Goal: Transaction & Acquisition: Book appointment/travel/reservation

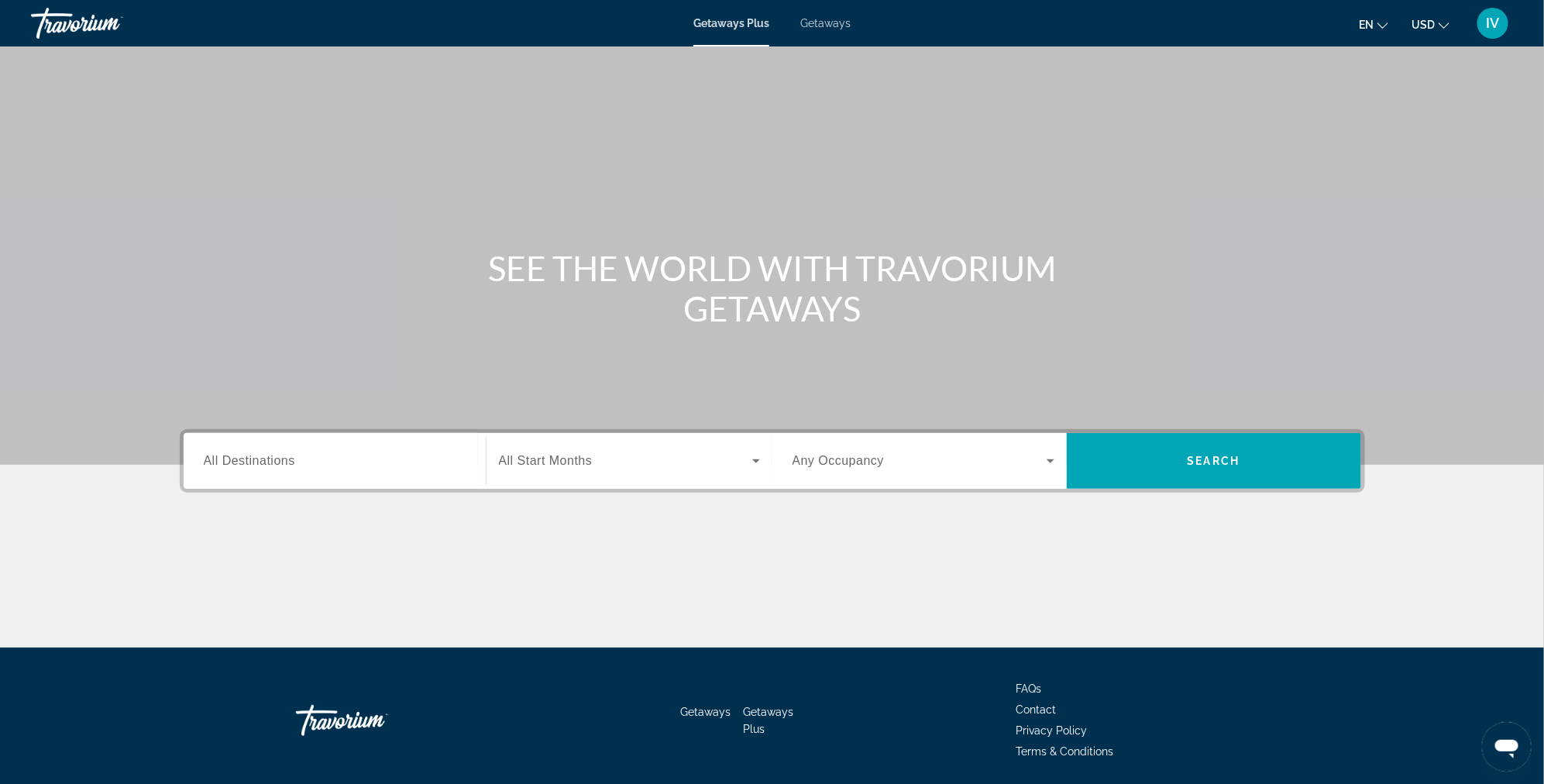
click at [832, 26] on span "Getaways" at bounding box center [825, 22] width 51 height 12
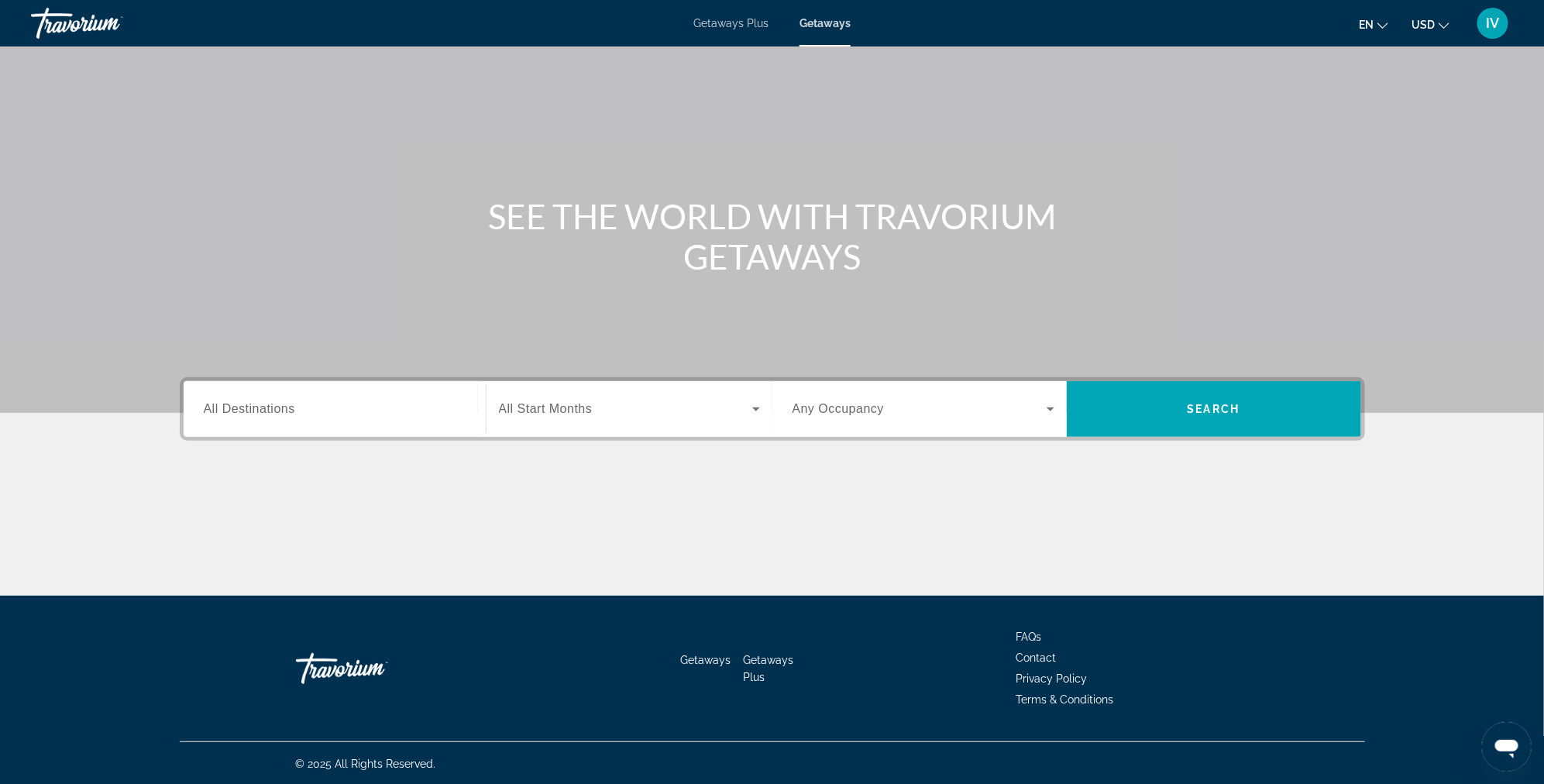
click at [324, 403] on input "Destination All Destinations" at bounding box center [335, 409] width 262 height 18
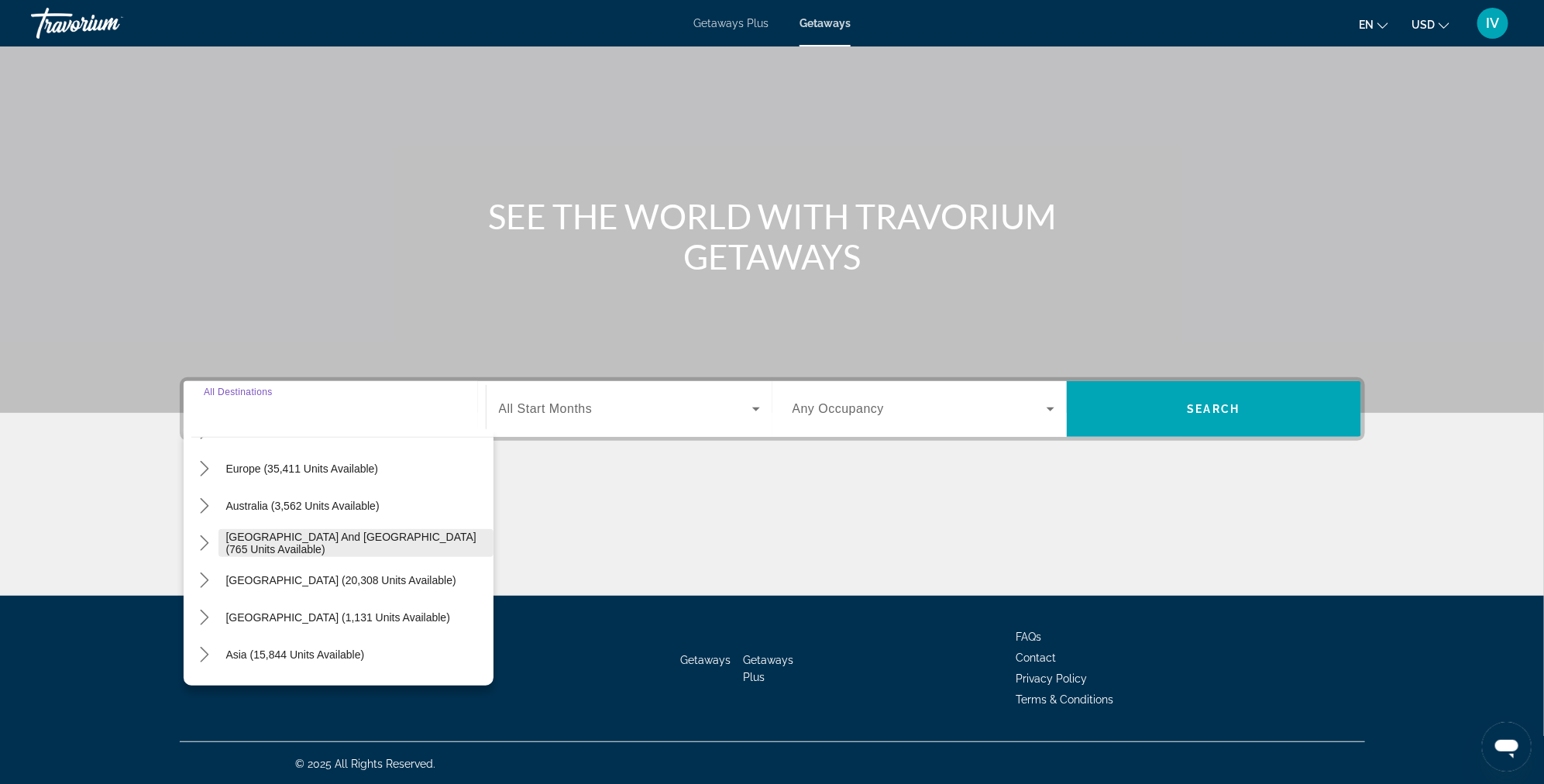
scroll to position [187, 0]
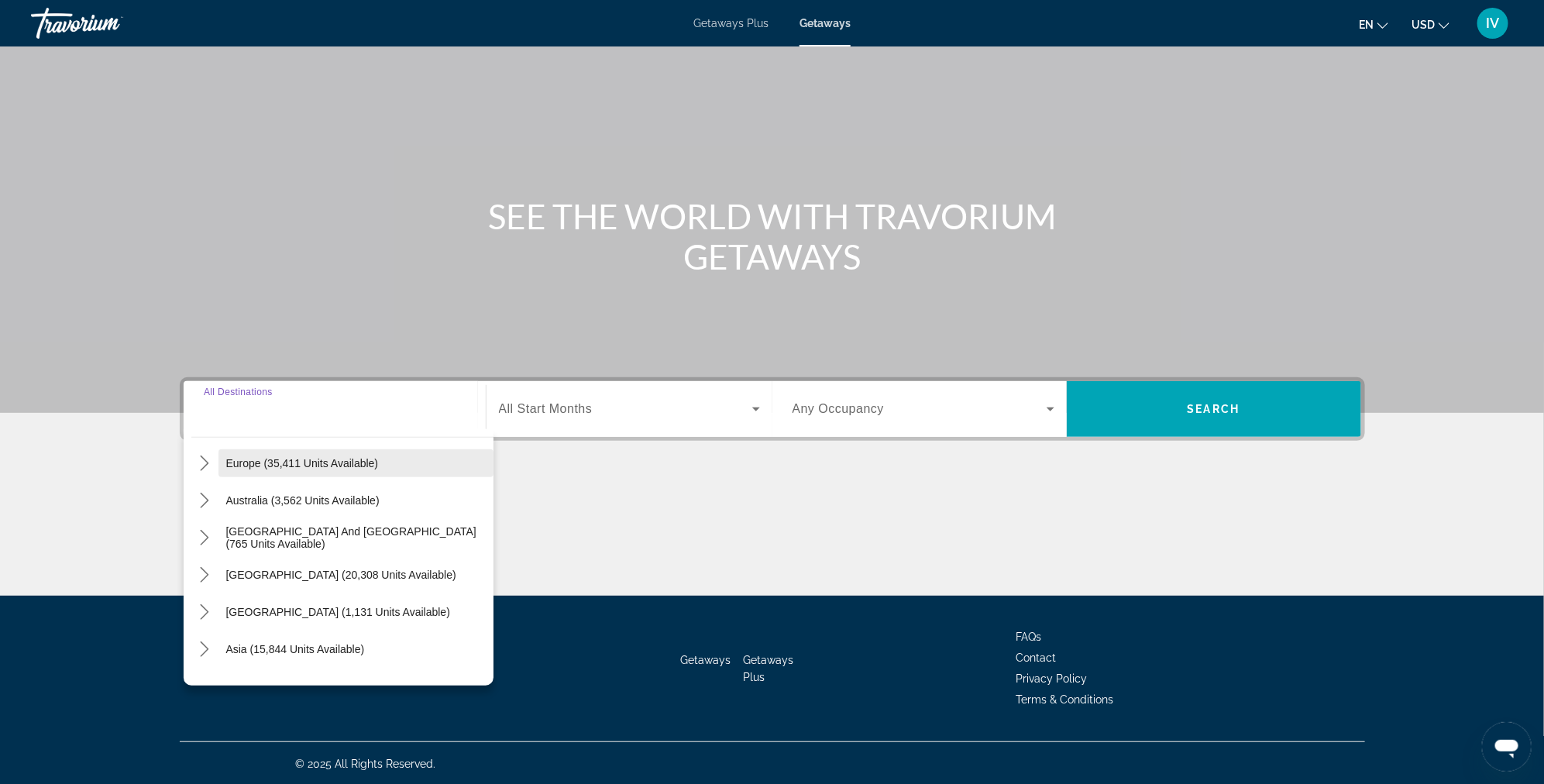
click at [308, 461] on span "Europe (35,411 units available)" at bounding box center [303, 462] width 153 height 12
type input "**********"
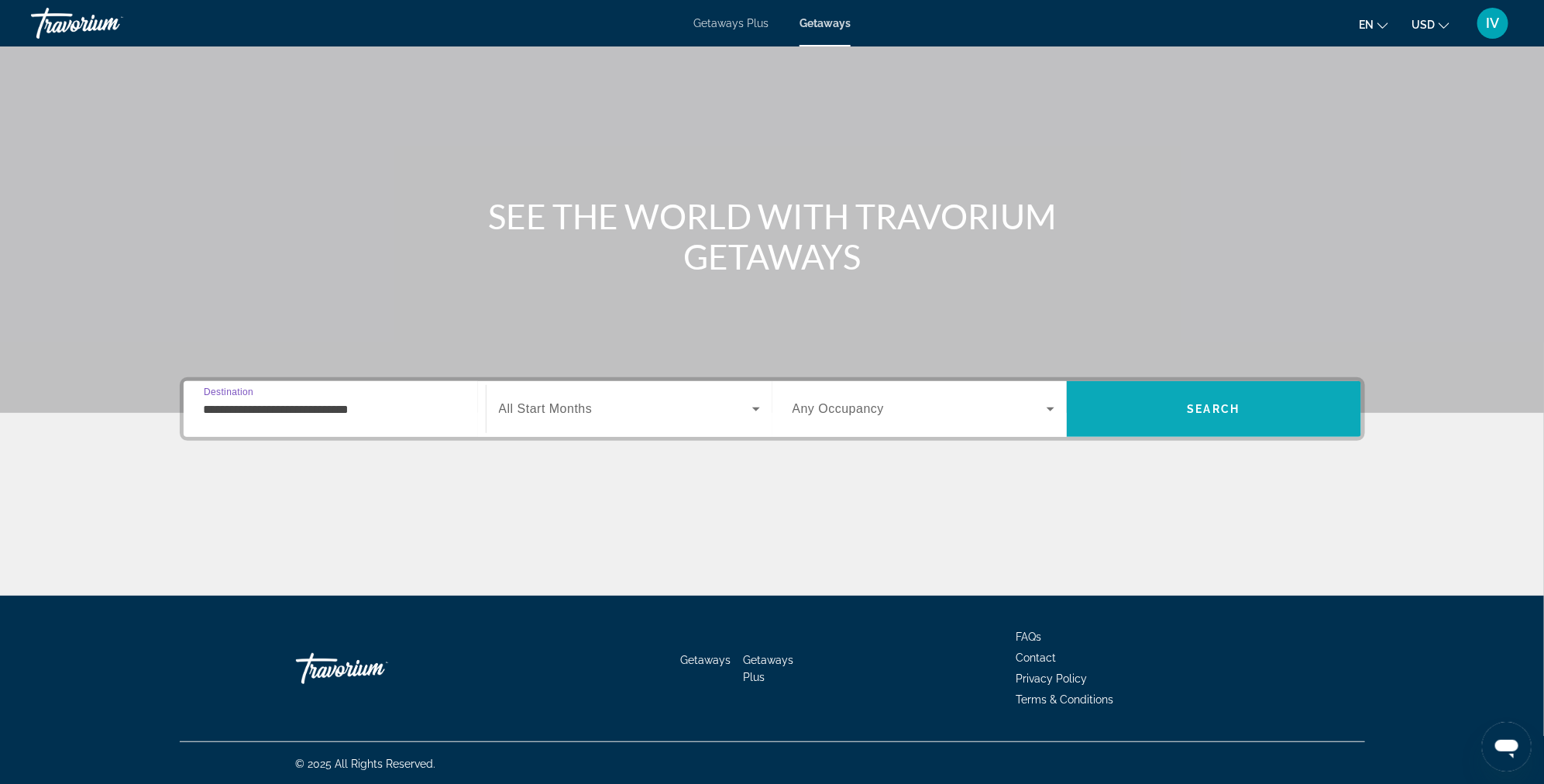
click at [1180, 414] on span "Search" at bounding box center [1214, 408] width 295 height 37
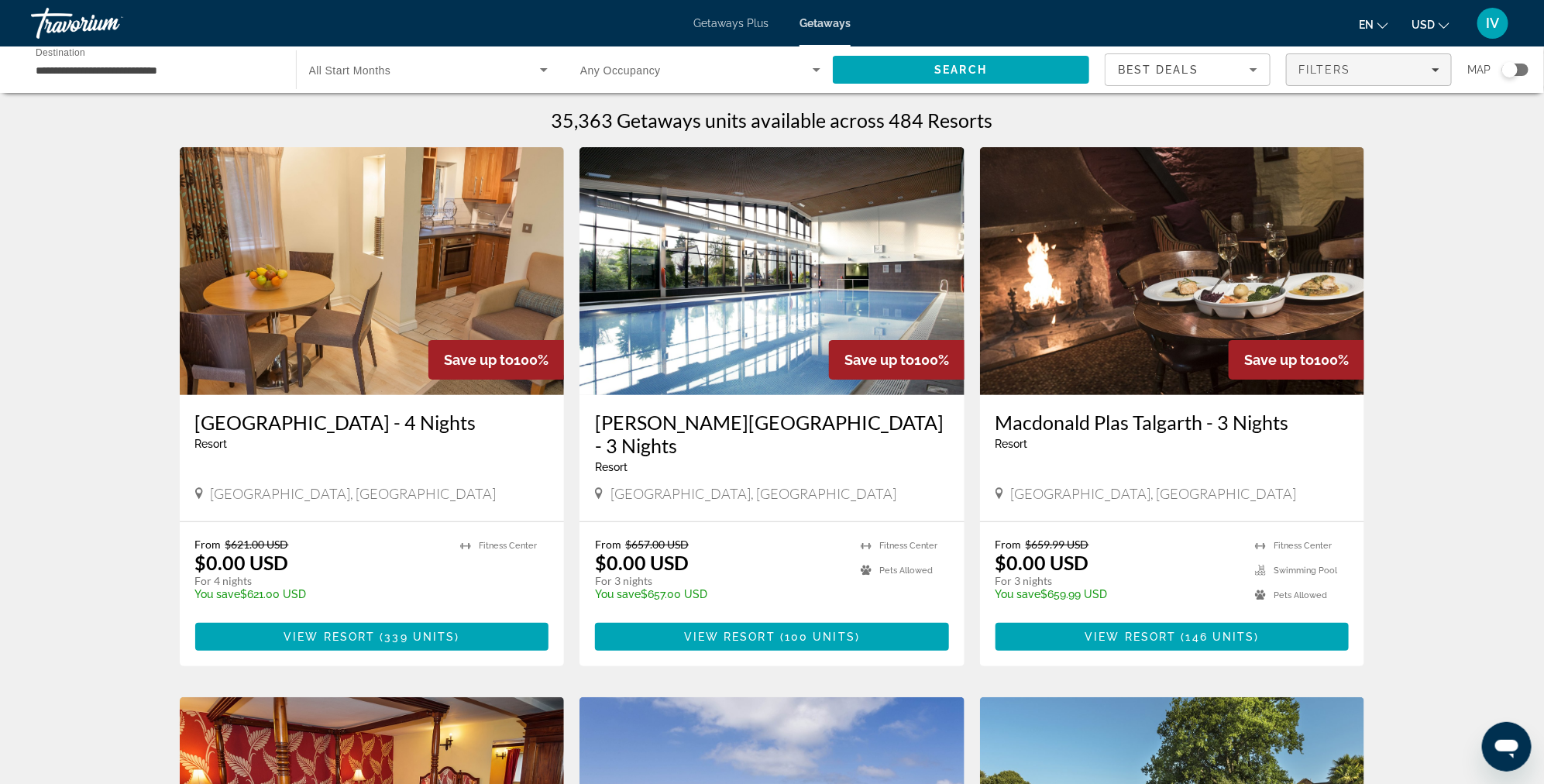
click at [1345, 69] on span "Filters" at bounding box center [1325, 69] width 53 height 12
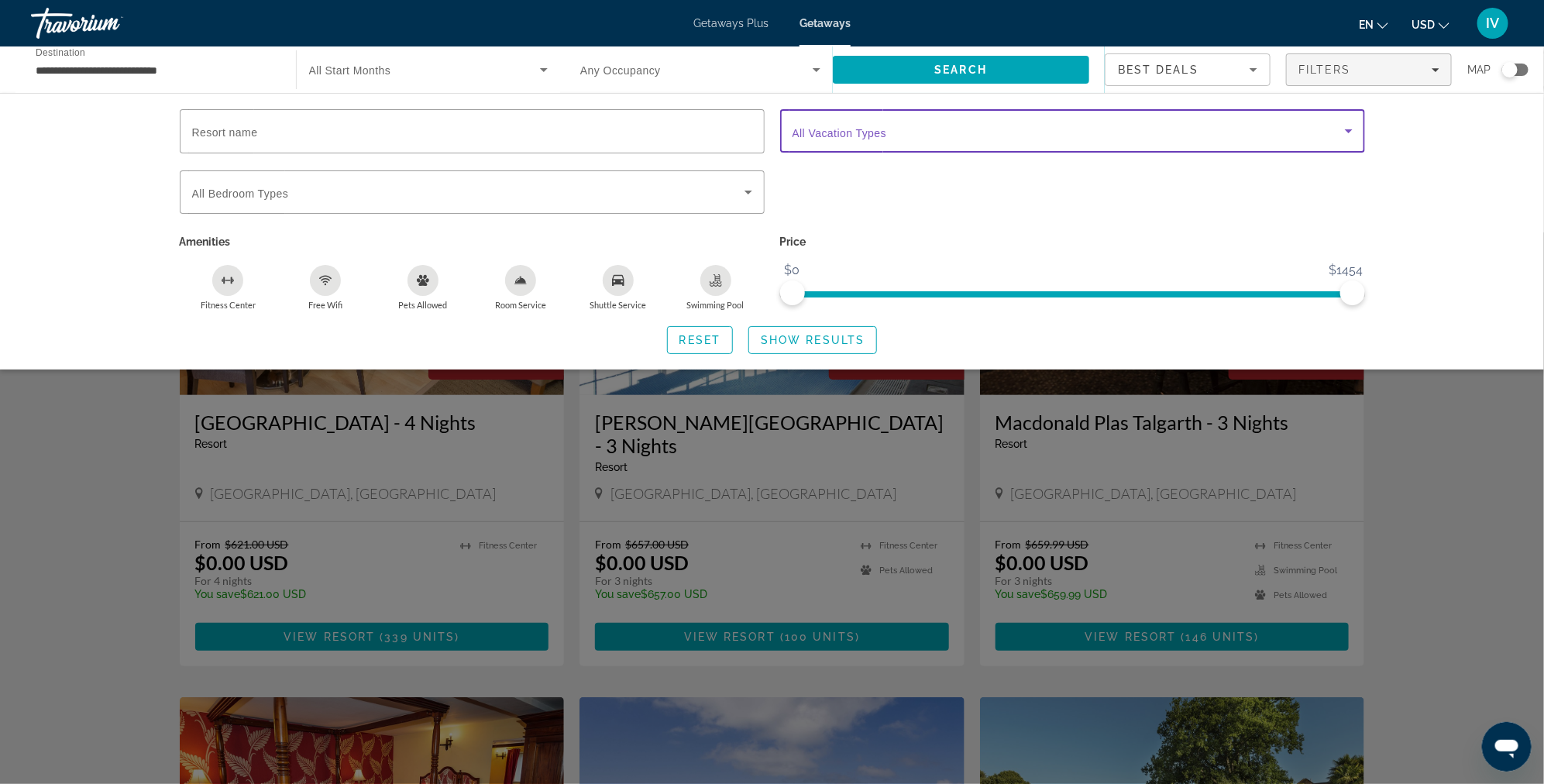
click at [882, 139] on span "Search widget" at bounding box center [1069, 131] width 552 height 18
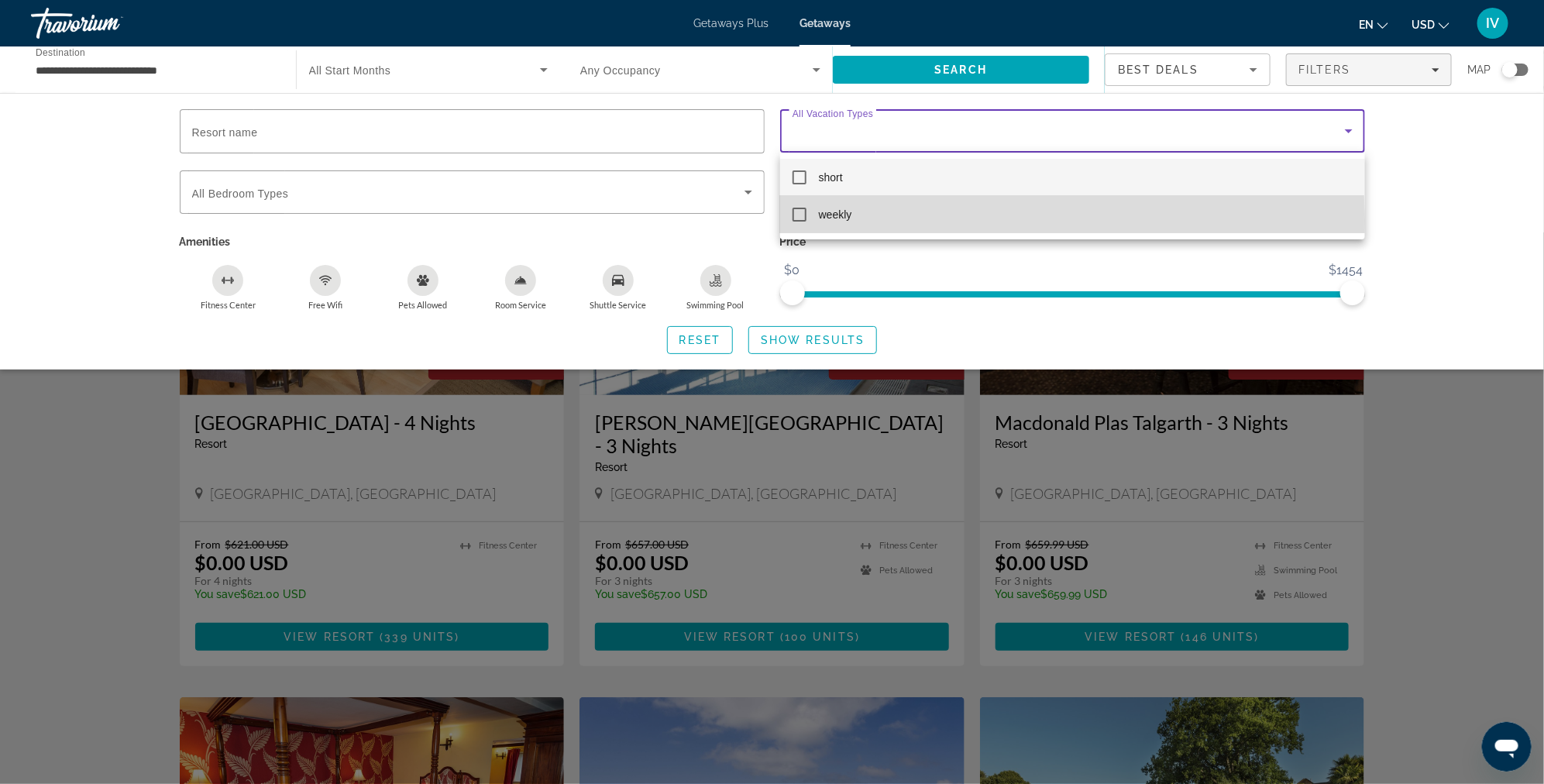
click at [801, 220] on mat-pseudo-checkbox at bounding box center [799, 214] width 14 height 14
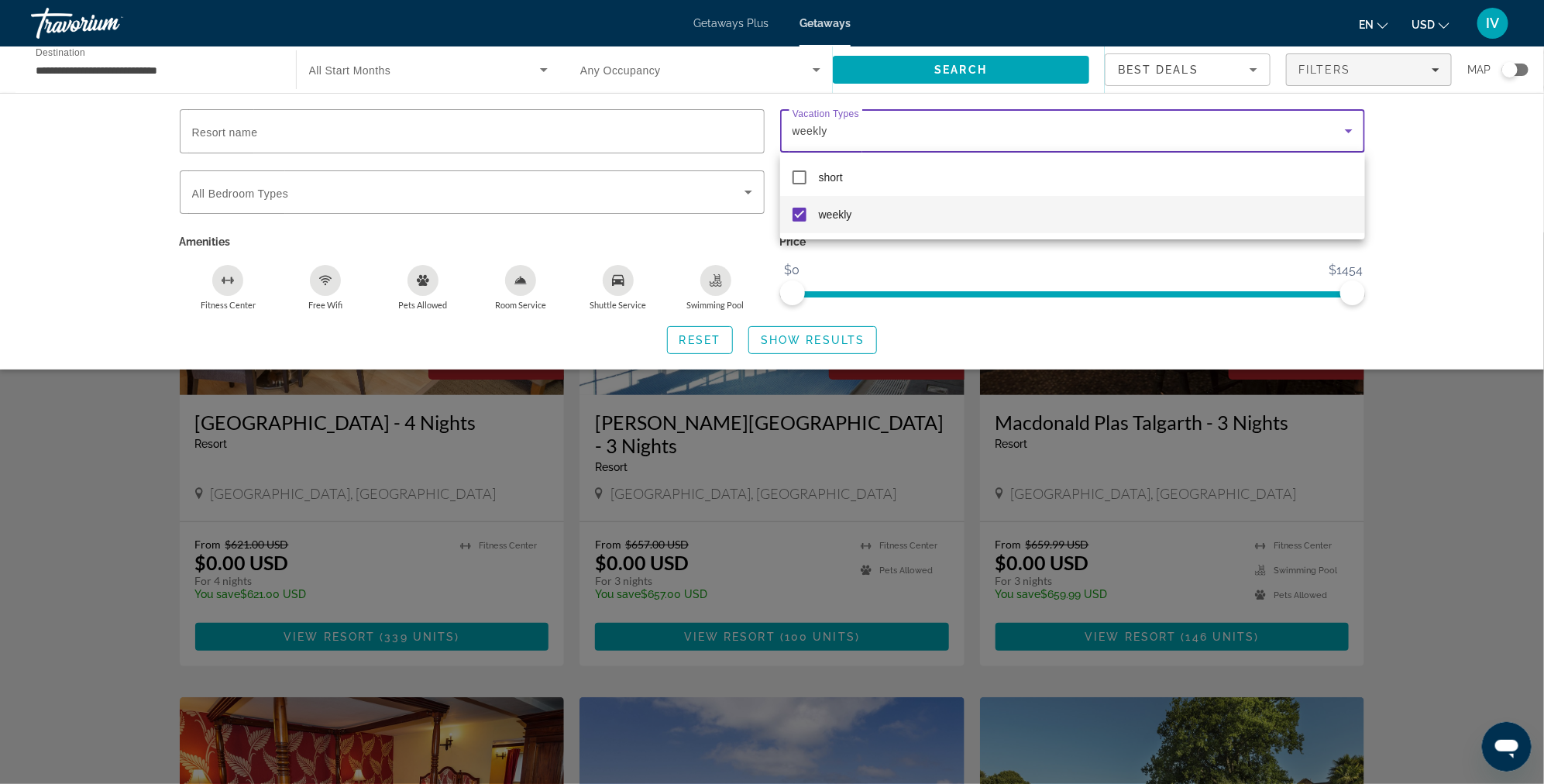
click at [813, 339] on div at bounding box center [772, 392] width 1544 height 784
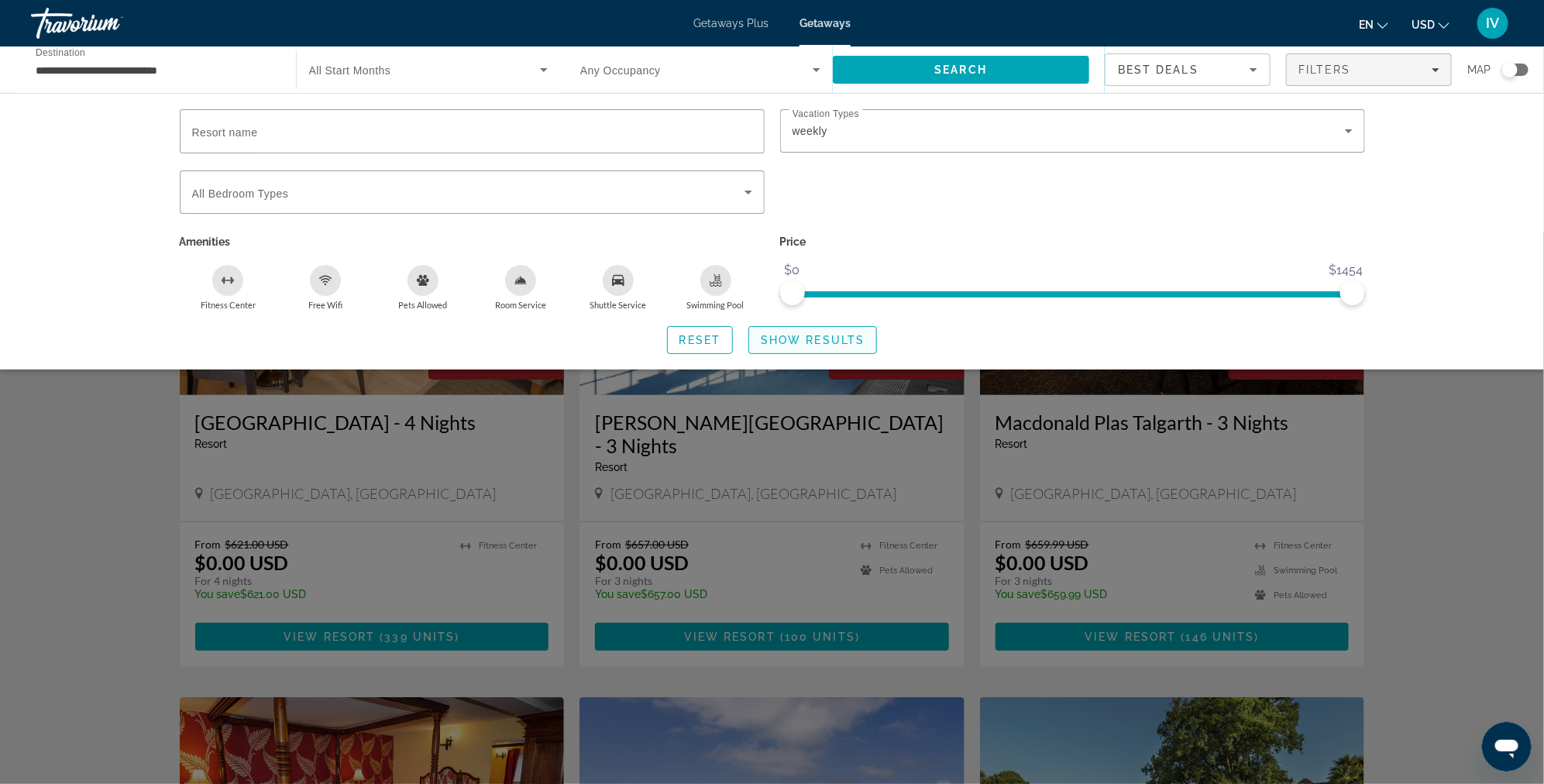
click at [813, 338] on span "Show Results" at bounding box center [813, 339] width 104 height 12
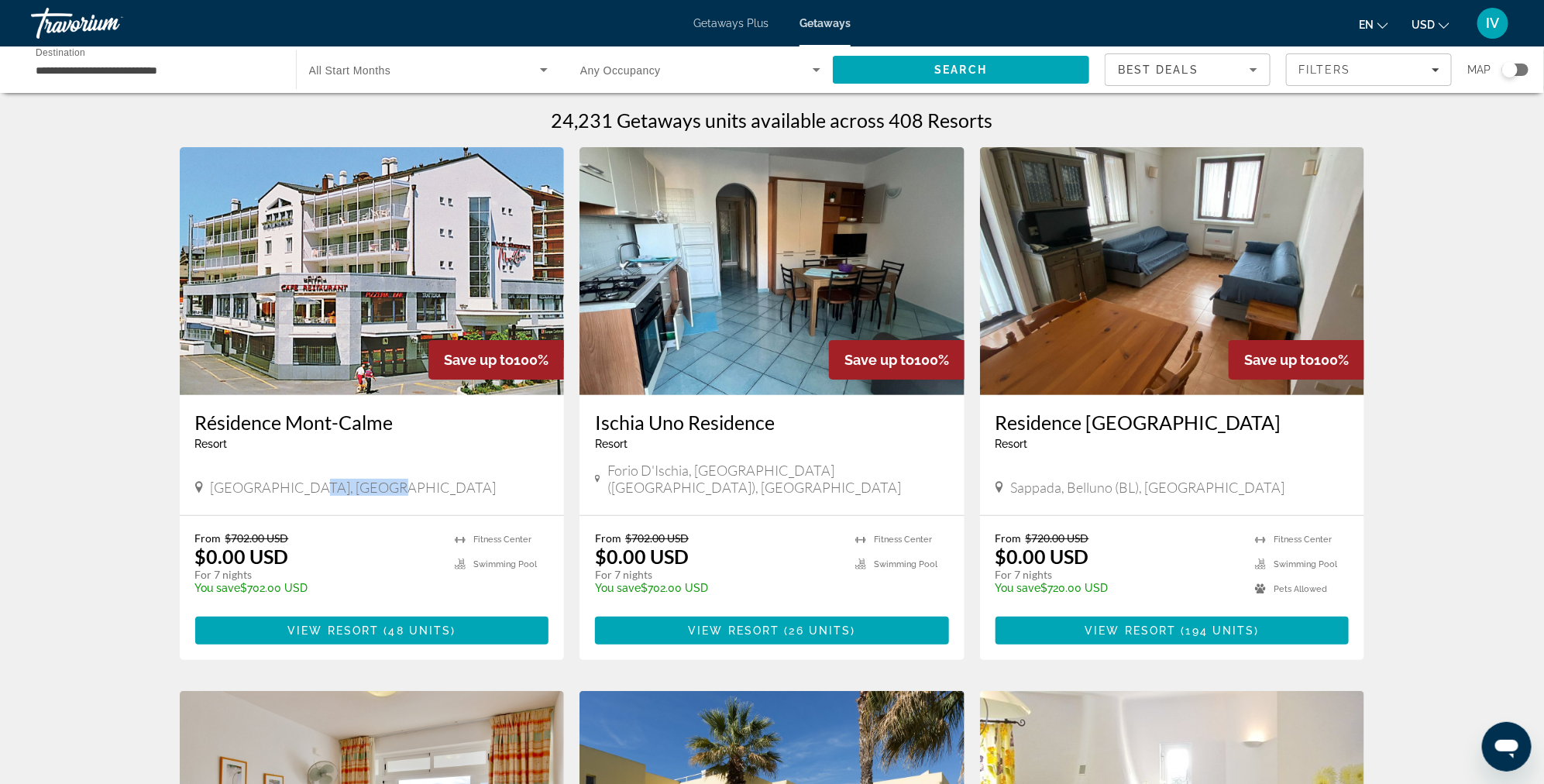
drag, startPoint x: 307, startPoint y: 472, endPoint x: 389, endPoint y: 477, distance: 82.2
click at [389, 478] on div "Haute-Nendaz, Switzerland" at bounding box center [372, 486] width 354 height 17
drag, startPoint x: 768, startPoint y: 473, endPoint x: 809, endPoint y: 474, distance: 41.0
click at [814, 474] on div "Forio d'Ischia, Napoli (NA), Italy" at bounding box center [772, 478] width 354 height 34
drag, startPoint x: 780, startPoint y: 476, endPoint x: 821, endPoint y: 475, distance: 41.0
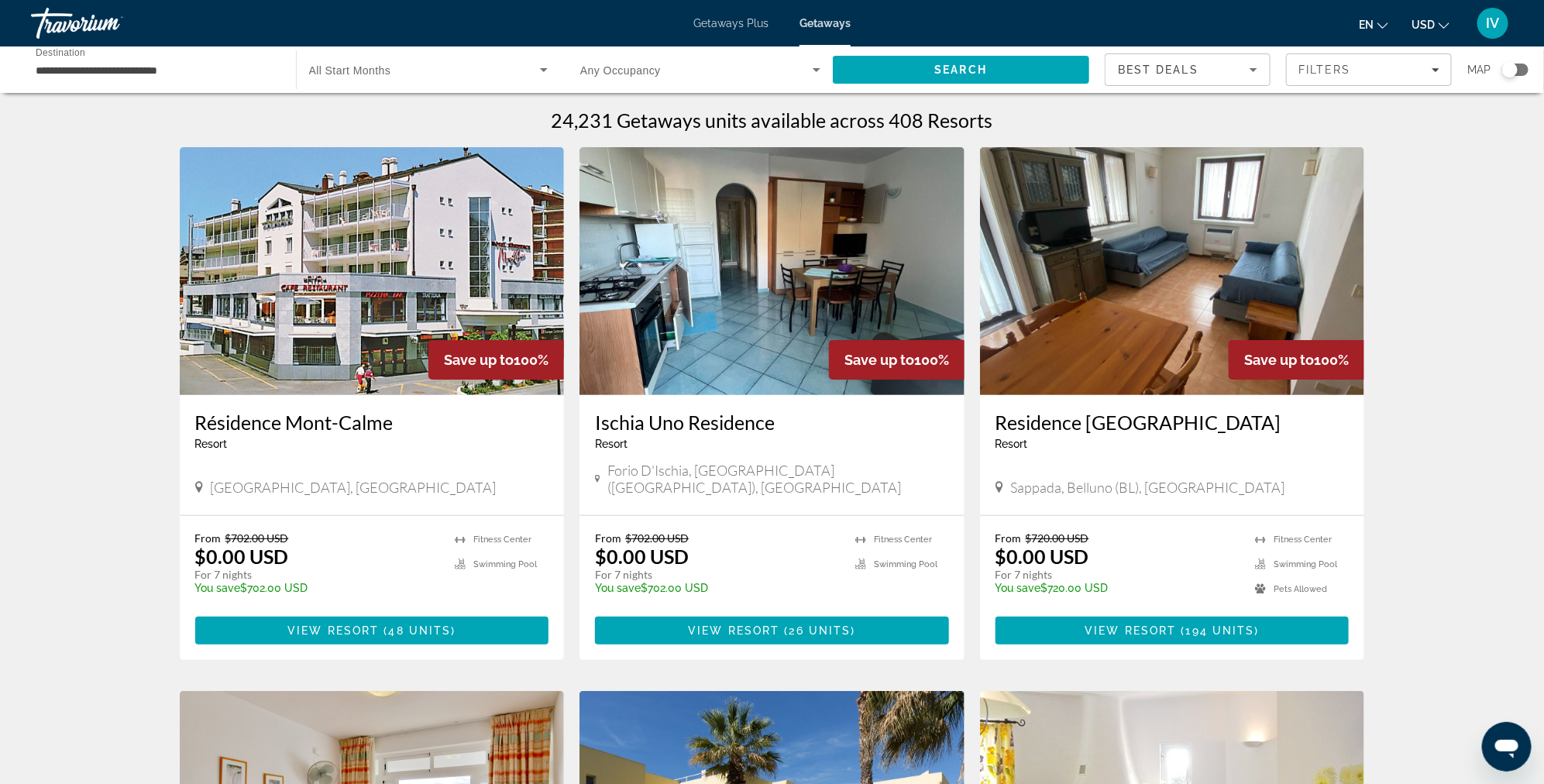
click at [821, 475] on div "Forio d'Ischia, Napoli (NA), Italy" at bounding box center [772, 478] width 354 height 34
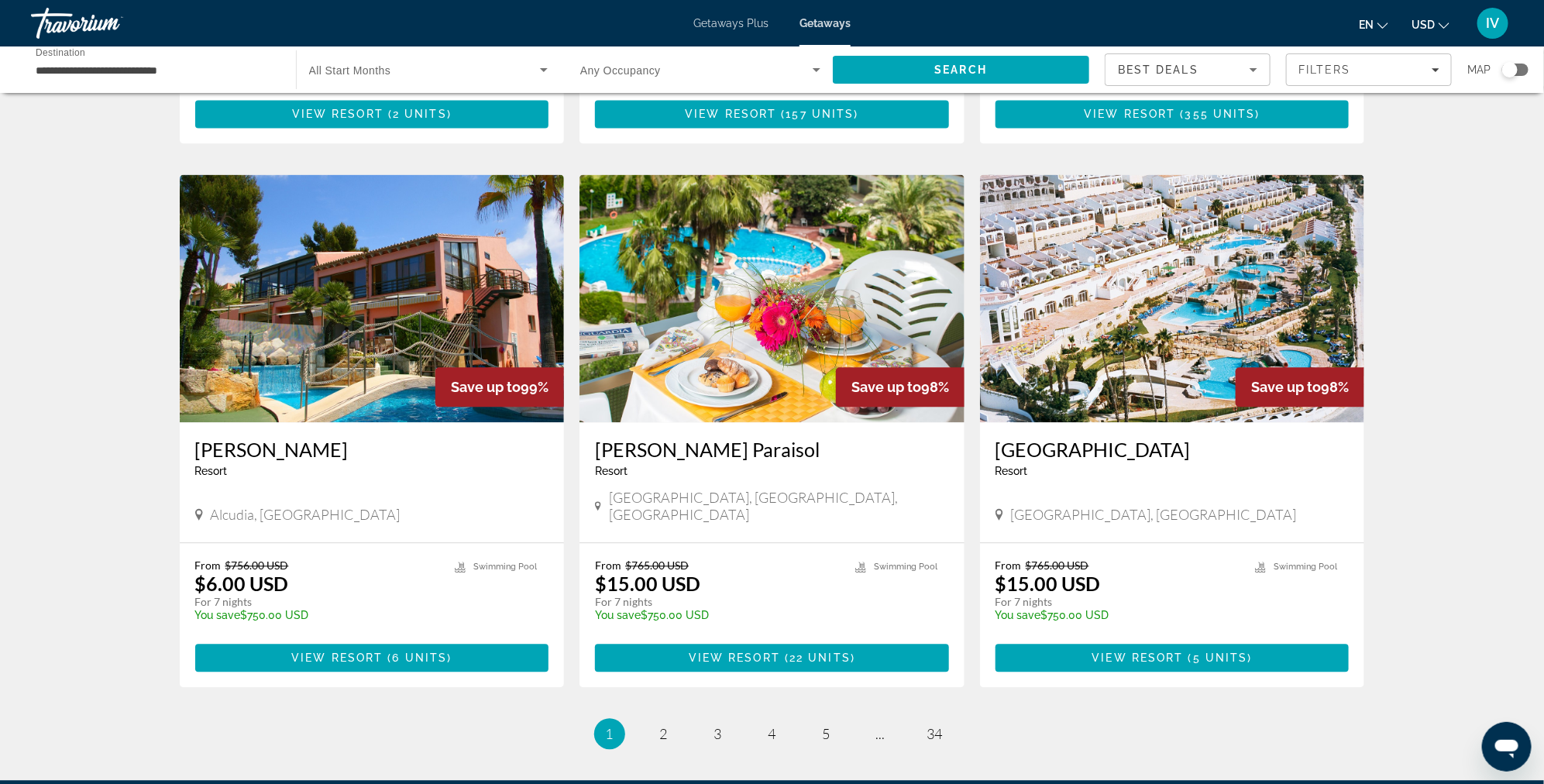
scroll to position [1719, 0]
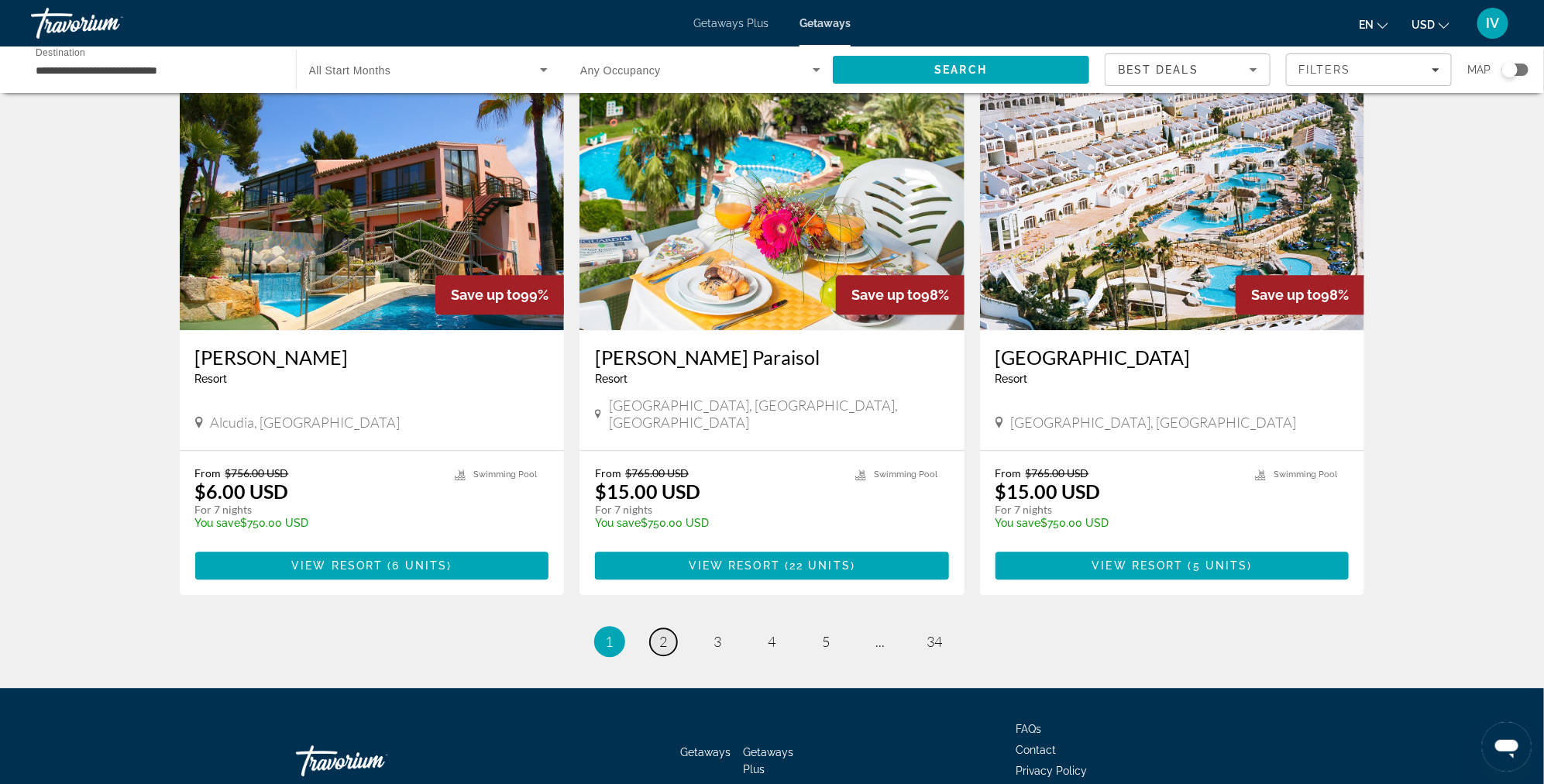
click at [670, 628] on link "page 2" at bounding box center [664, 642] width 27 height 27
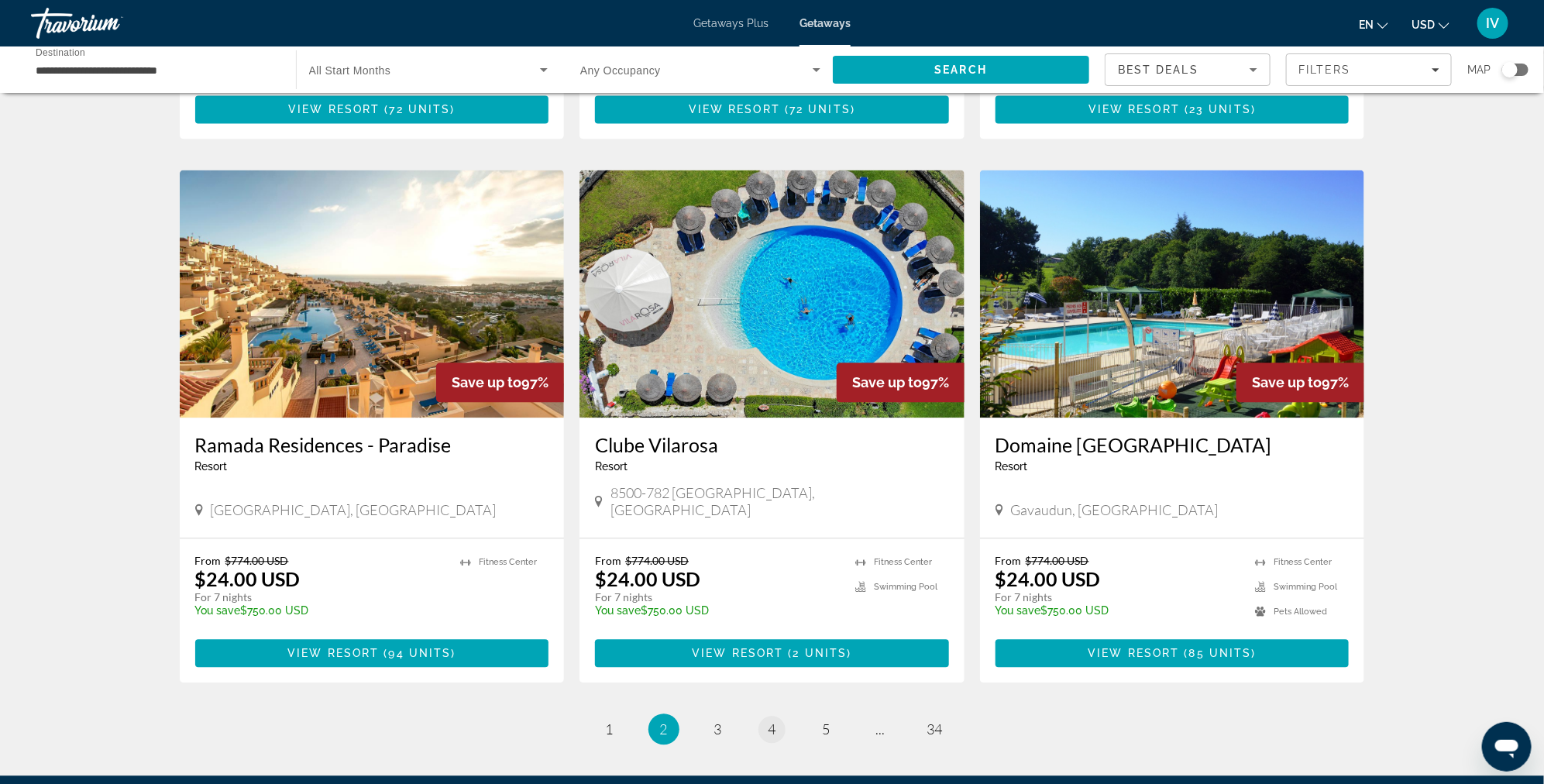
scroll to position [1591, 0]
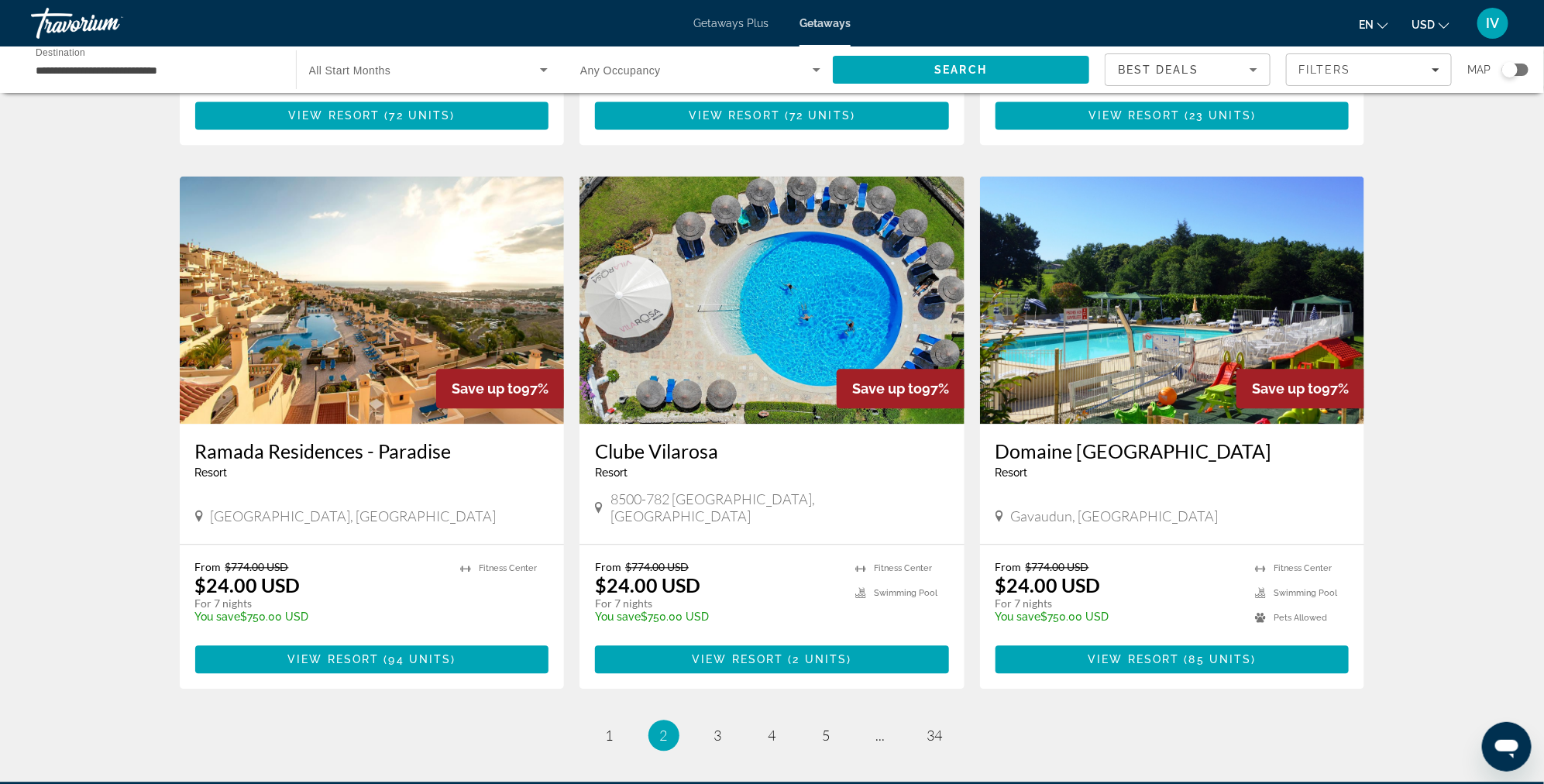
click at [336, 364] on img "Main content" at bounding box center [373, 299] width 385 height 248
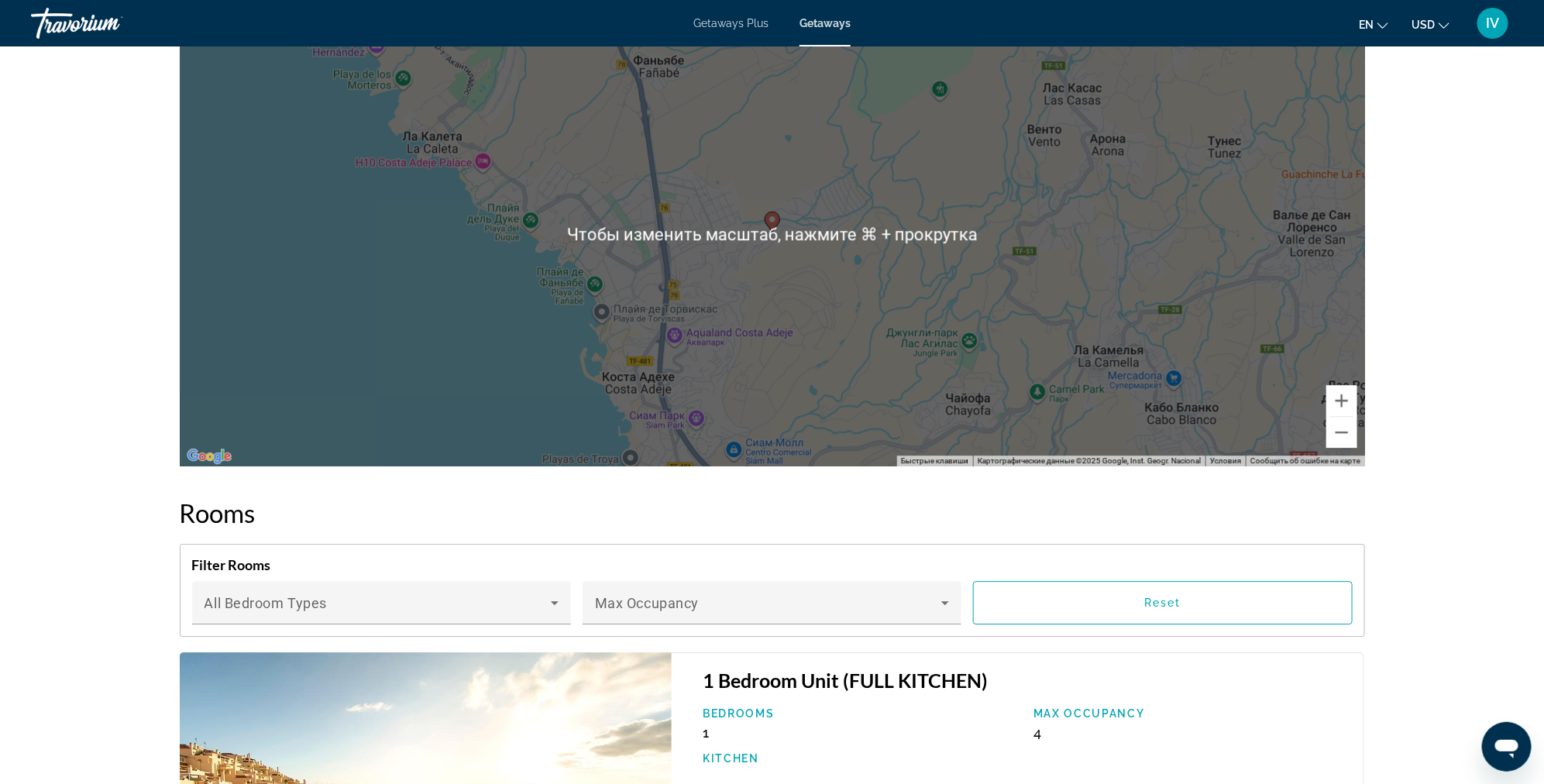
scroll to position [2078, 0]
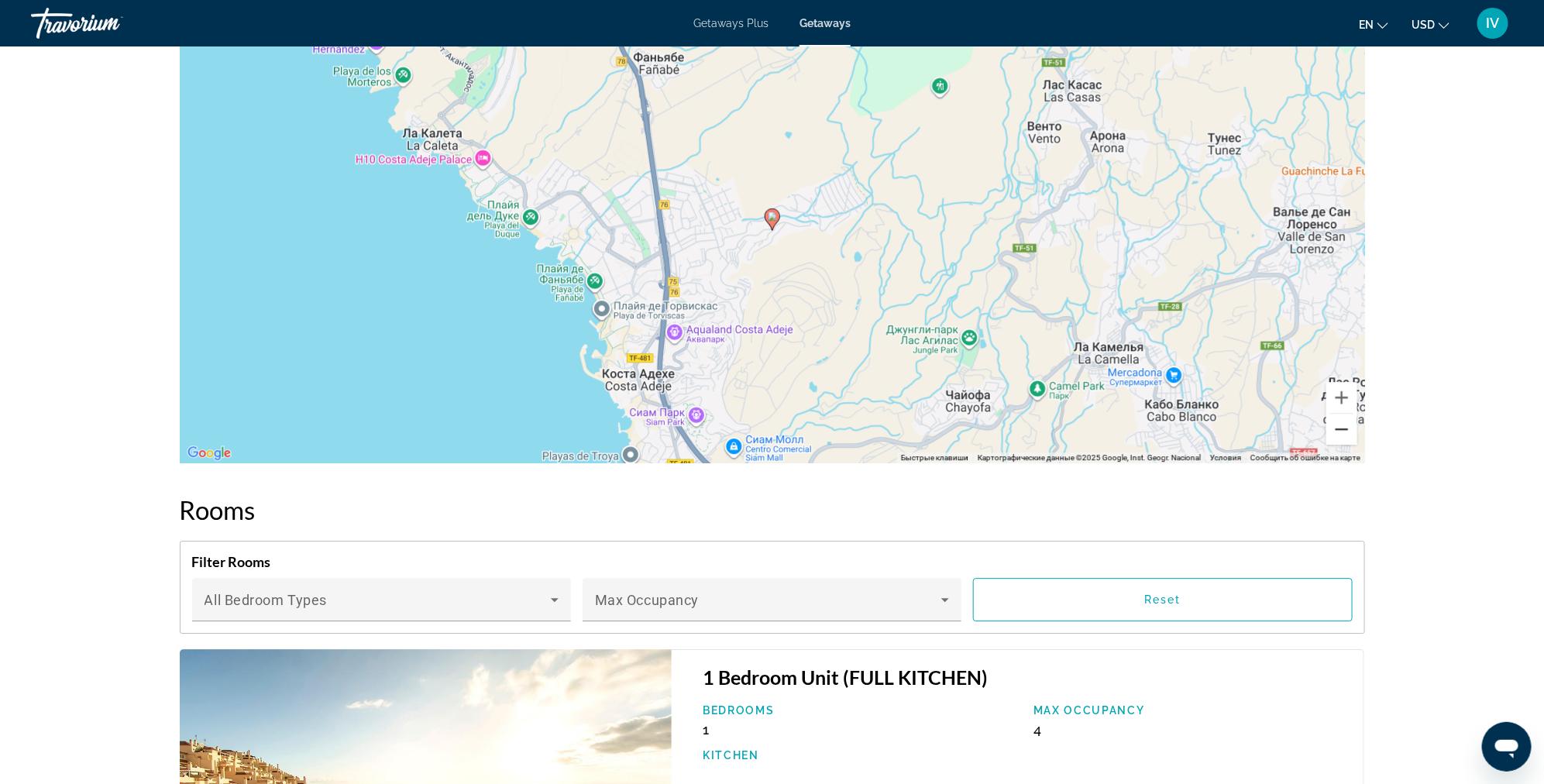
click at [1336, 433] on button "Уменьшить" at bounding box center [1342, 429] width 31 height 31
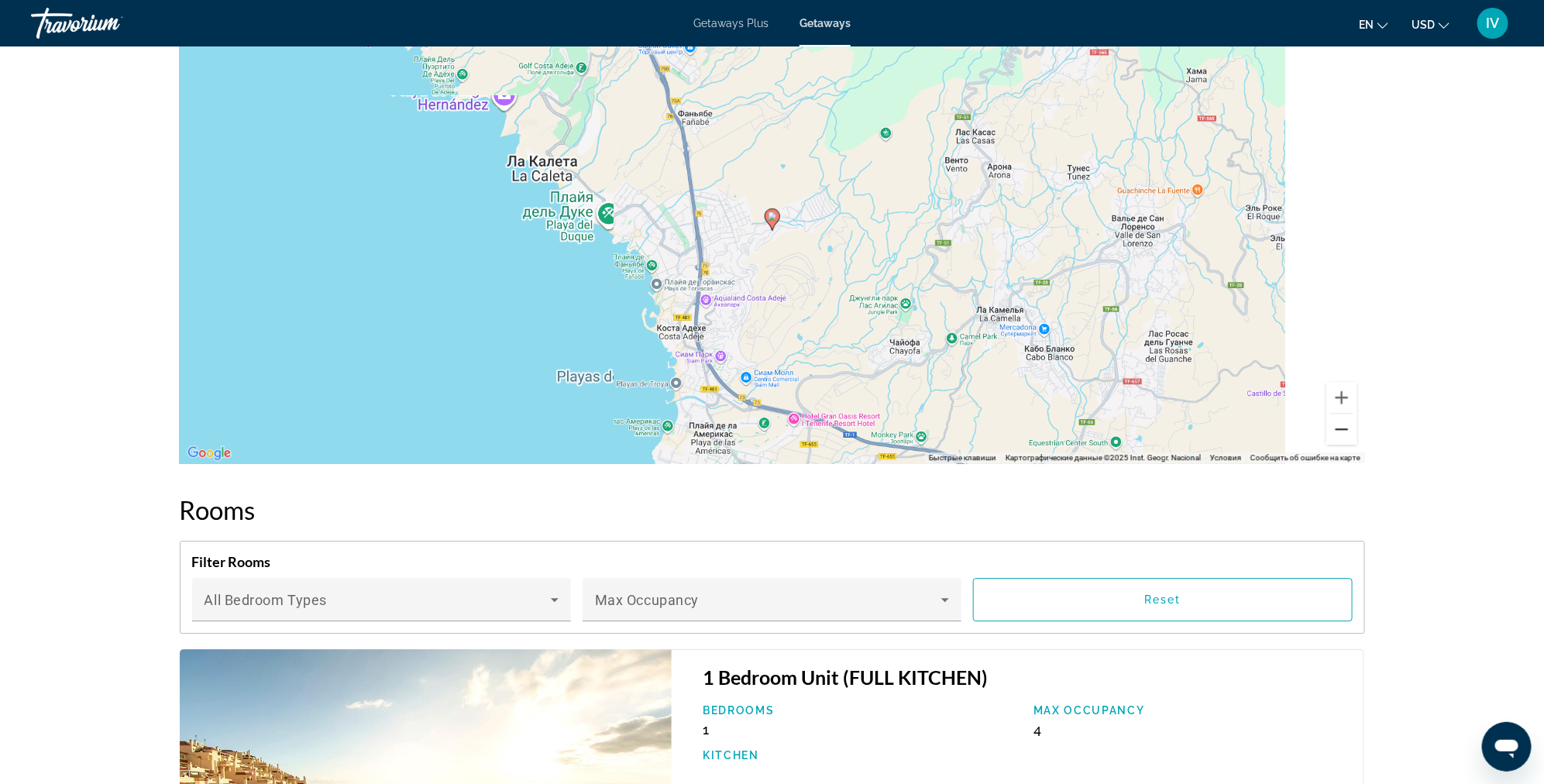
click at [1336, 433] on button "Уменьшить" at bounding box center [1342, 429] width 31 height 31
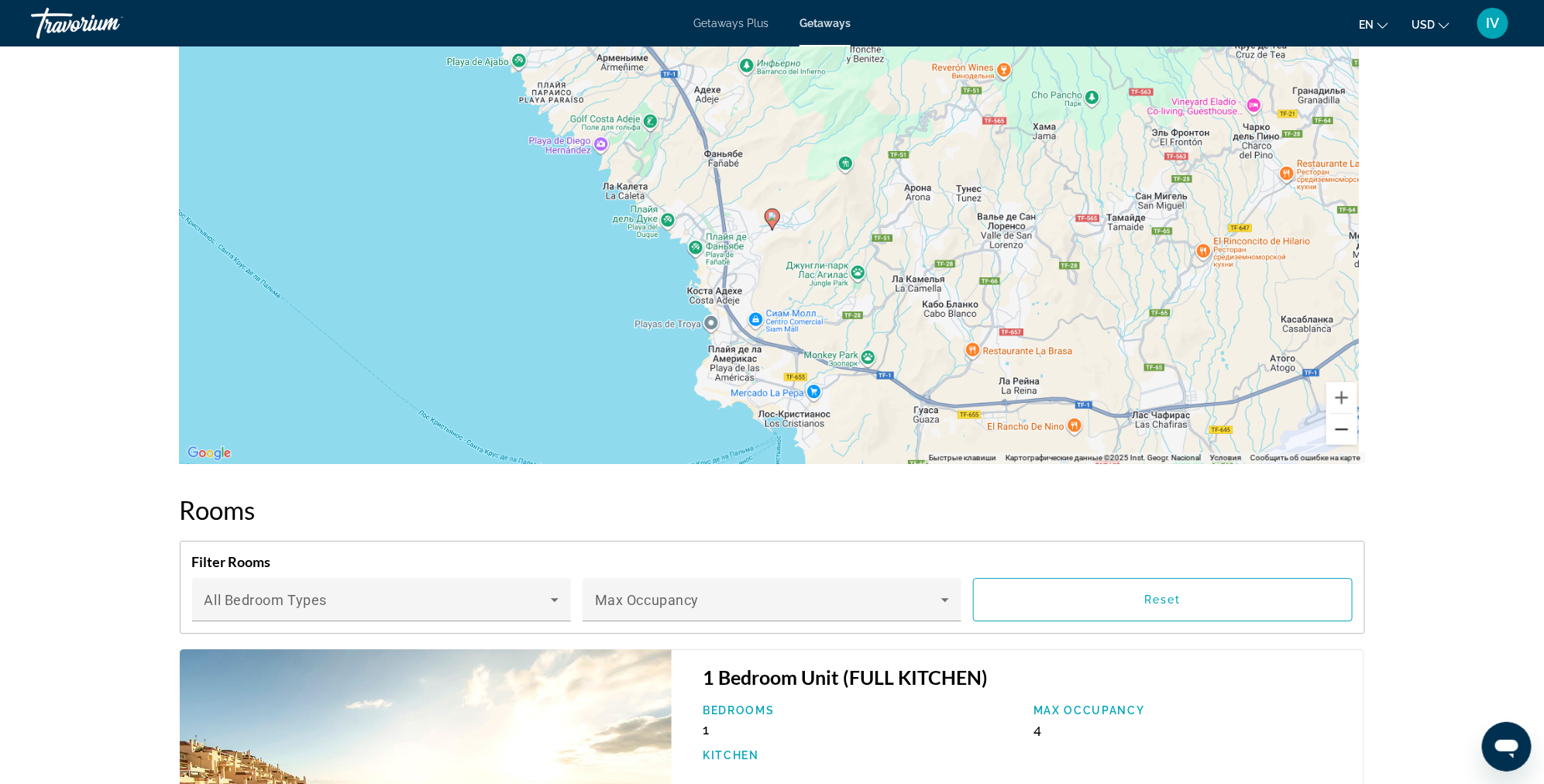
click at [1336, 433] on button "Уменьшить" at bounding box center [1342, 429] width 31 height 31
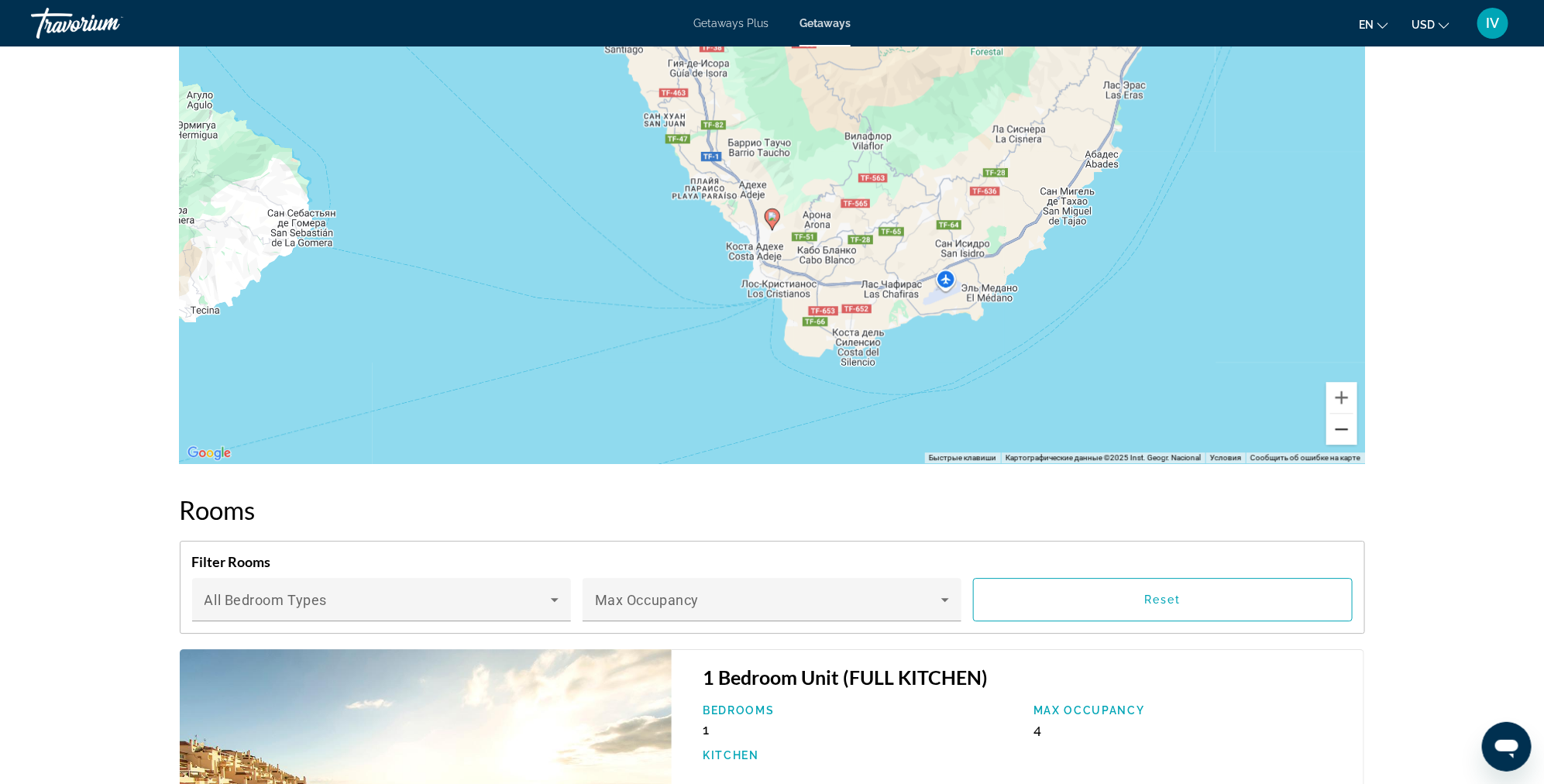
click at [1336, 433] on button "Уменьшить" at bounding box center [1342, 429] width 31 height 31
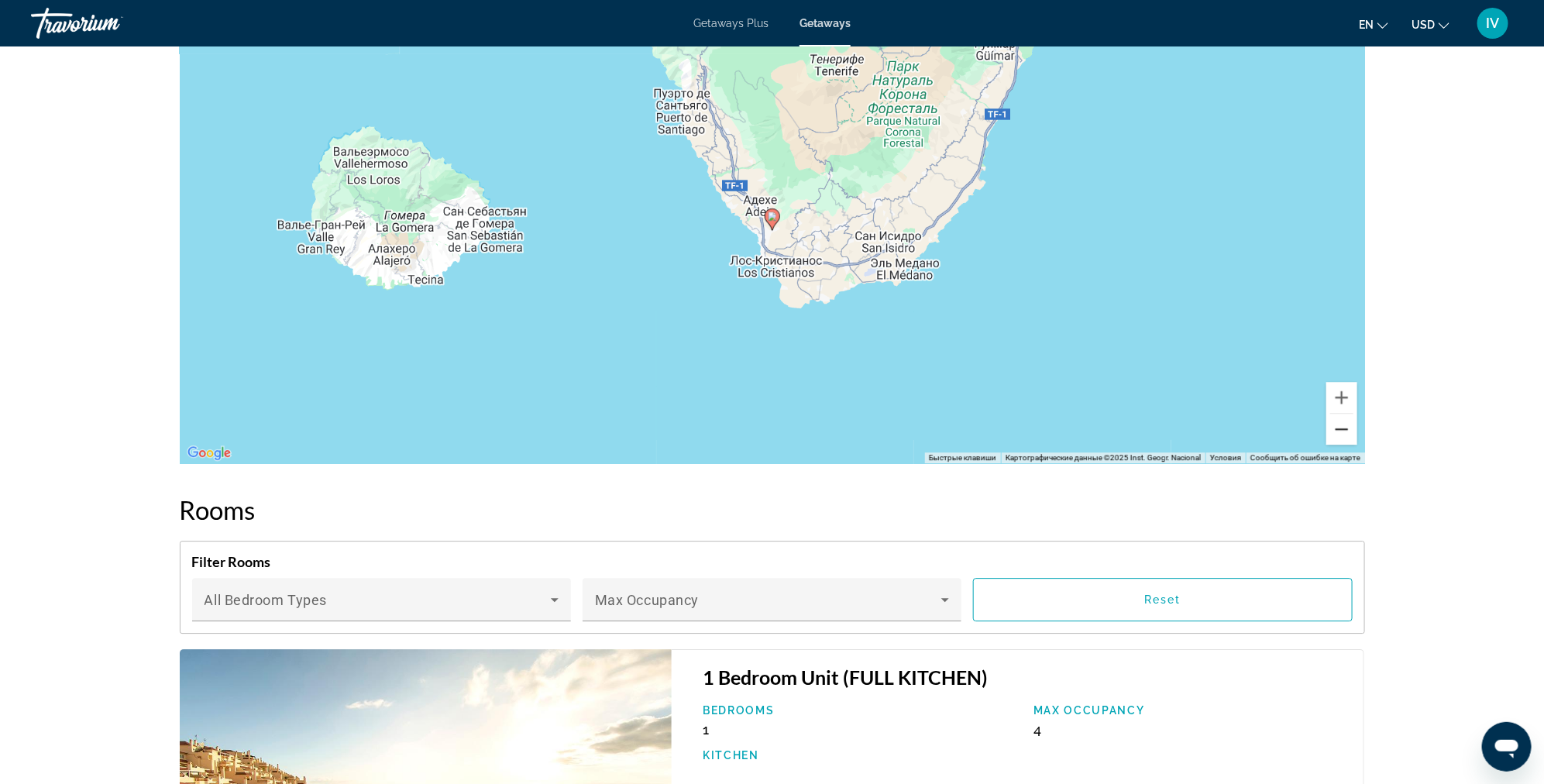
click at [1336, 433] on button "Уменьшить" at bounding box center [1342, 429] width 31 height 31
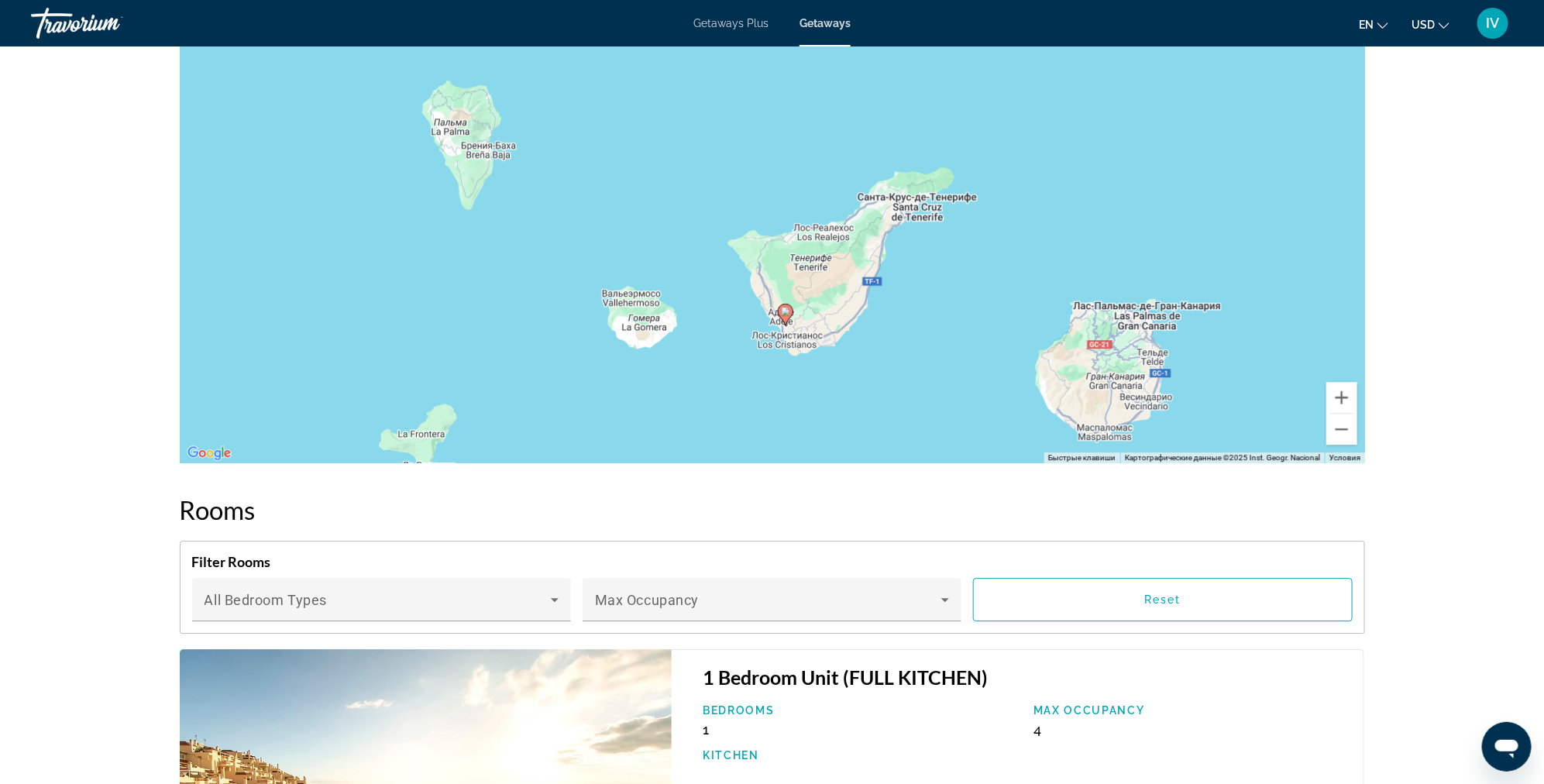
drag, startPoint x: 947, startPoint y: 406, endPoint x: 927, endPoint y: 318, distance: 90.2
click at [956, 446] on div "Чтобы активировать перетаскивание с помощью клавиатуры, нажмите Alt + Ввод. Пос…" at bounding box center [772, 230] width 1186 height 465
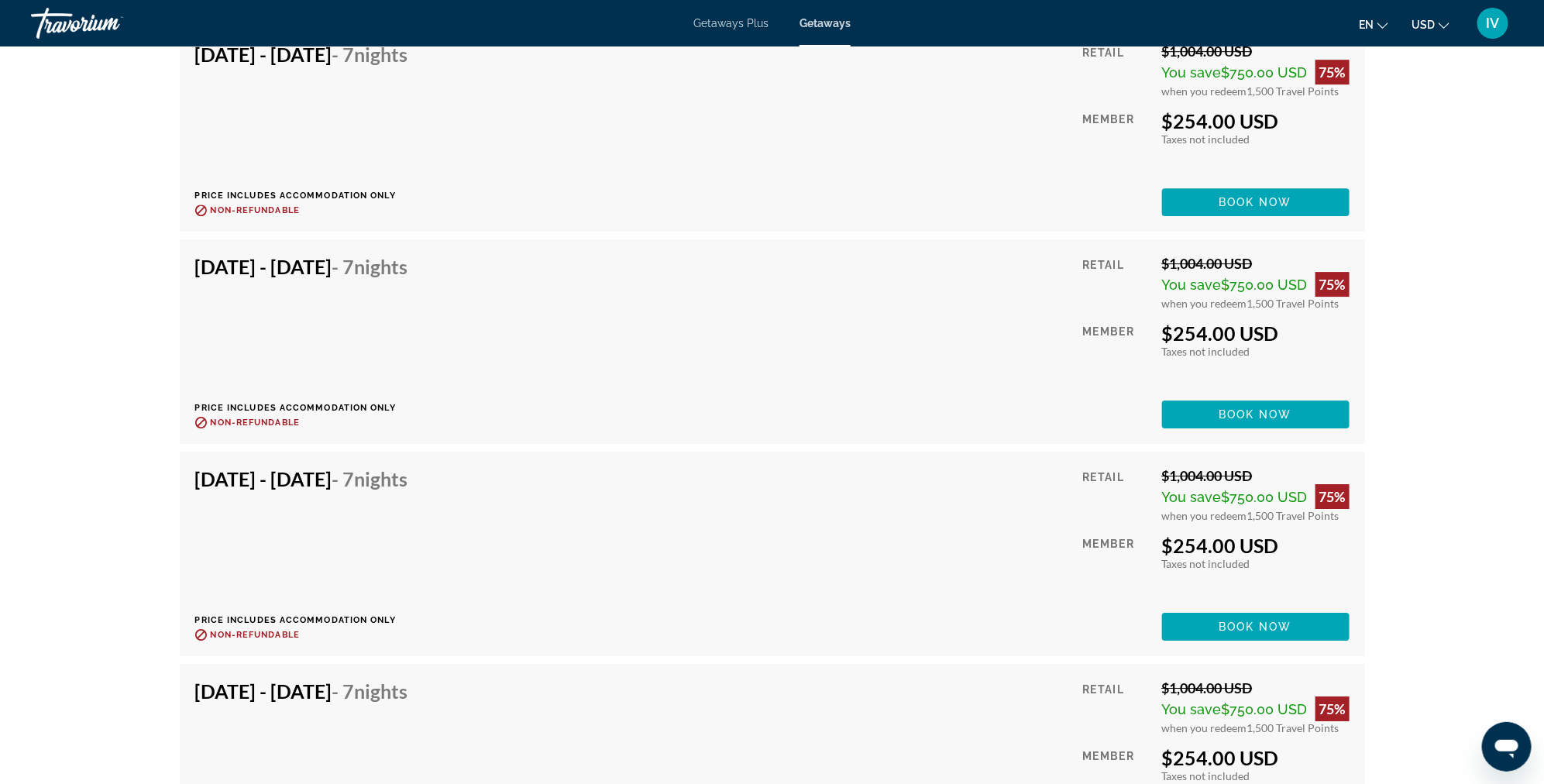
scroll to position [5583, 0]
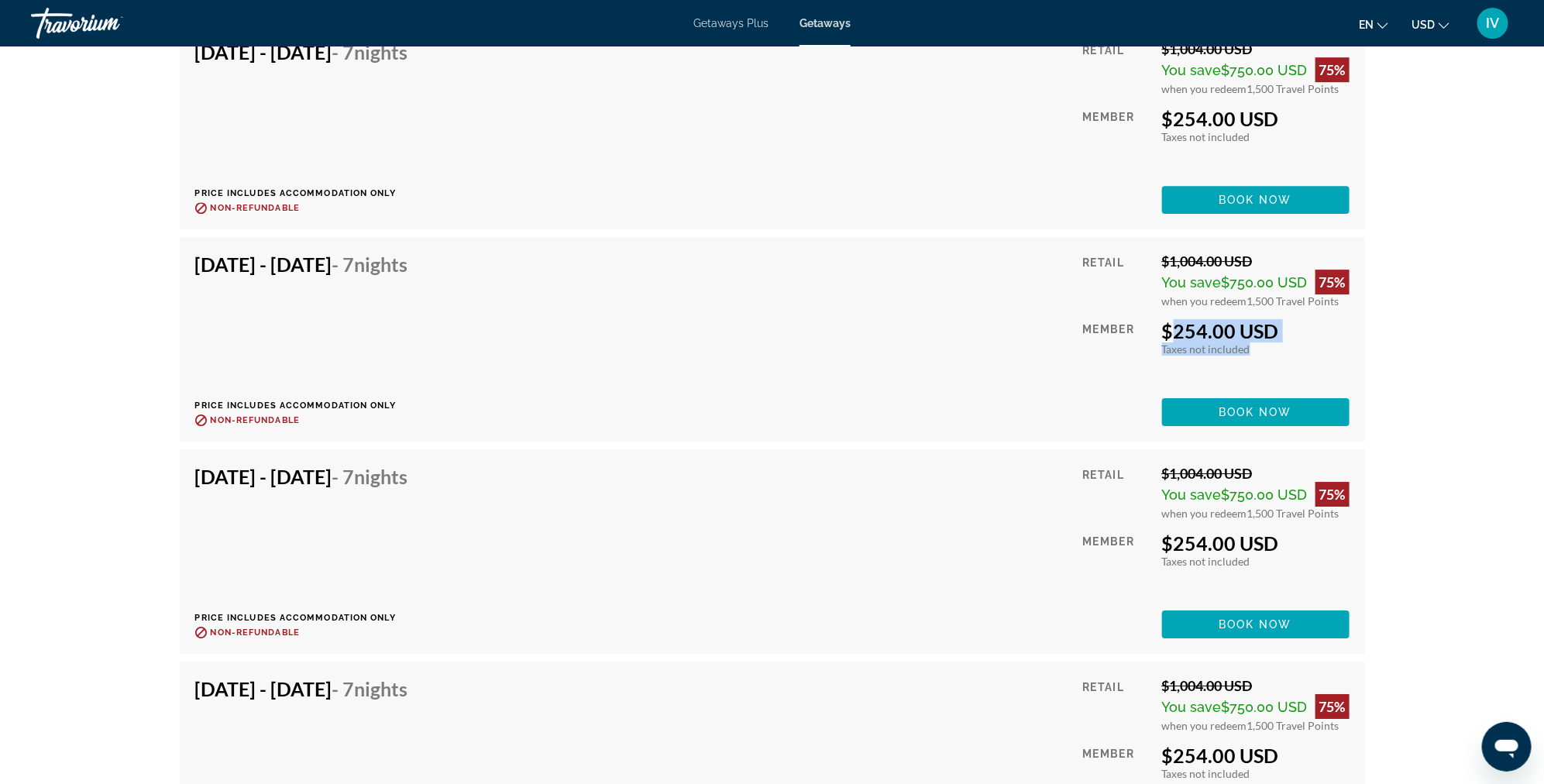
drag, startPoint x: 1171, startPoint y: 332, endPoint x: 1297, endPoint y: 343, distance: 126.5
click at [1297, 343] on div "Retail $1,004.00 USD You save $750.00 USD 75% when you redeem 1,500 Travel Poin…" at bounding box center [1216, 339] width 267 height 173
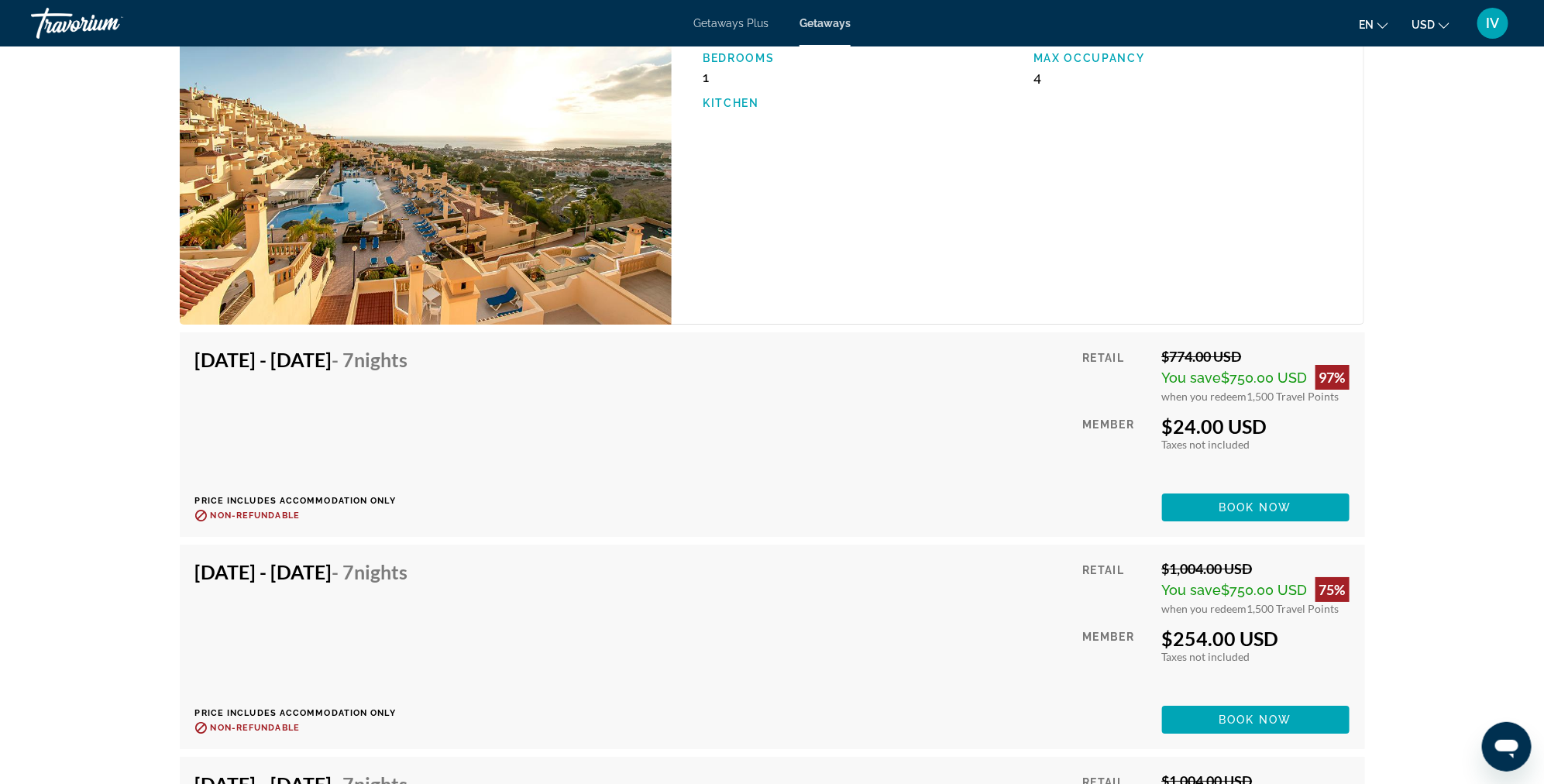
scroll to position [2781, 0]
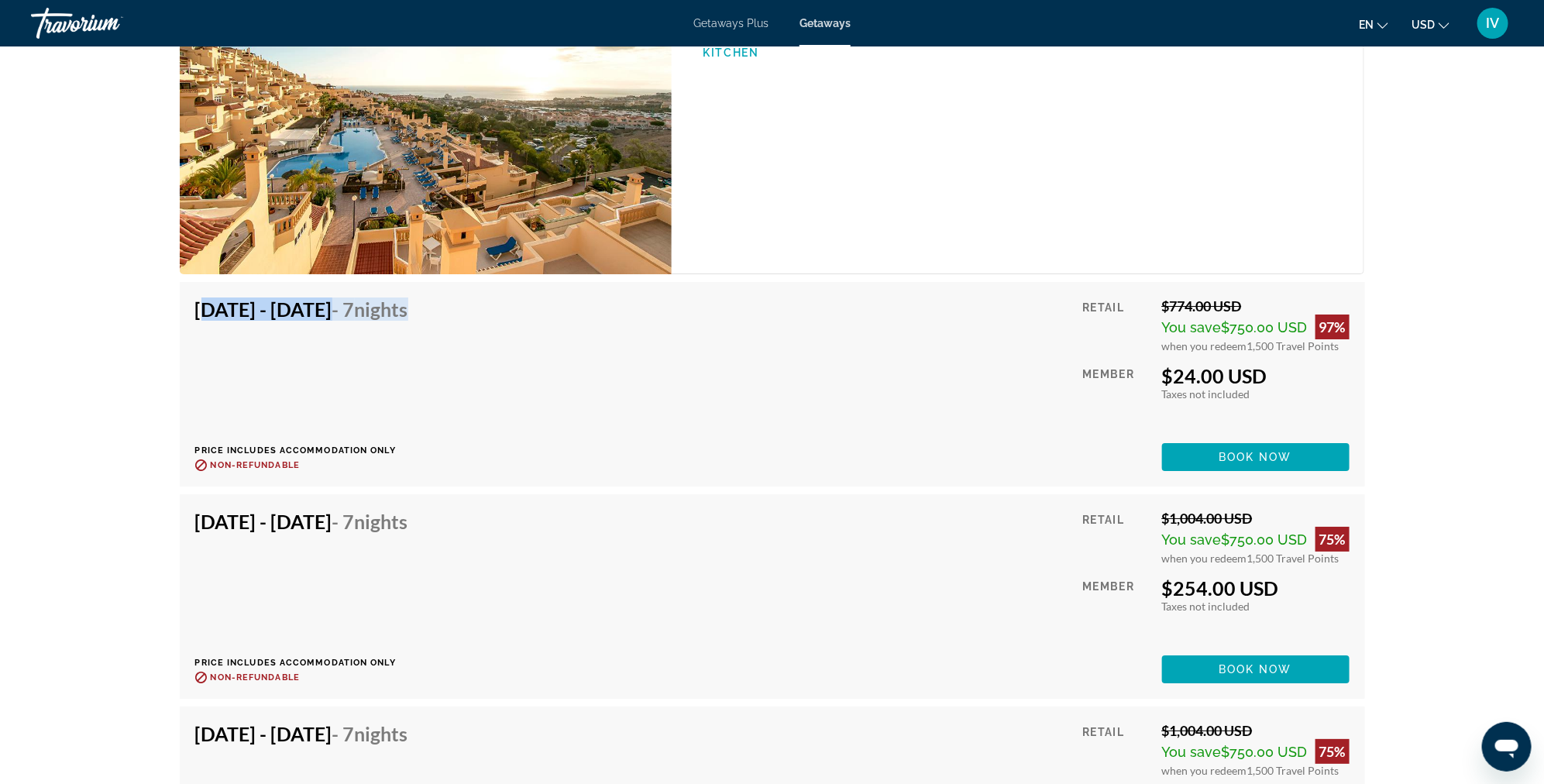
drag, startPoint x: 190, startPoint y: 307, endPoint x: 596, endPoint y: 322, distance: 406.3
click at [585, 322] on div "Oct 17, 2025 - Oct 24, 2025 - 7 Nights Price includes accommodation only Refund…" at bounding box center [772, 384] width 1186 height 205
drag, startPoint x: 1165, startPoint y: 382, endPoint x: 1278, endPoint y: 384, distance: 113.0
click at [1278, 384] on div "$24.00 USD" at bounding box center [1257, 376] width 188 height 23
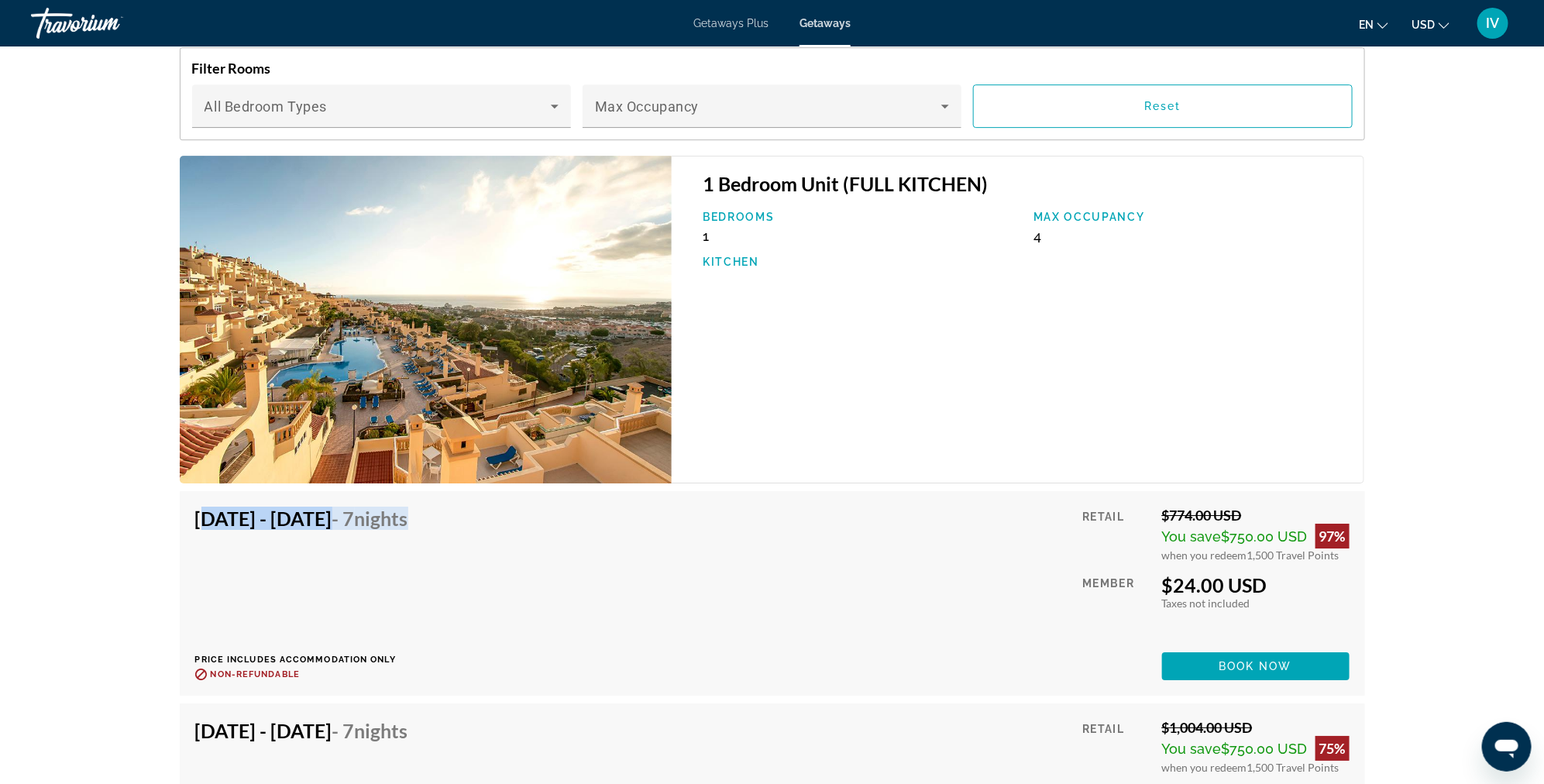
scroll to position [2555, 0]
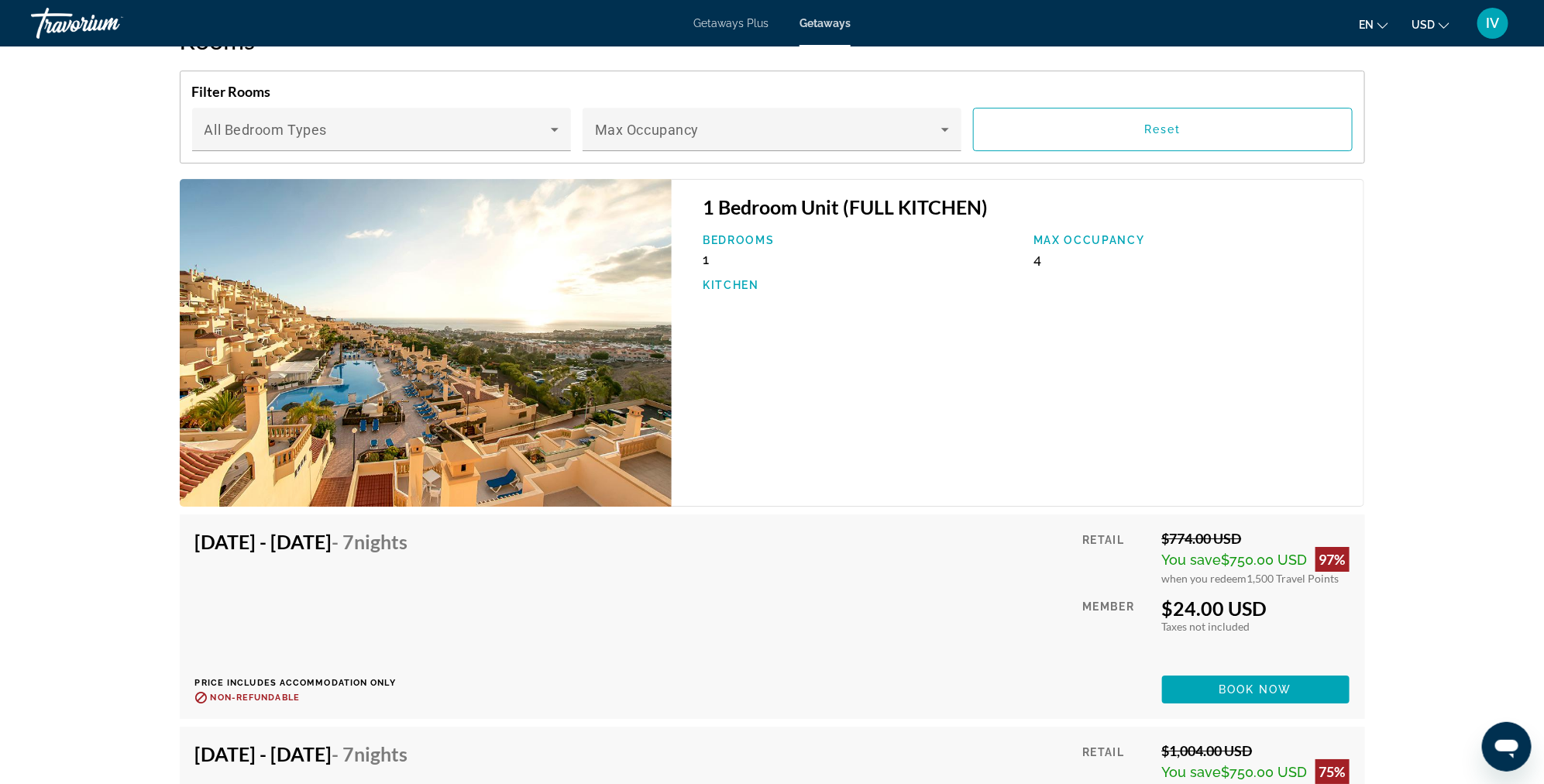
drag, startPoint x: 1165, startPoint y: 579, endPoint x: 1346, endPoint y: 590, distance: 181.3
click at [1351, 587] on div "Oct 17, 2025 - Oct 24, 2025 - 7 Nights Price includes accommodation only Refund…" at bounding box center [772, 616] width 1186 height 205
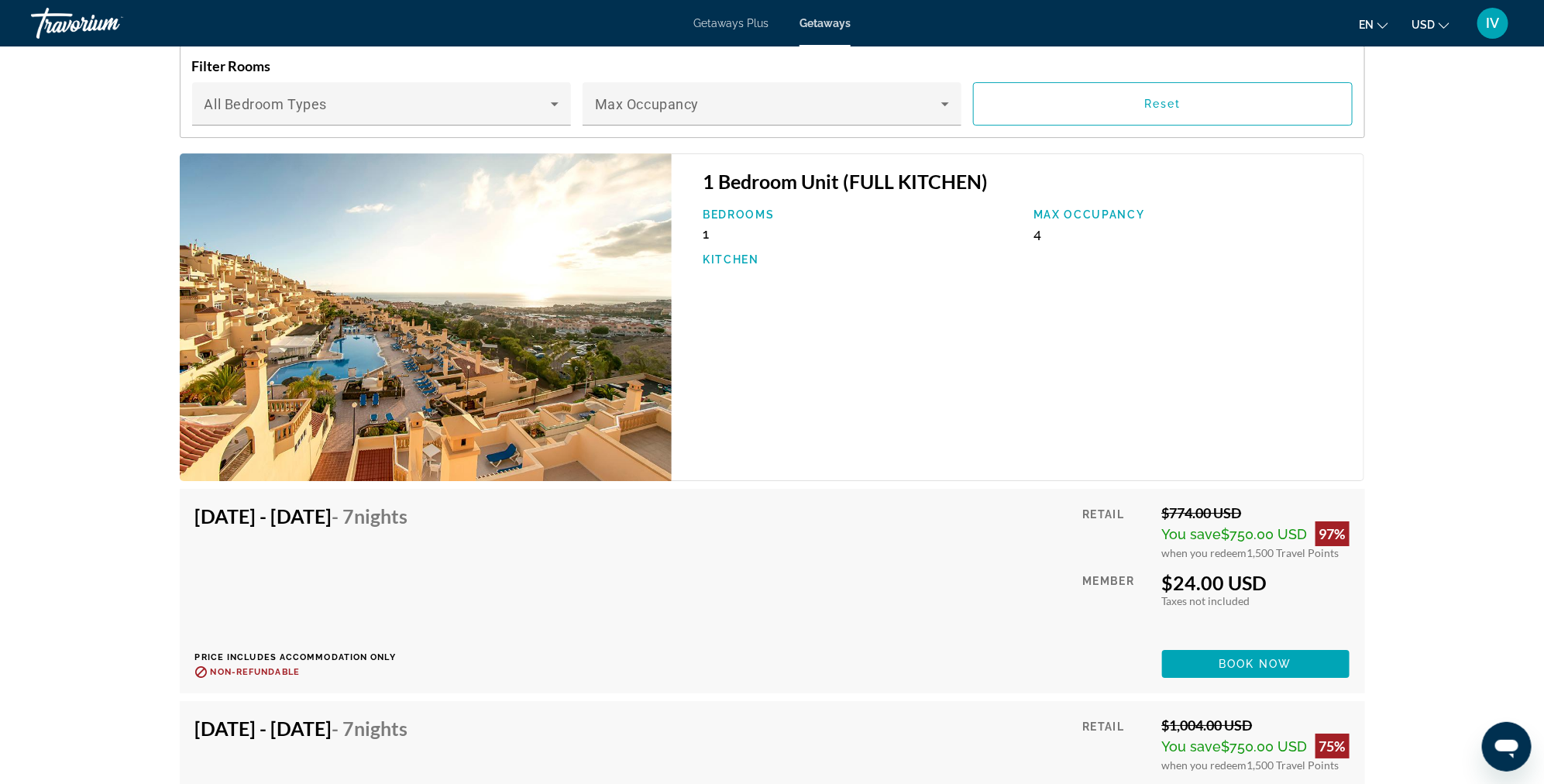
scroll to position [2578, 0]
click at [1236, 671] on span "Main content" at bounding box center [1257, 664] width 188 height 37
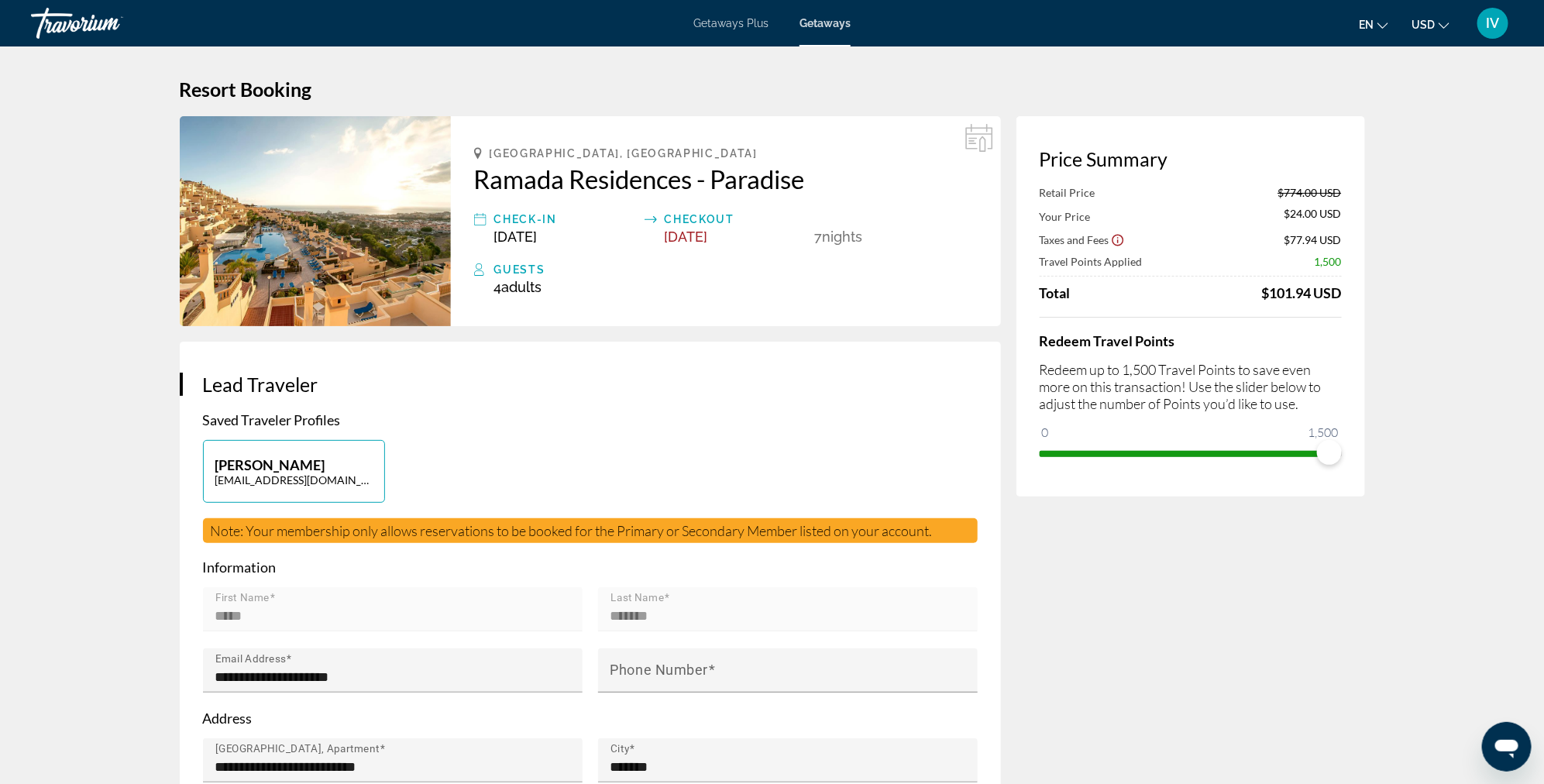
drag, startPoint x: 1251, startPoint y: 286, endPoint x: 1344, endPoint y: 295, distance: 93.4
click at [1344, 295] on div "Price Summary Retail Price $774.00 USD Your Price $24.00 USD Taxes and Fees $77…" at bounding box center [1191, 307] width 348 height 380
drag, startPoint x: 1035, startPoint y: 241, endPoint x: 1150, endPoint y: 242, distance: 115.0
click at [1150, 242] on div "Price Summary Retail Price $774.00 USD Your Price $24.00 USD Taxes and Fees $77…" at bounding box center [1191, 307] width 348 height 380
drag, startPoint x: 1333, startPoint y: 454, endPoint x: 1341, endPoint y: 450, distance: 8.9
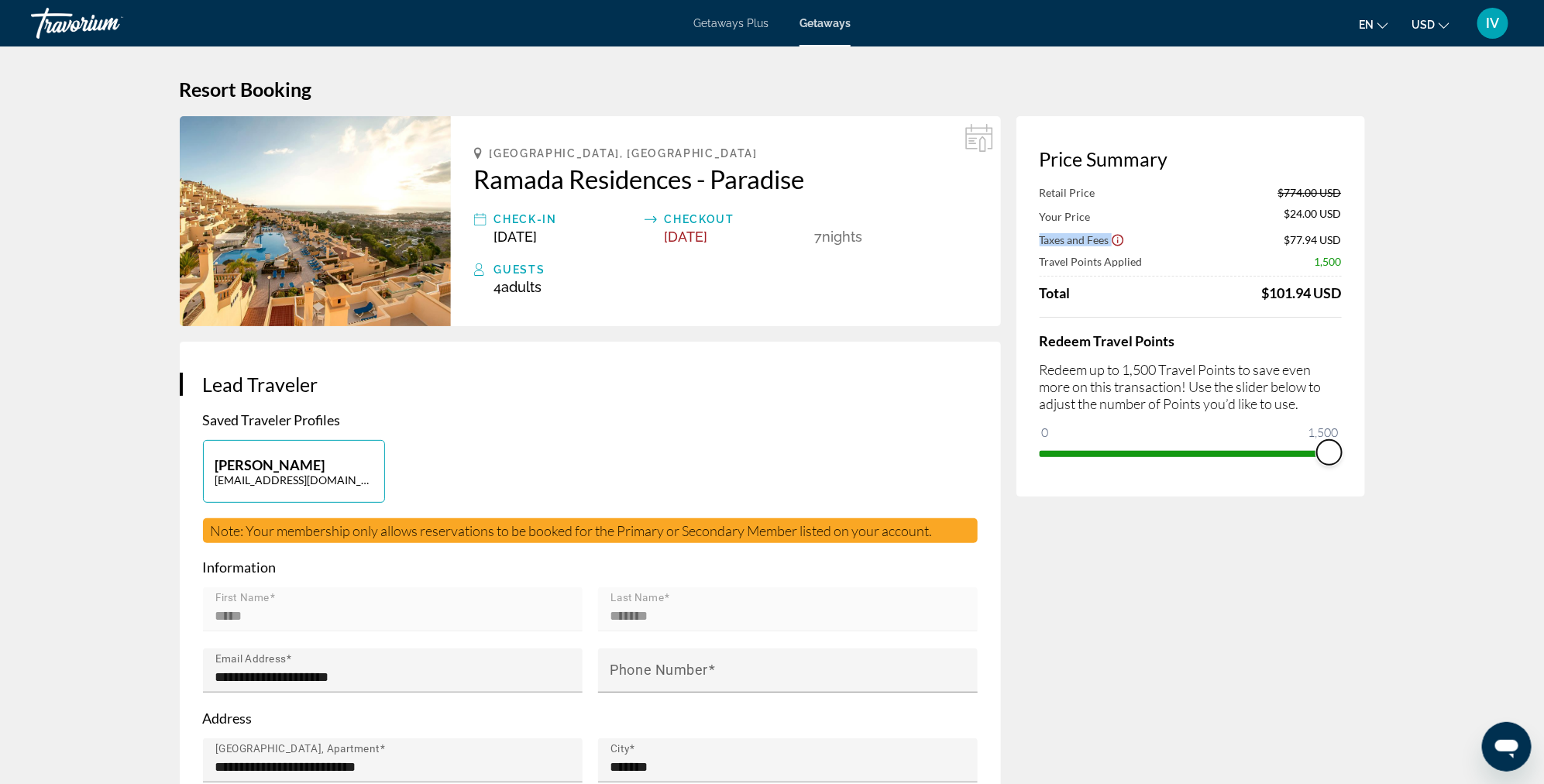
click at [1341, 450] on span "ngx-slider" at bounding box center [1330, 452] width 25 height 25
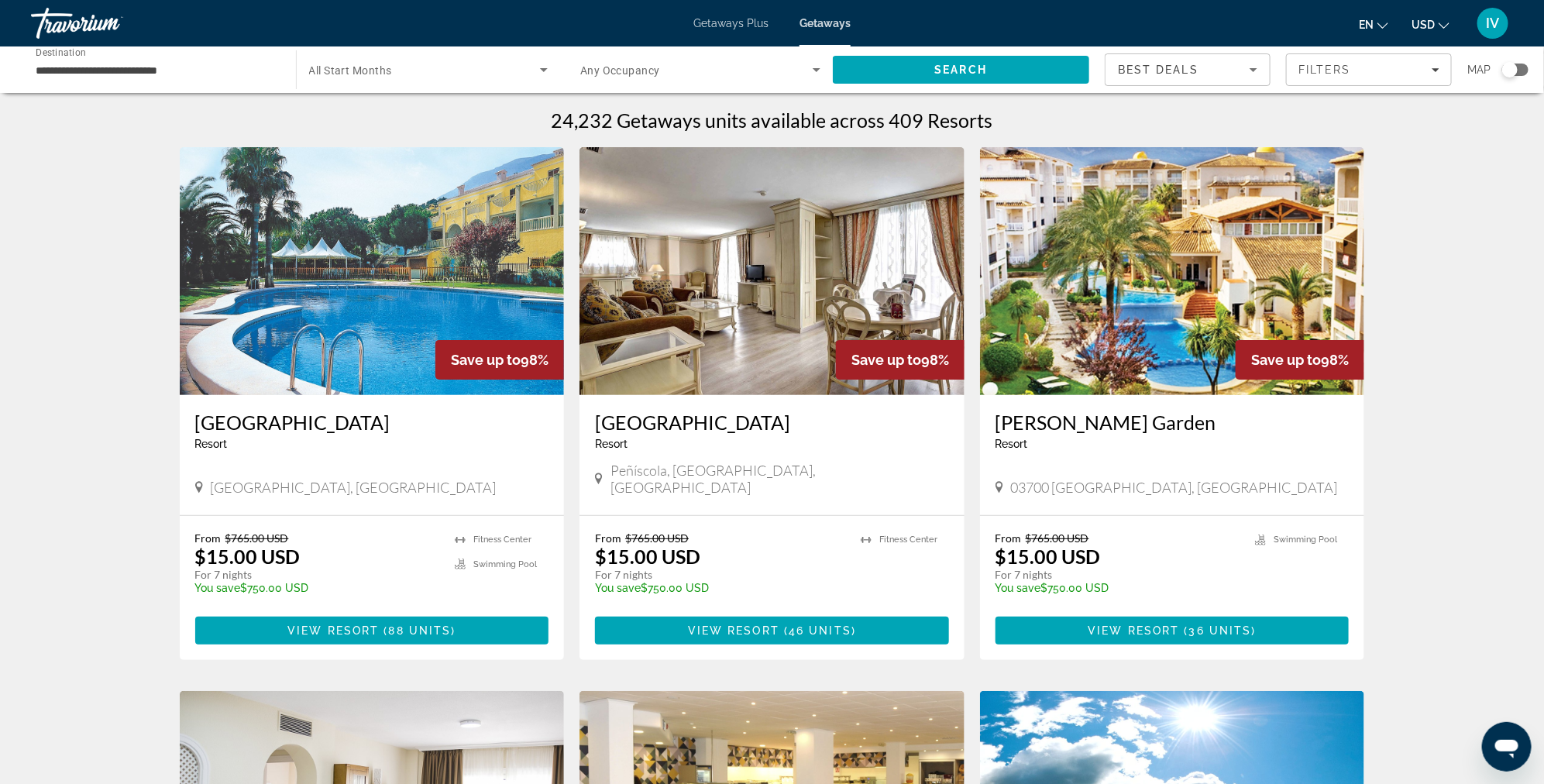
click at [131, 75] on input "**********" at bounding box center [155, 70] width 240 height 18
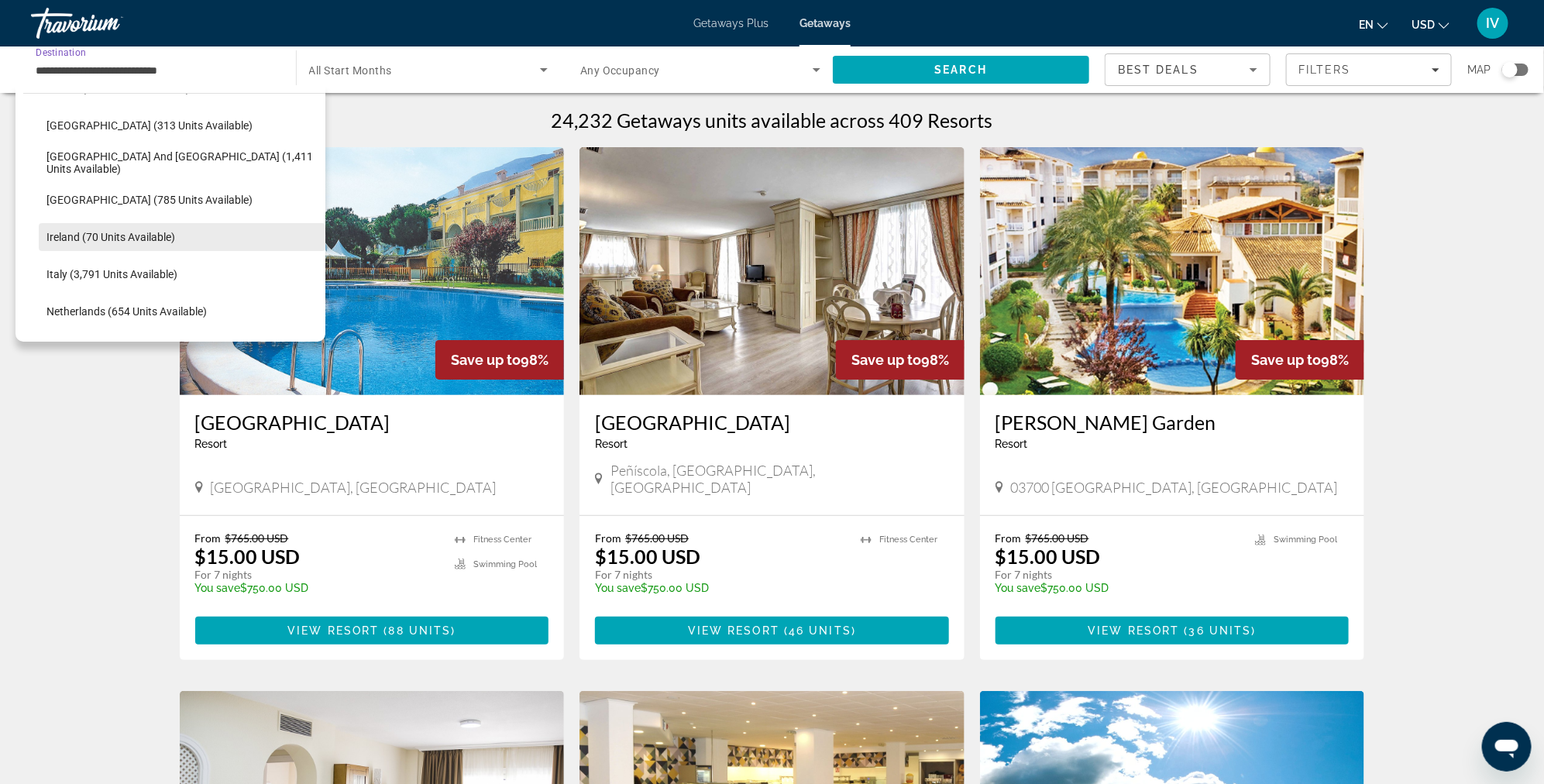
scroll to position [478, 0]
click at [159, 238] on span "Ireland (70 units available)" at bounding box center [111, 236] width 128 height 12
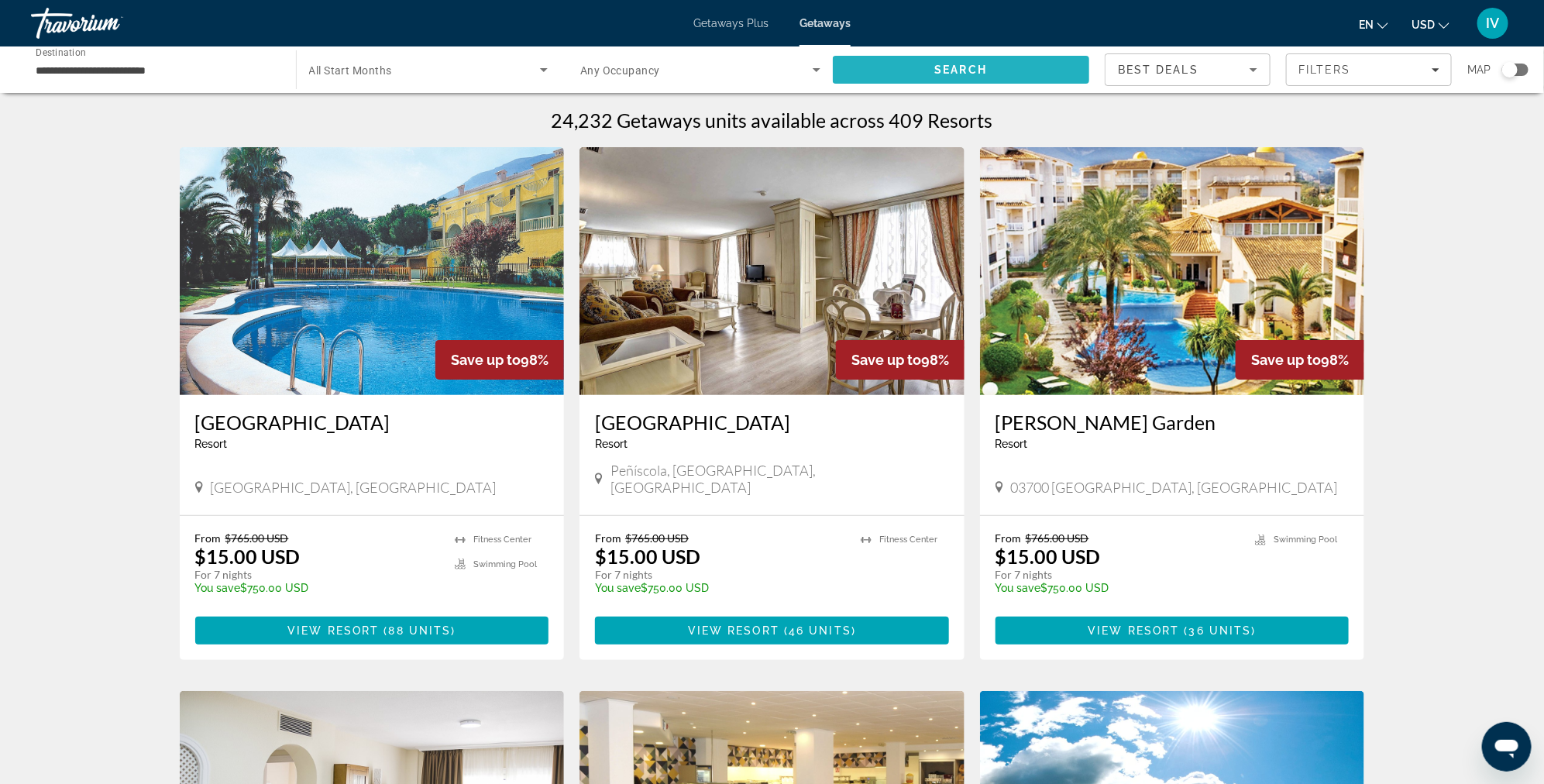
click at [900, 67] on span "Search" at bounding box center [961, 70] width 257 height 37
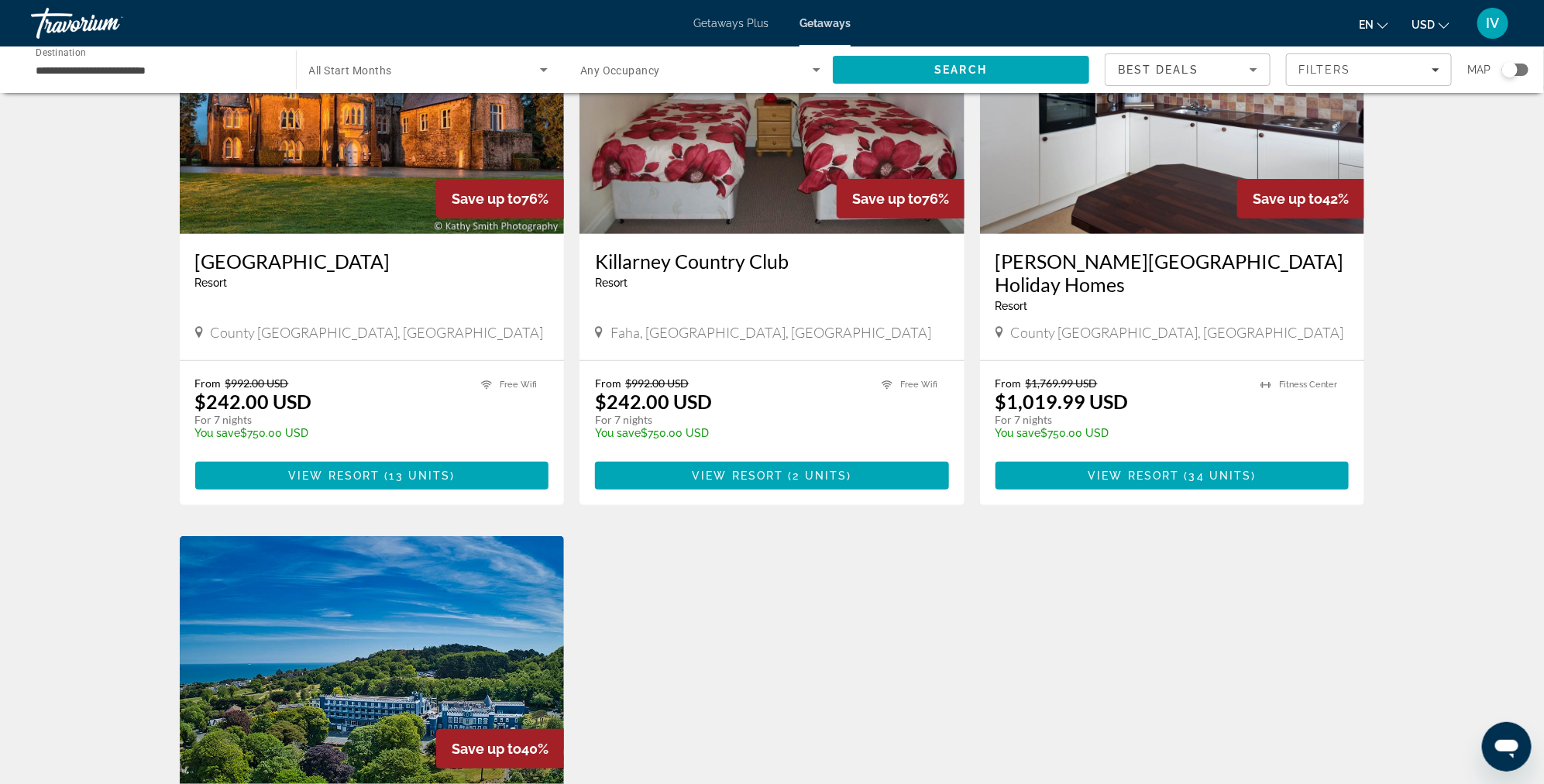
scroll to position [75, 0]
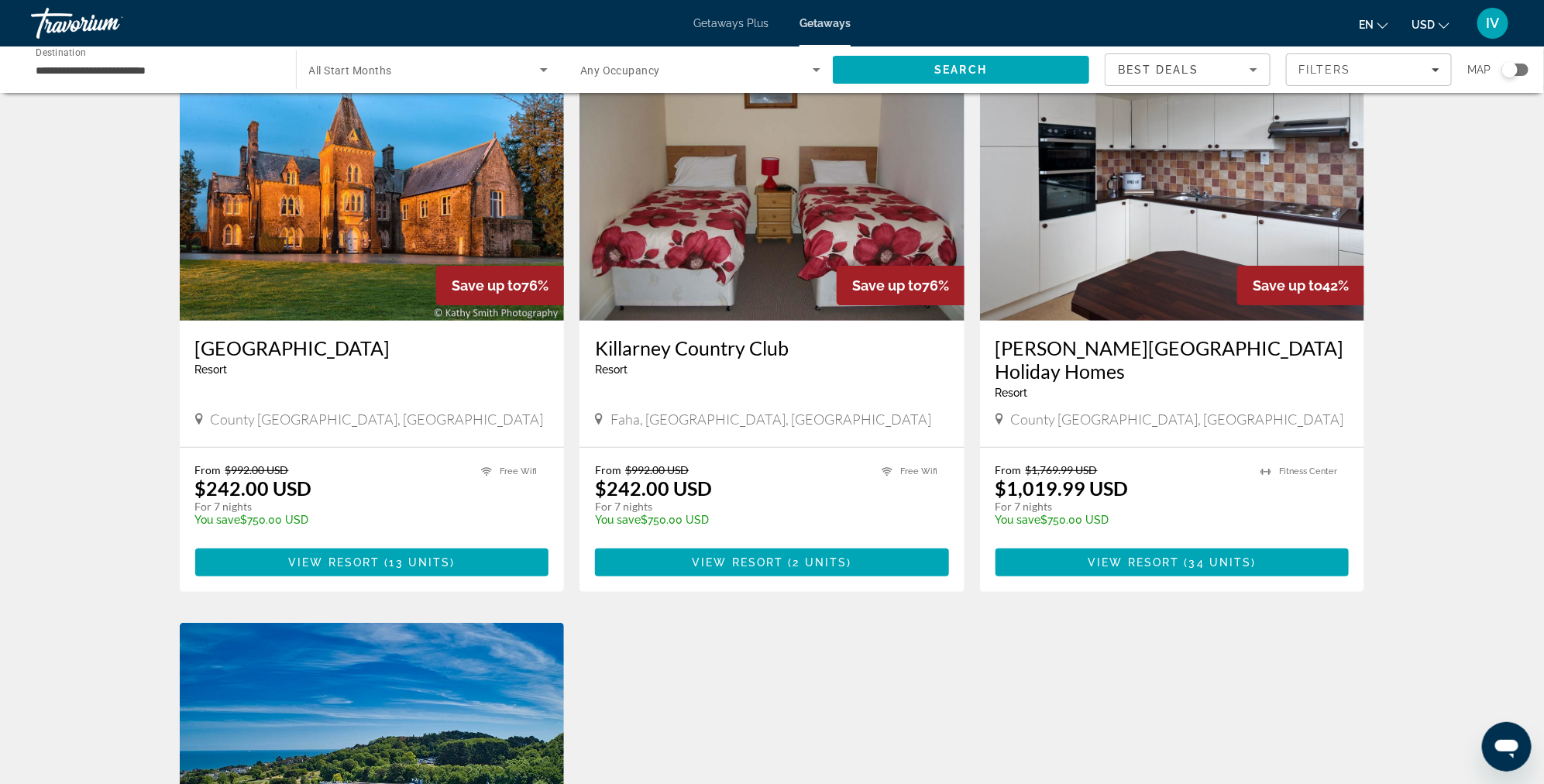
click at [218, 73] on input "**********" at bounding box center [155, 70] width 240 height 18
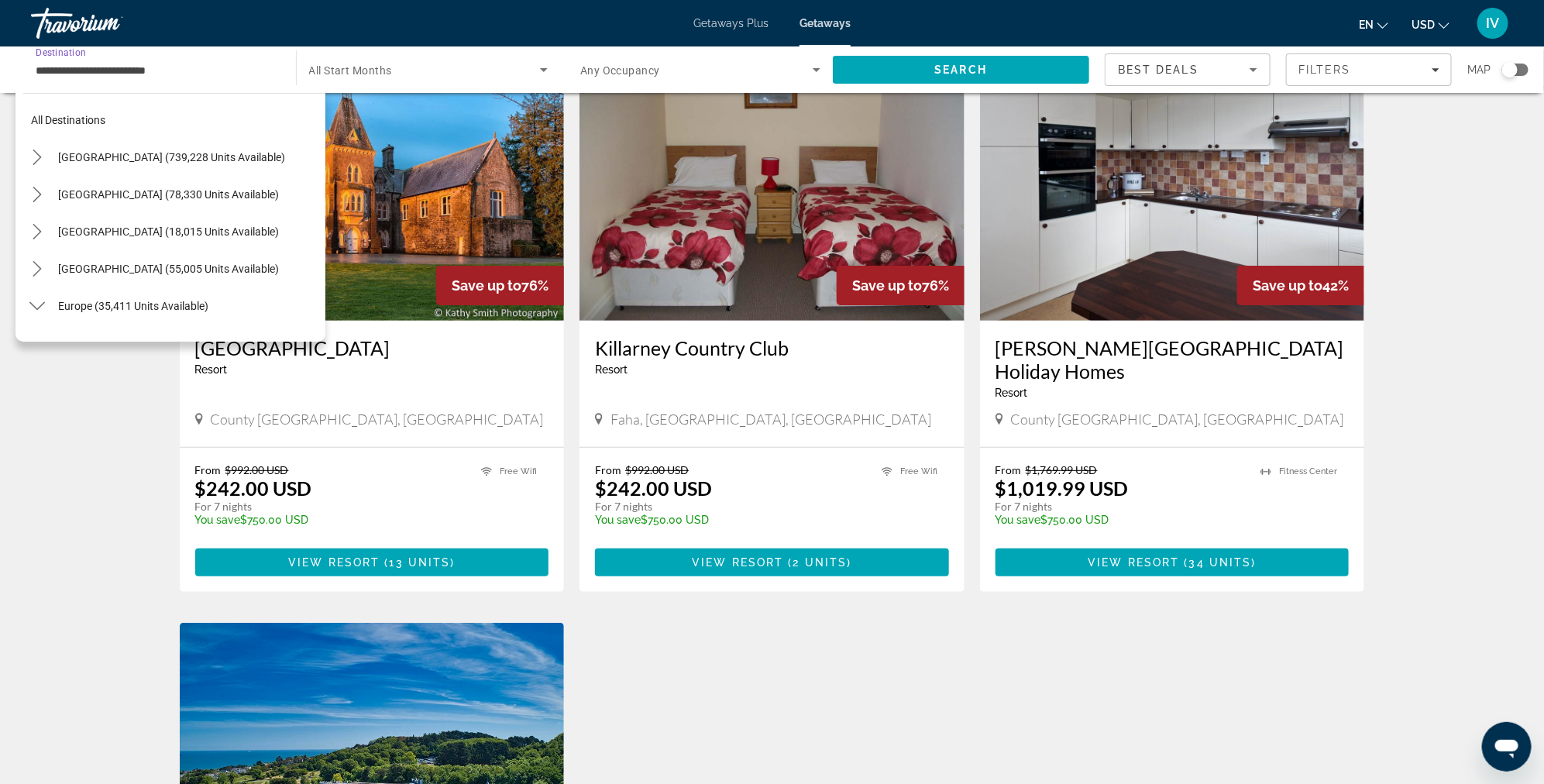
scroll to position [501, 0]
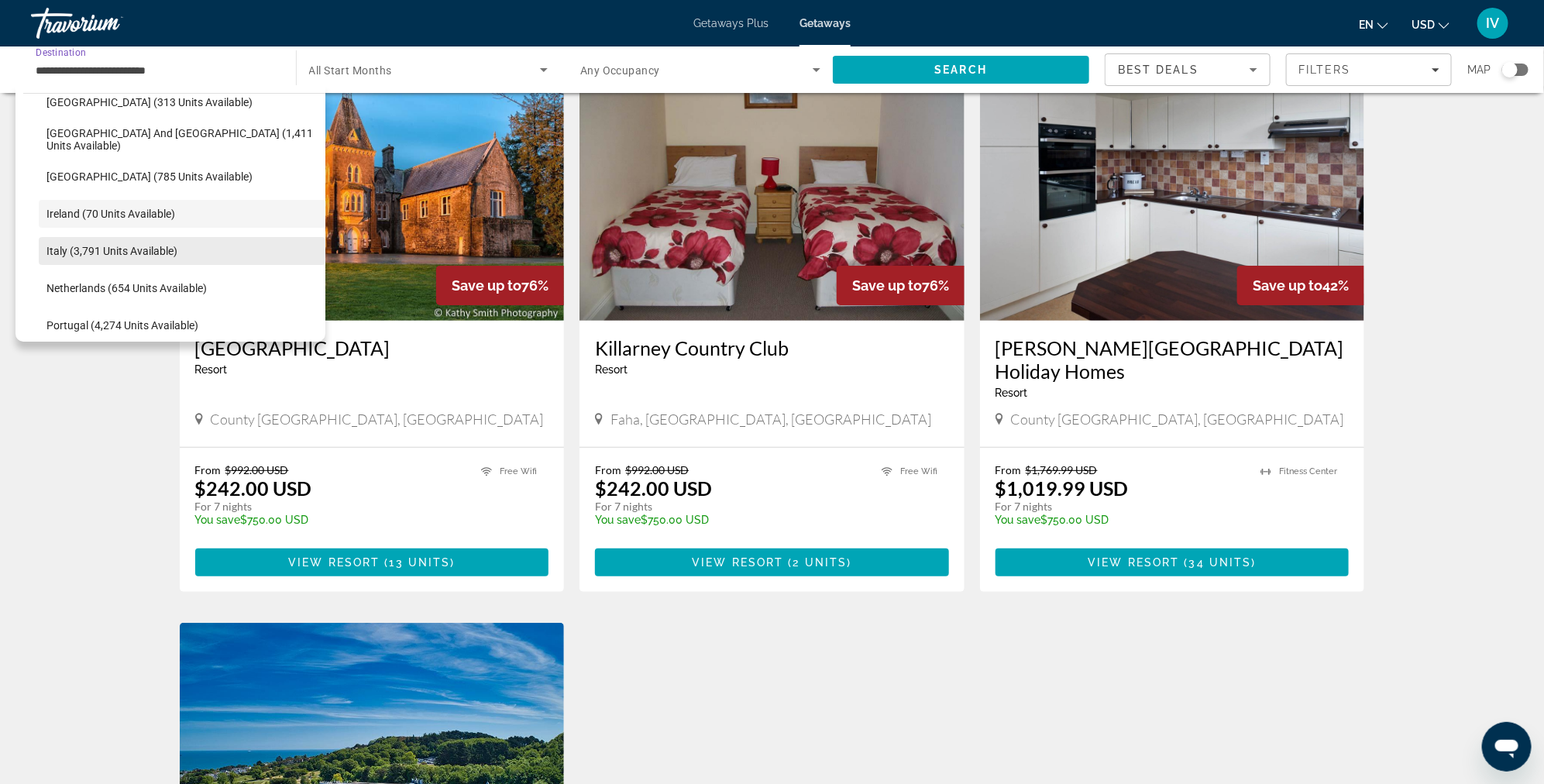
click at [165, 247] on span "Italy (3,791 units available)" at bounding box center [112, 250] width 131 height 12
type input "**********"
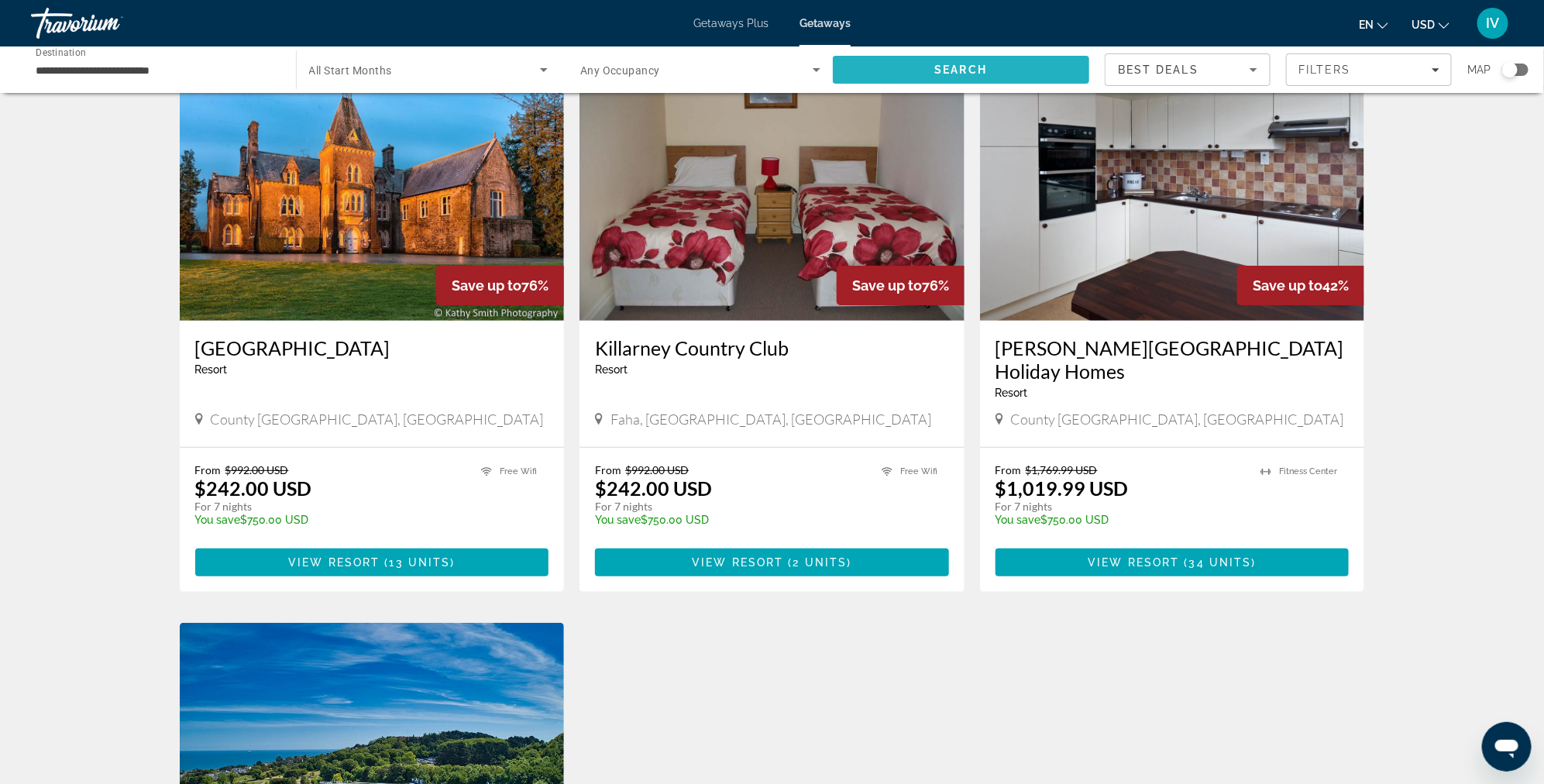
click at [934, 62] on span "Search" at bounding box center [961, 70] width 257 height 37
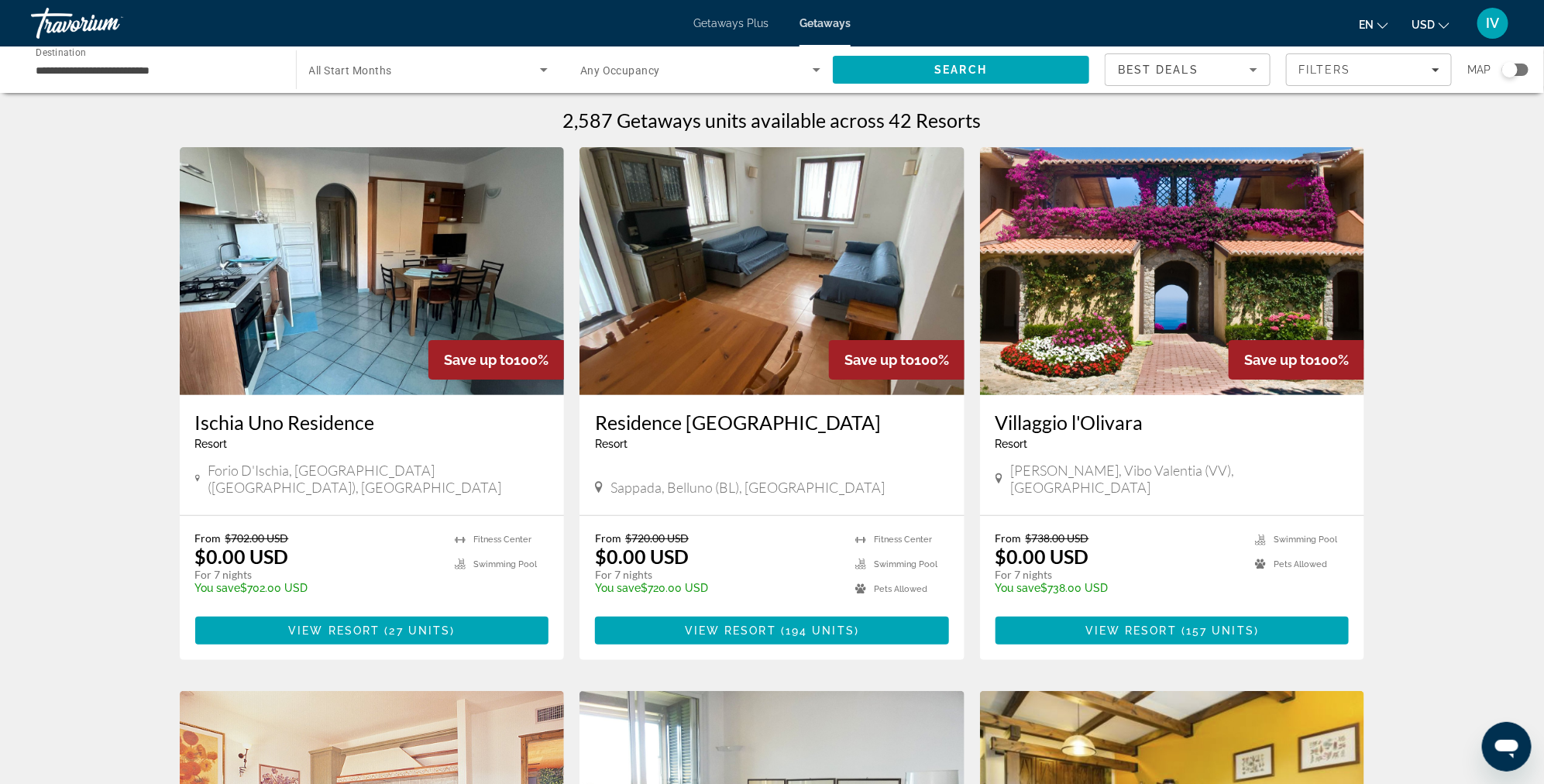
click at [1193, 282] on img "Main content" at bounding box center [1173, 270] width 385 height 248
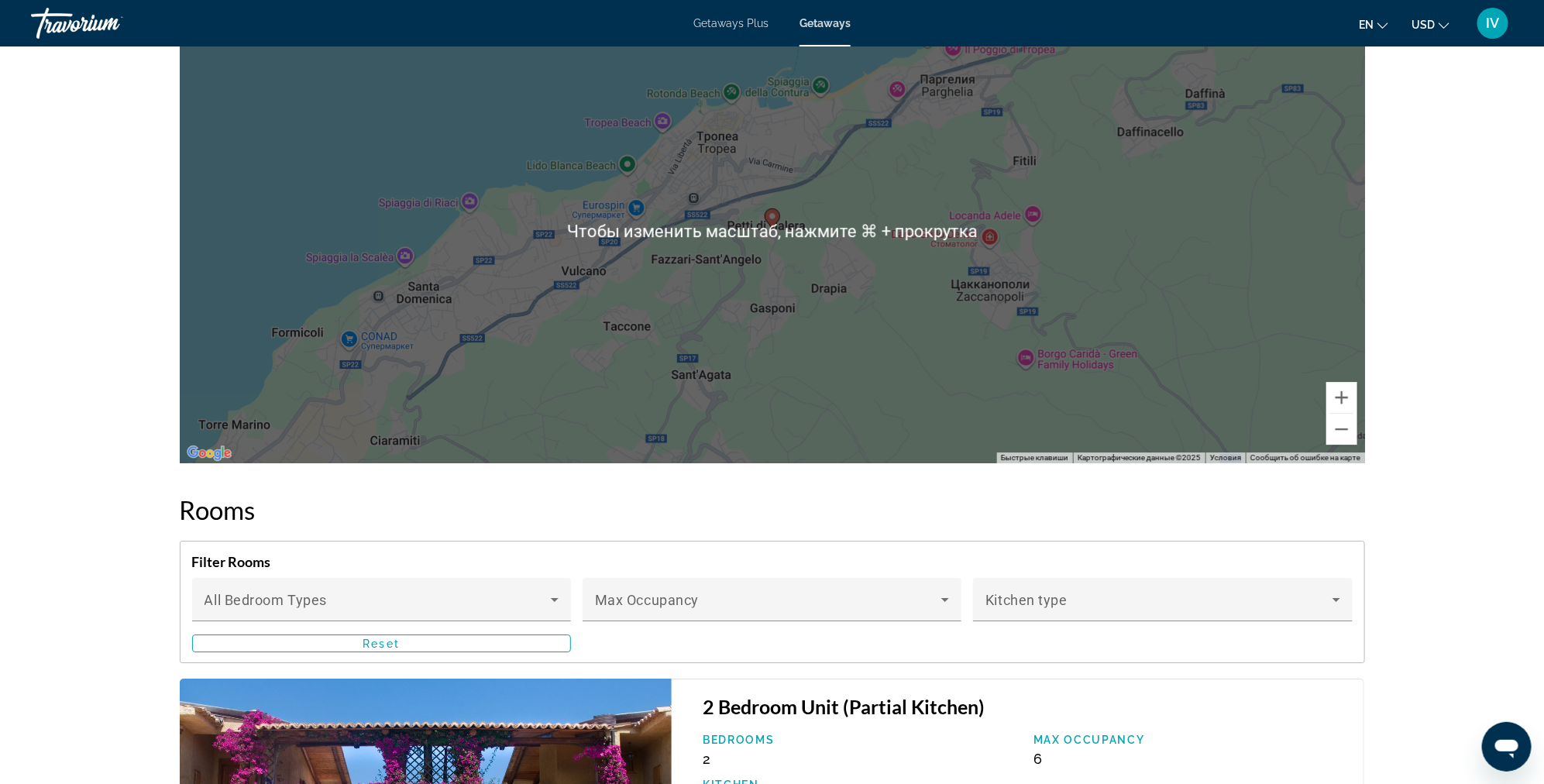
scroll to position [2382, 0]
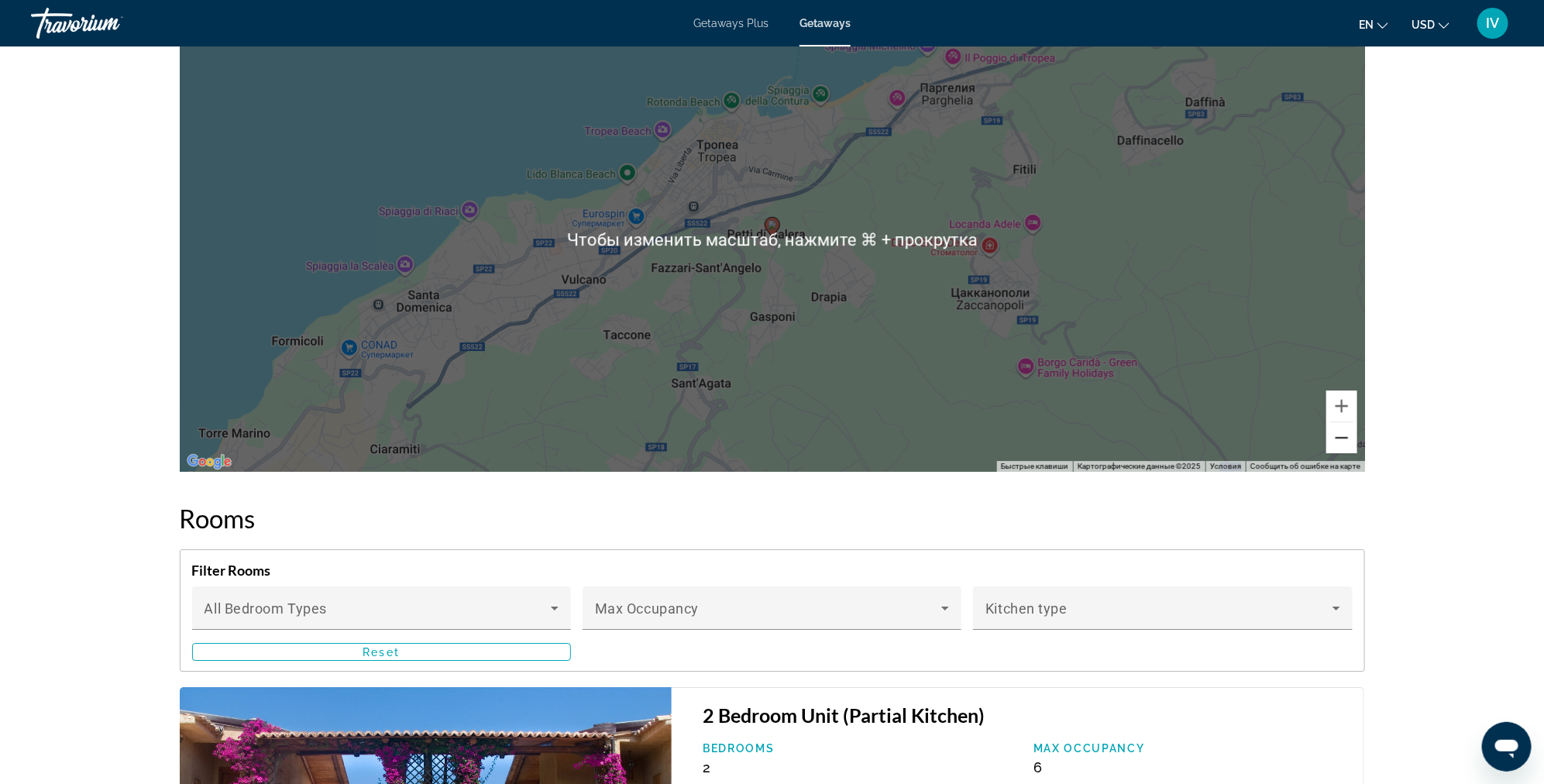
click at [1342, 433] on button "Уменьшить" at bounding box center [1342, 437] width 31 height 31
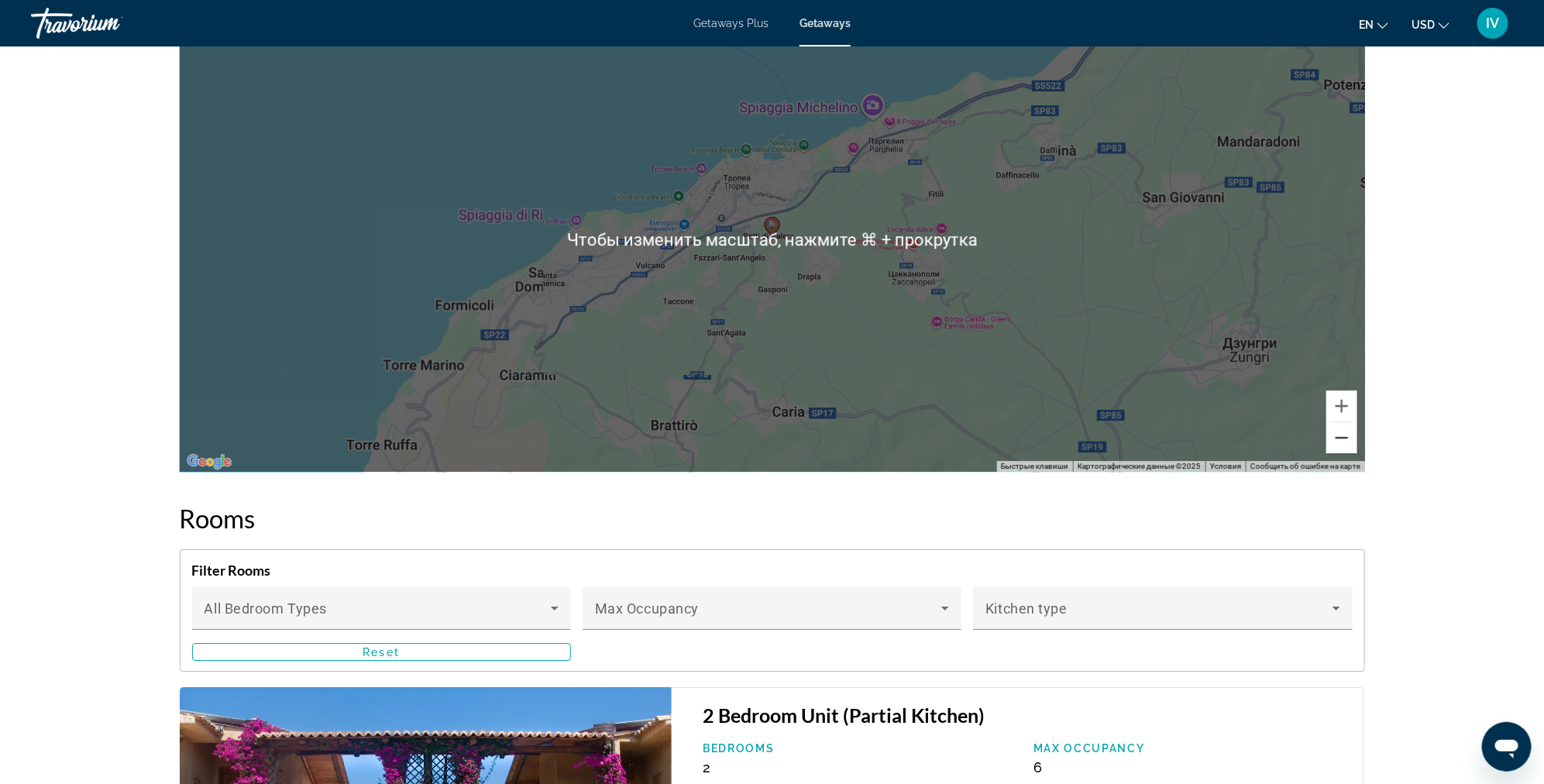
click at [1342, 433] on button "Уменьшить" at bounding box center [1342, 437] width 31 height 31
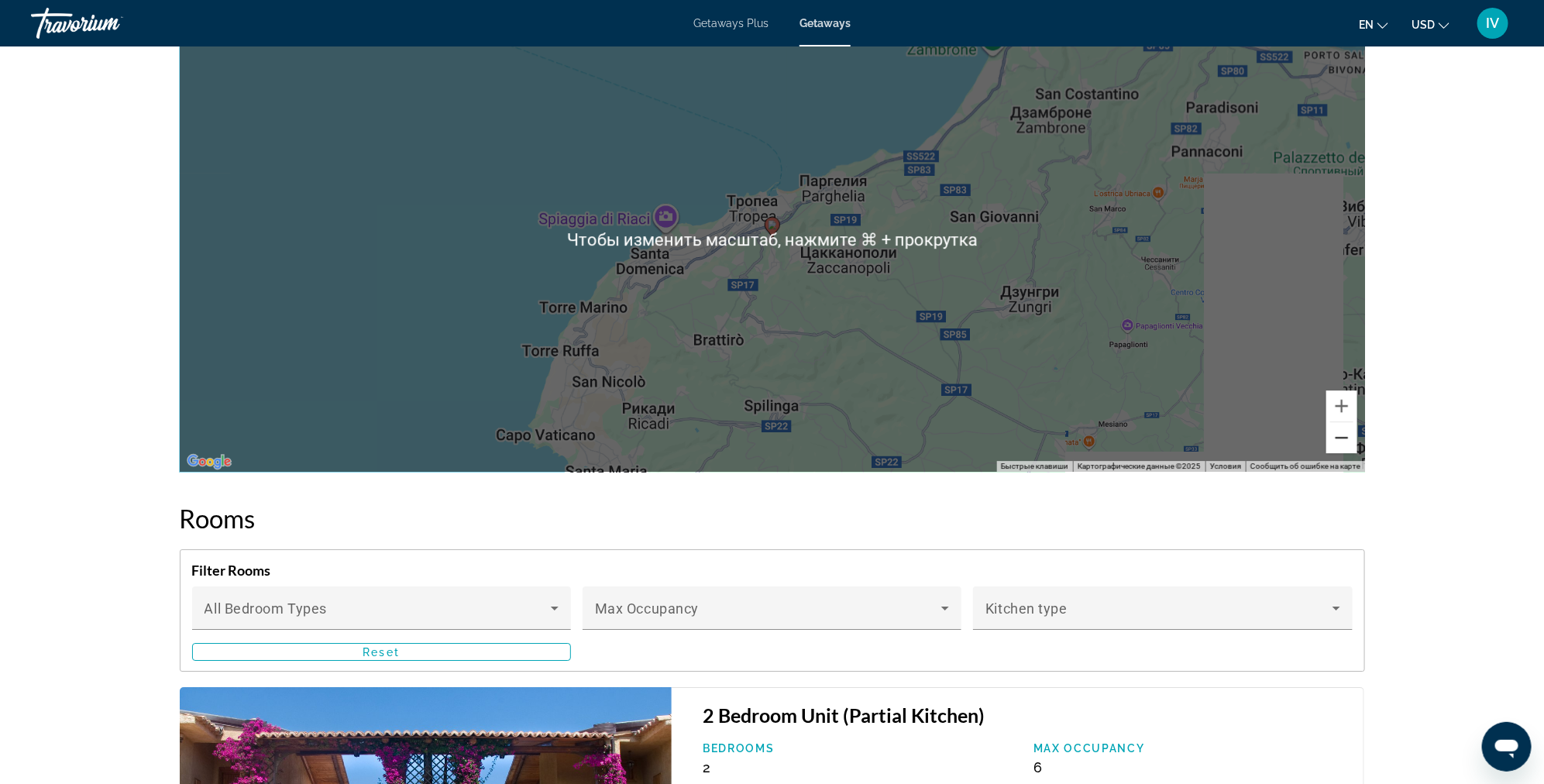
click at [1342, 433] on button "Уменьшить" at bounding box center [1342, 437] width 31 height 31
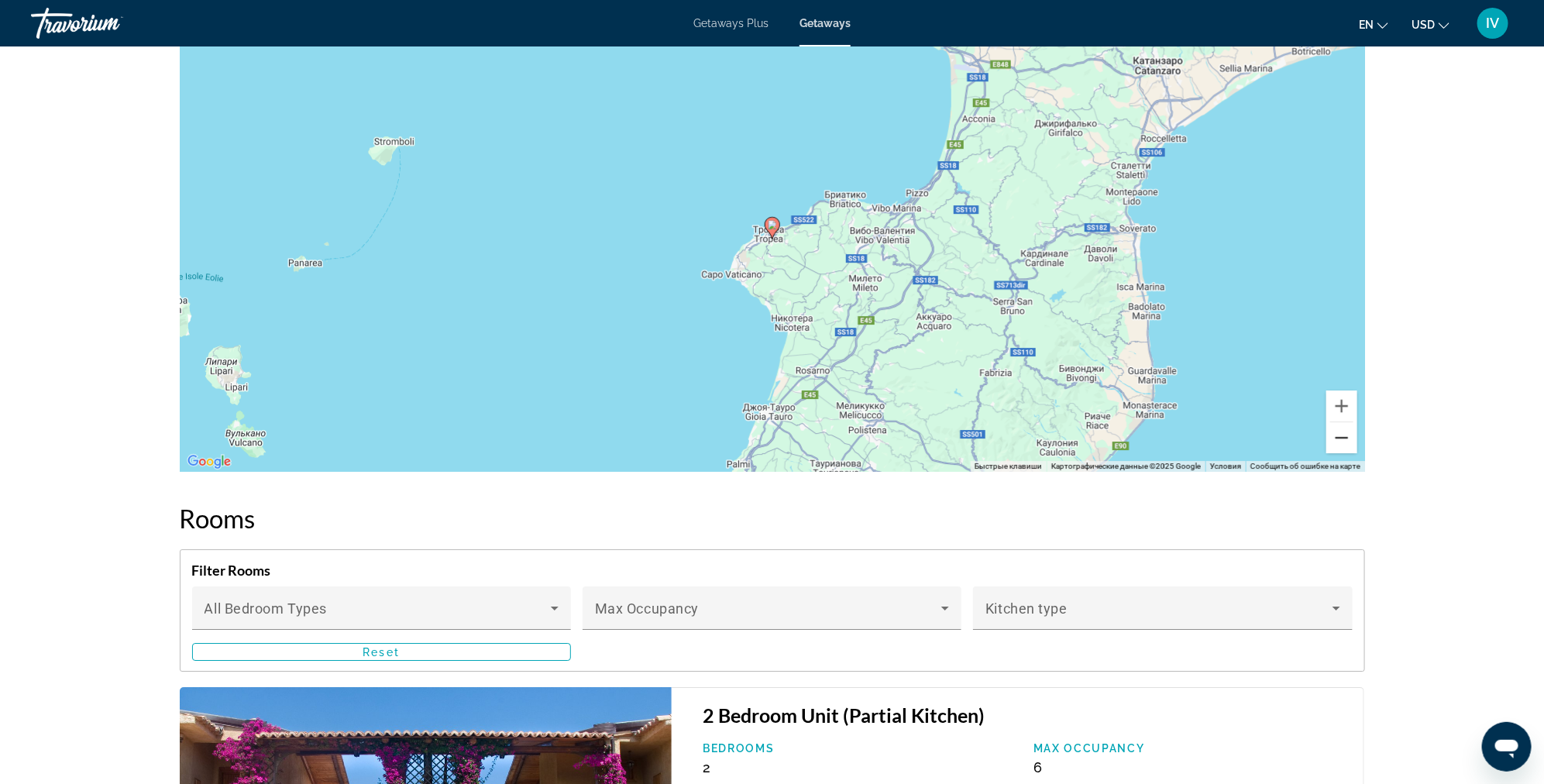
click at [1342, 433] on button "Уменьшить" at bounding box center [1342, 437] width 31 height 31
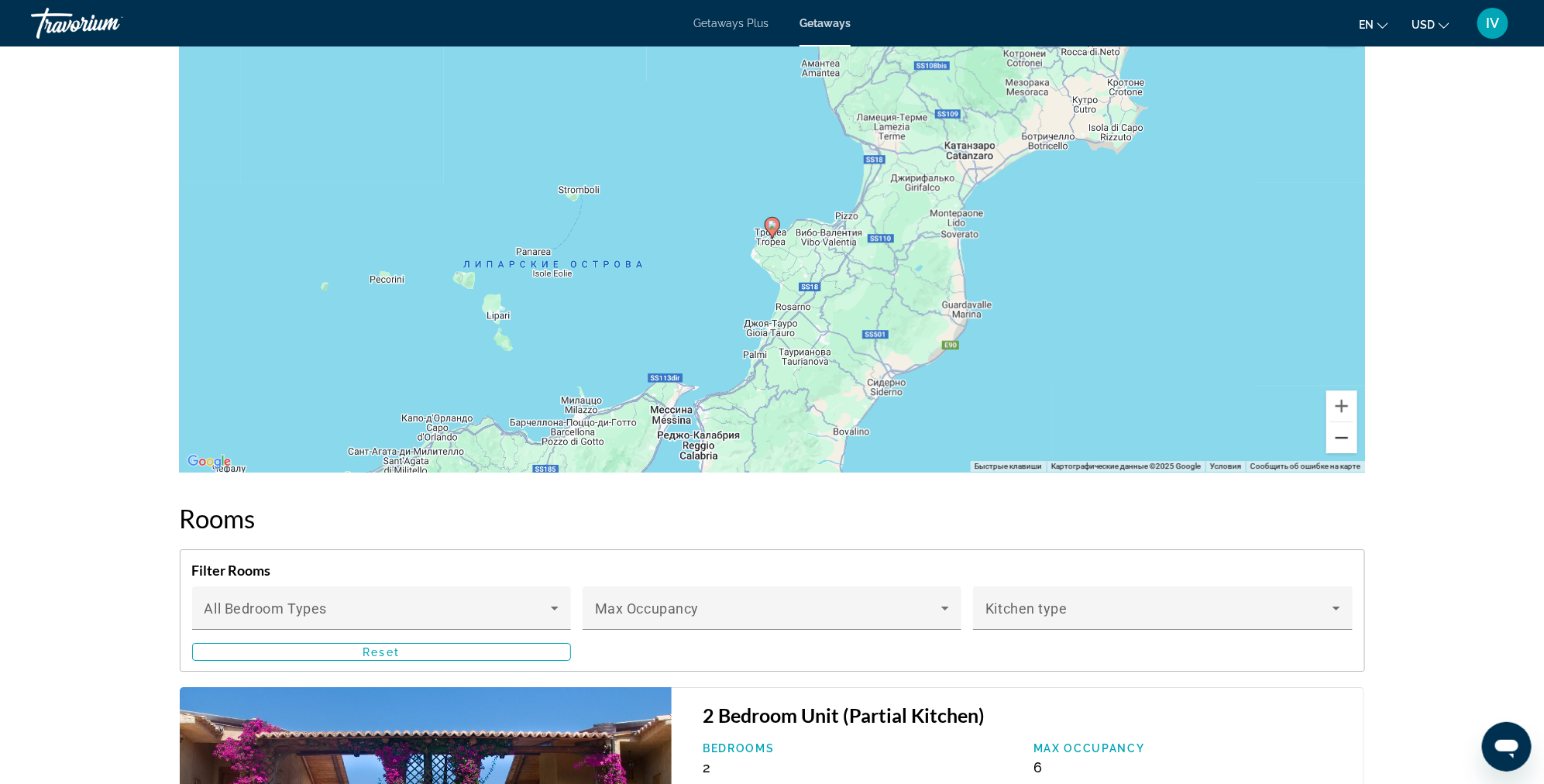
click at [1342, 433] on button "Уменьшить" at bounding box center [1342, 437] width 31 height 31
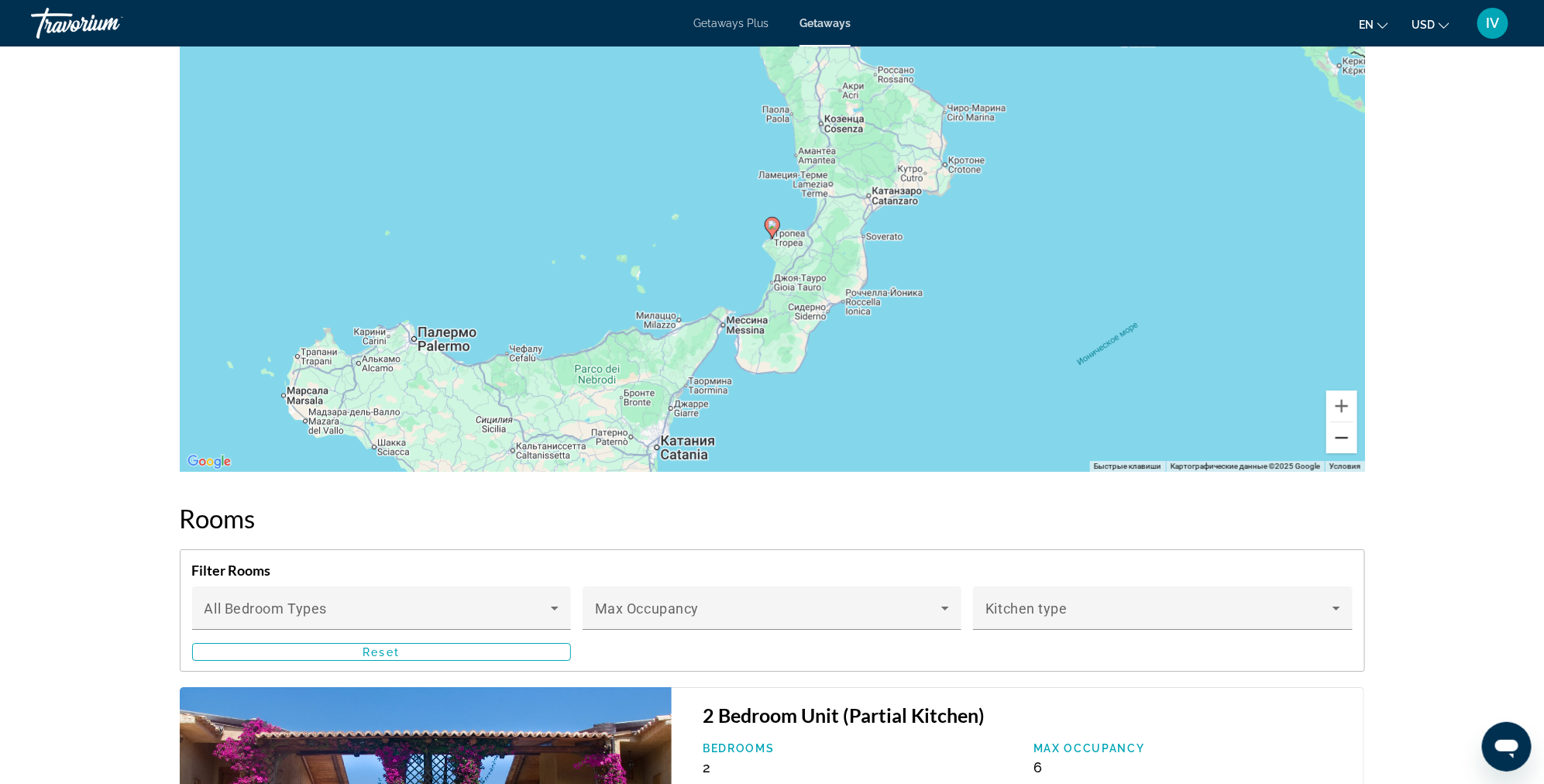
click at [1342, 433] on button "Уменьшить" at bounding box center [1342, 437] width 31 height 31
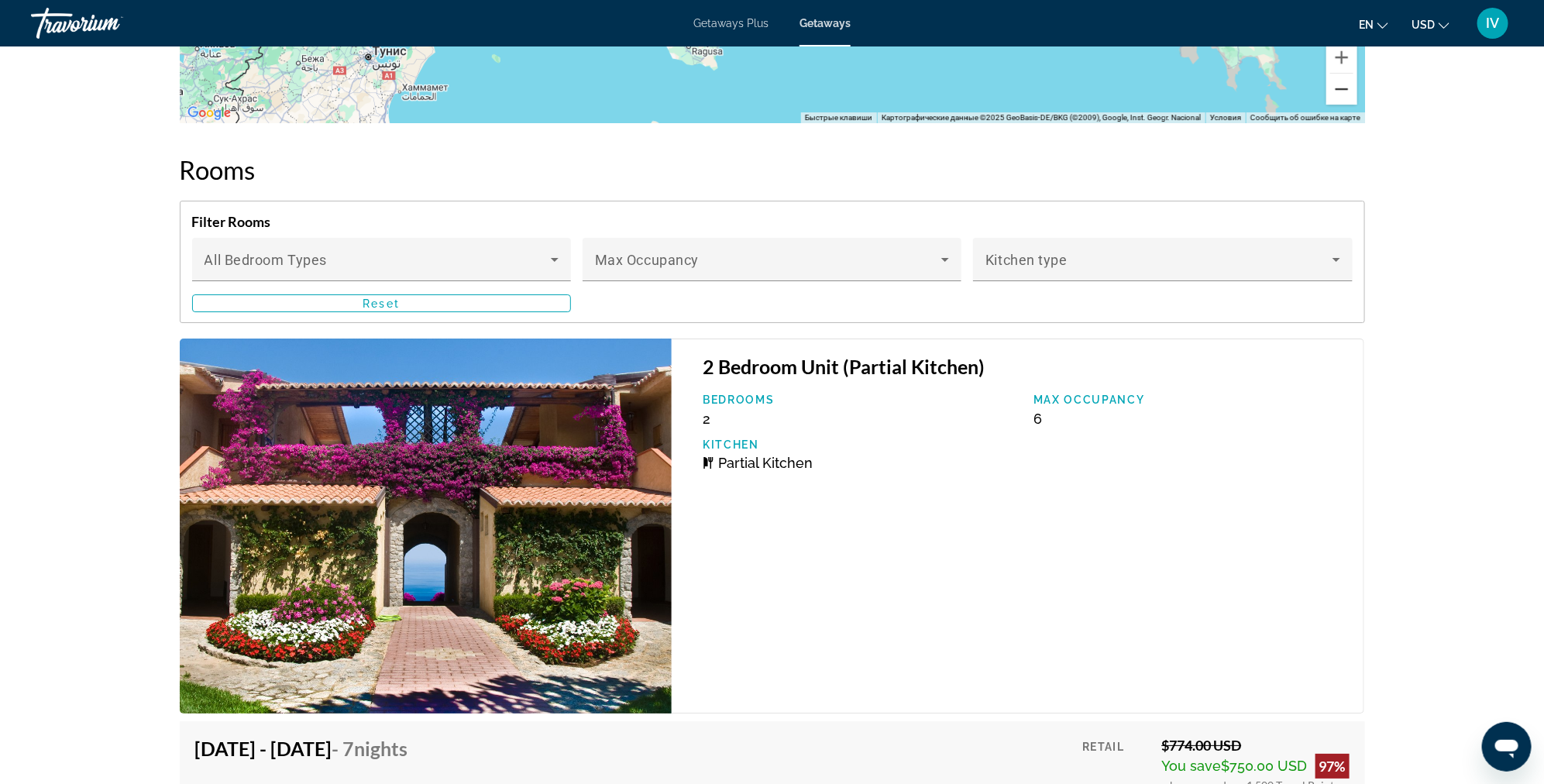
scroll to position [2774, 0]
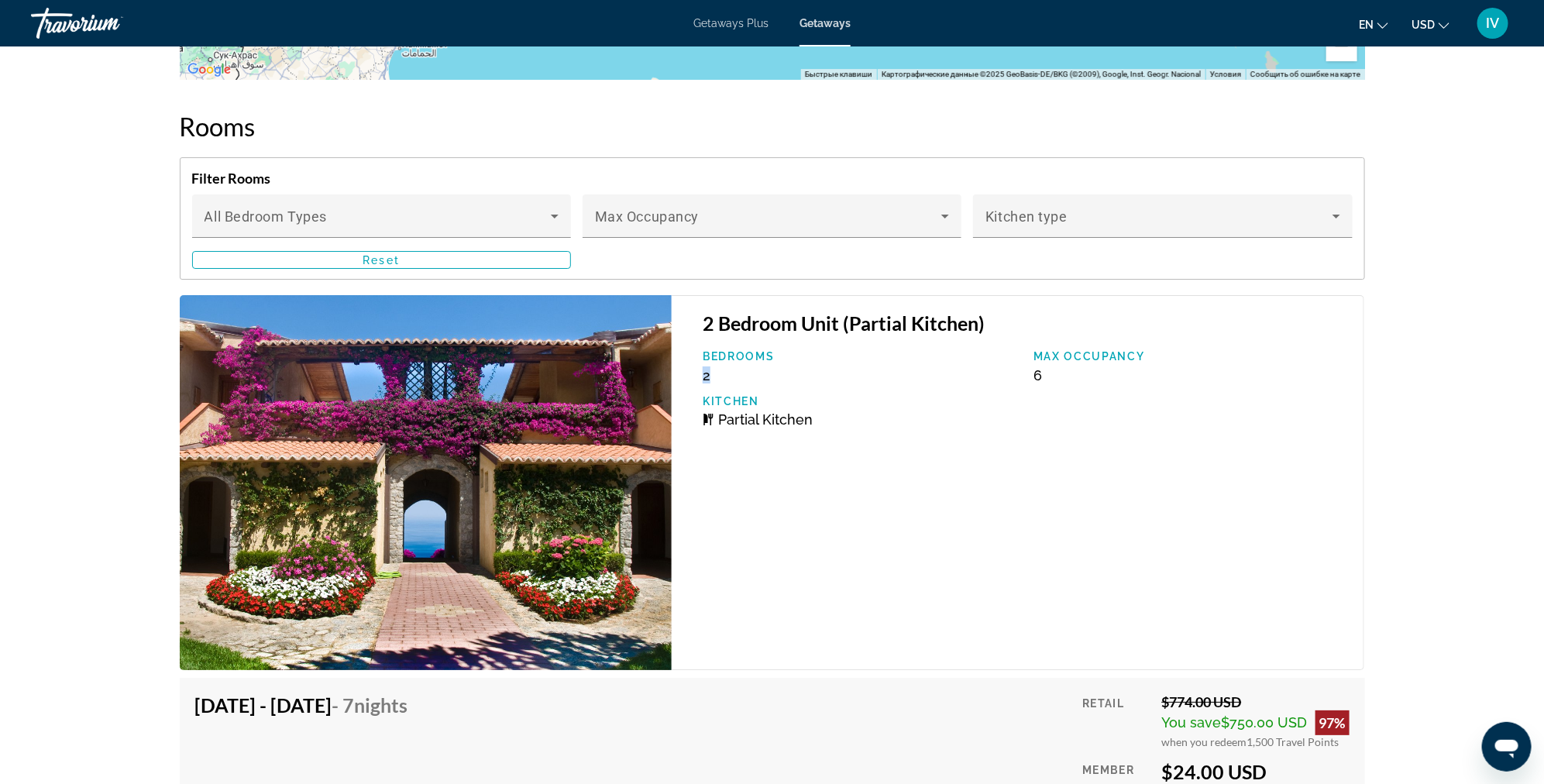
drag, startPoint x: 701, startPoint y: 367, endPoint x: 725, endPoint y: 370, distance: 24.2
click at [725, 370] on div "Bedrooms 2" at bounding box center [861, 366] width 331 height 33
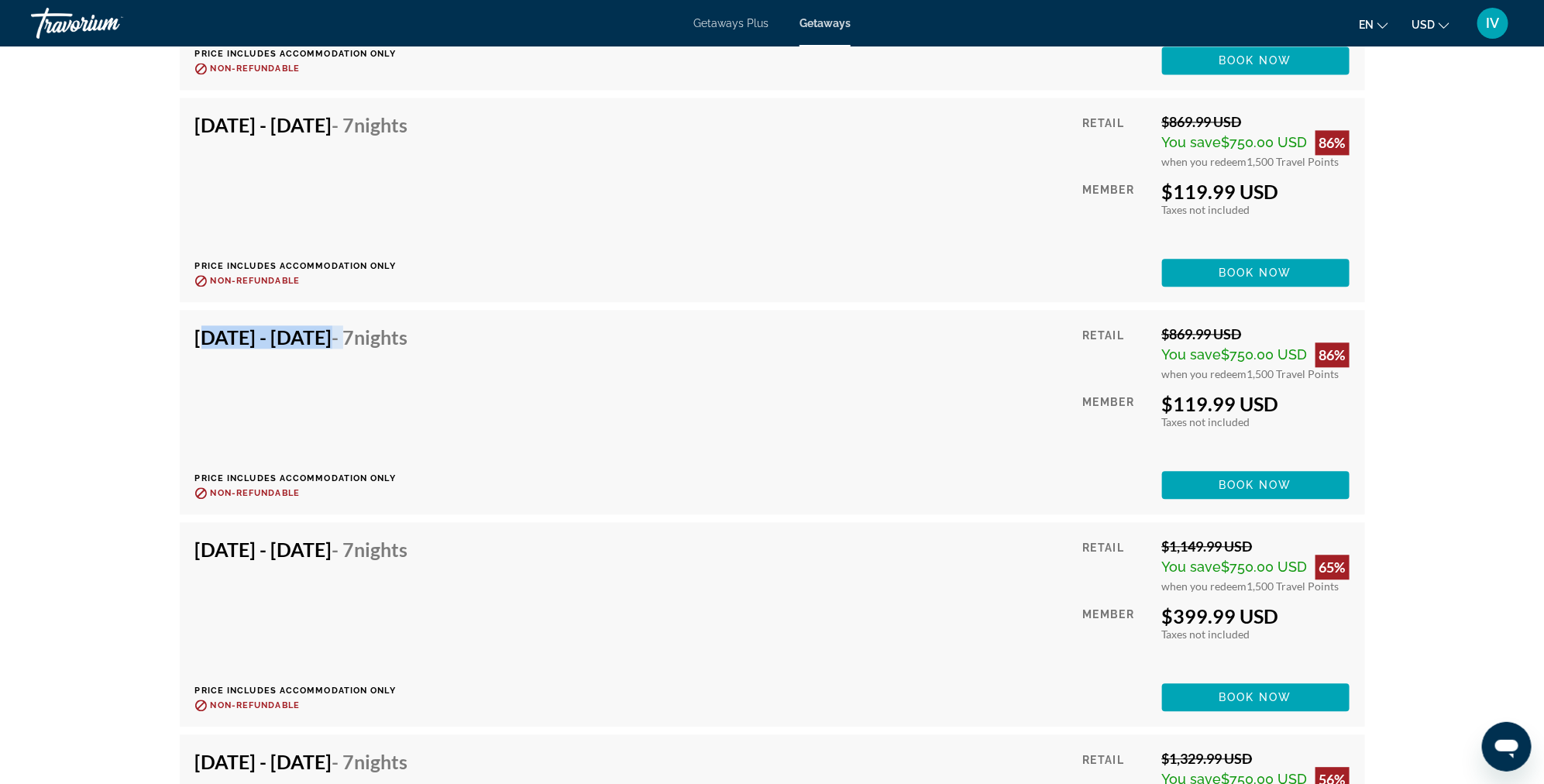
scroll to position [4840, 0]
drag, startPoint x: 185, startPoint y: 338, endPoint x: 456, endPoint y: 343, distance: 271.0
click at [456, 343] on div "Jun 13, 2026 - Jun 20, 2026 - 7 Nights Price includes accommodation only Refund…" at bounding box center [772, 411] width 1186 height 205
drag, startPoint x: 1167, startPoint y: 612, endPoint x: 1306, endPoint y: 618, distance: 139.1
click at [1305, 618] on div "$399.99 USD" at bounding box center [1257, 615] width 188 height 23
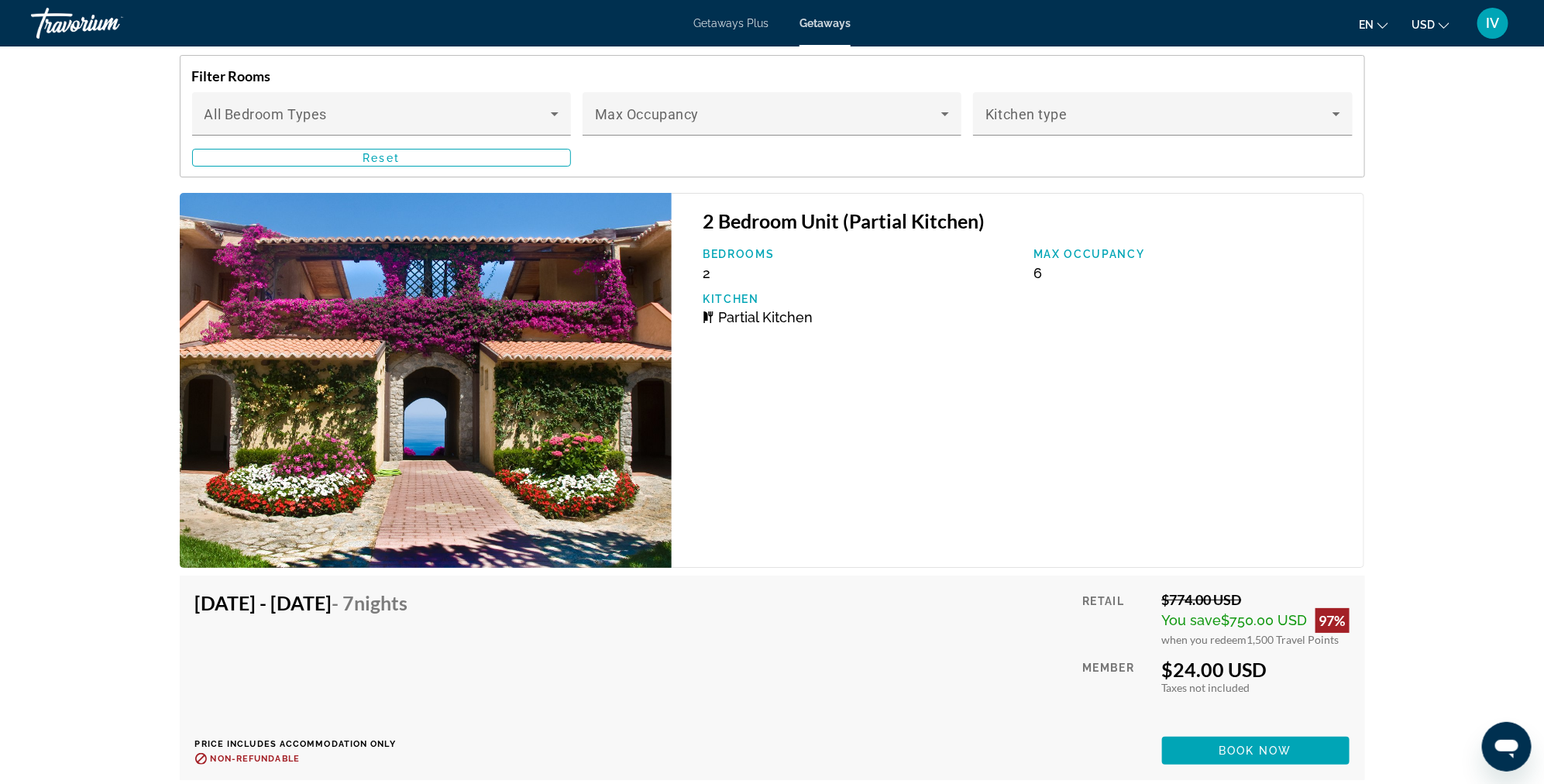
scroll to position [2800, 0]
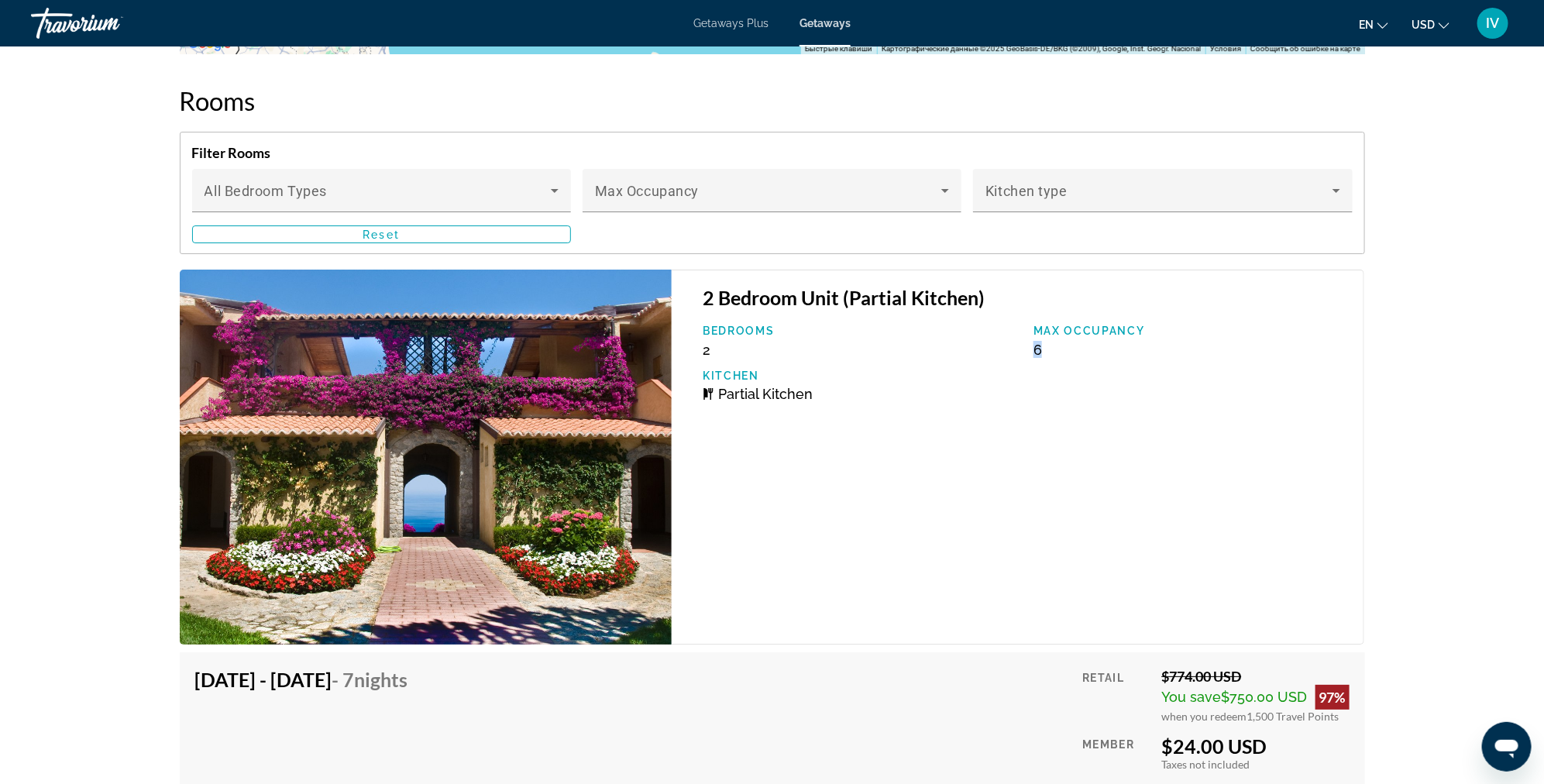
drag, startPoint x: 1028, startPoint y: 346, endPoint x: 1064, endPoint y: 347, distance: 36.0
click at [1064, 347] on div "Max Occupancy 6" at bounding box center [1192, 340] width 331 height 33
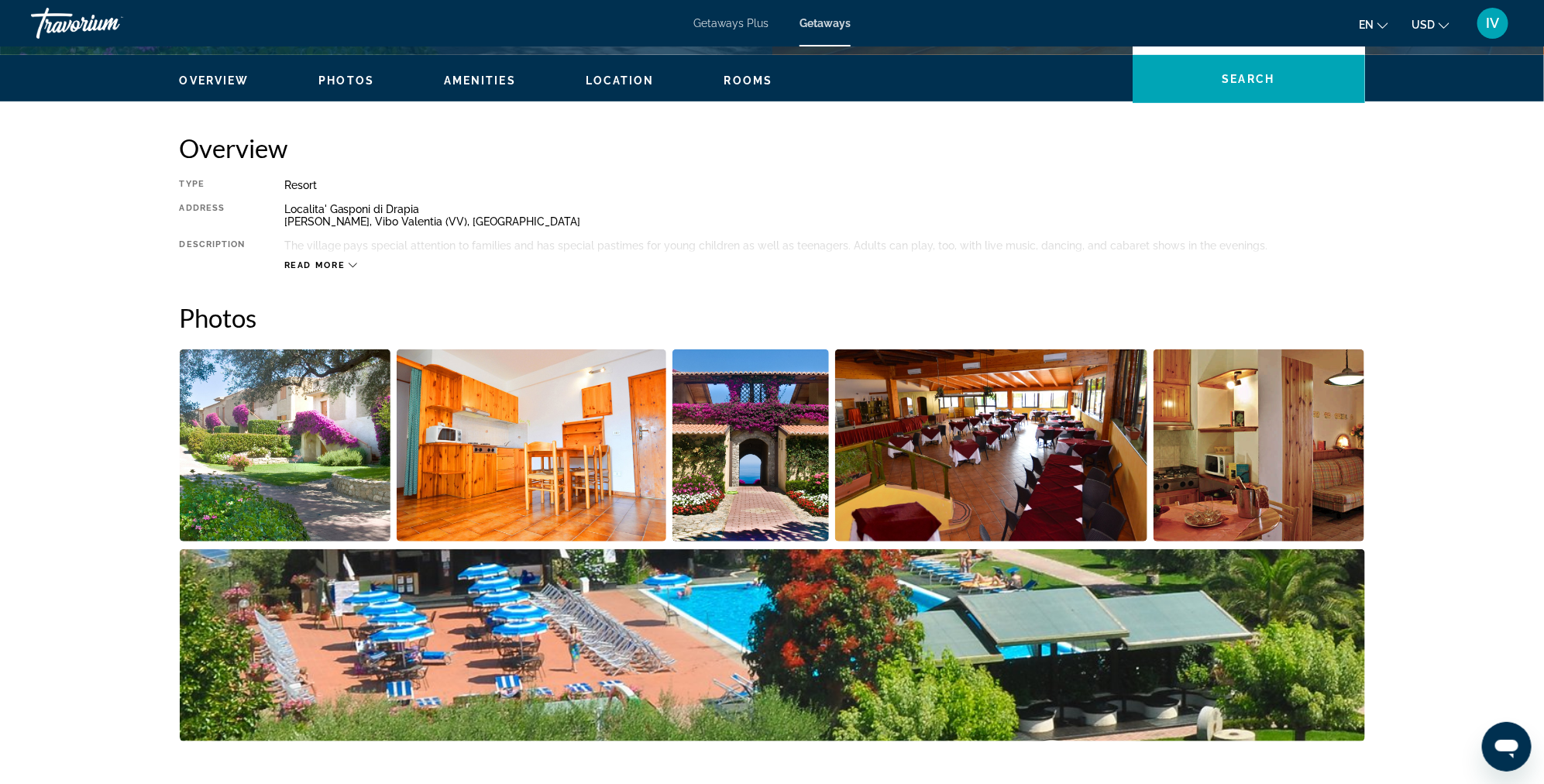
scroll to position [0, 0]
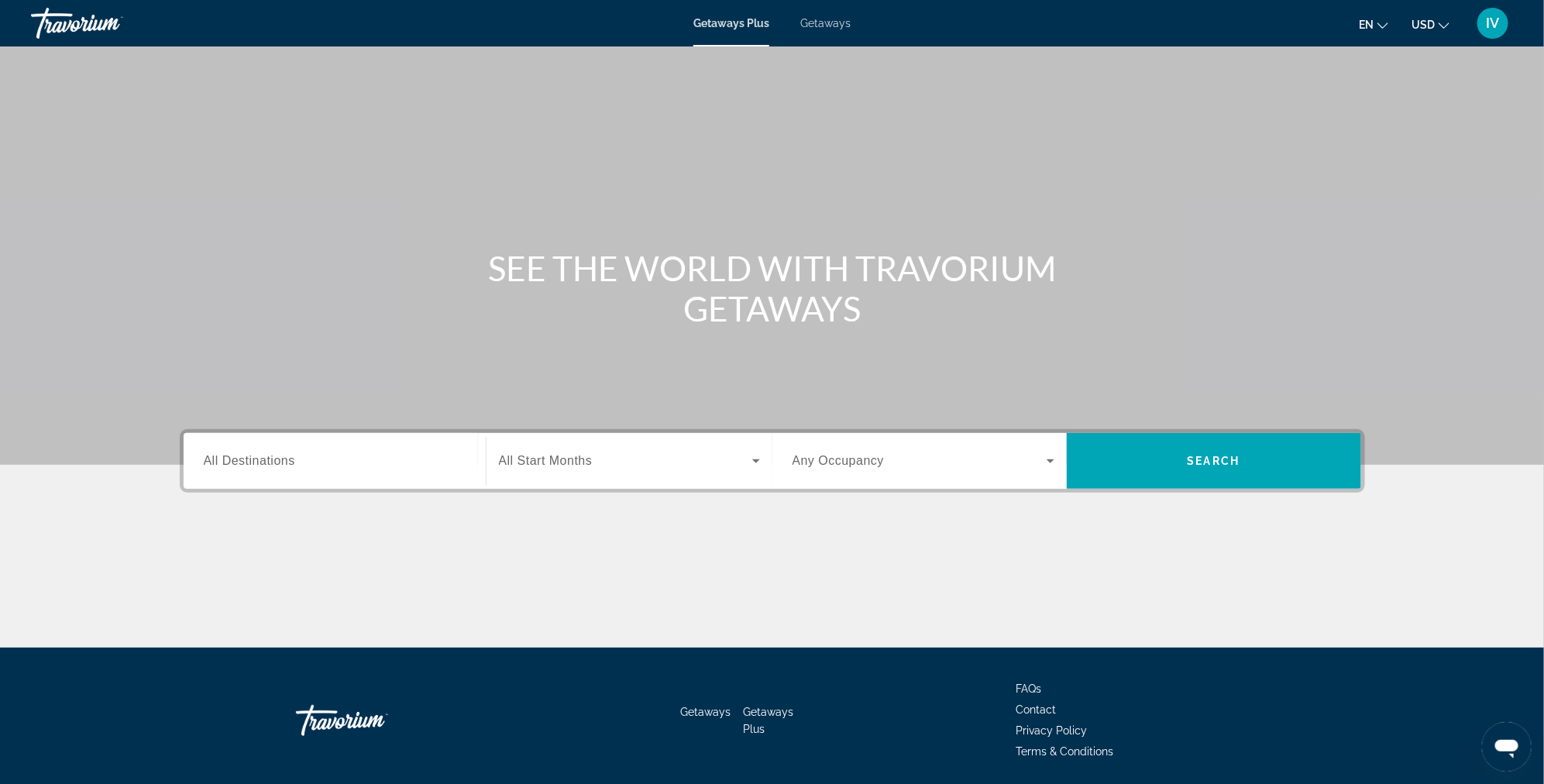
click at [829, 29] on span "Getaways" at bounding box center [825, 22] width 51 height 12
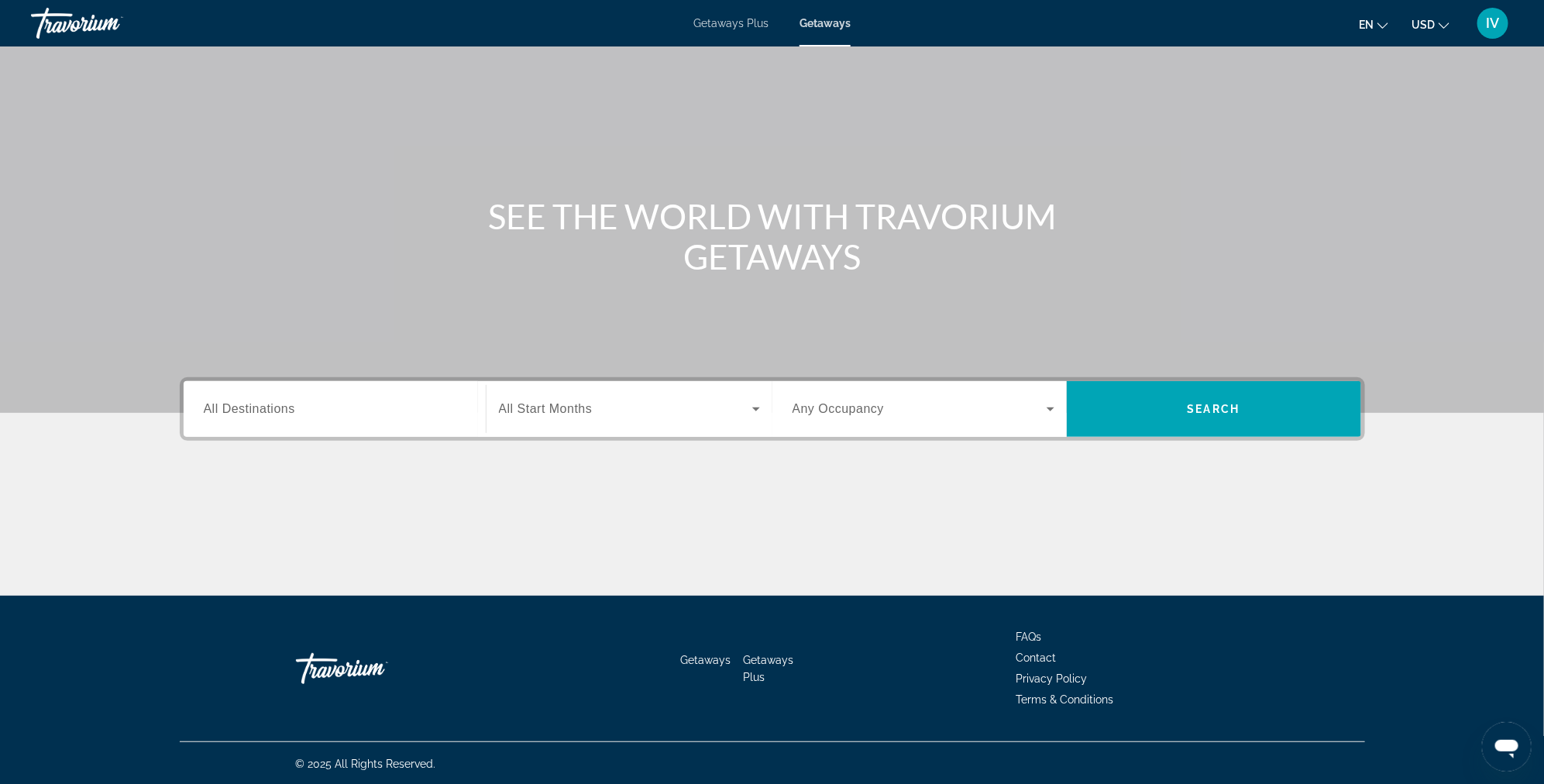
click at [345, 411] on input "Destination All Destinations" at bounding box center [335, 409] width 262 height 18
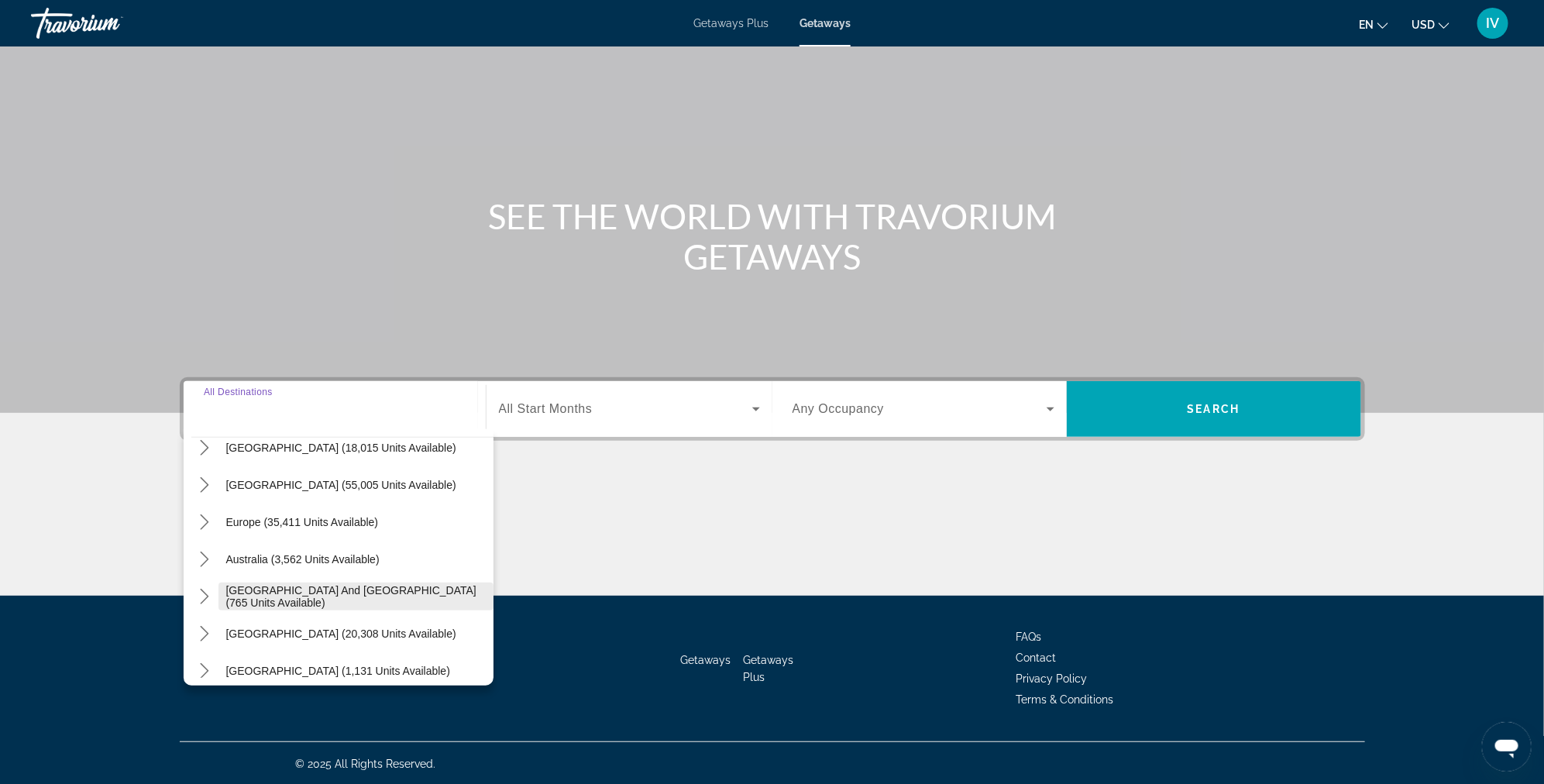
scroll to position [130, 0]
click at [257, 521] on span "Europe (35,411 units available)" at bounding box center [303, 519] width 153 height 12
type input "**********"
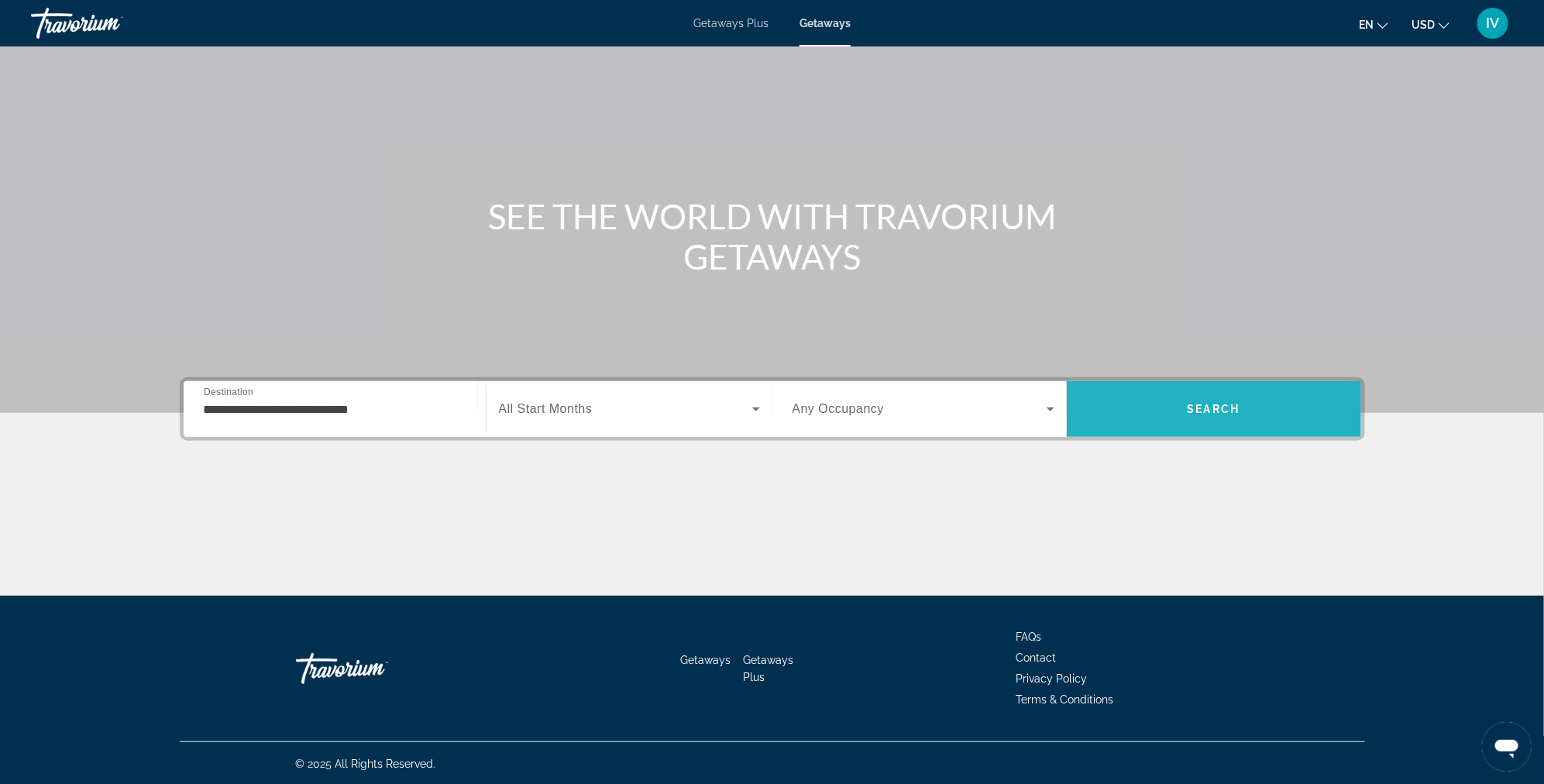
click at [1161, 407] on span "Search" at bounding box center [1214, 408] width 295 height 37
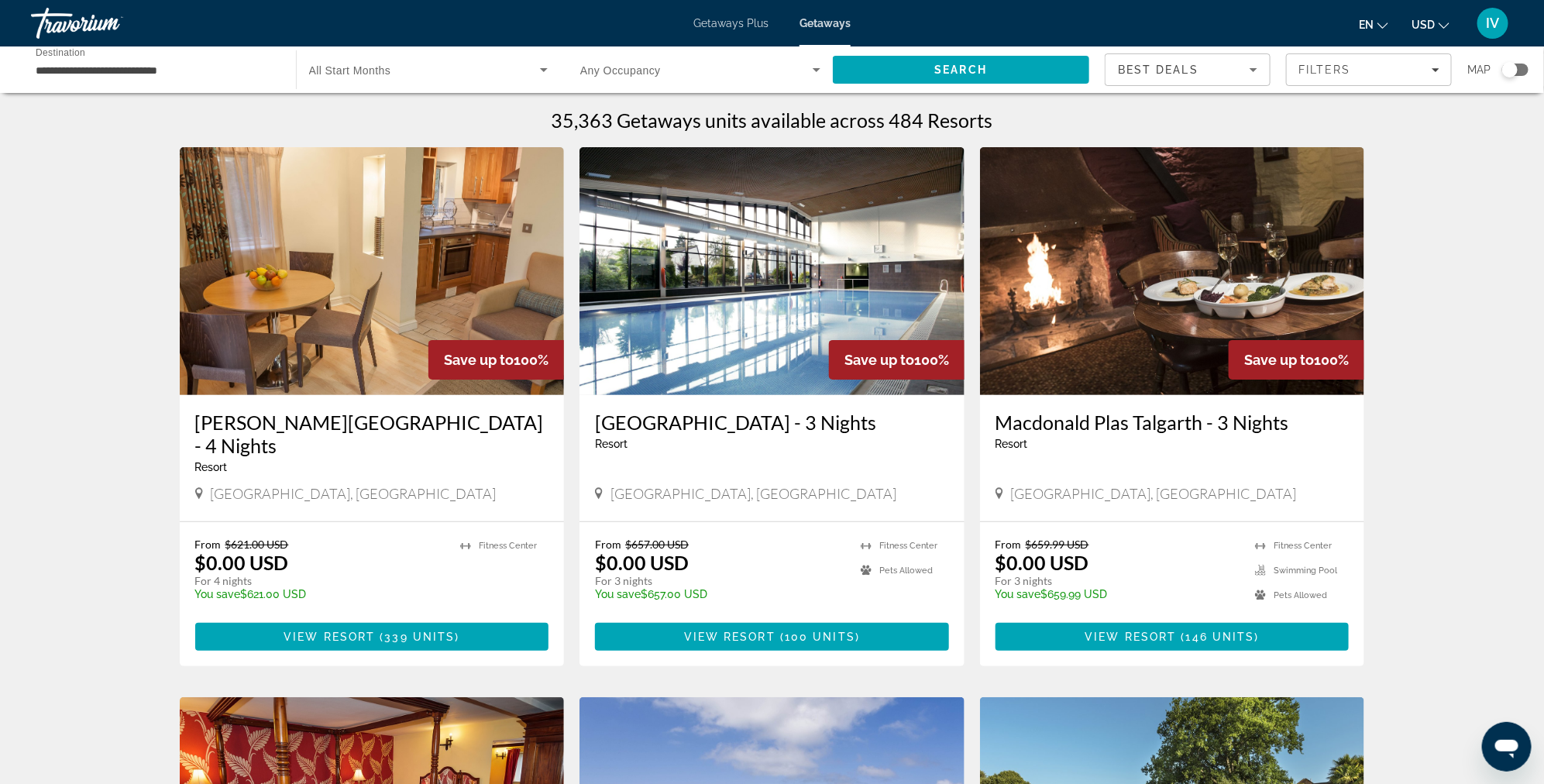
click at [1526, 69] on div "Search widget" at bounding box center [1515, 69] width 26 height 12
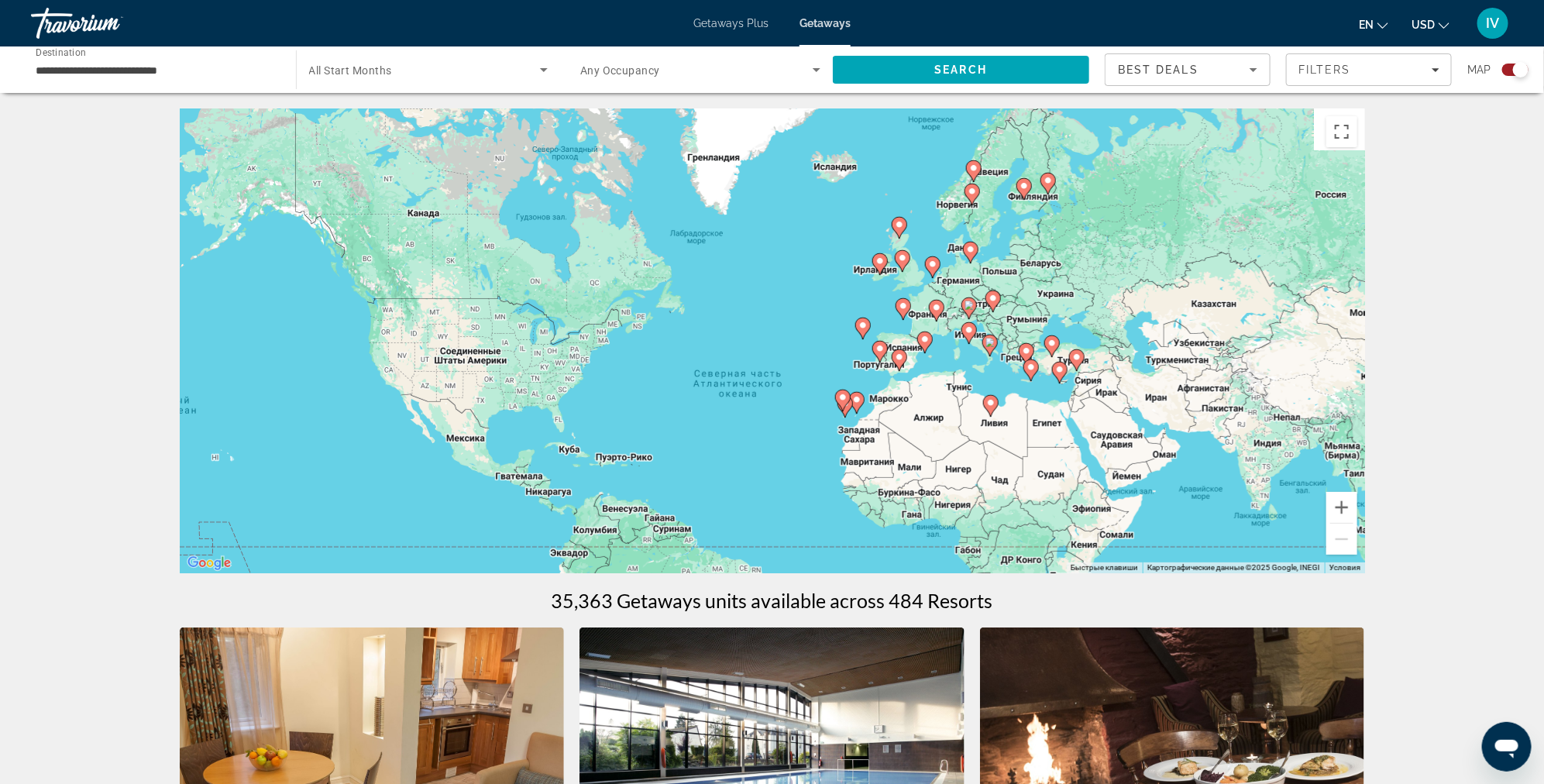
drag, startPoint x: 967, startPoint y: 421, endPoint x: 988, endPoint y: 437, distance: 26.4
click at [980, 455] on div "Чтобы активировать перетаскивание с помощью клавиатуры, нажмите Alt + Ввод. Пос…" at bounding box center [772, 340] width 1186 height 465
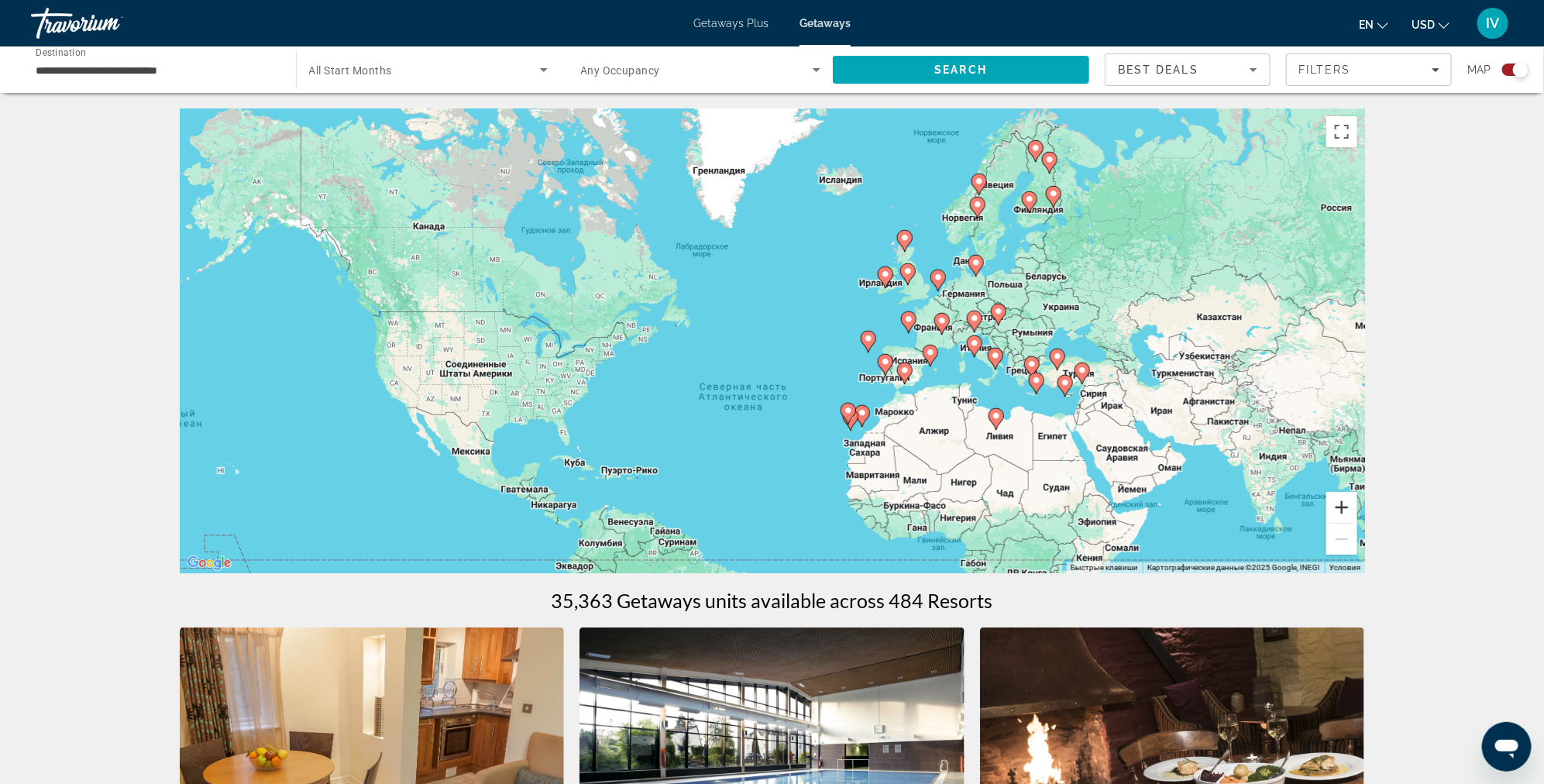
click at [1340, 510] on button "Увеличить" at bounding box center [1342, 507] width 31 height 31
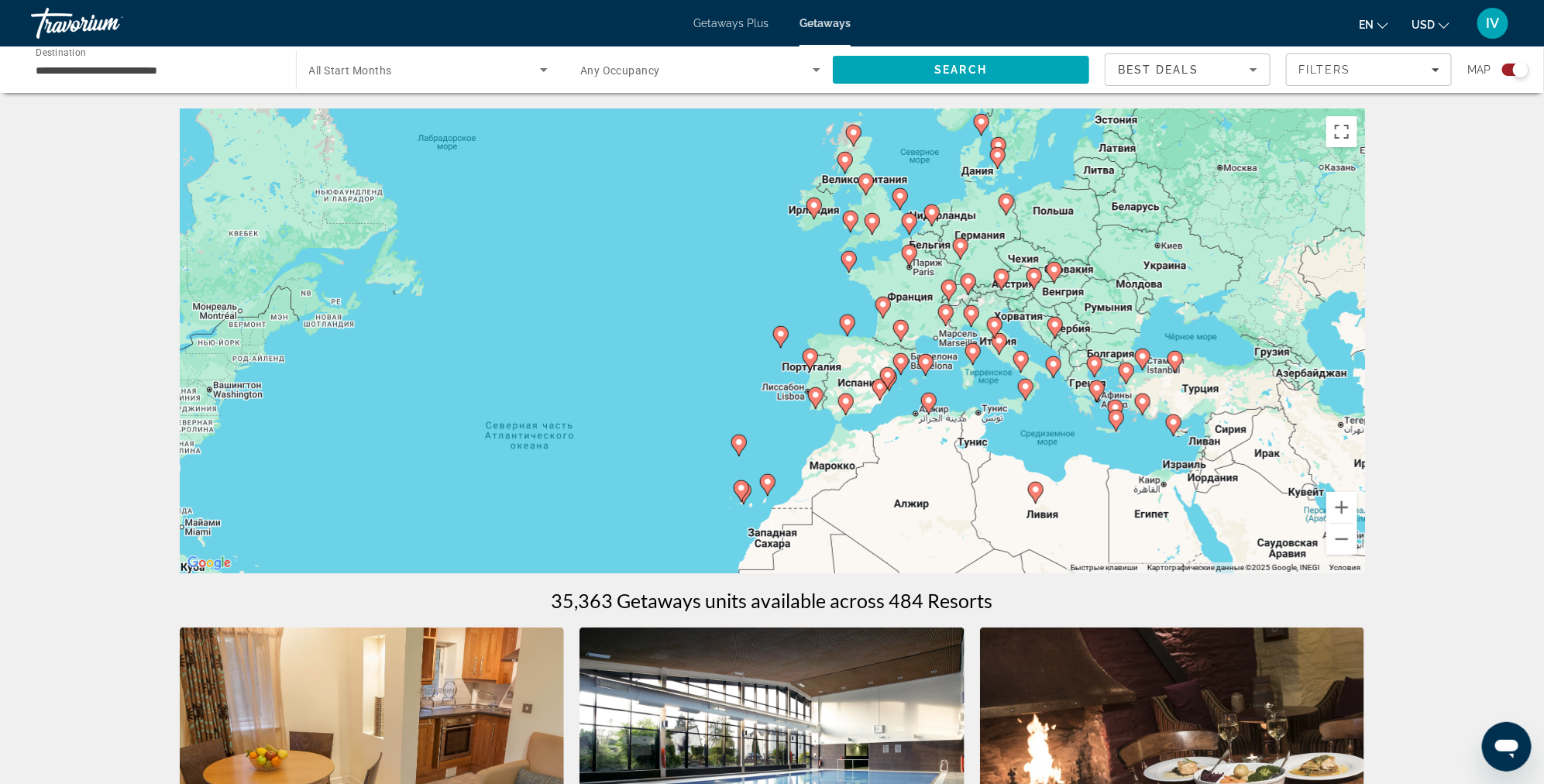
drag, startPoint x: 1236, startPoint y: 457, endPoint x: 1050, endPoint y: 440, distance: 186.8
click at [1050, 440] on div "Чтобы активировать перетаскивание с помощью клавиатуры, нажмите Alt + Ввод. Пос…" at bounding box center [772, 340] width 1186 height 465
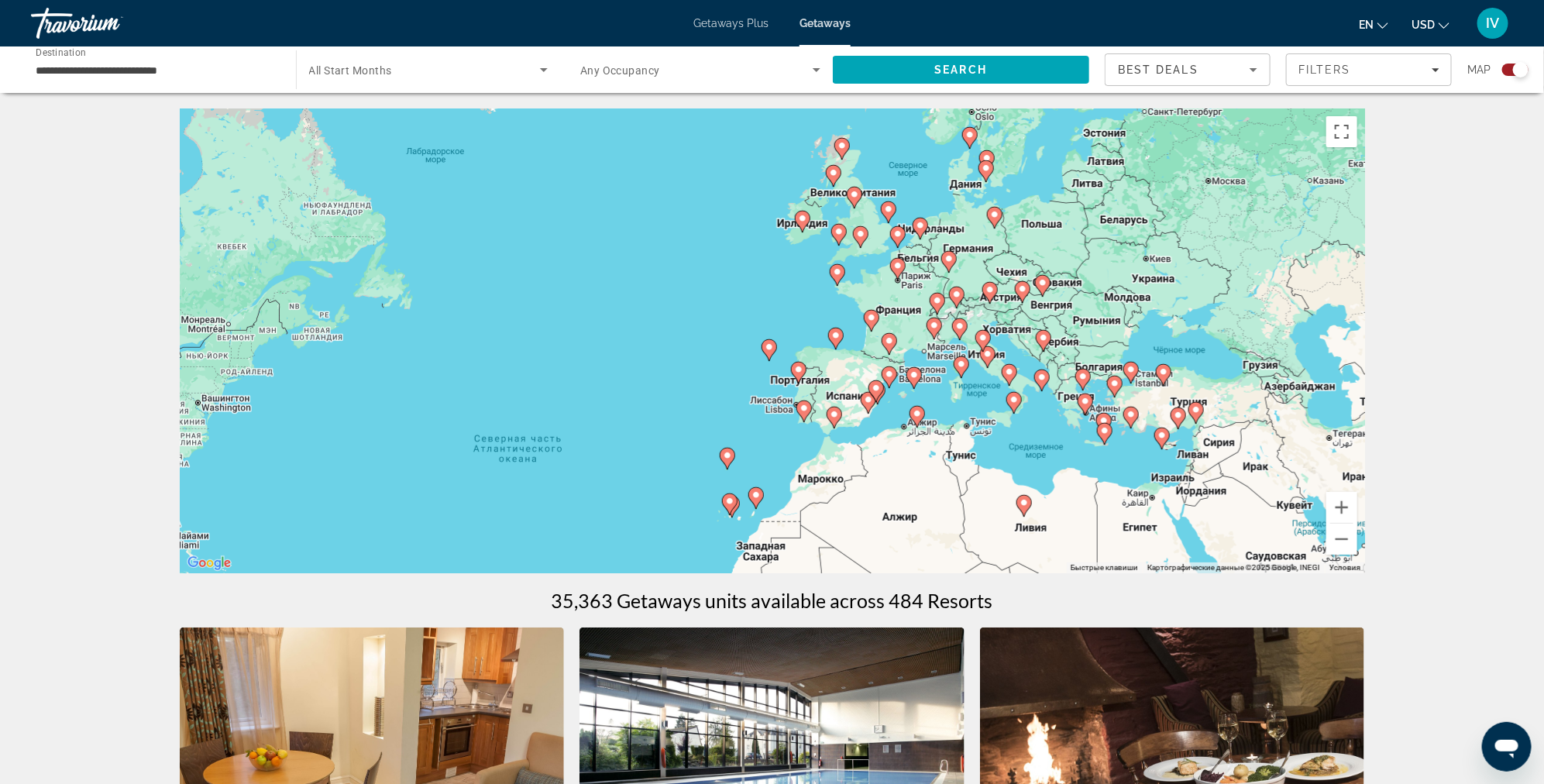
drag, startPoint x: 1081, startPoint y: 298, endPoint x: 1067, endPoint y: 314, distance: 21.3
click at [1067, 314] on div "Чтобы активировать перетаскивание с помощью клавиатуры, нажмите Alt + Ввод. Пос…" at bounding box center [772, 340] width 1186 height 465
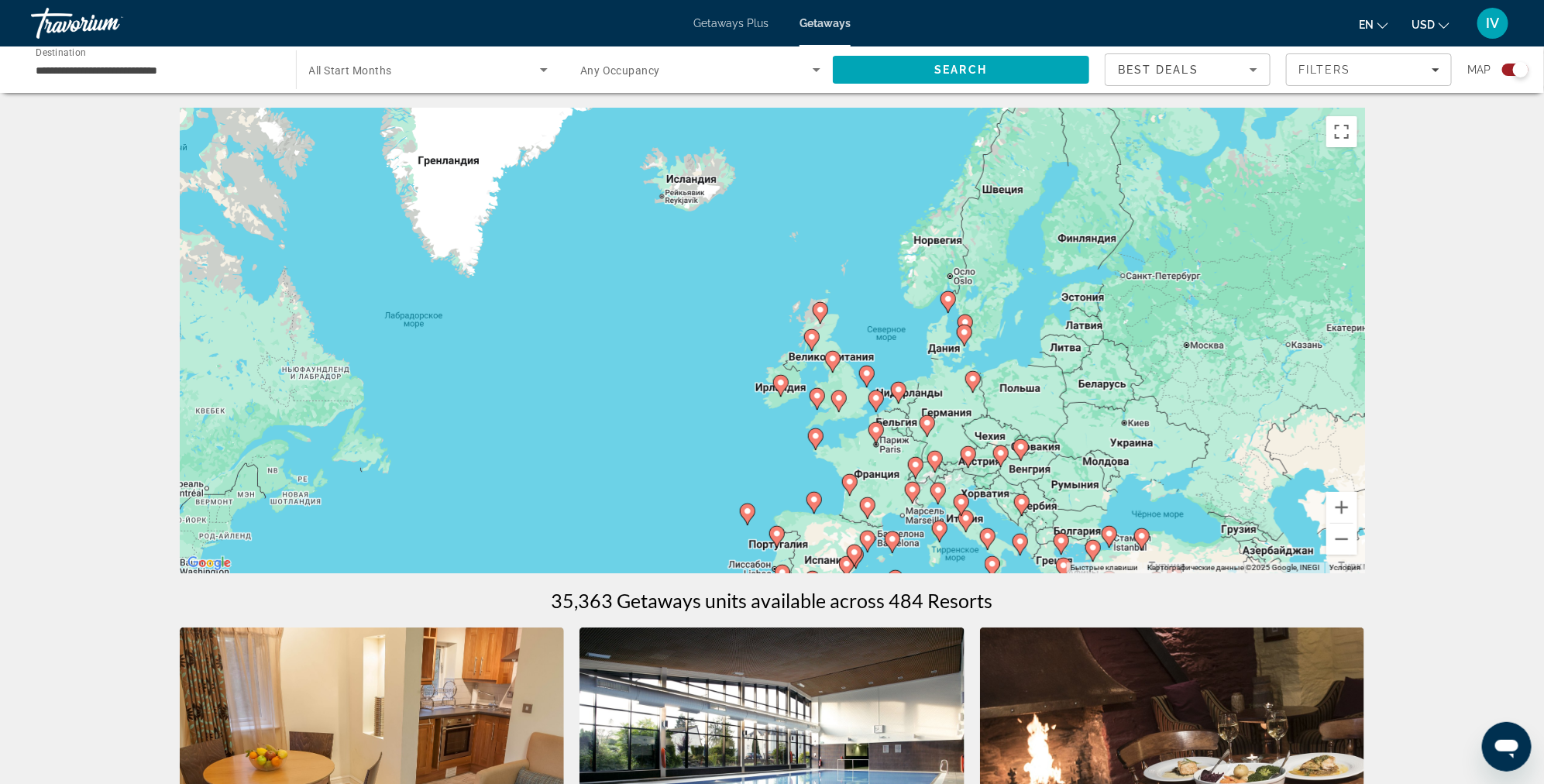
drag, startPoint x: 943, startPoint y: 209, endPoint x: 958, endPoint y: 364, distance: 155.7
click at [922, 375] on div "Чтобы активировать перетаскивание с помощью клавиатуры, нажмите Alt + Ввод. Пос…" at bounding box center [772, 340] width 1186 height 465
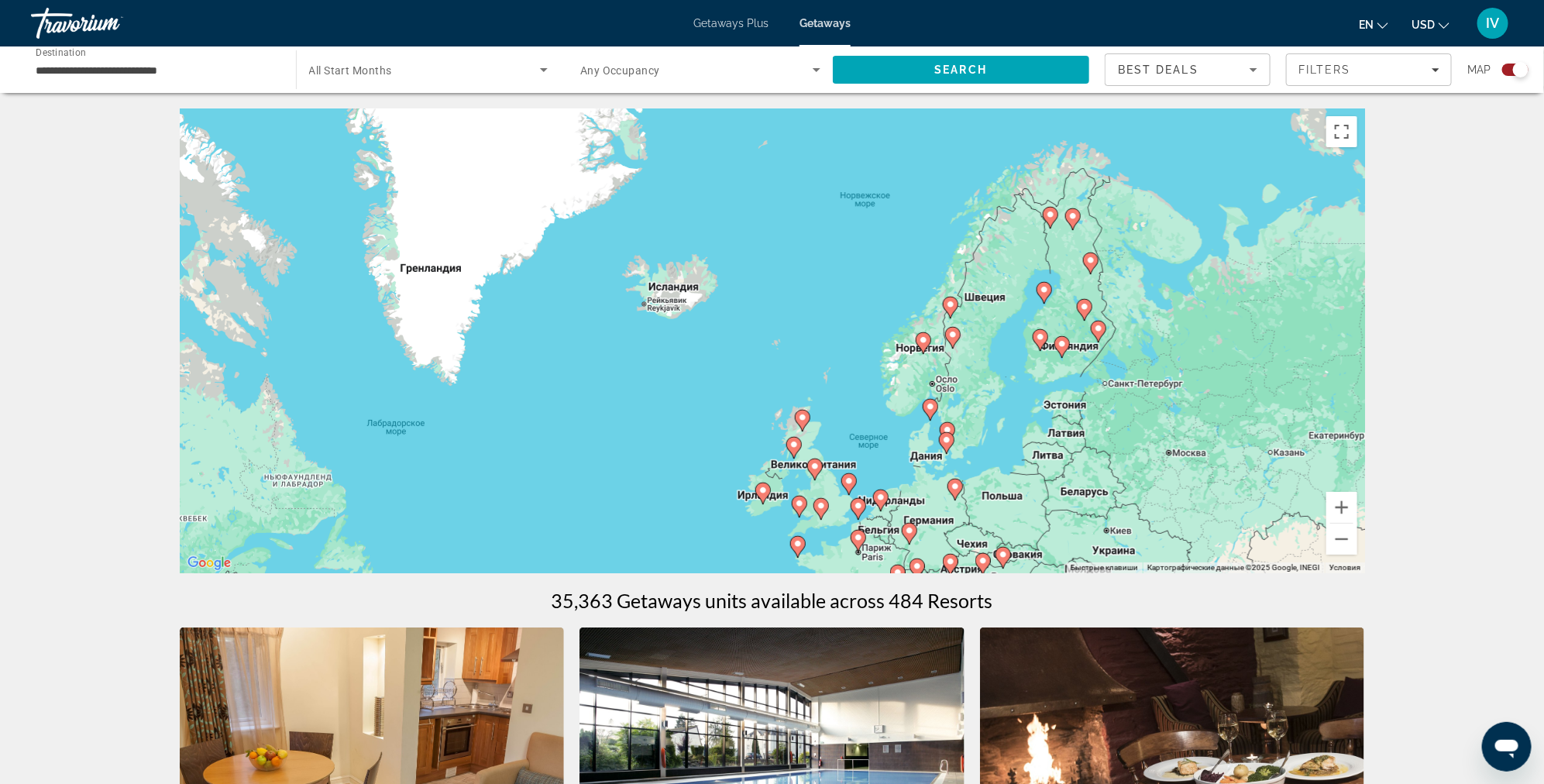
drag, startPoint x: 1187, startPoint y: 290, endPoint x: 1070, endPoint y: 326, distance: 122.4
click at [1181, 333] on div "Чтобы активировать перетаскивание с помощью клавиатуры, нажмите Alt + Ввод. Пос…" at bounding box center [772, 340] width 1186 height 465
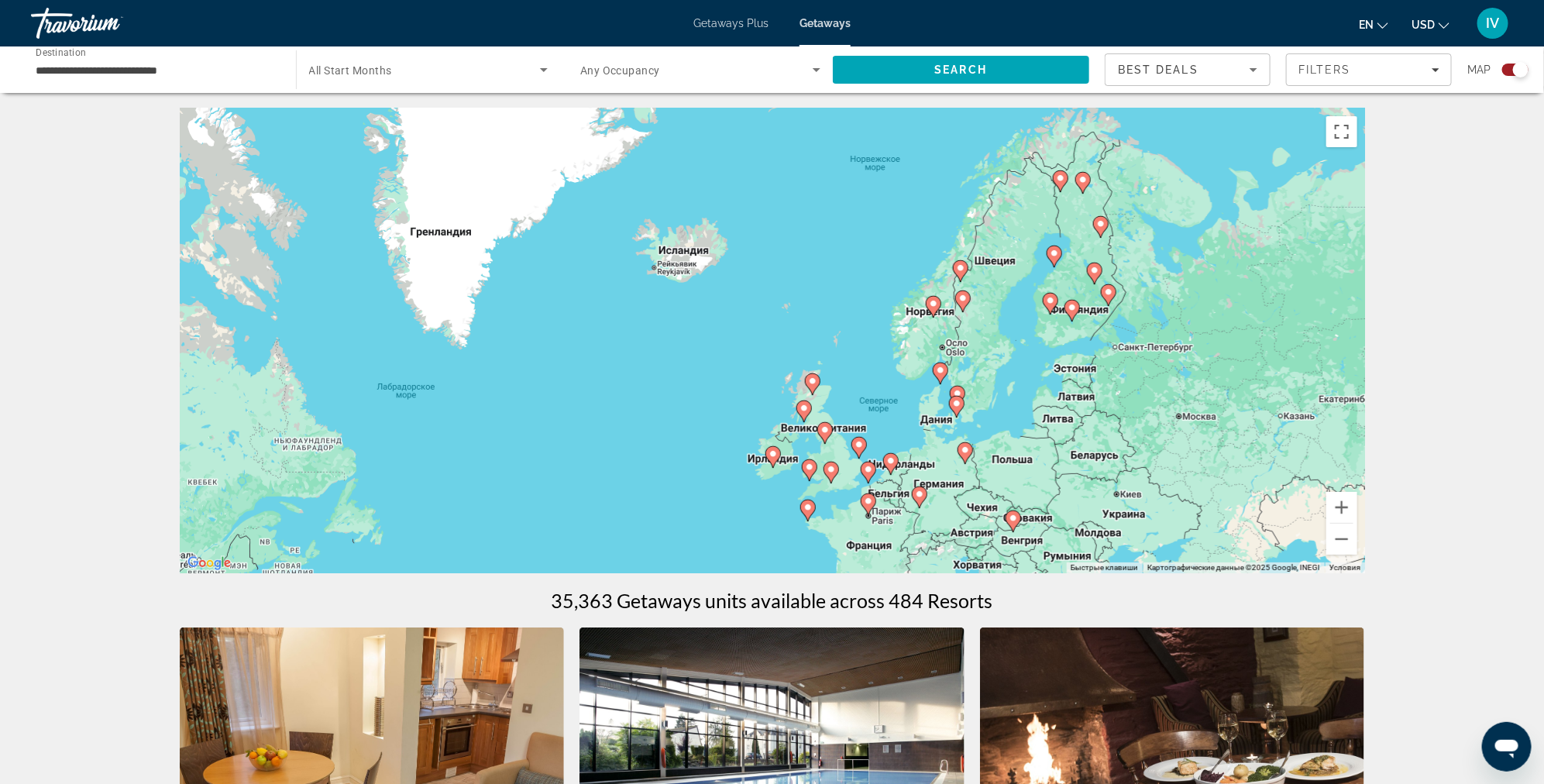
drag, startPoint x: 1076, startPoint y: 412, endPoint x: 1087, endPoint y: 370, distance: 43.4
click at [1087, 370] on div "Чтобы активировать перетаскивание с помощью клавиатуры, нажмите Alt + Ввод. Пос…" at bounding box center [772, 340] width 1186 height 465
click at [933, 307] on image "Main content" at bounding box center [934, 304] width 10 height 10
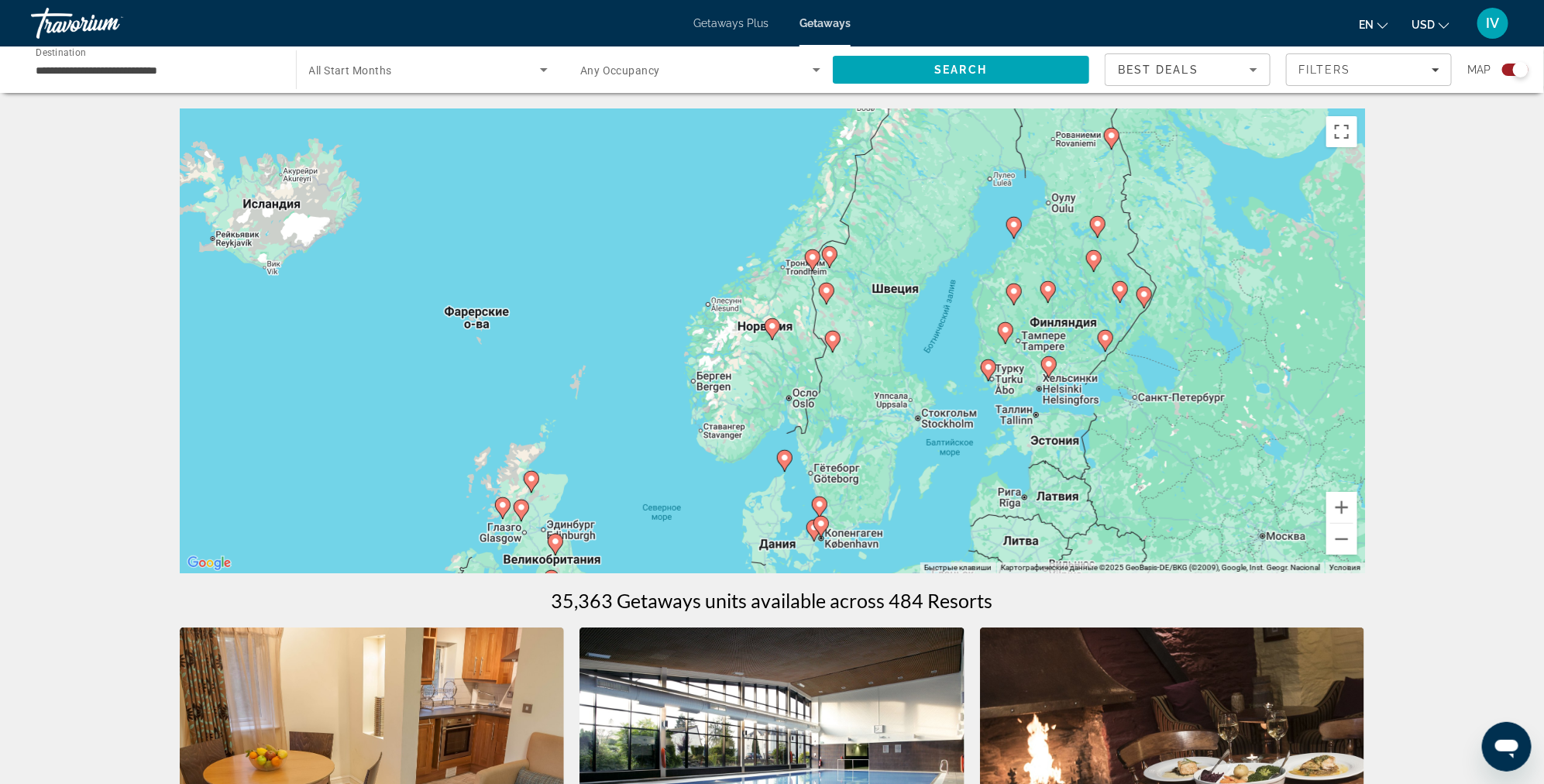
click at [752, 333] on div "Для навигации используйте клавиши со стрелками. Чтобы активировать перетаскиван…" at bounding box center [772, 340] width 1186 height 465
click at [771, 335] on icon "Main content" at bounding box center [772, 329] width 14 height 20
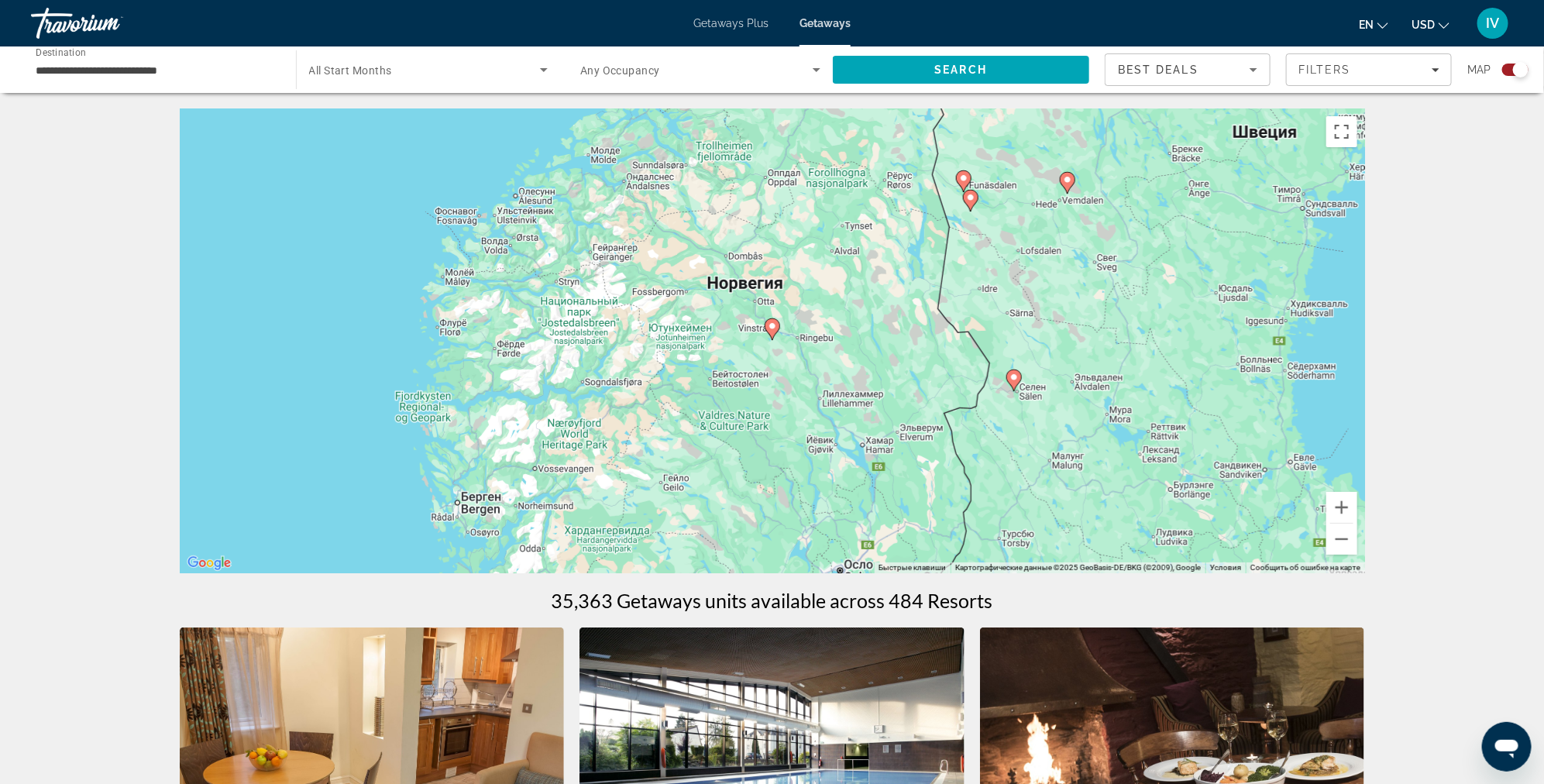
click at [772, 331] on icon "Main content" at bounding box center [772, 329] width 14 height 20
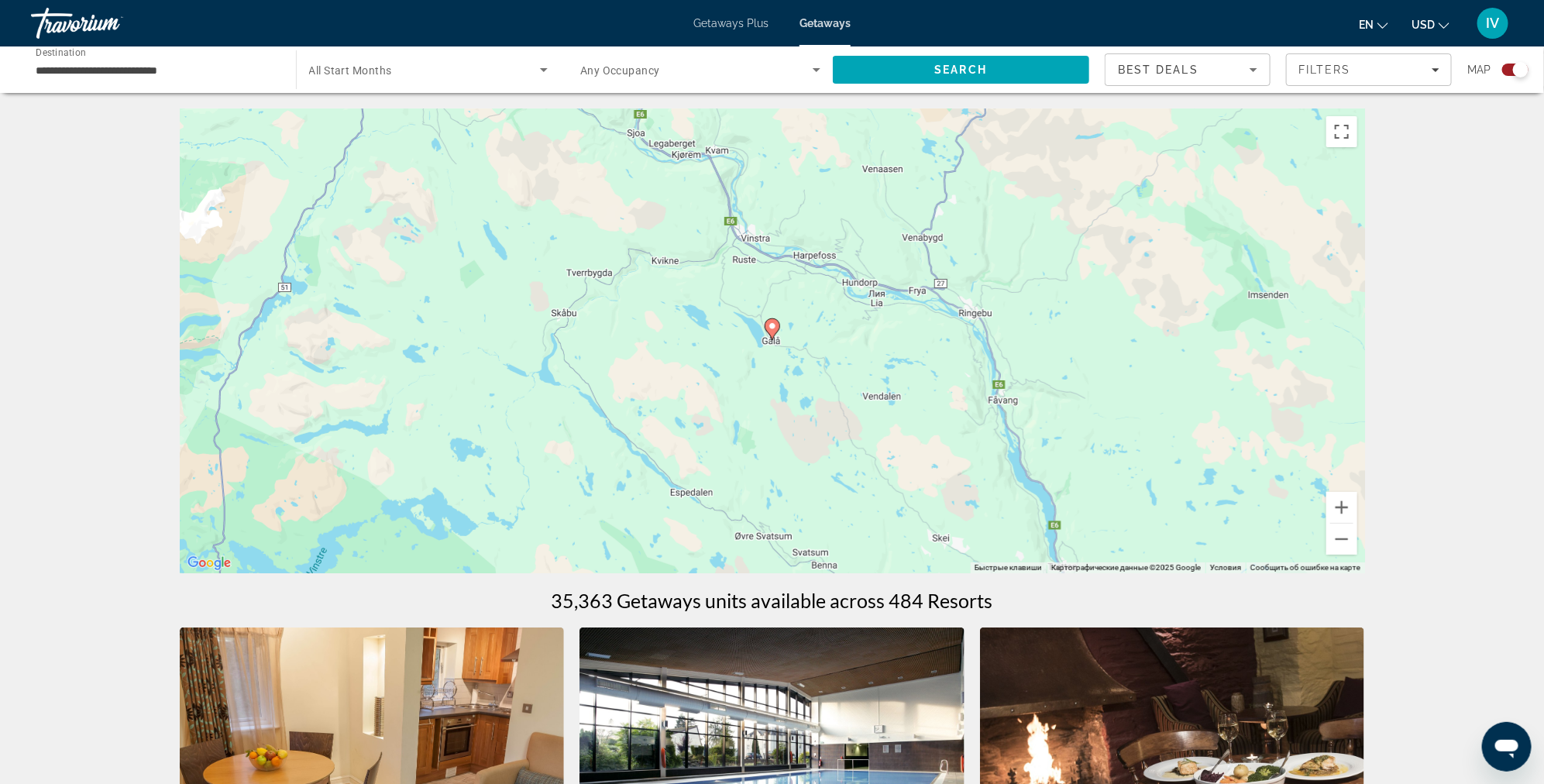
click at [772, 331] on icon "Main content" at bounding box center [772, 329] width 14 height 20
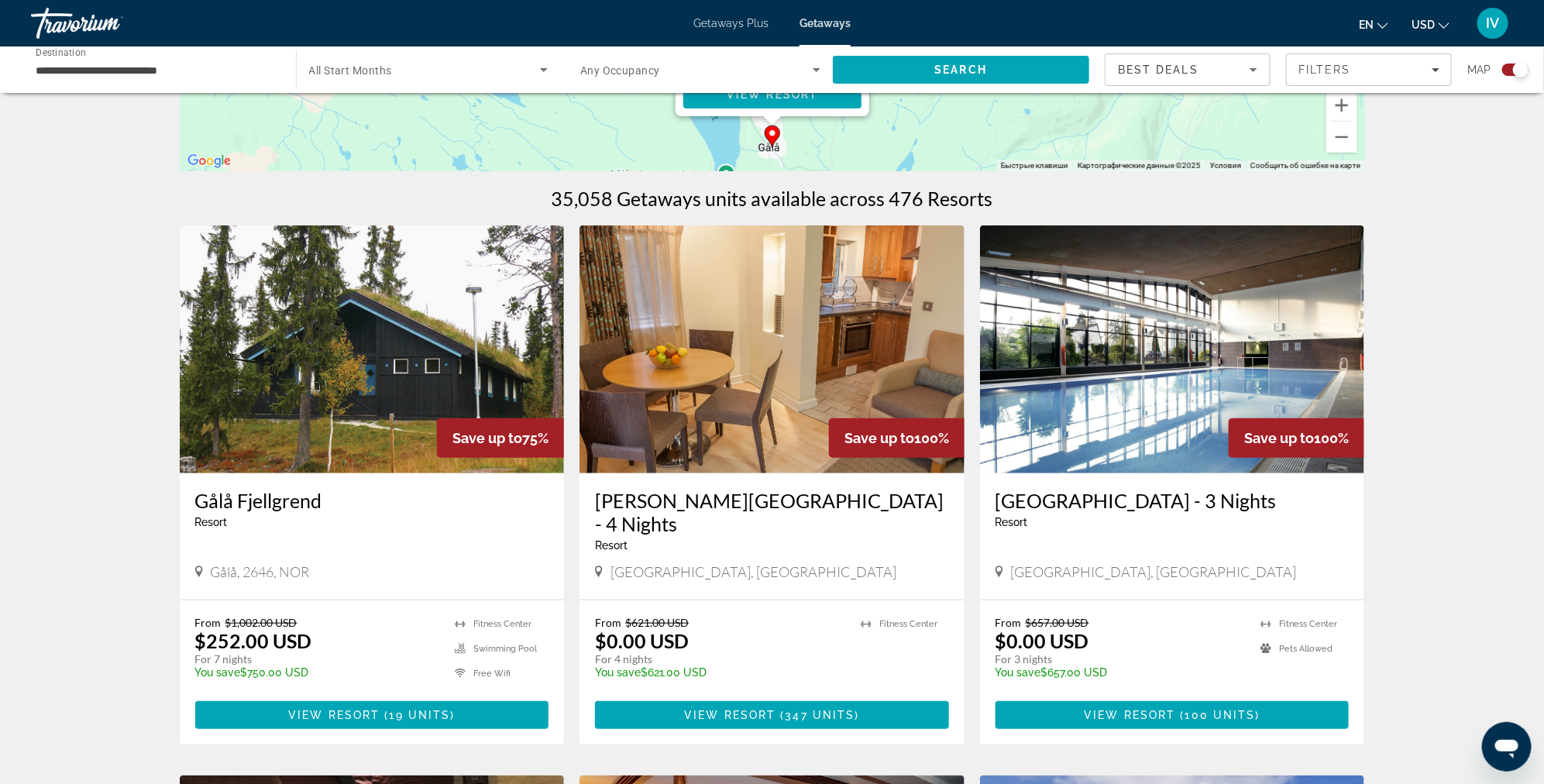
scroll to position [404, 0]
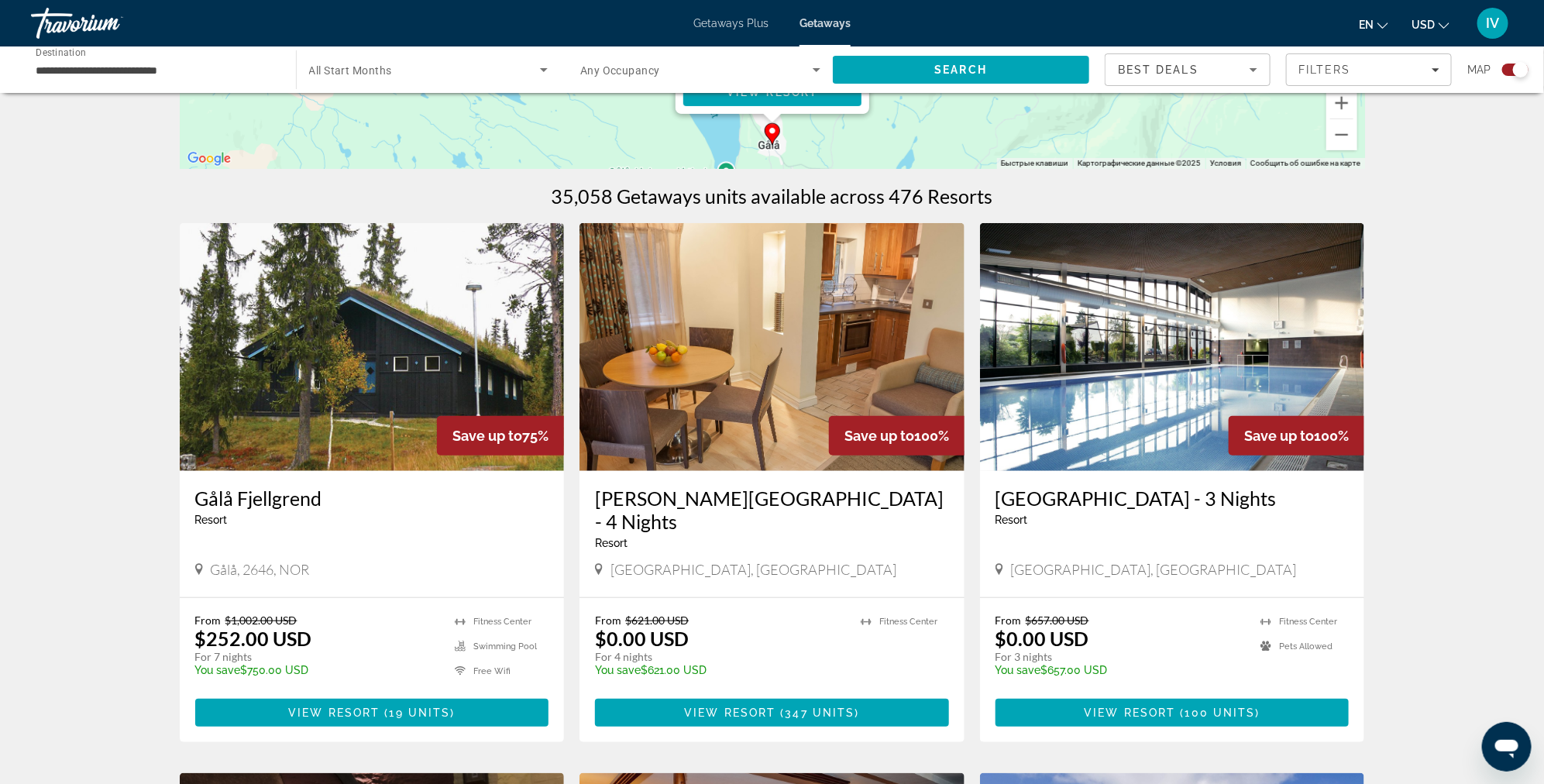
click at [308, 470] on img "Main content" at bounding box center [373, 347] width 385 height 248
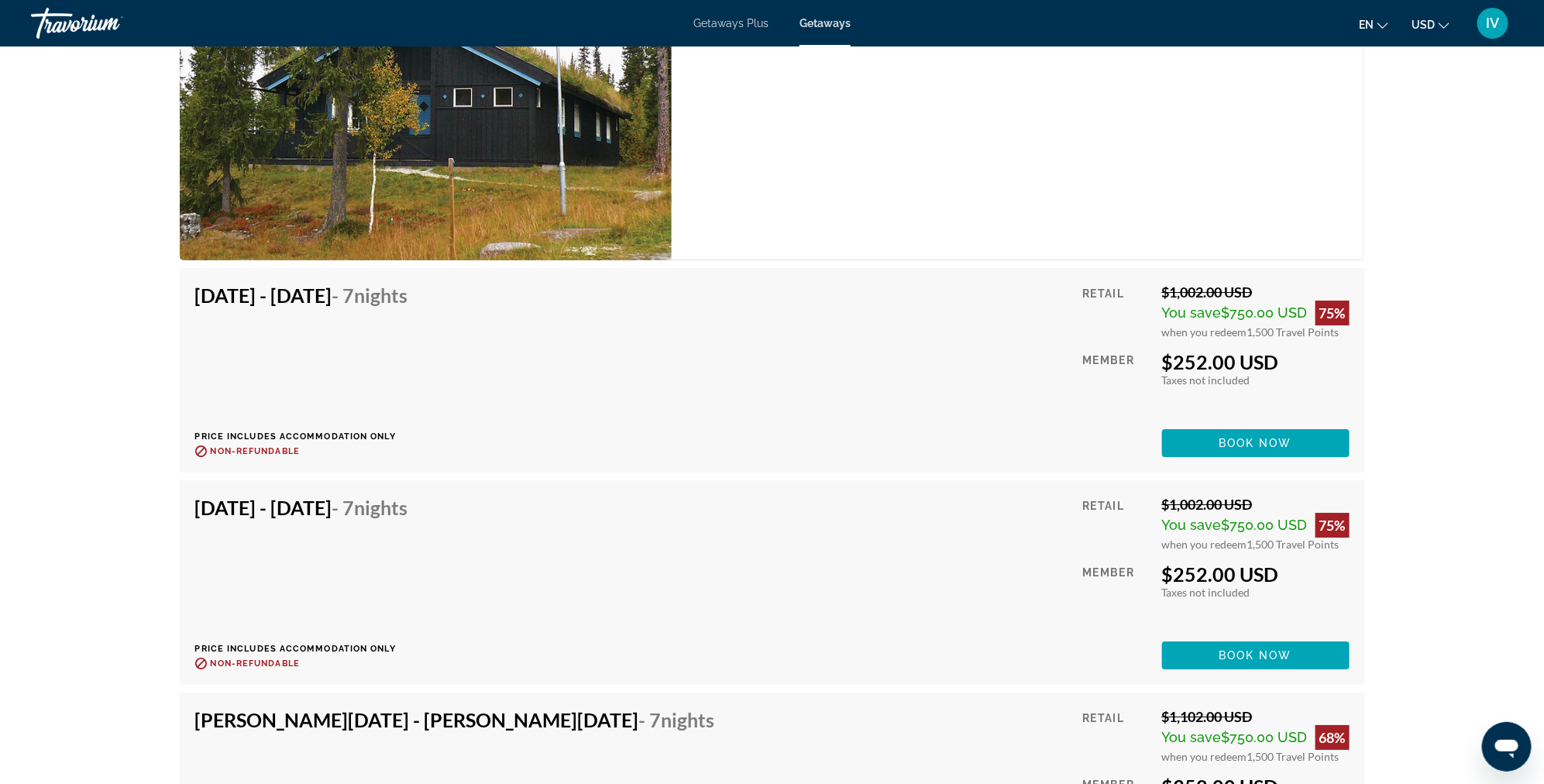
scroll to position [2679, 0]
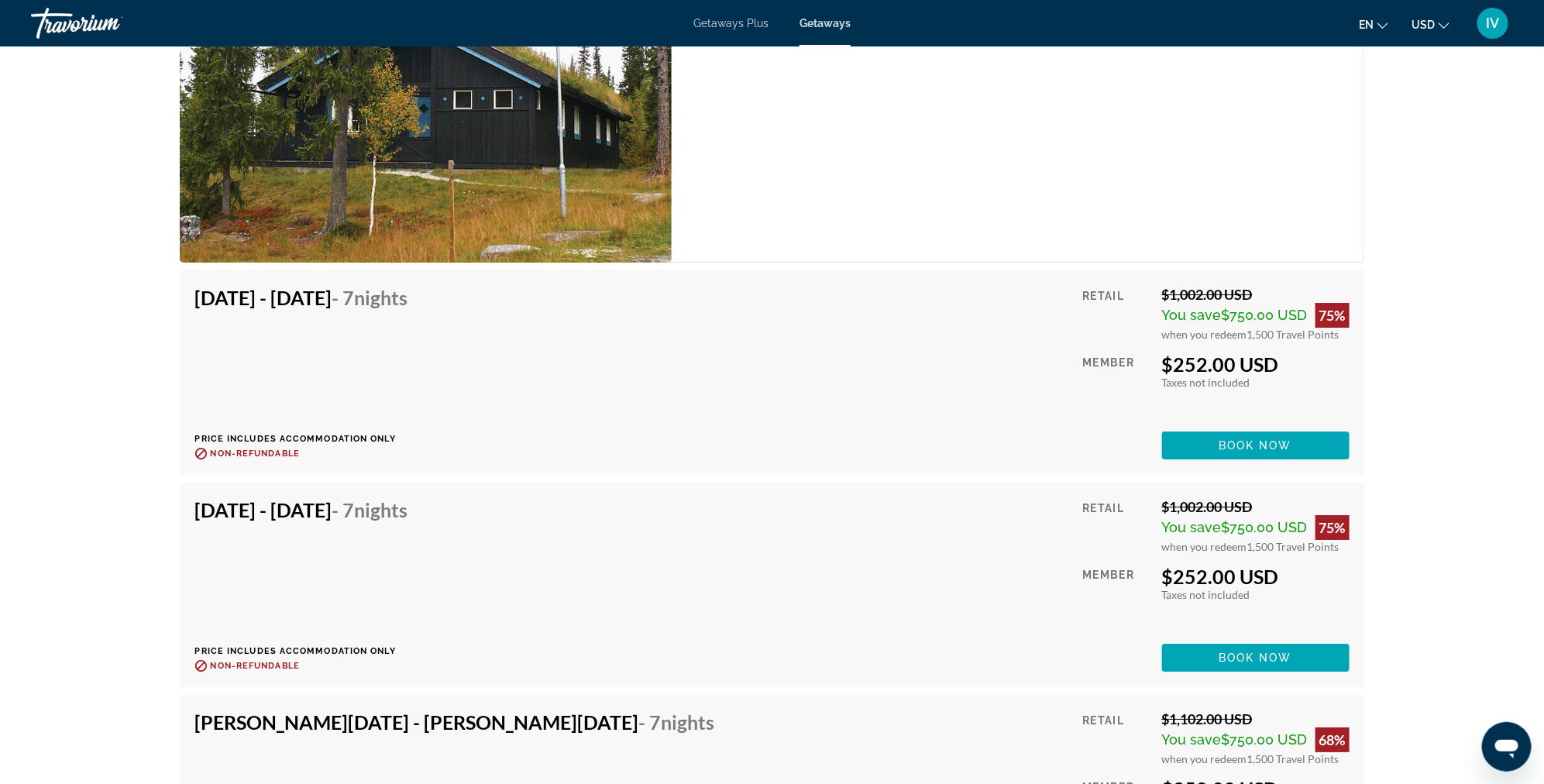
drag, startPoint x: 1164, startPoint y: 346, endPoint x: 1298, endPoint y: 355, distance: 134.3
click at [1298, 355] on div "$252.00 USD" at bounding box center [1257, 364] width 188 height 23
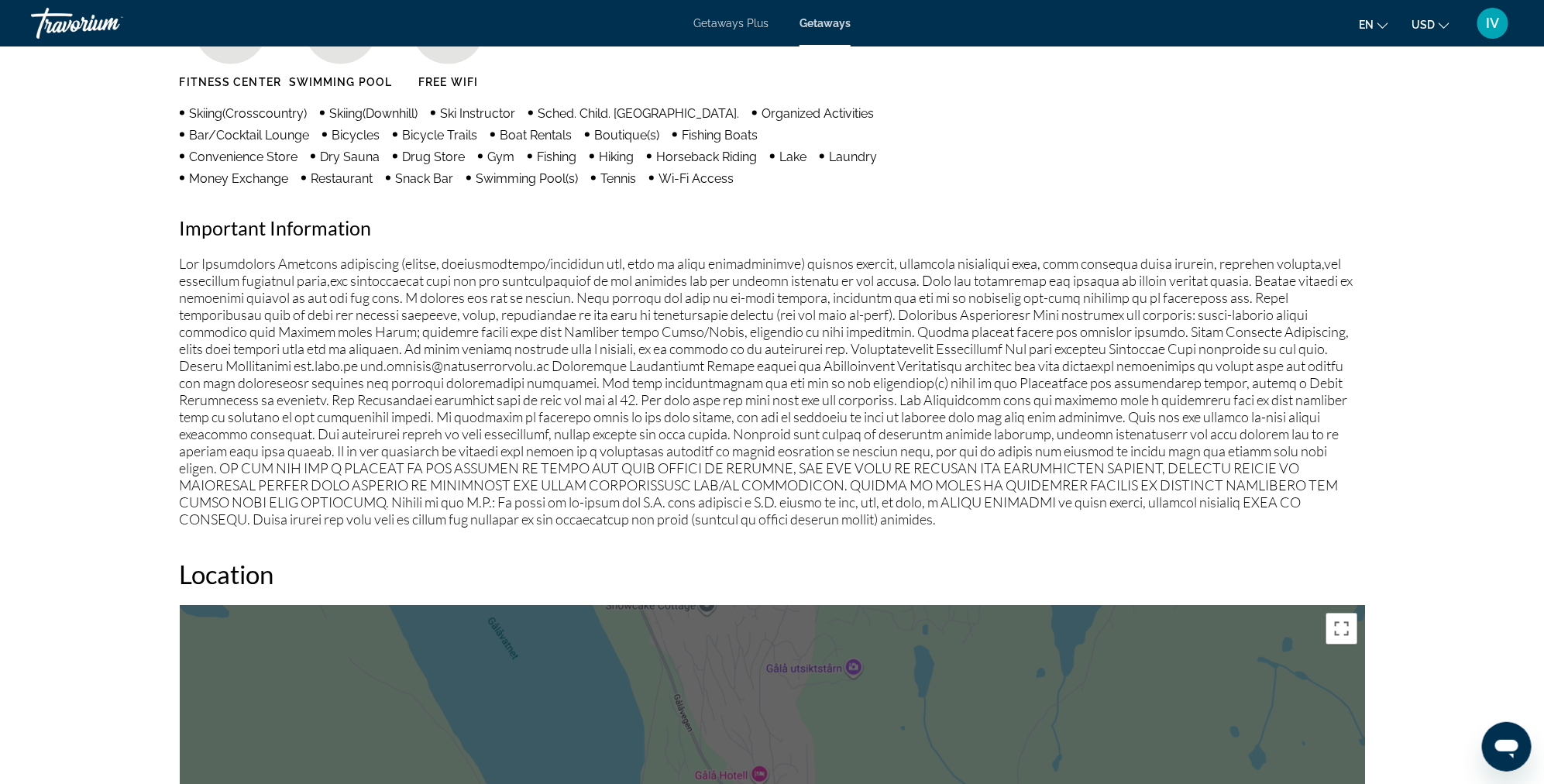
scroll to position [1293, 0]
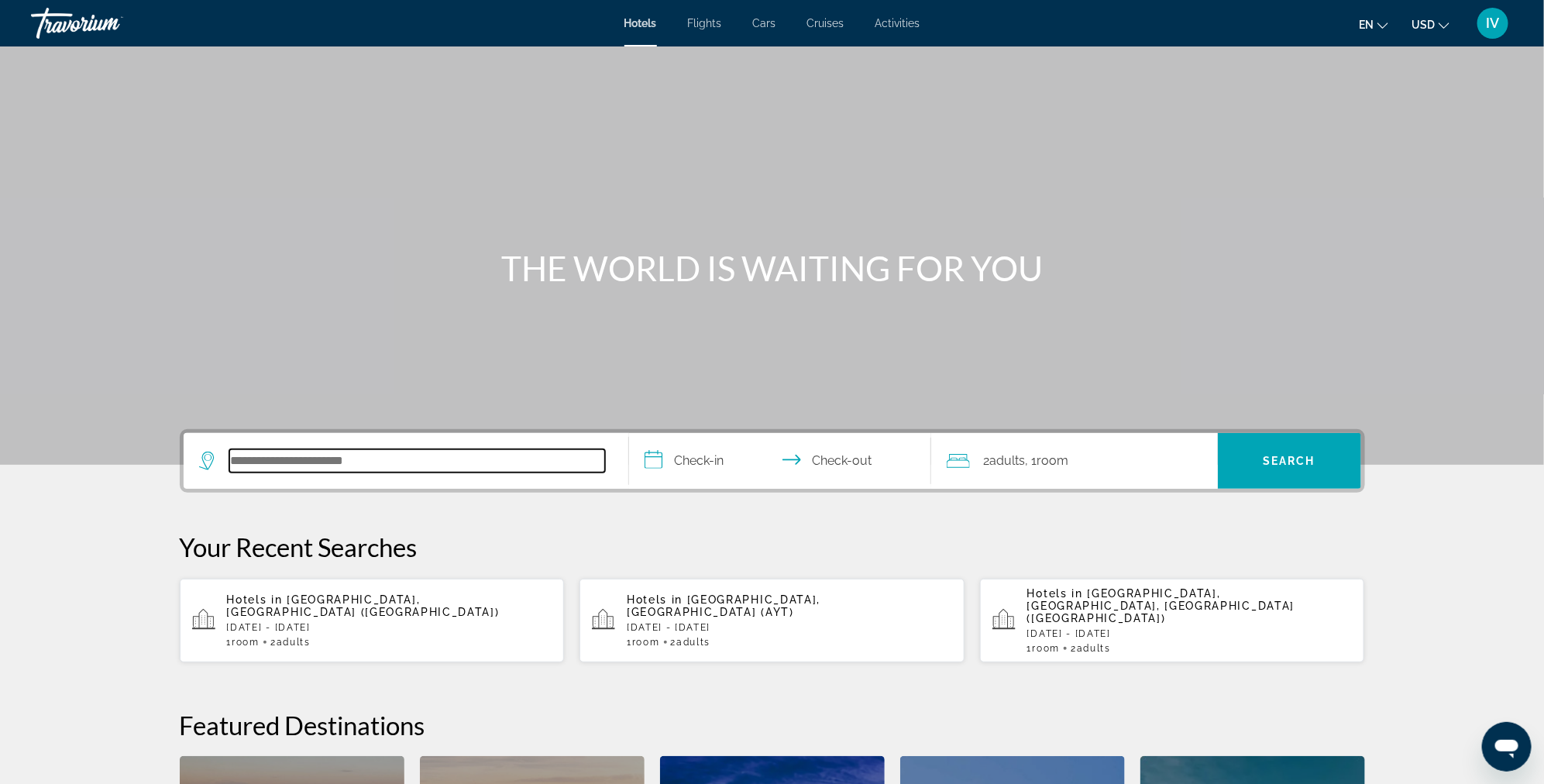
click at [405, 467] on input "Search hotel destination" at bounding box center [418, 461] width 376 height 23
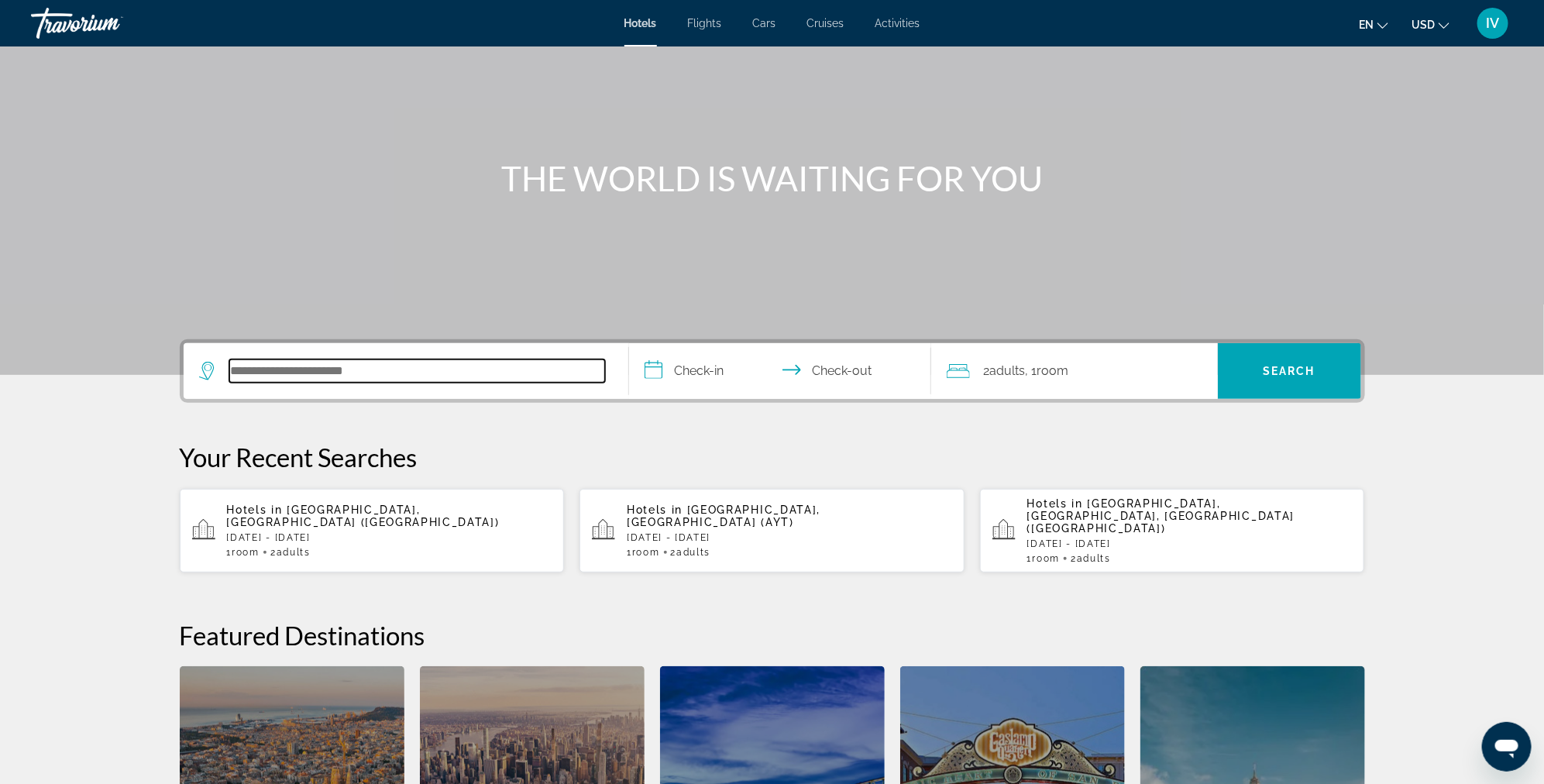
scroll to position [78, 0]
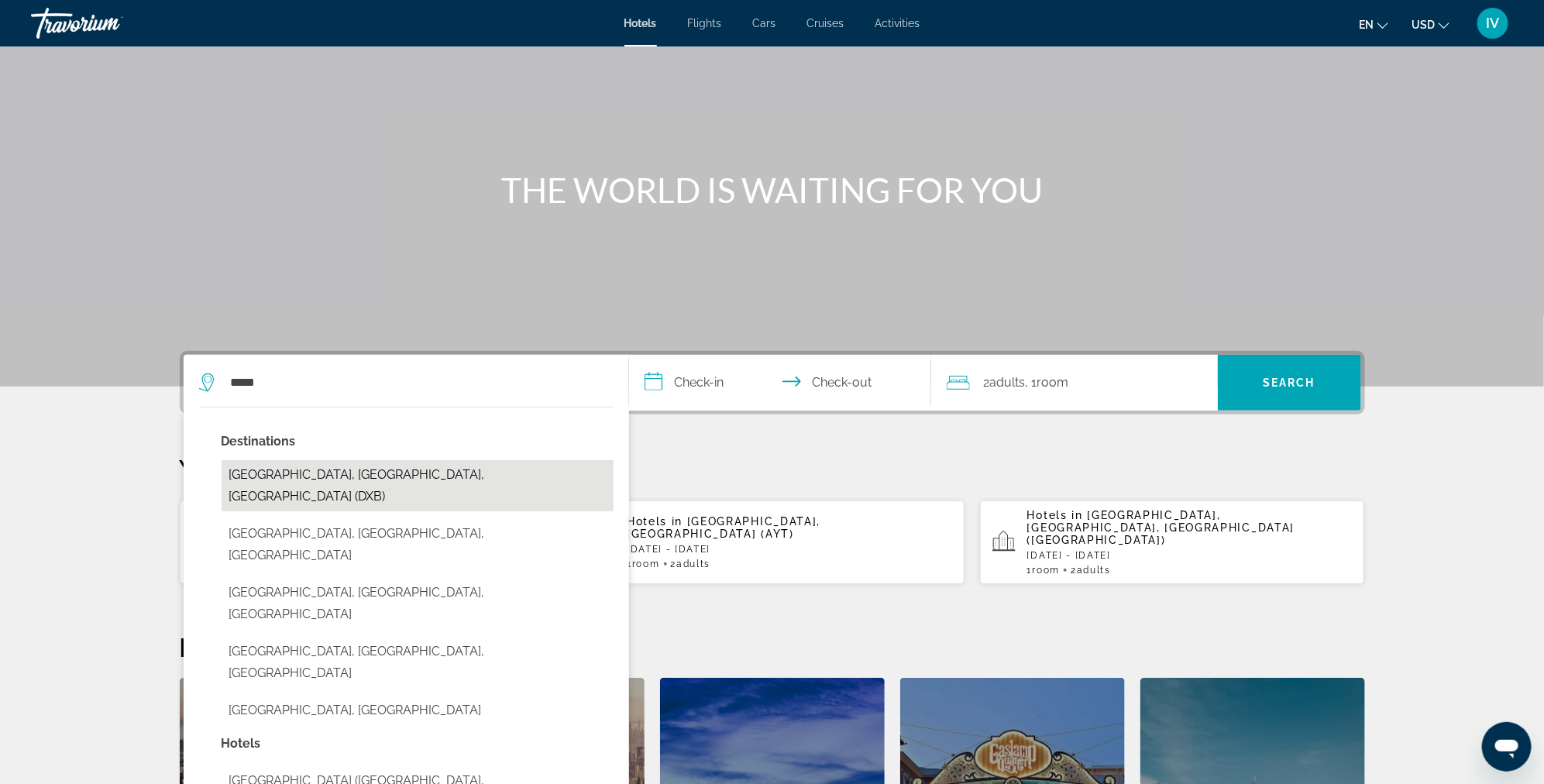
click at [316, 474] on button "Dubai, Dubai Emirate, United Arab Emirates (DXB)" at bounding box center [418, 485] width 392 height 51
type input "**********"
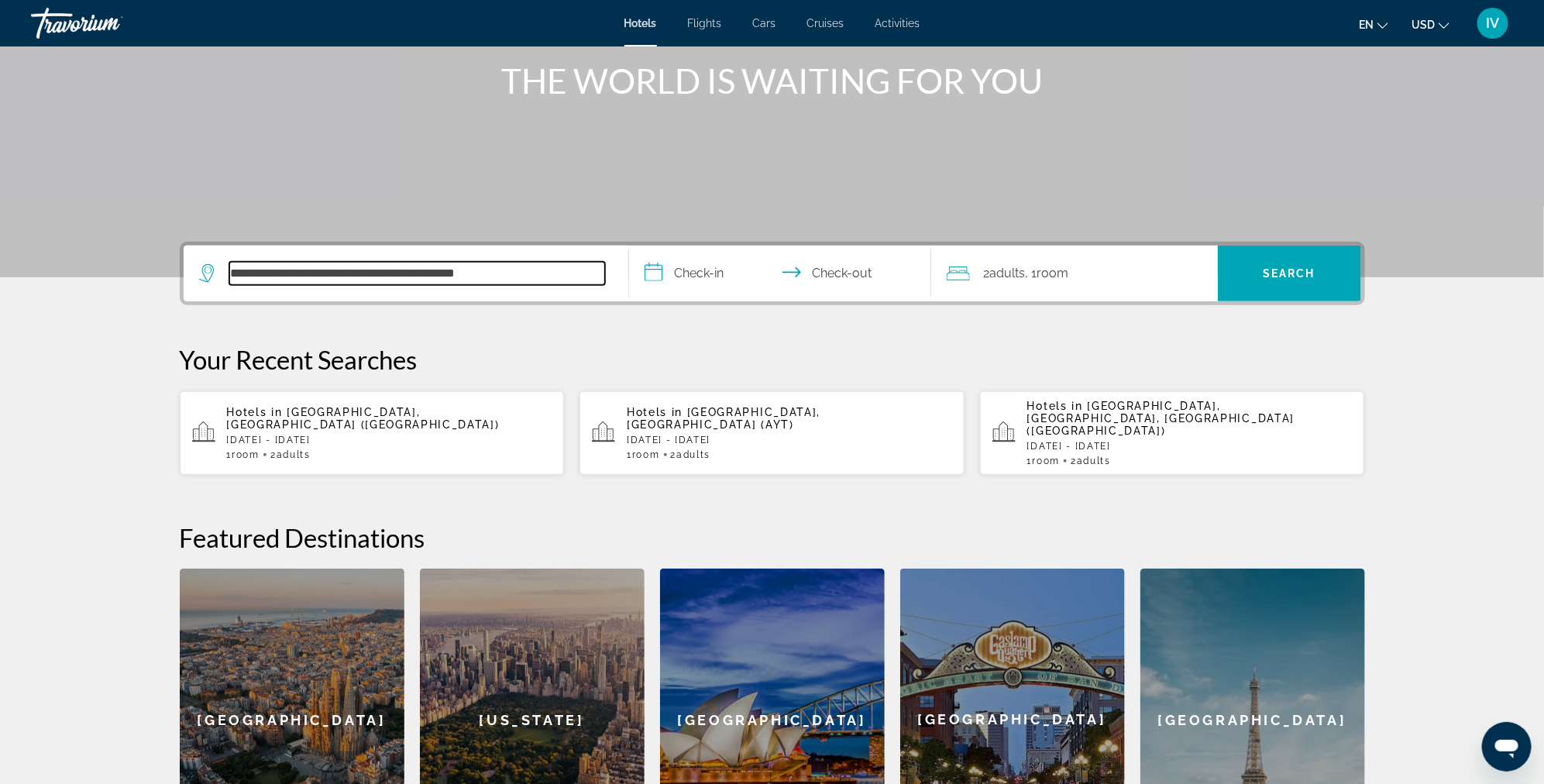
scroll to position [0, 0]
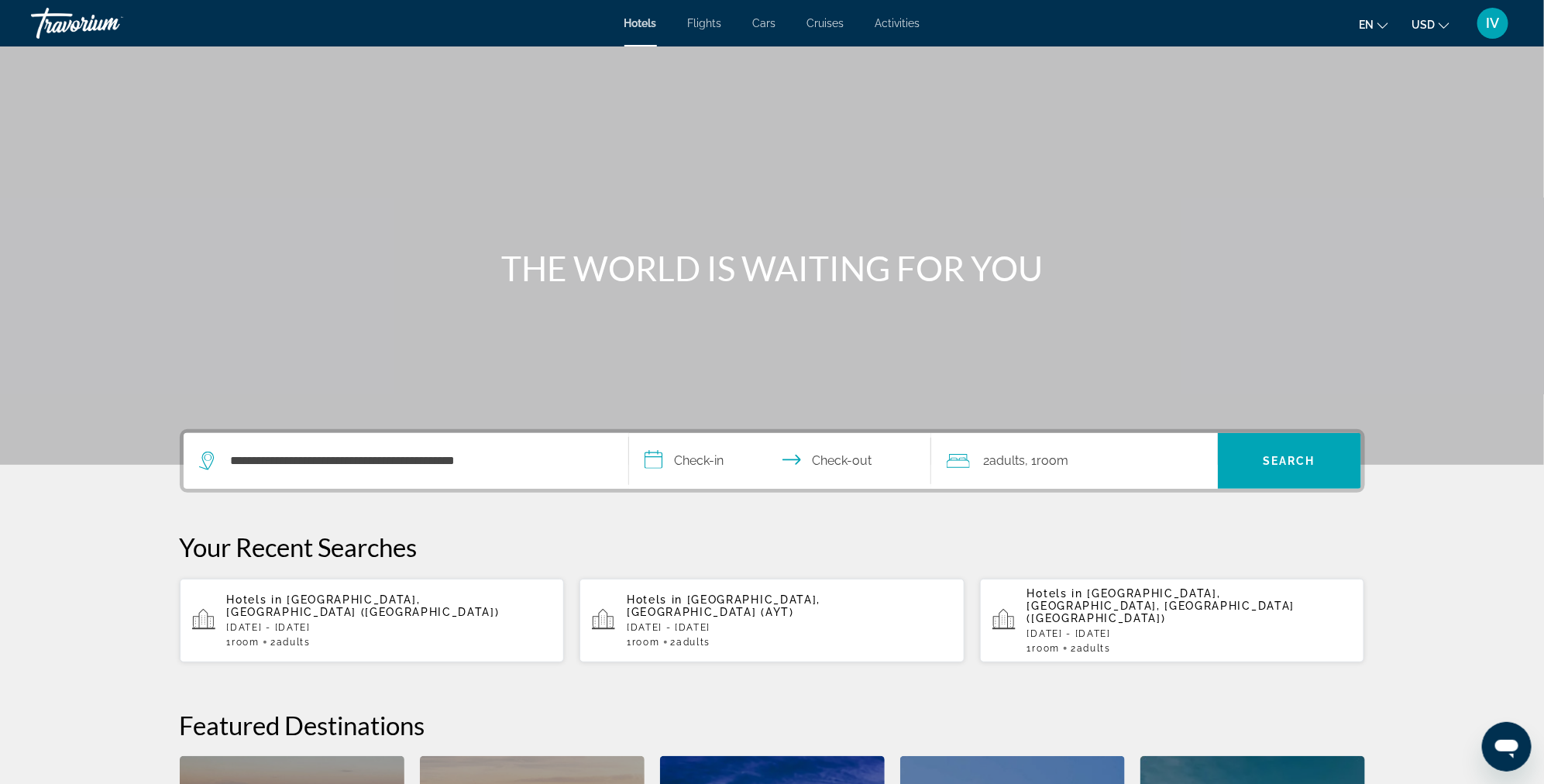
click at [682, 445] on input "**********" at bounding box center [784, 462] width 308 height 60
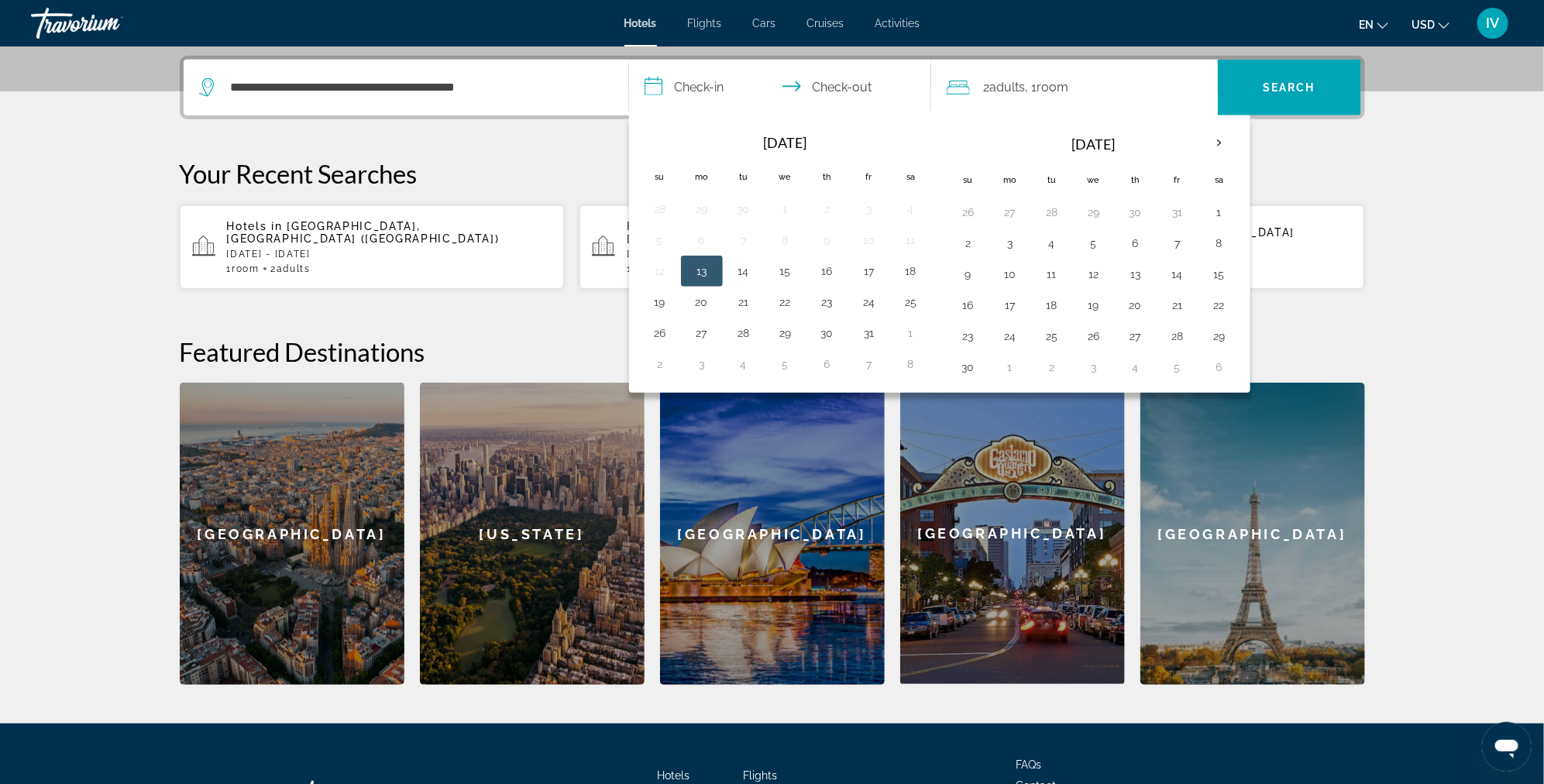
scroll to position [378, 0]
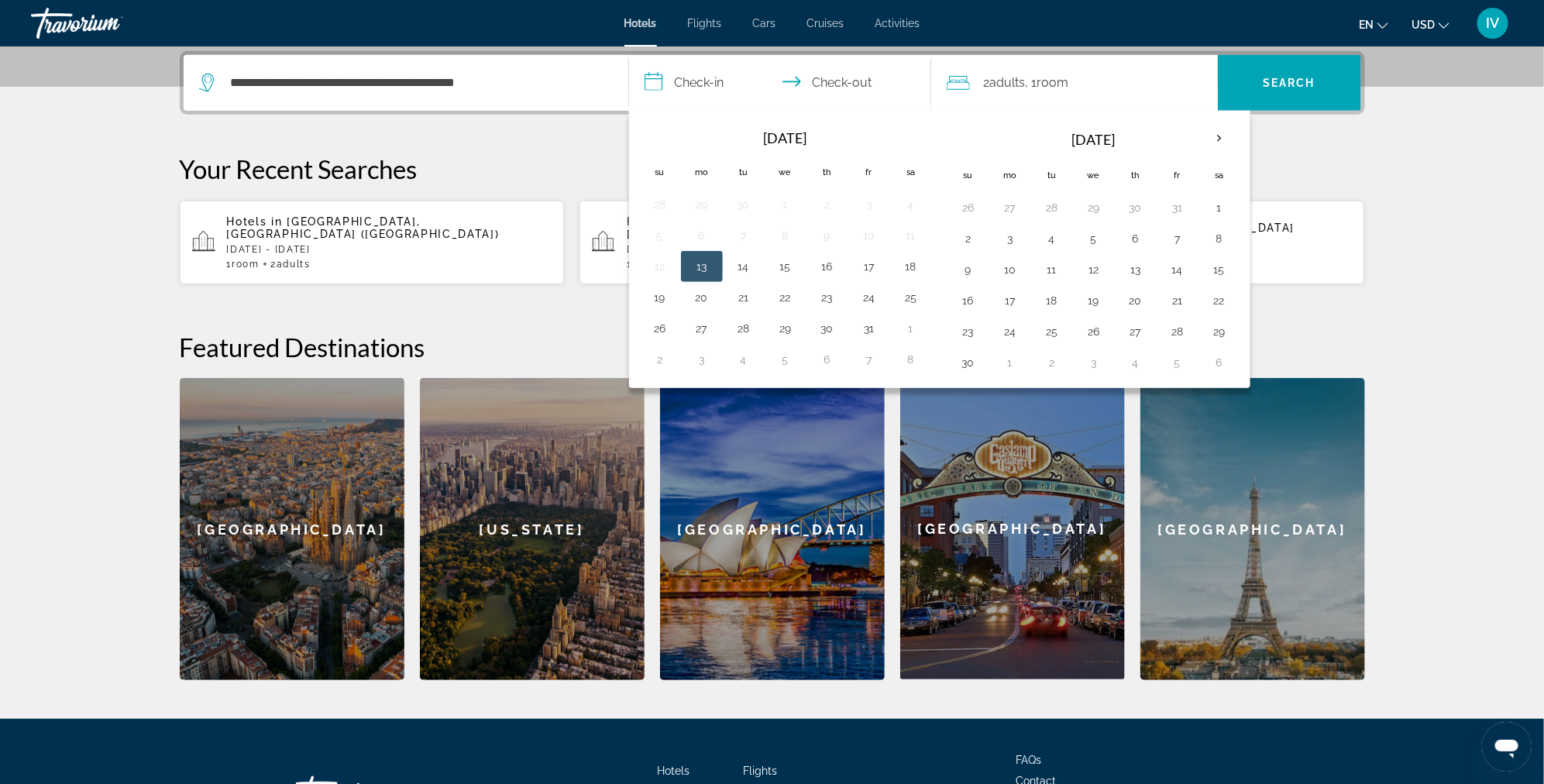
click at [669, 465] on div "[GEOGRAPHIC_DATA]" at bounding box center [772, 529] width 225 height 302
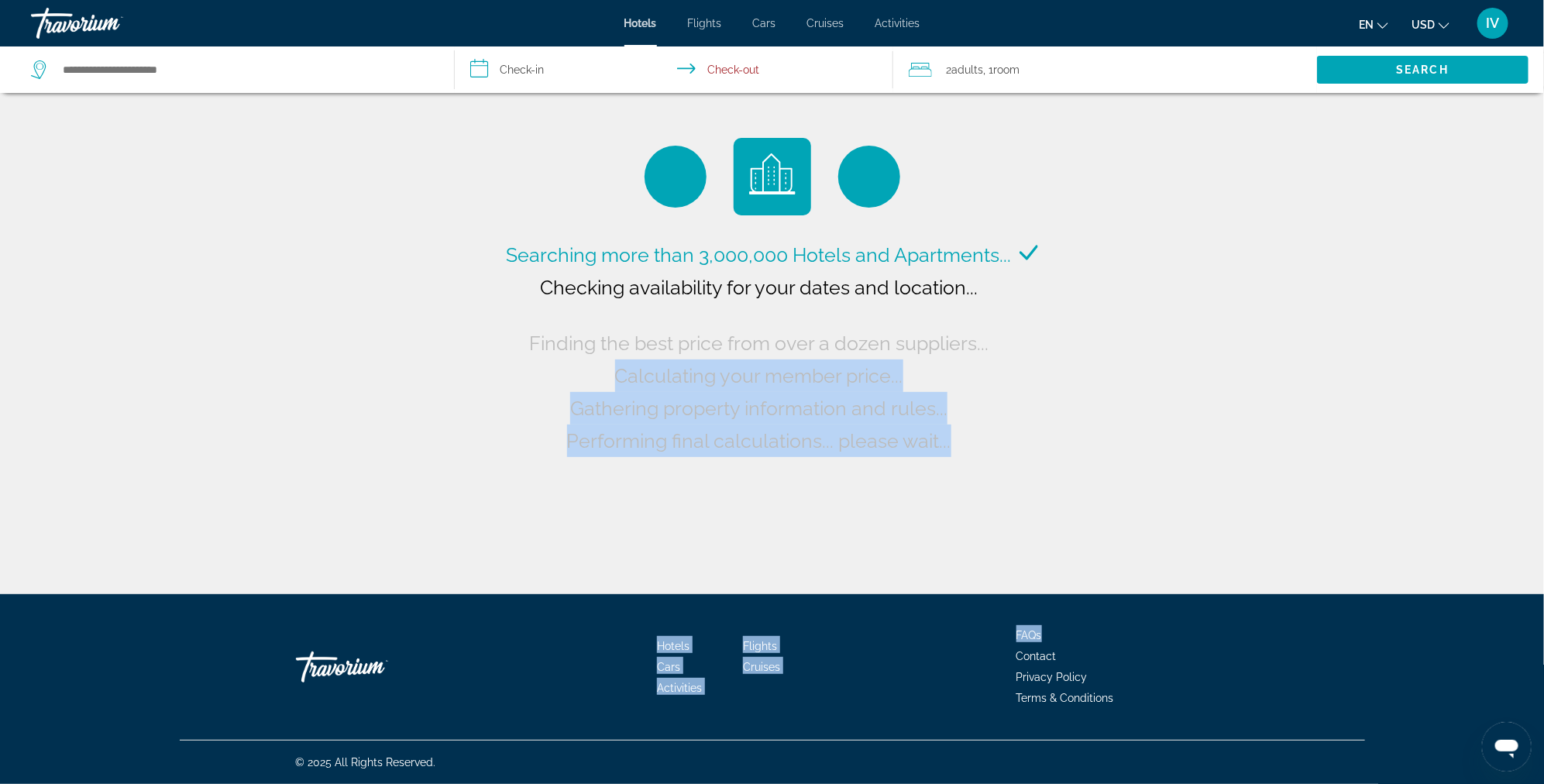
drag, startPoint x: 1245, startPoint y: 430, endPoint x: 1253, endPoint y: 499, distance: 69.5
click at [1238, 632] on div "**********" at bounding box center [772, 392] width 1544 height 784
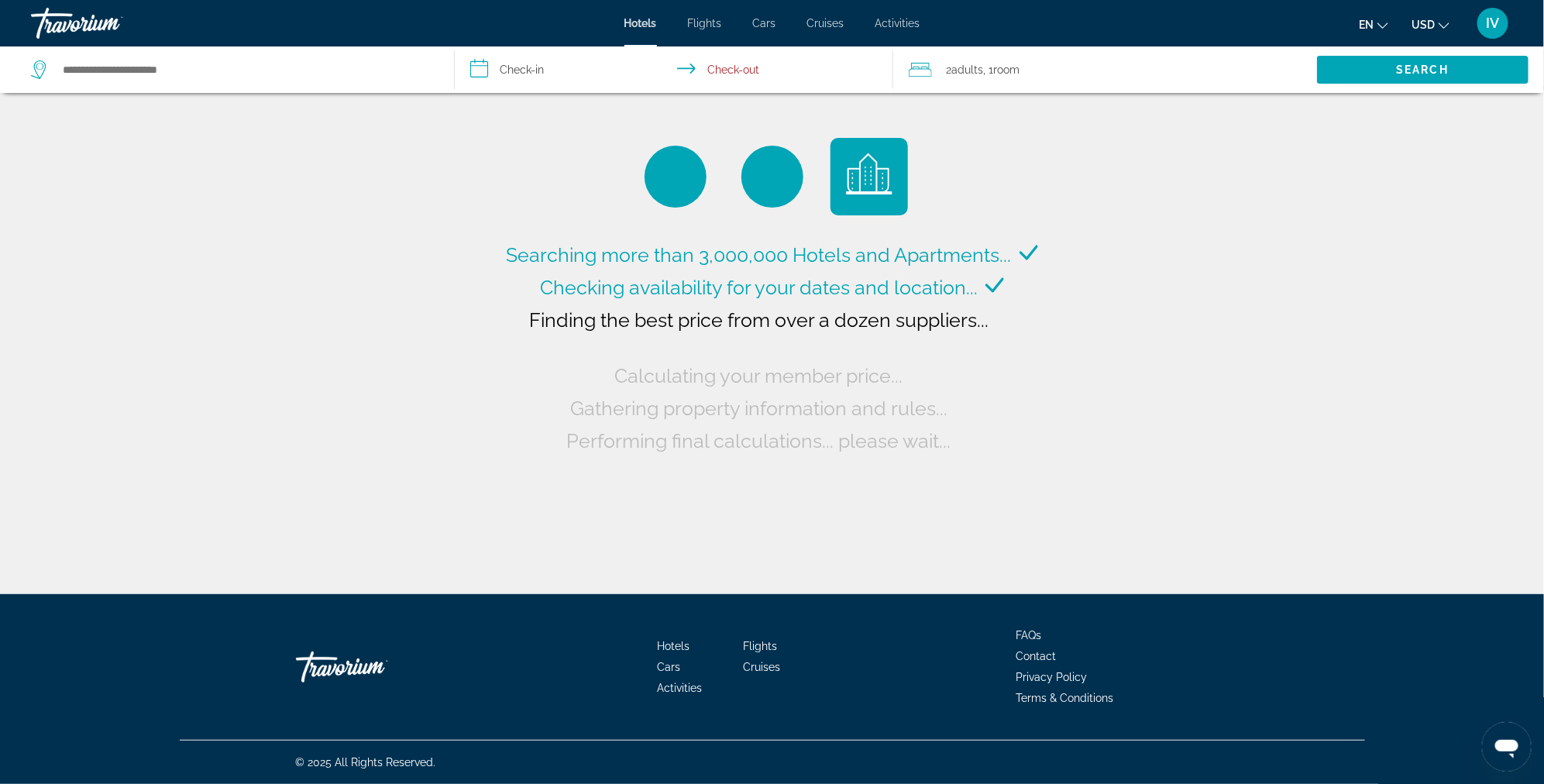
click at [179, 83] on div "Search widget" at bounding box center [235, 70] width 408 height 47
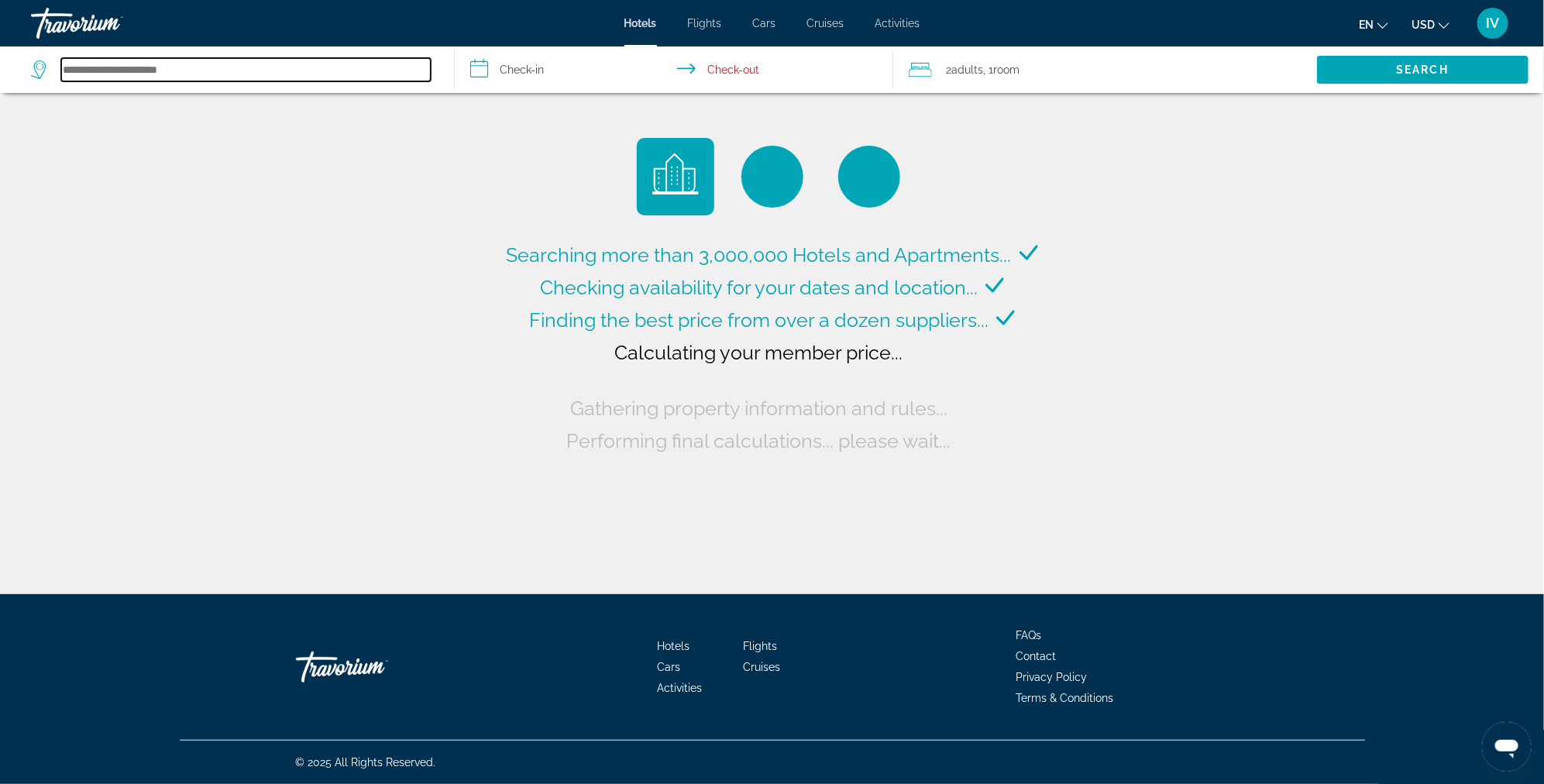
click at [177, 71] on input "Search hotel destination" at bounding box center [246, 69] width 369 height 23
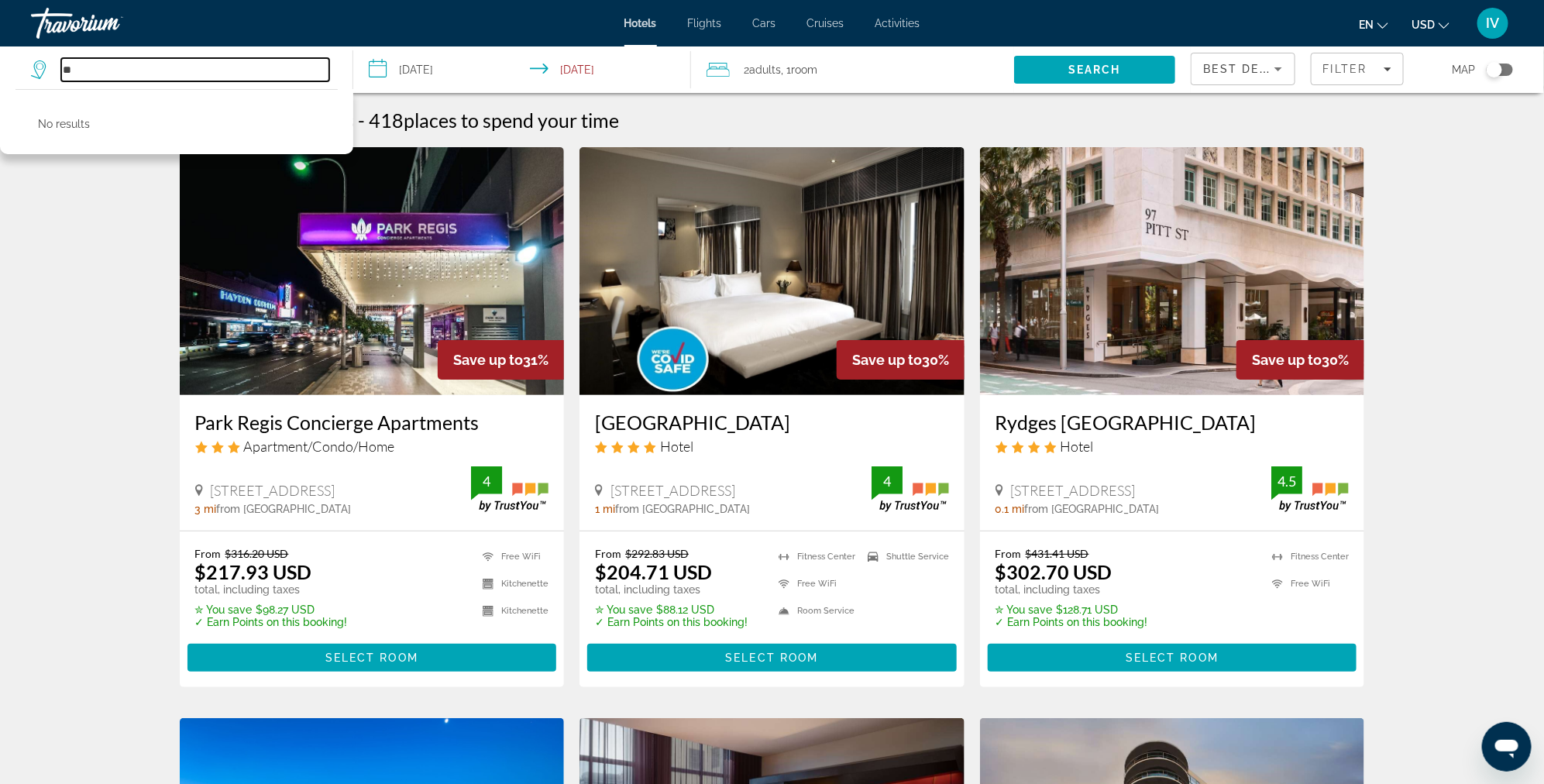
type input "*"
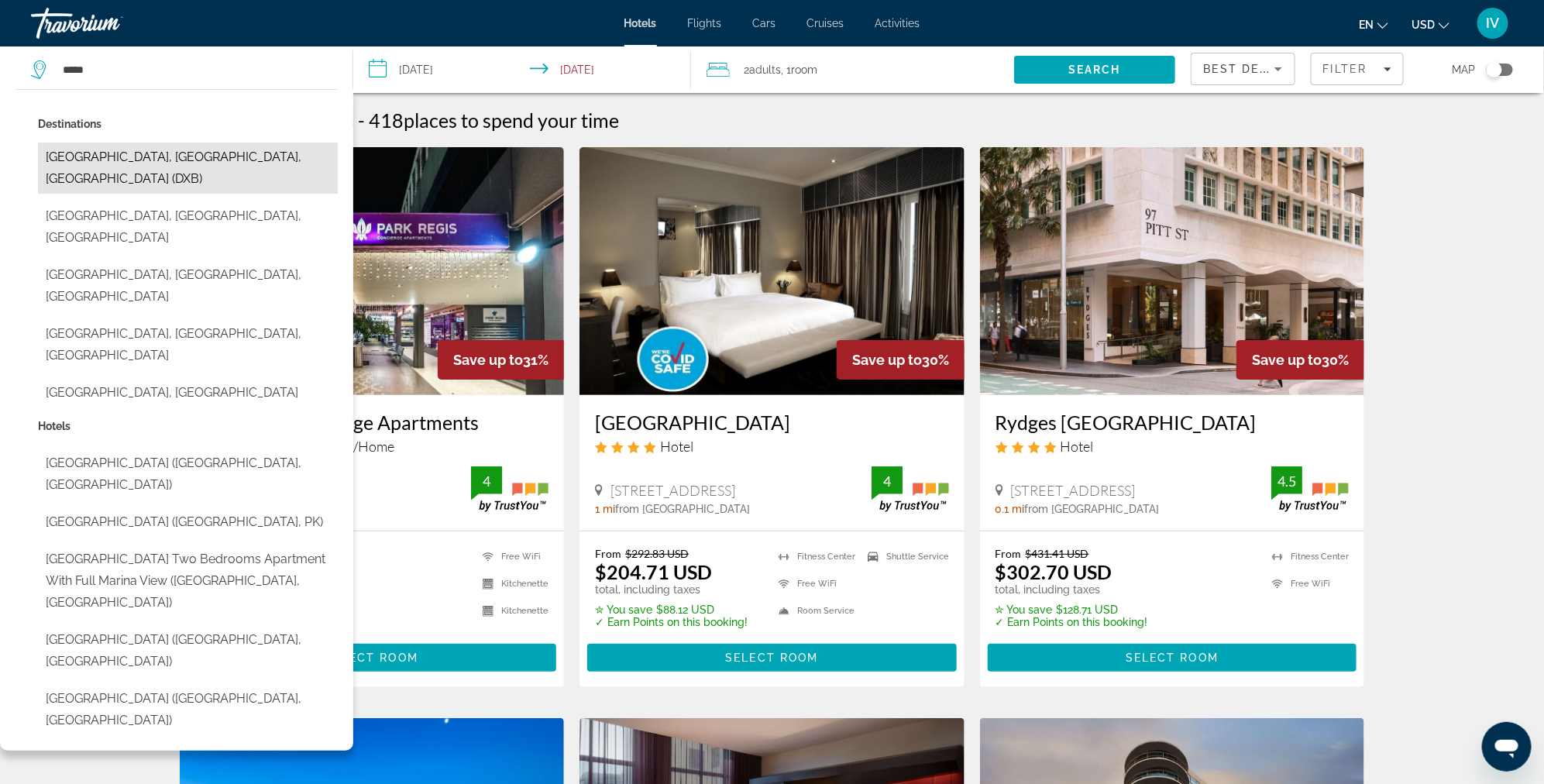
click at [255, 156] on button "[GEOGRAPHIC_DATA], [GEOGRAPHIC_DATA], [GEOGRAPHIC_DATA] (DXB)" at bounding box center [187, 169] width 299 height 51
type input "**********"
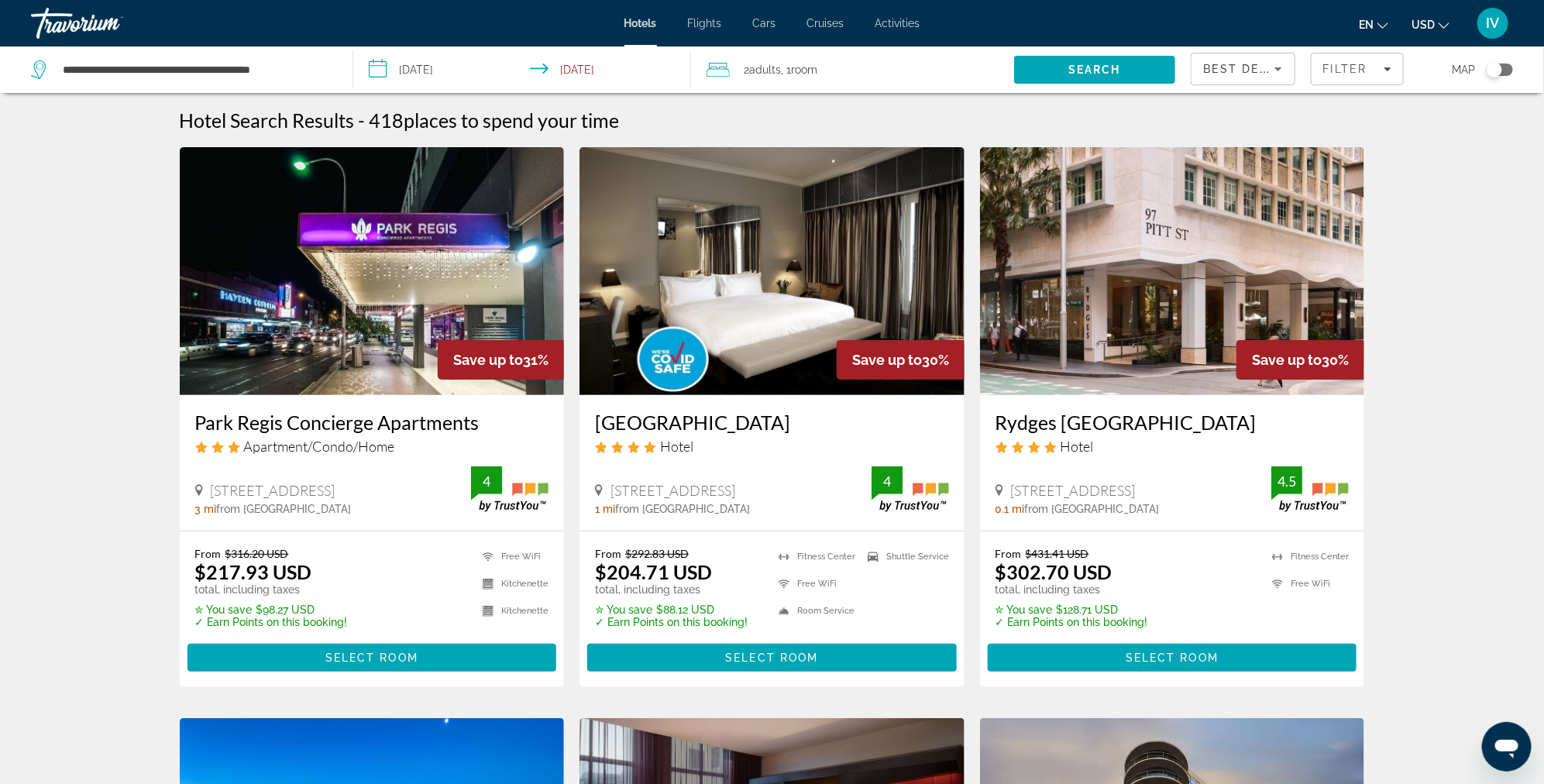
click at [437, 64] on input "**********" at bounding box center [525, 72] width 344 height 51
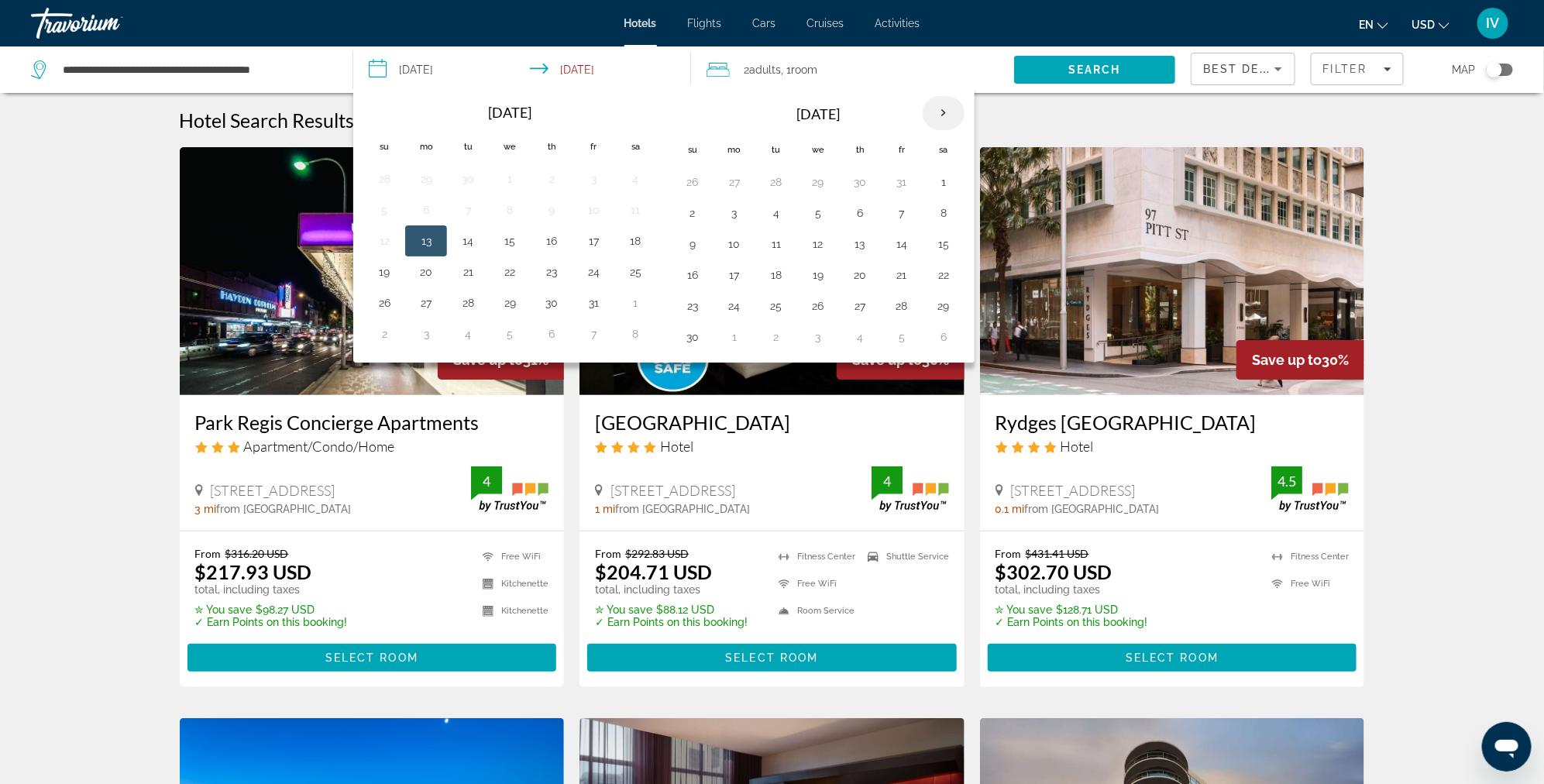
click at [927, 112] on th "Next month" at bounding box center [943, 113] width 42 height 34
drag, startPoint x: 424, startPoint y: 177, endPoint x: 434, endPoint y: 182, distance: 11.2
click at [424, 177] on button "1" at bounding box center [426, 181] width 25 height 22
click at [601, 180] on button "5" at bounding box center [593, 181] width 25 height 22
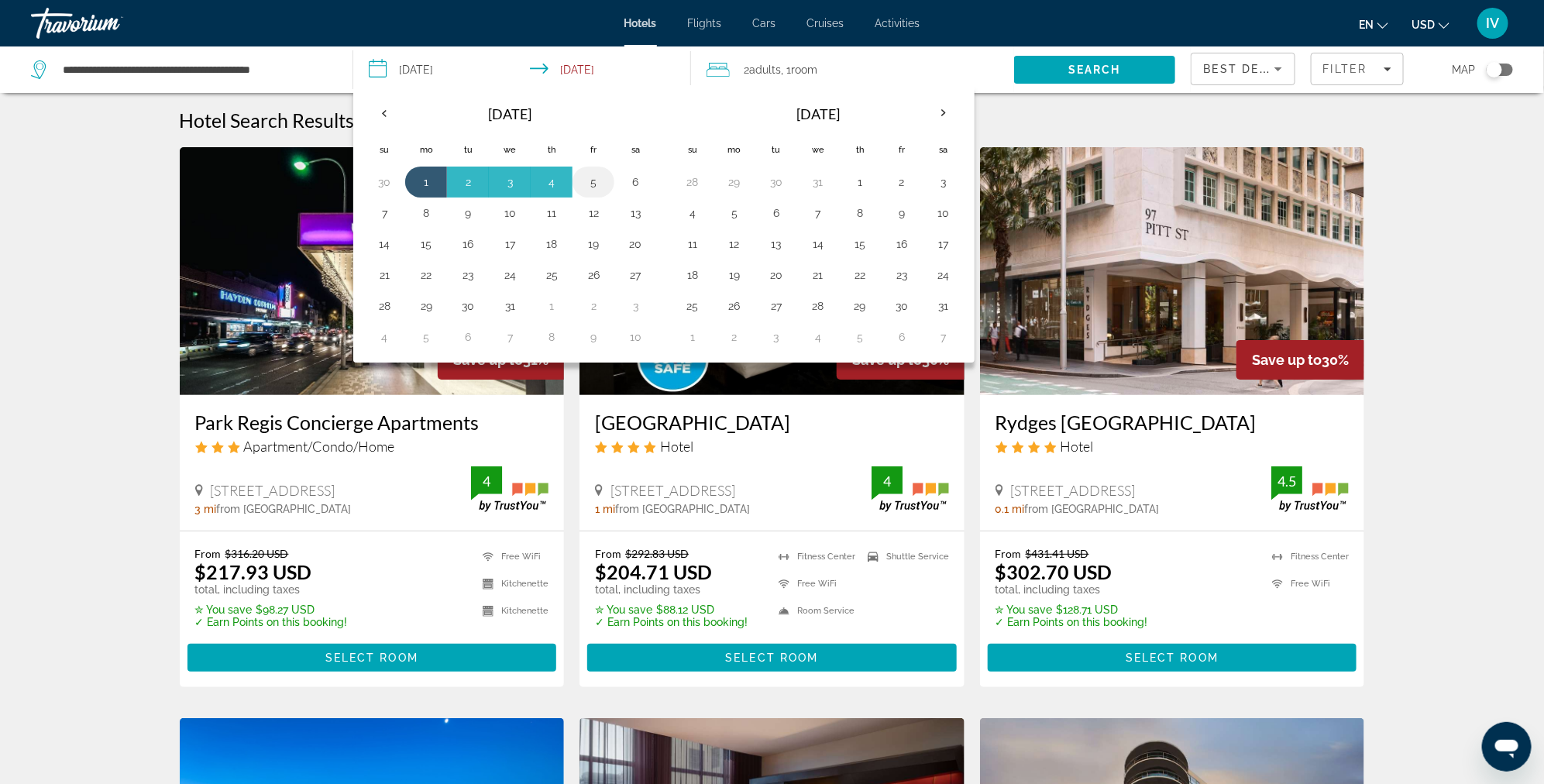
type input "**********"
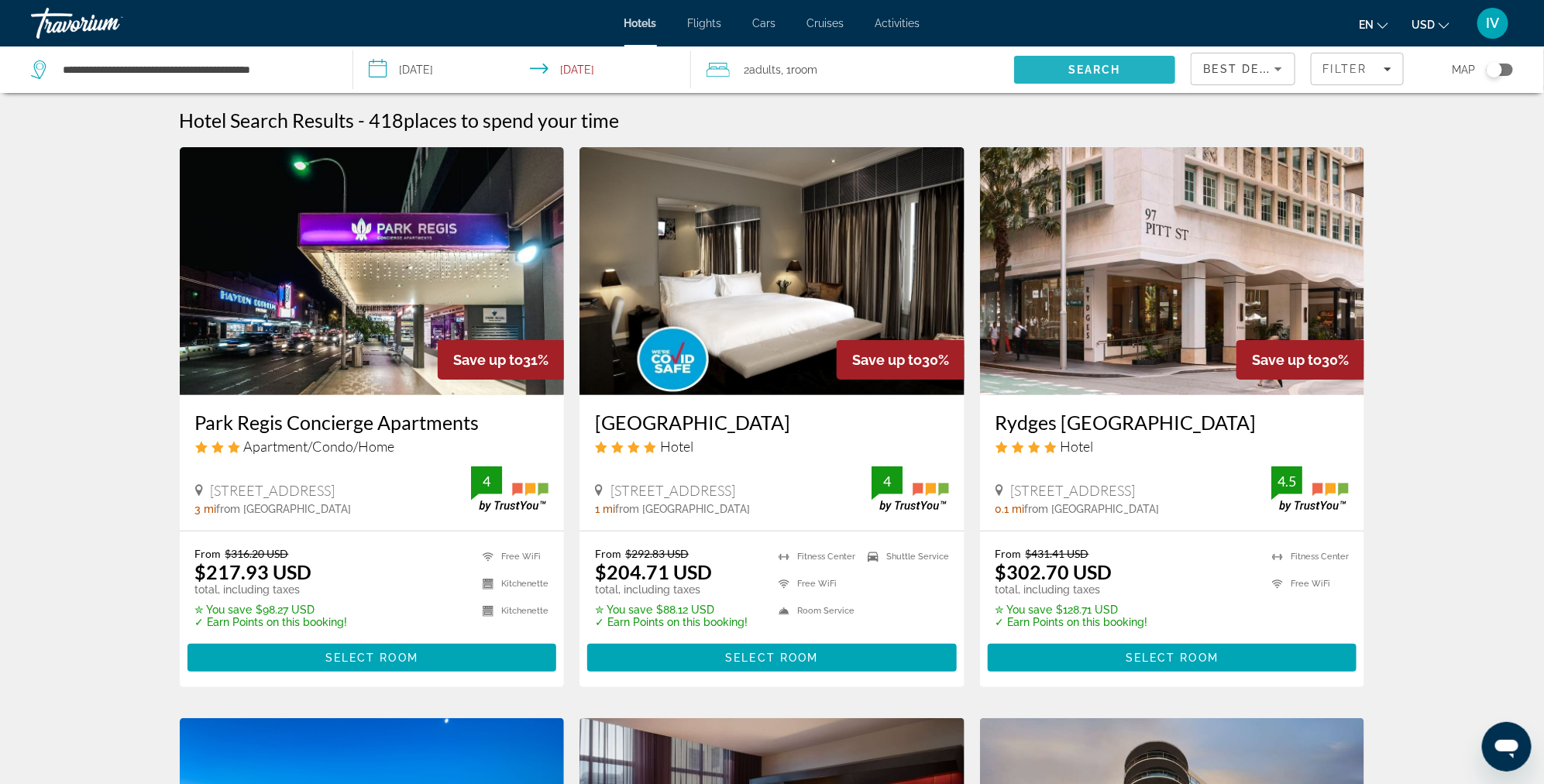
click at [1103, 73] on span "Search" at bounding box center [1095, 69] width 53 height 12
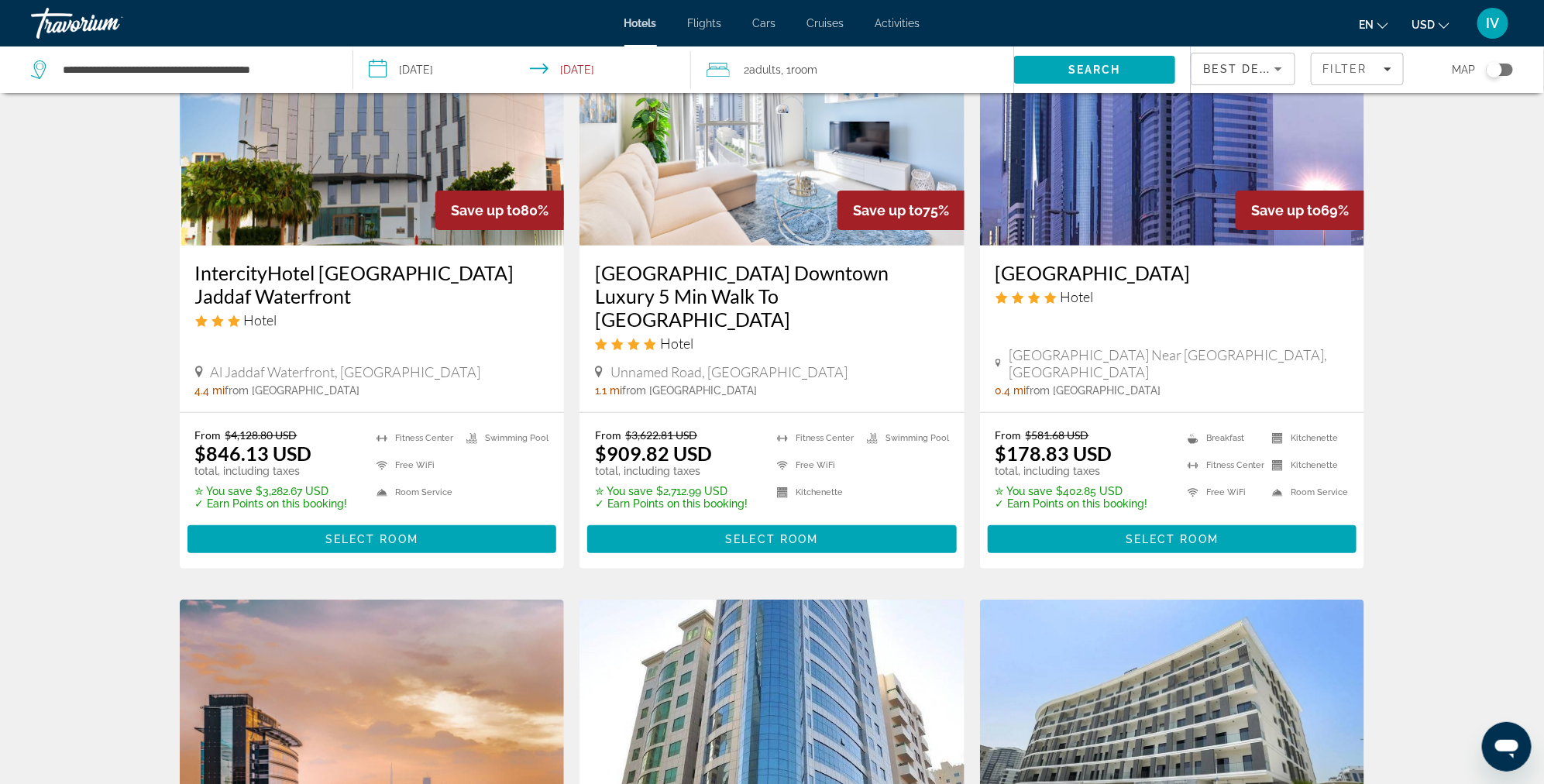
scroll to position [133, 0]
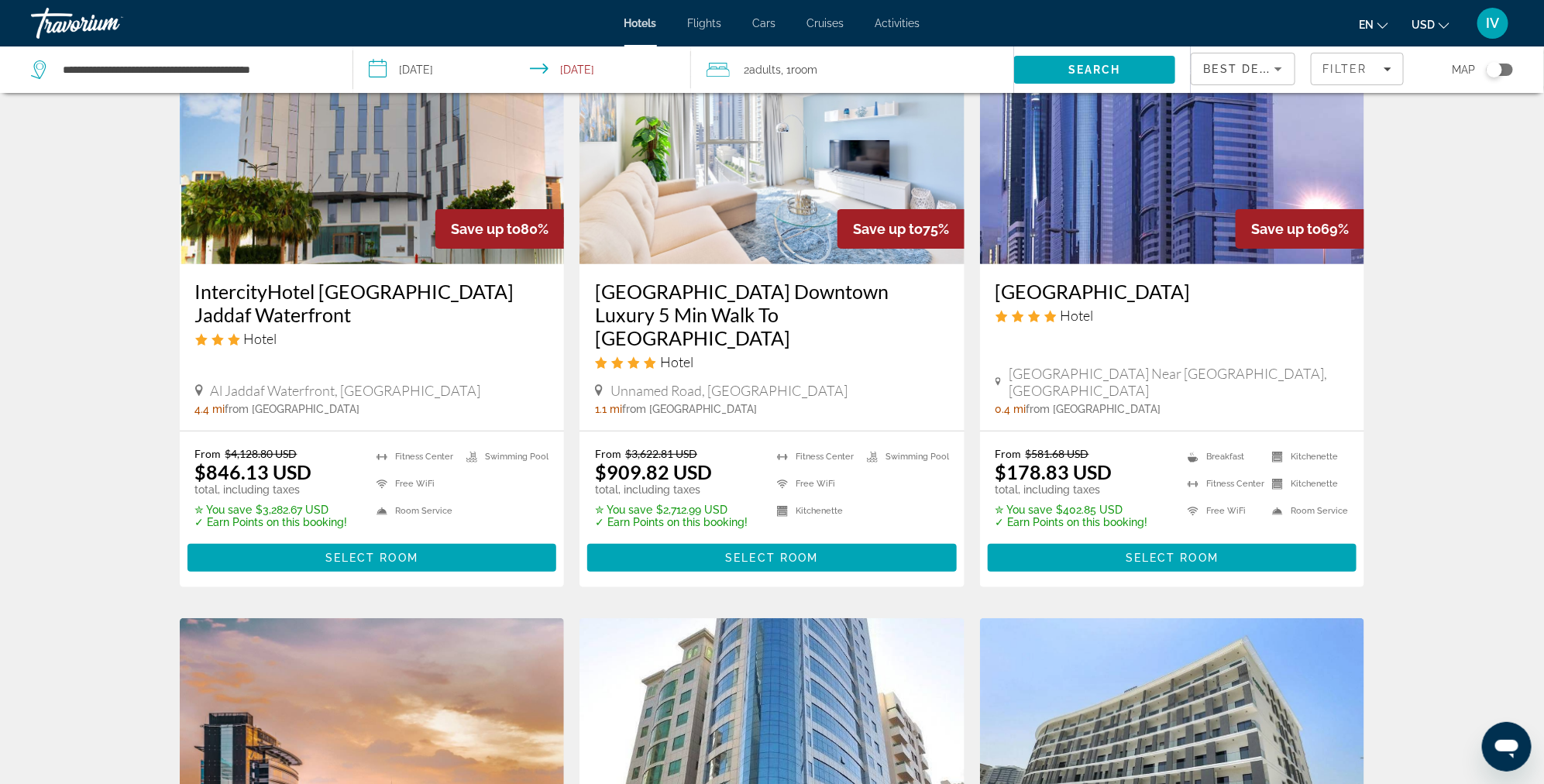
drag, startPoint x: 1439, startPoint y: 171, endPoint x: 1461, endPoint y: 165, distance: 22.8
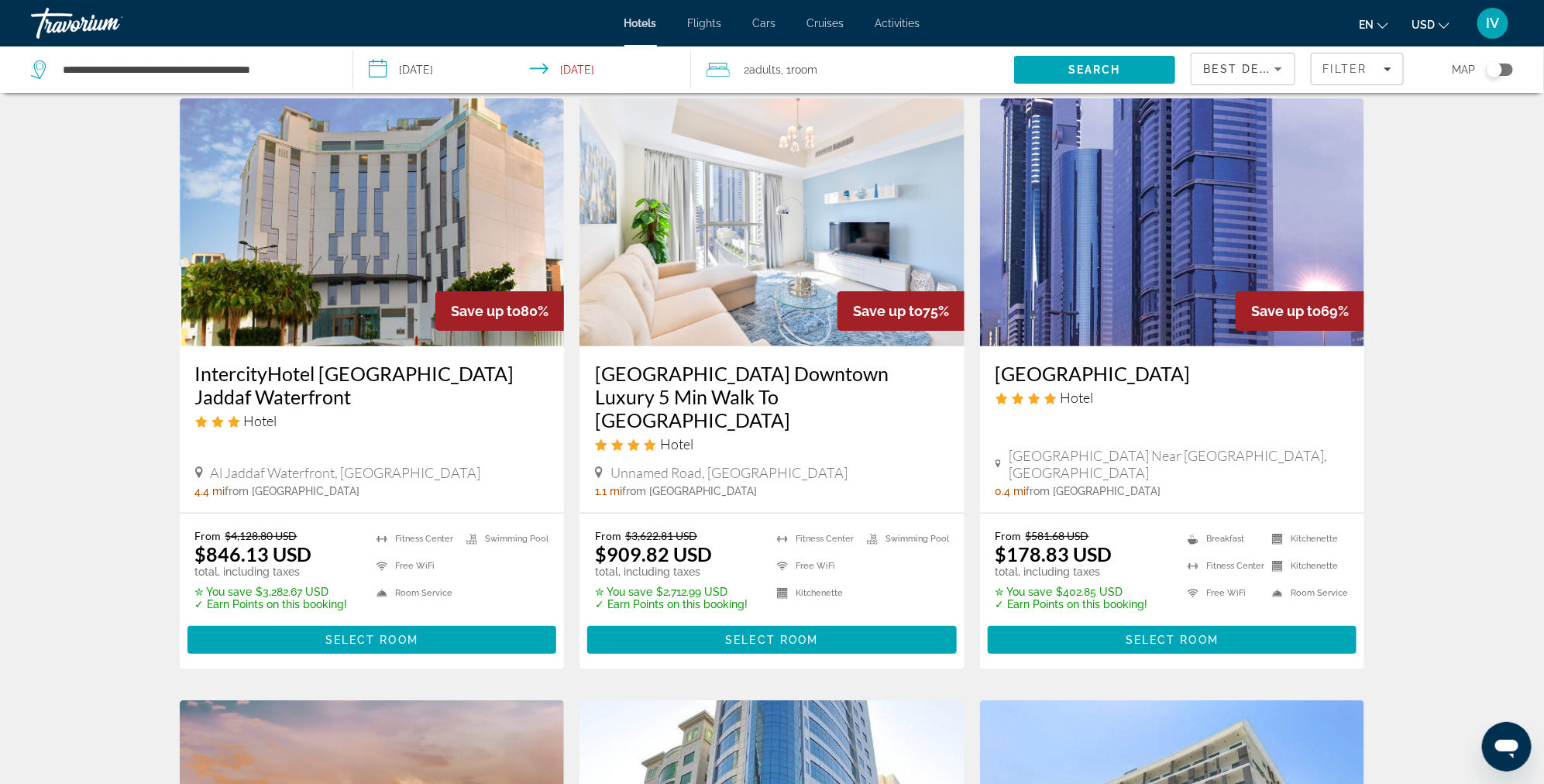
scroll to position [0, 0]
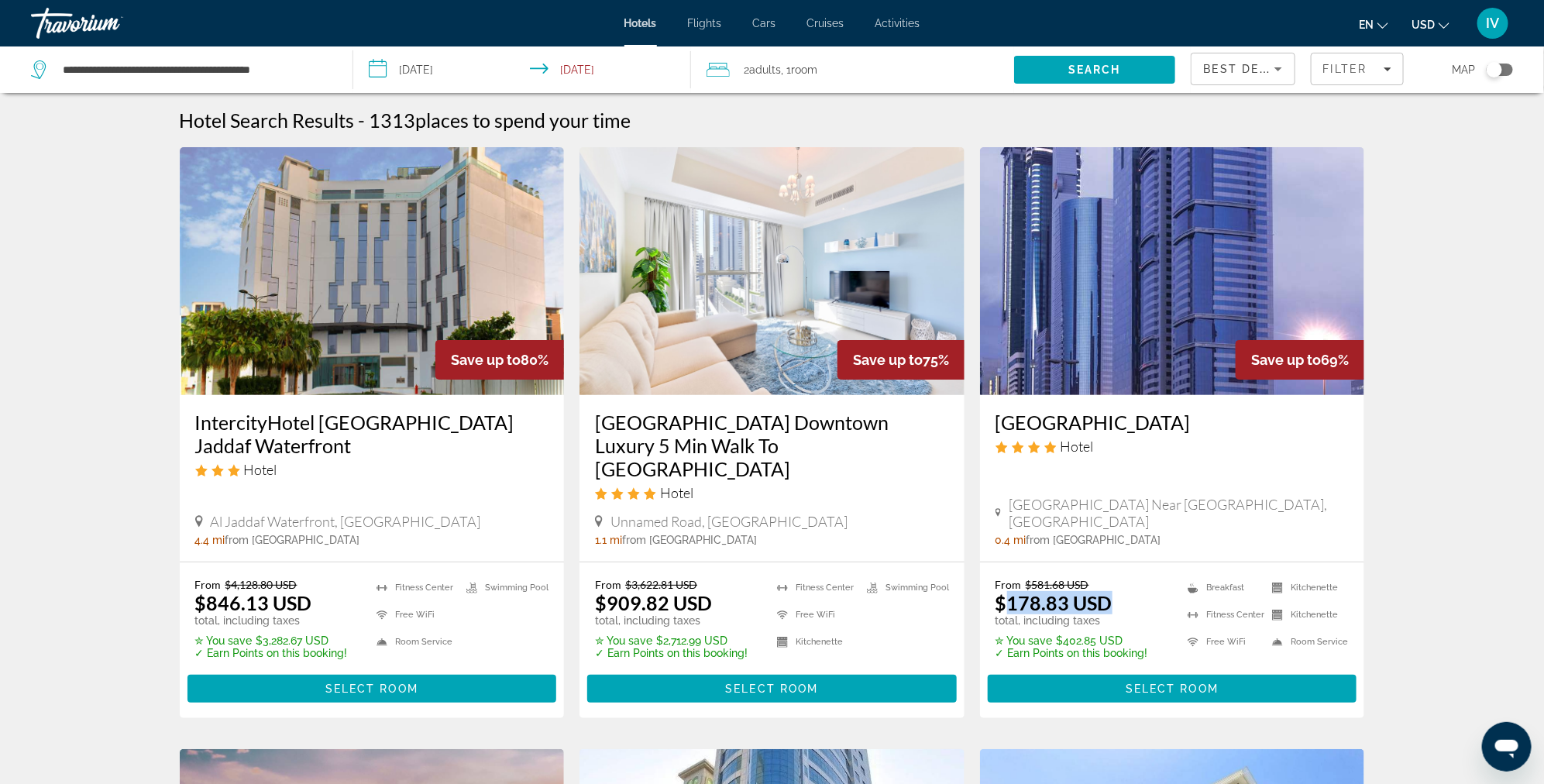
drag, startPoint x: 1003, startPoint y: 587, endPoint x: 1108, endPoint y: 578, distance: 105.4
click at [1108, 591] on ins "$178.83 USD" at bounding box center [1054, 602] width 117 height 23
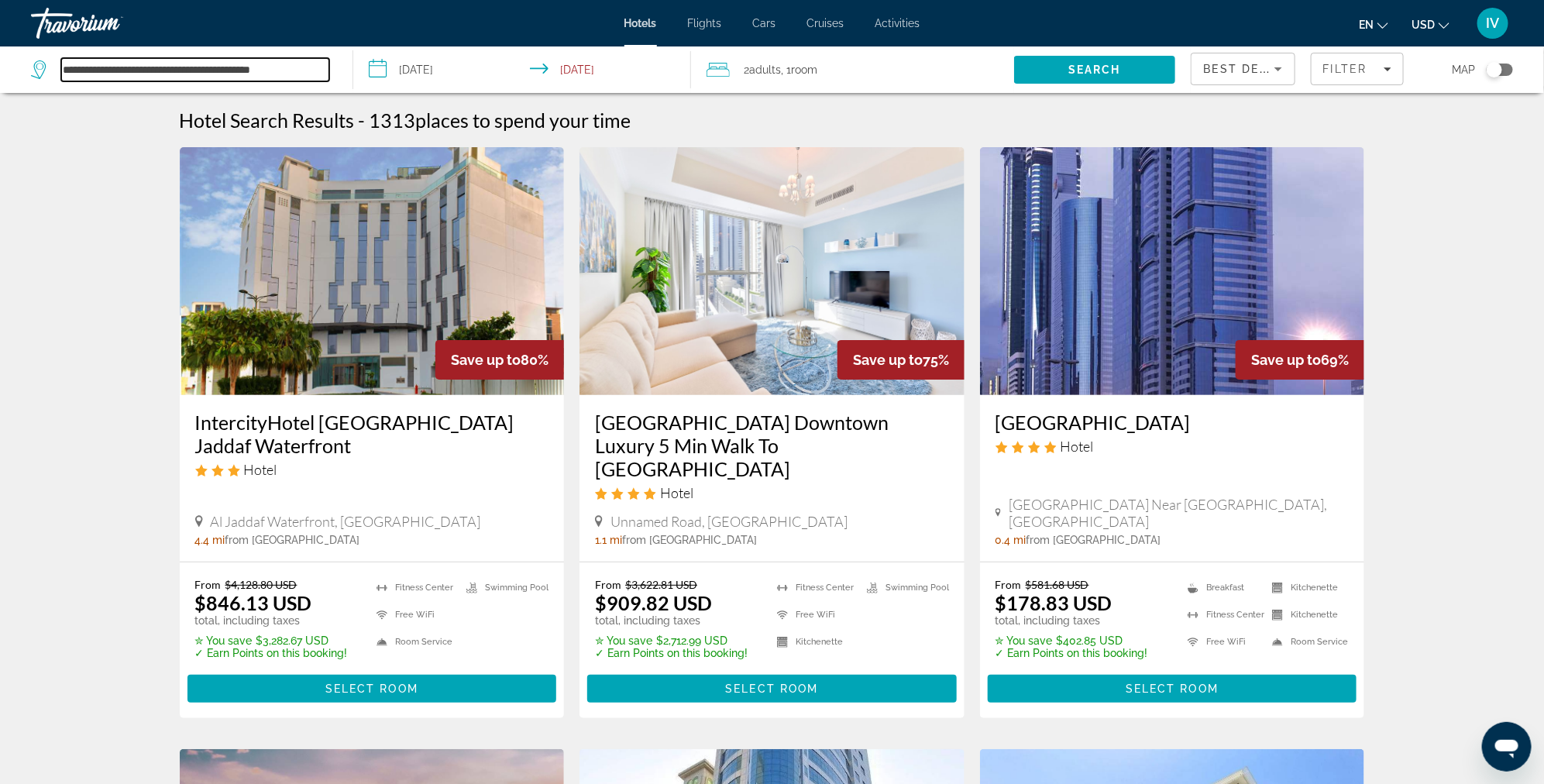
click at [125, 68] on input "**********" at bounding box center [195, 69] width 268 height 23
click at [319, 73] on input "**********" at bounding box center [195, 69] width 268 height 23
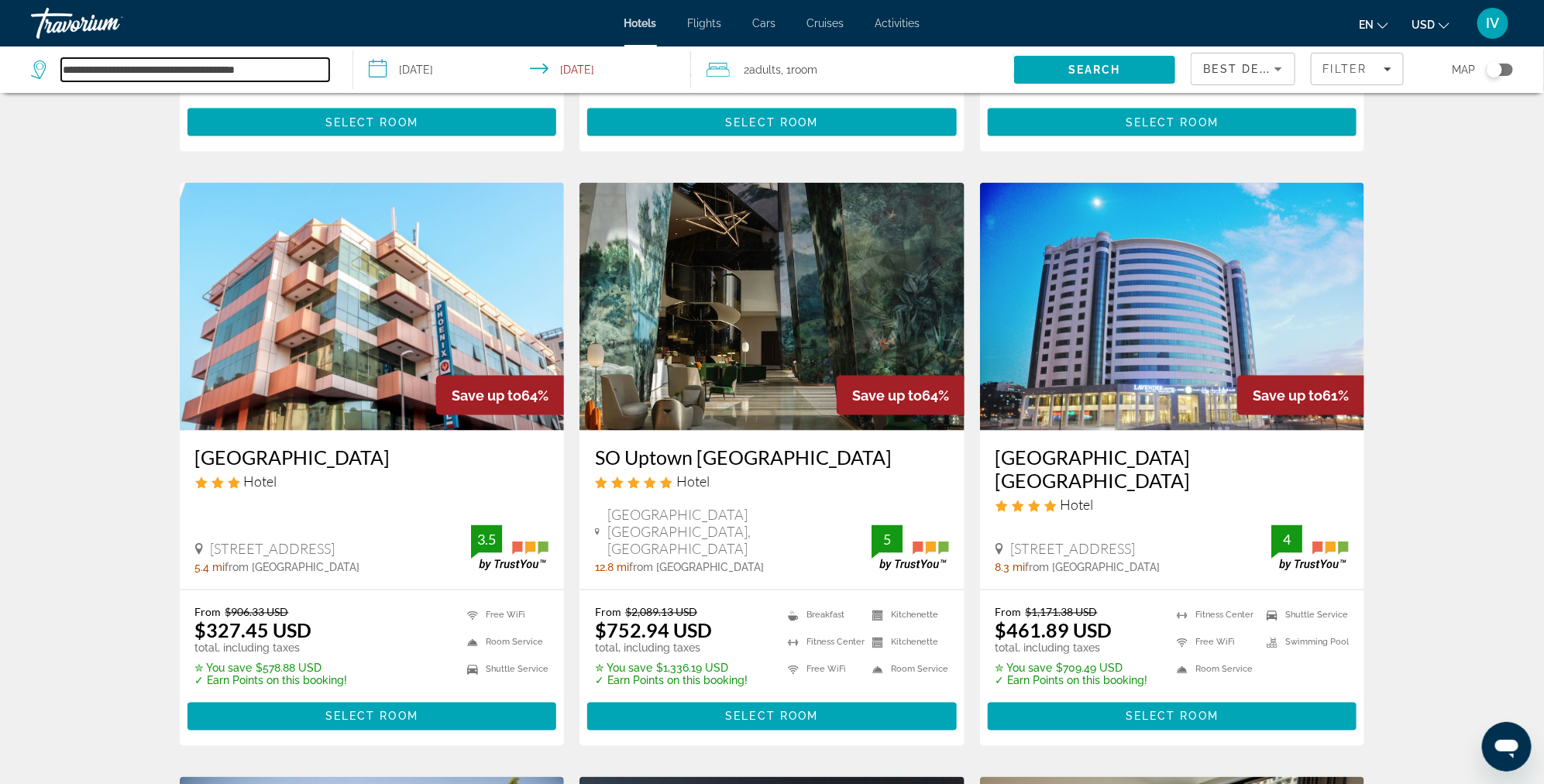
scroll to position [1145, 0]
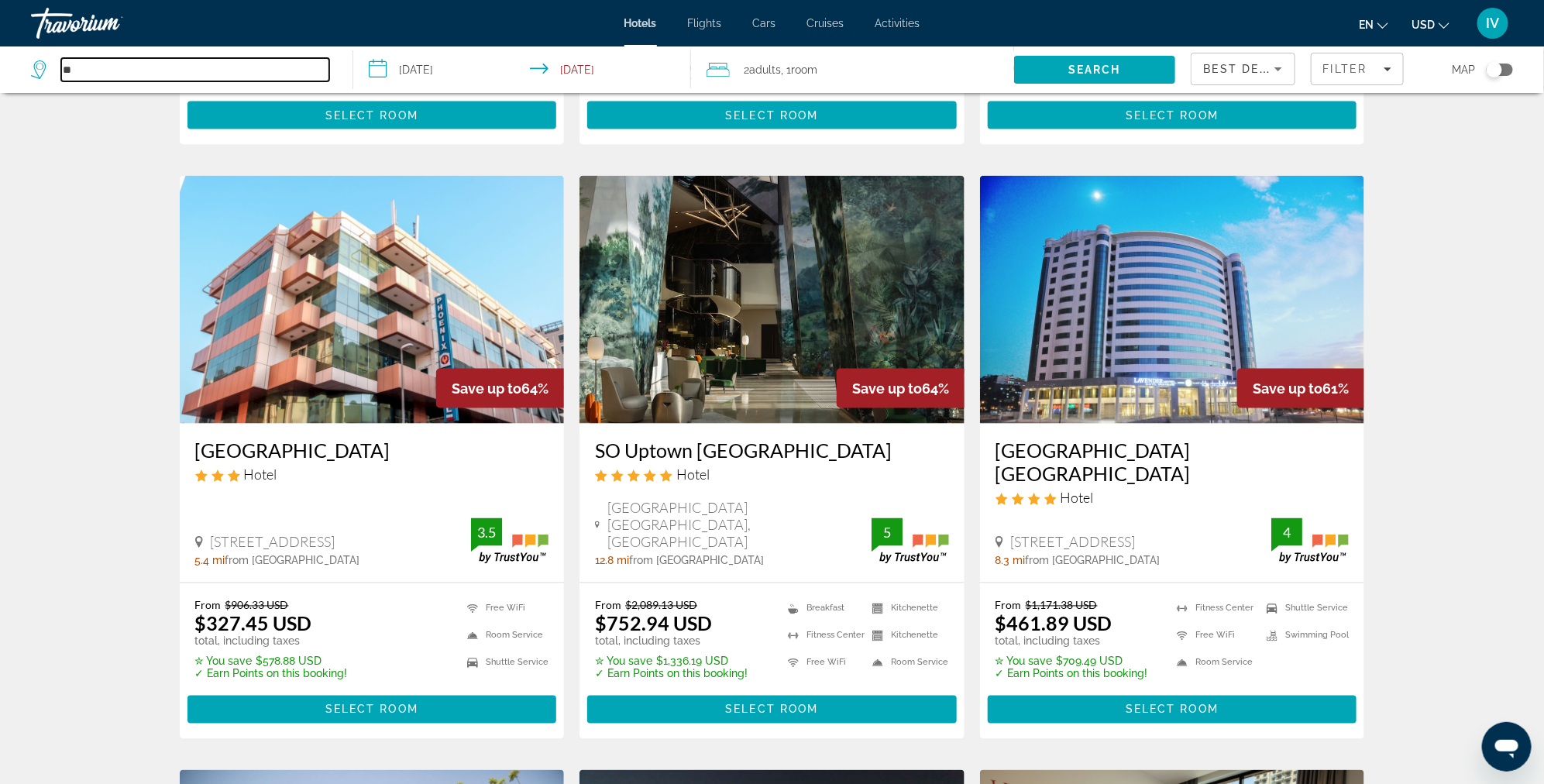
type input "*"
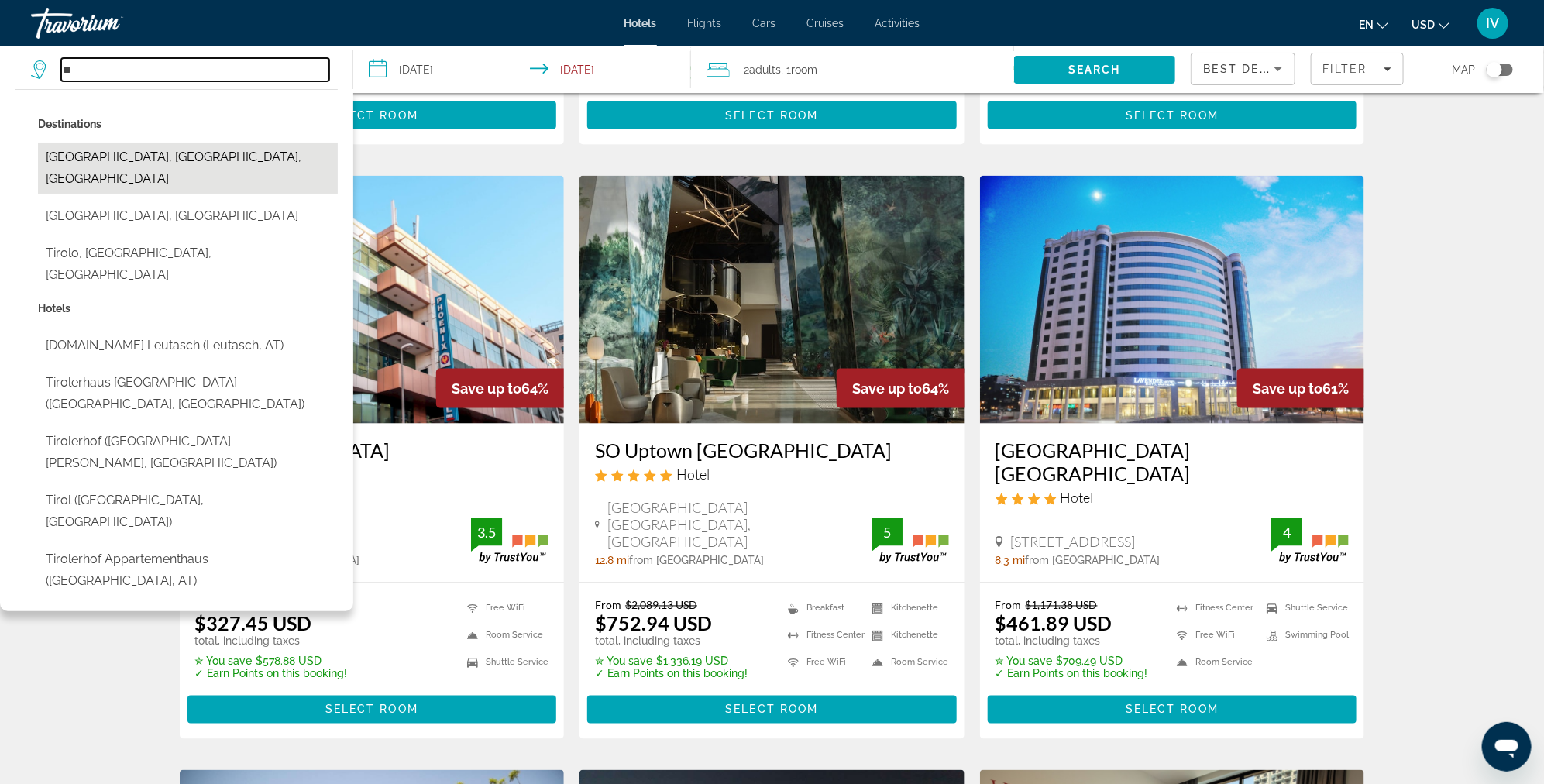
type input "*"
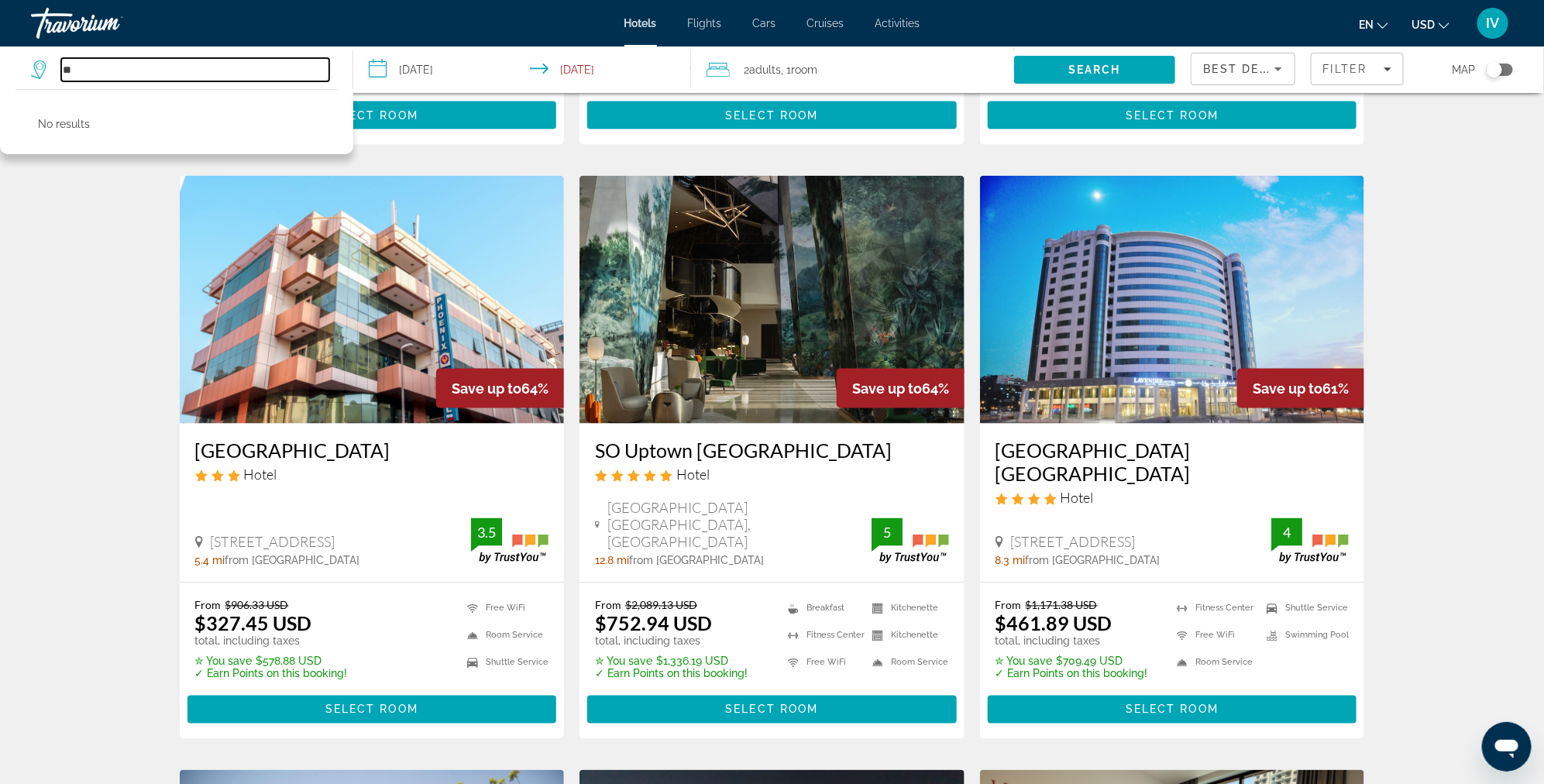
type input "*"
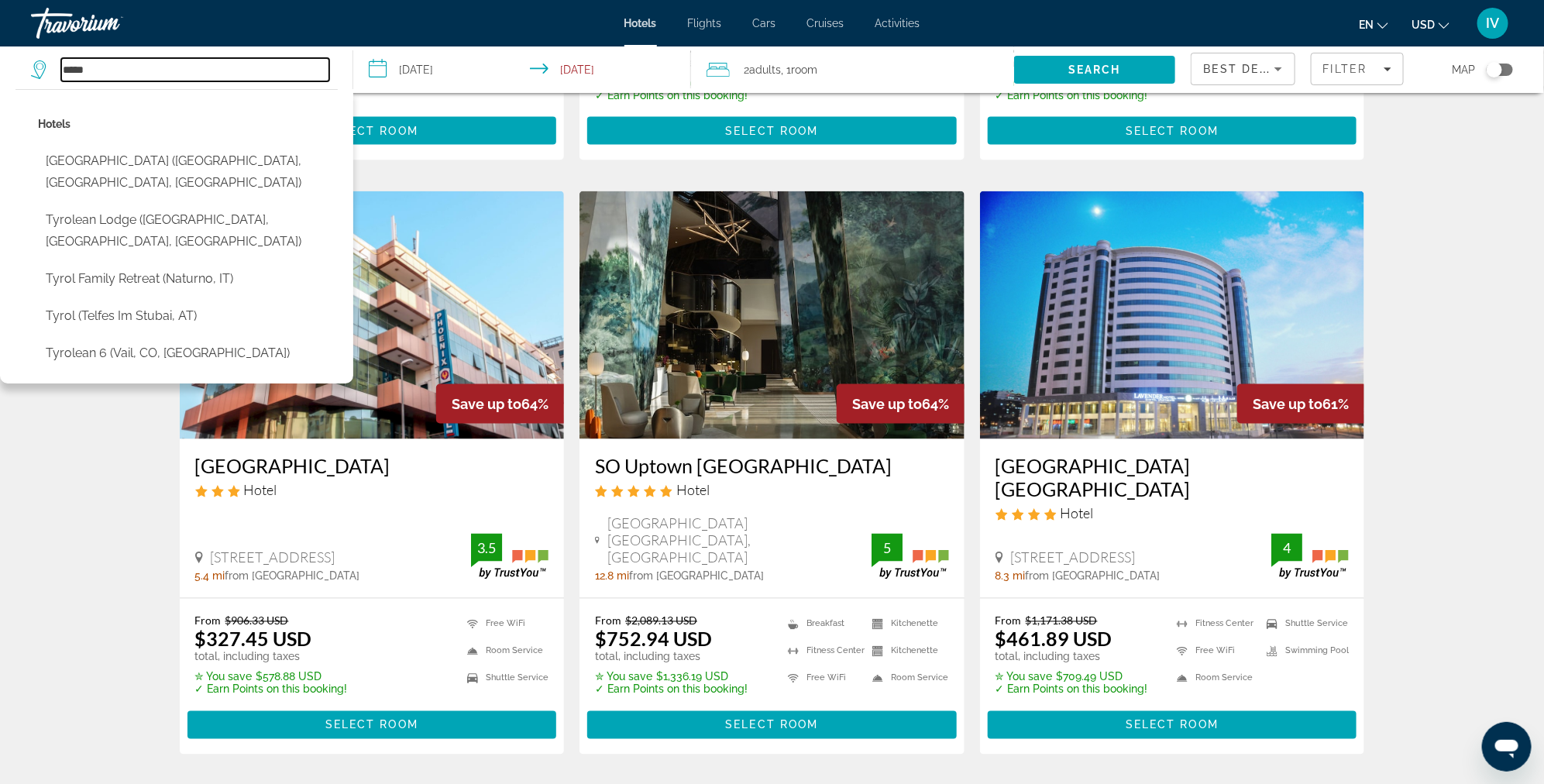
scroll to position [1115, 0]
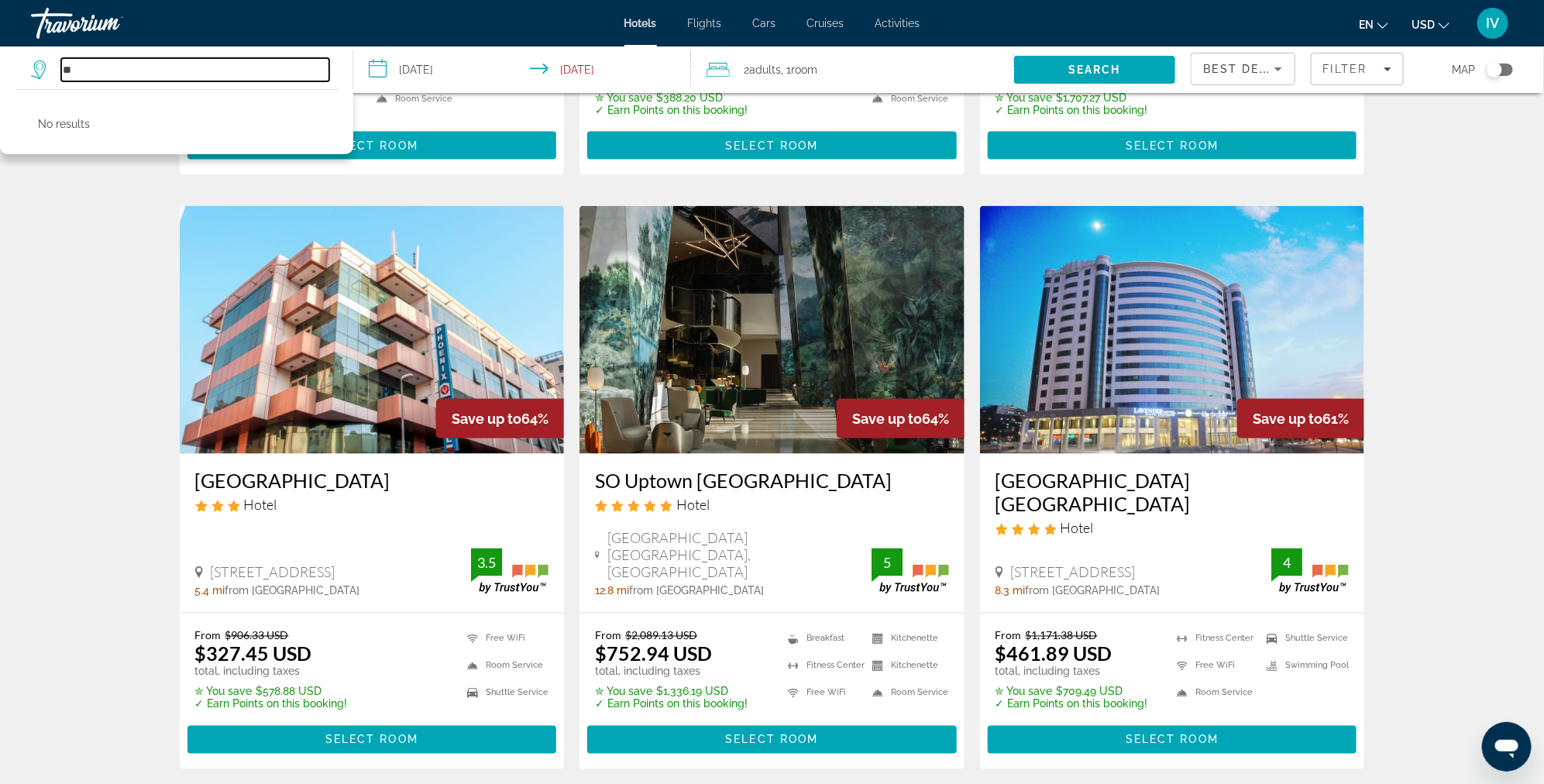
type input "*"
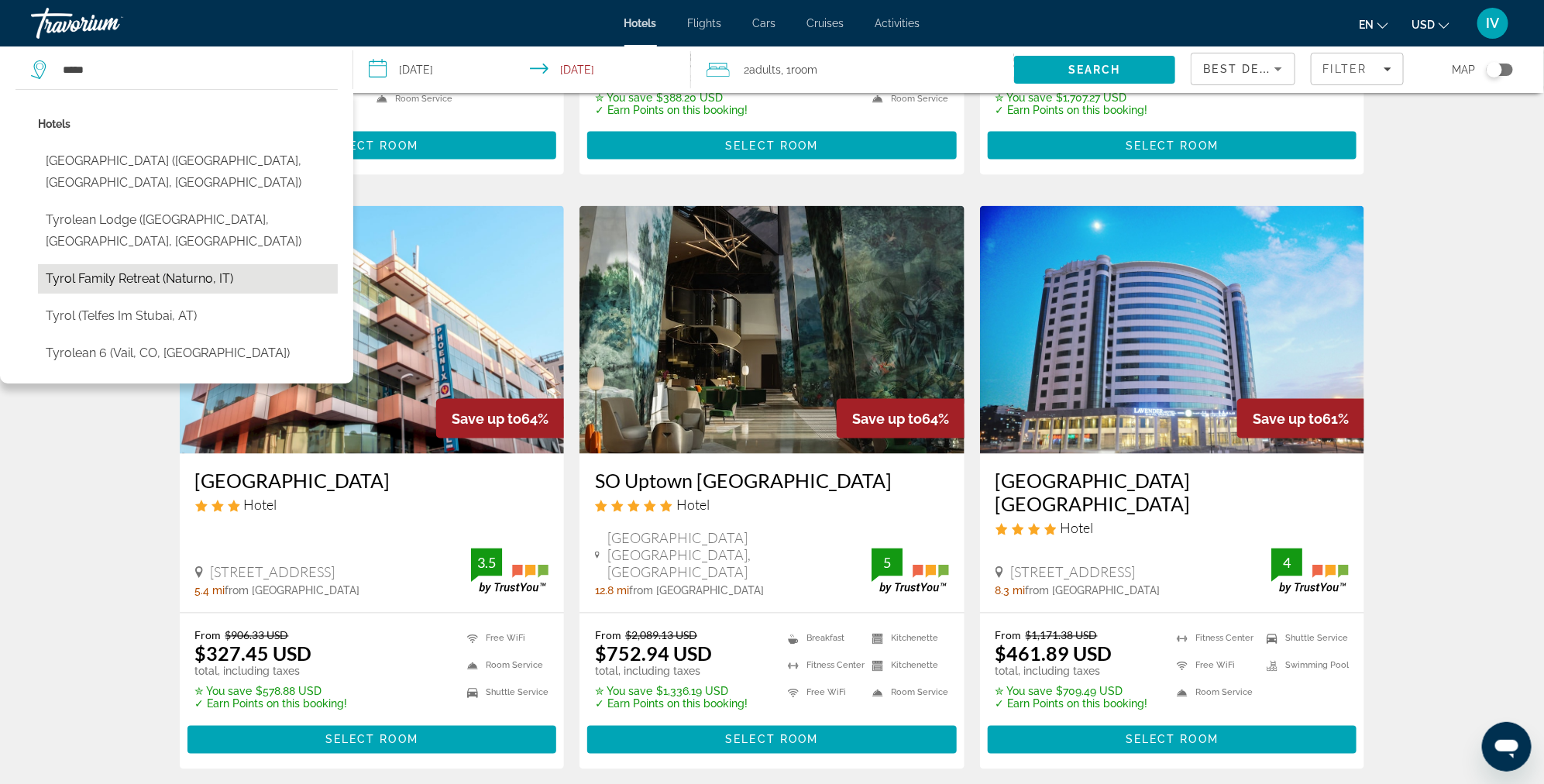
click at [140, 264] on button "Tyrol family retreat (Naturno, IT)" at bounding box center [187, 278] width 299 height 30
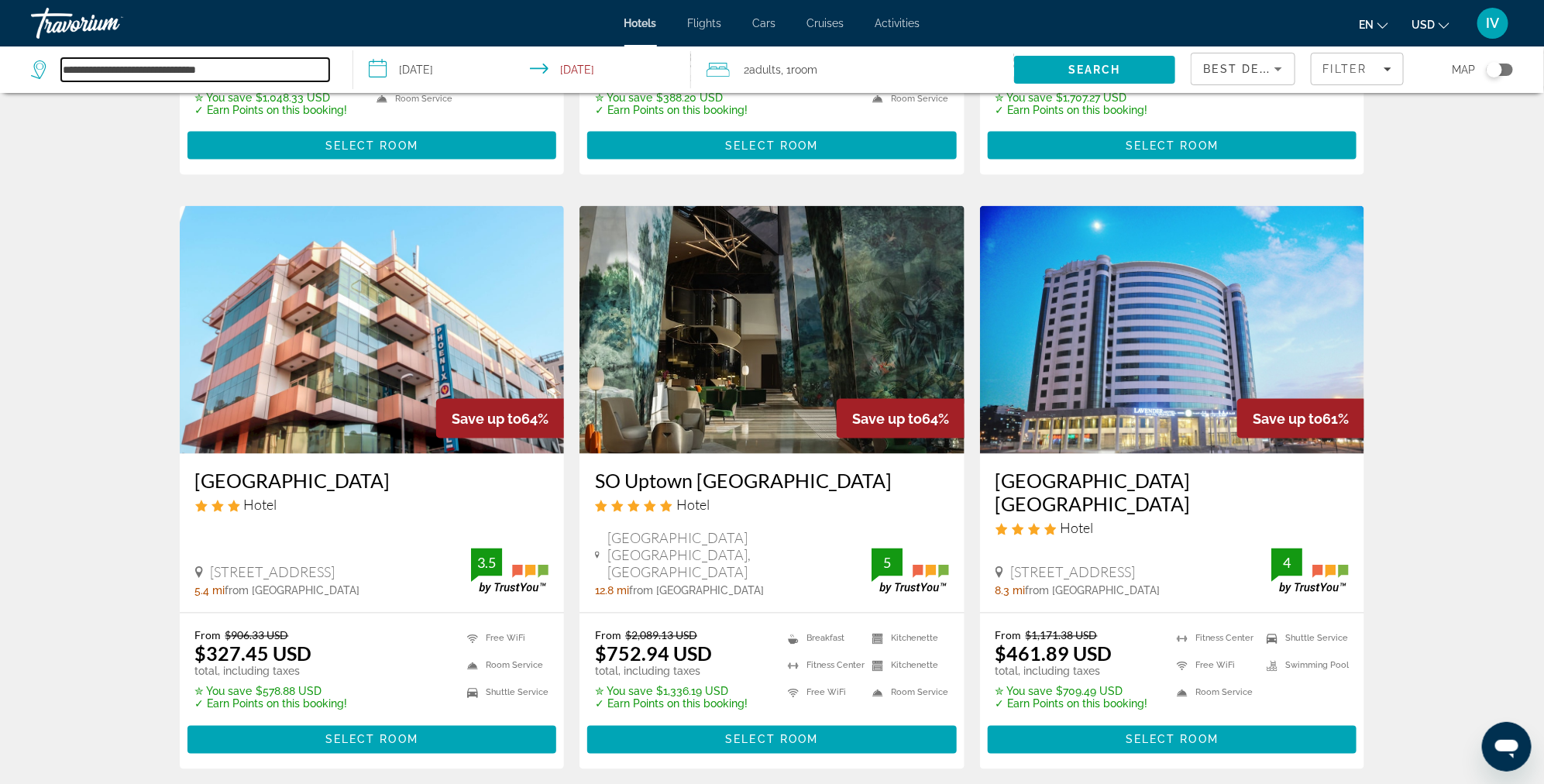
click at [234, 66] on input "**********" at bounding box center [195, 69] width 268 height 23
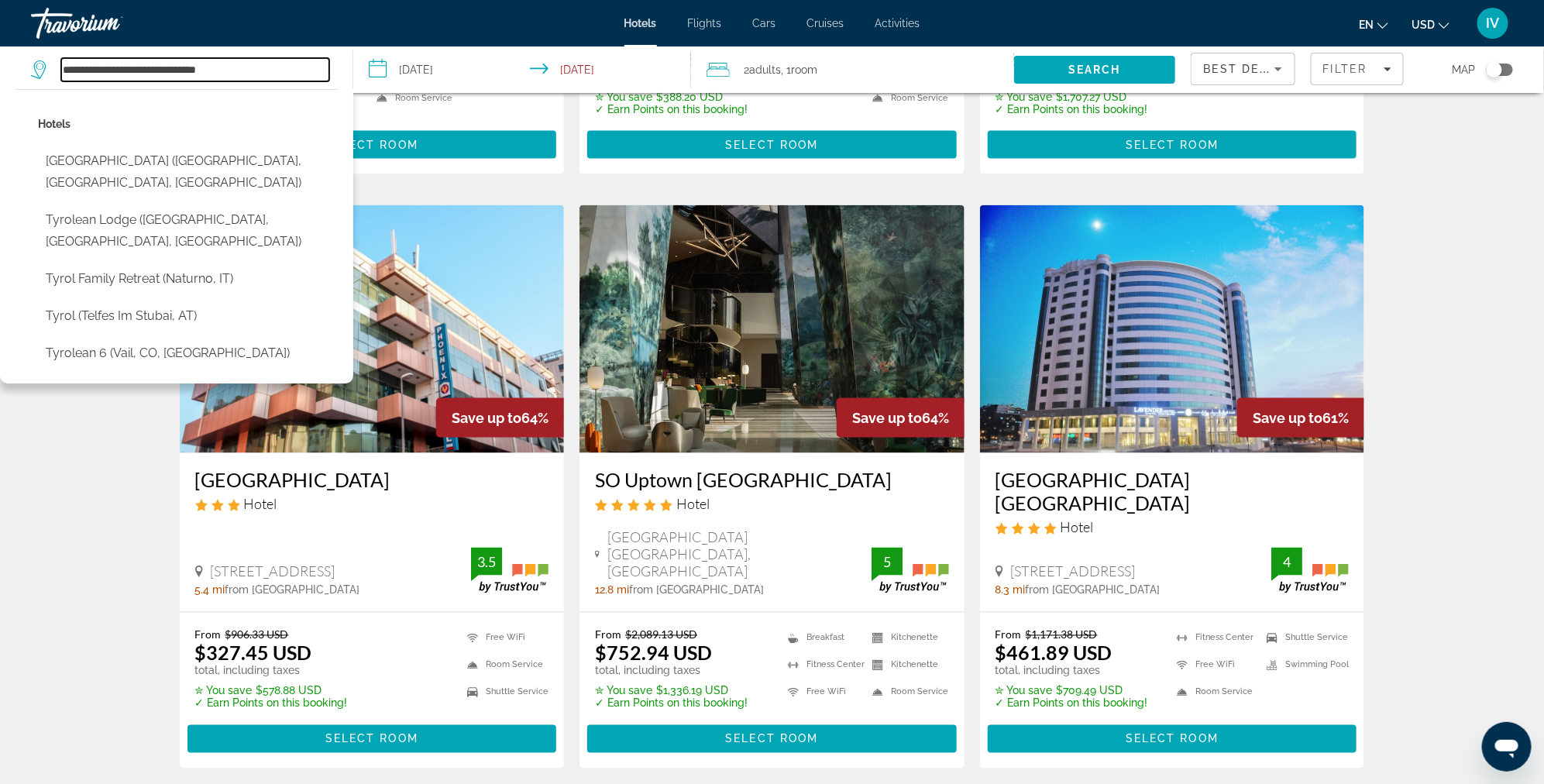
scroll to position [1168, 0]
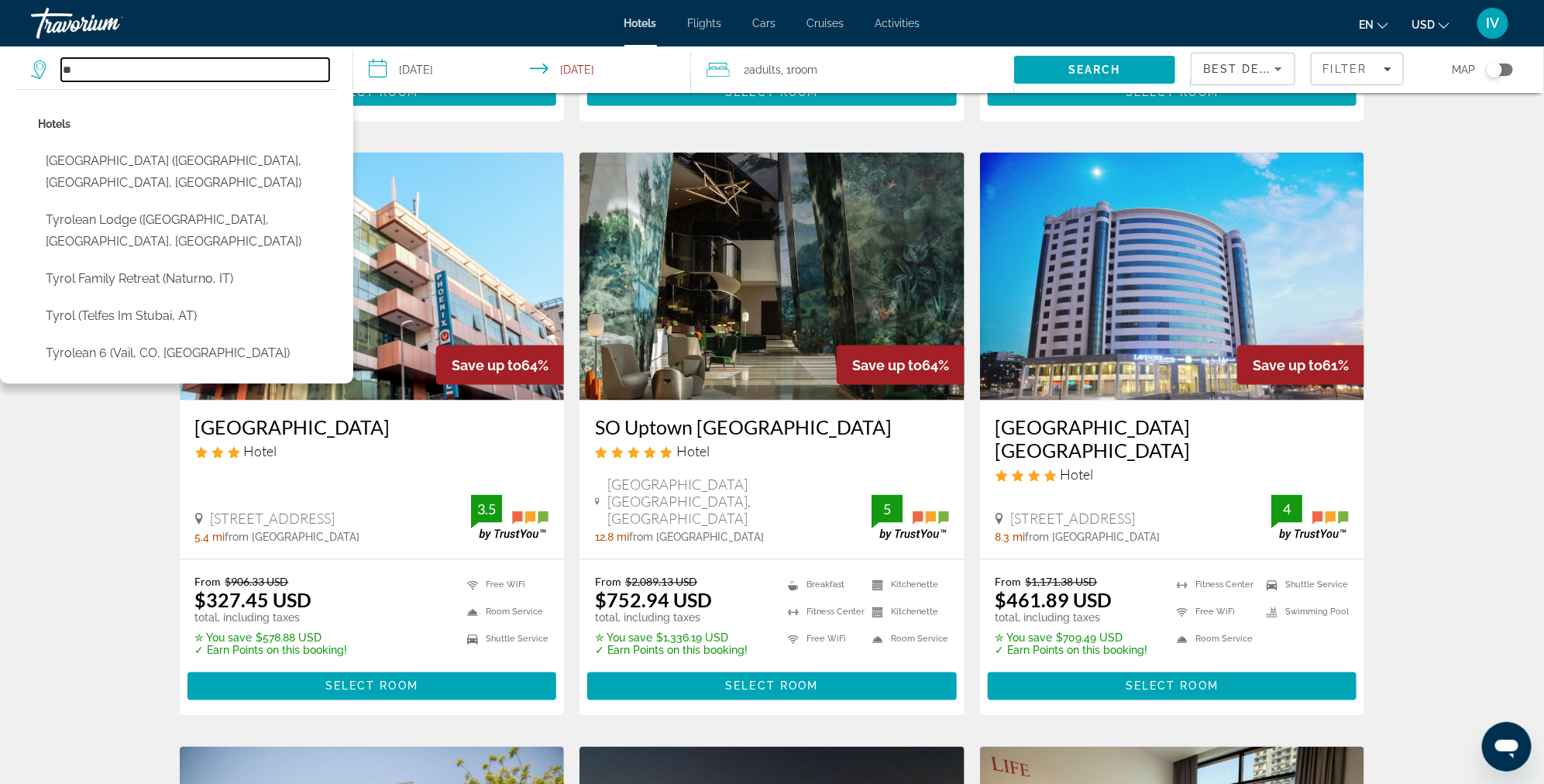
type input "*"
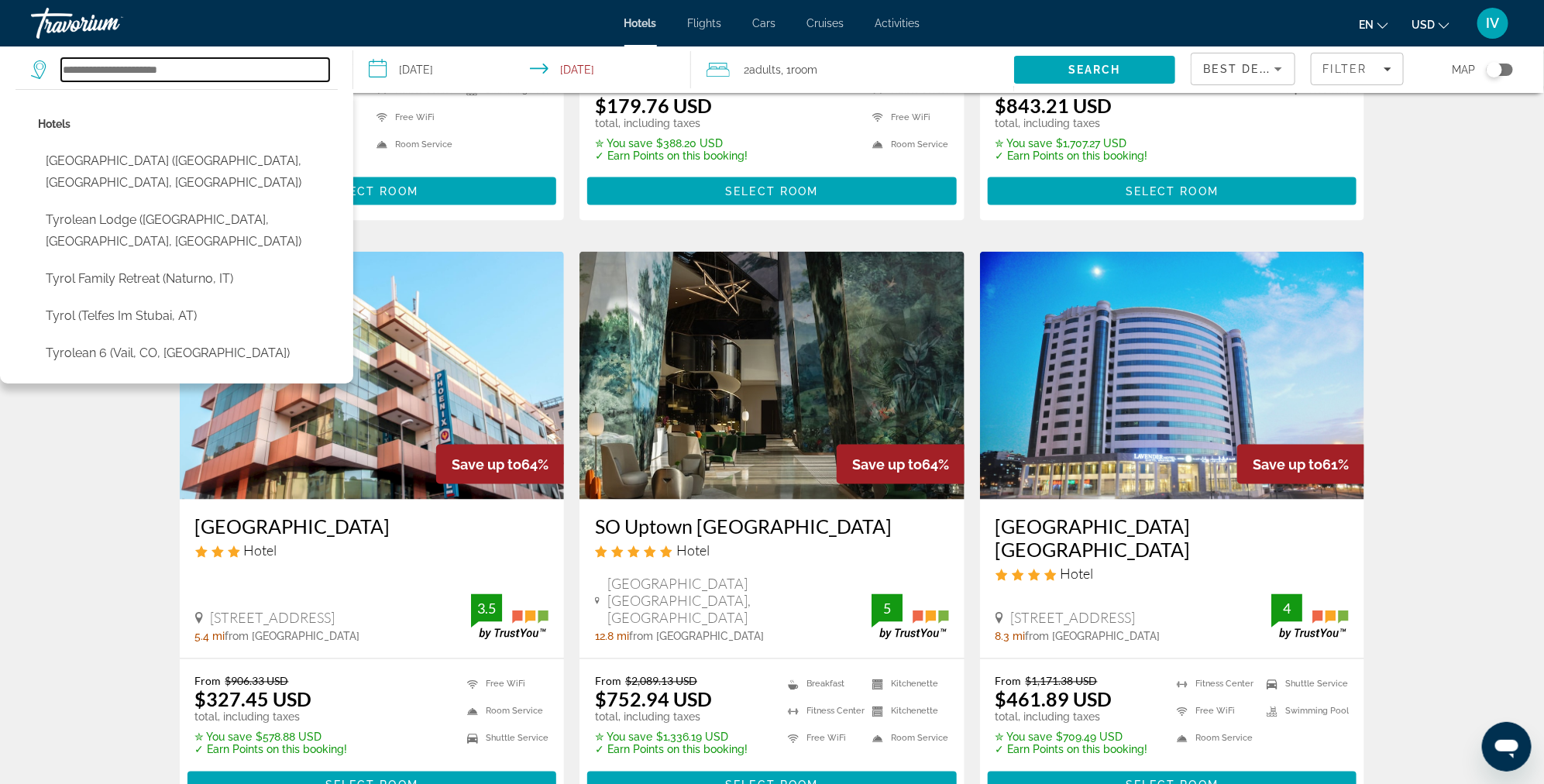
scroll to position [1051, 0]
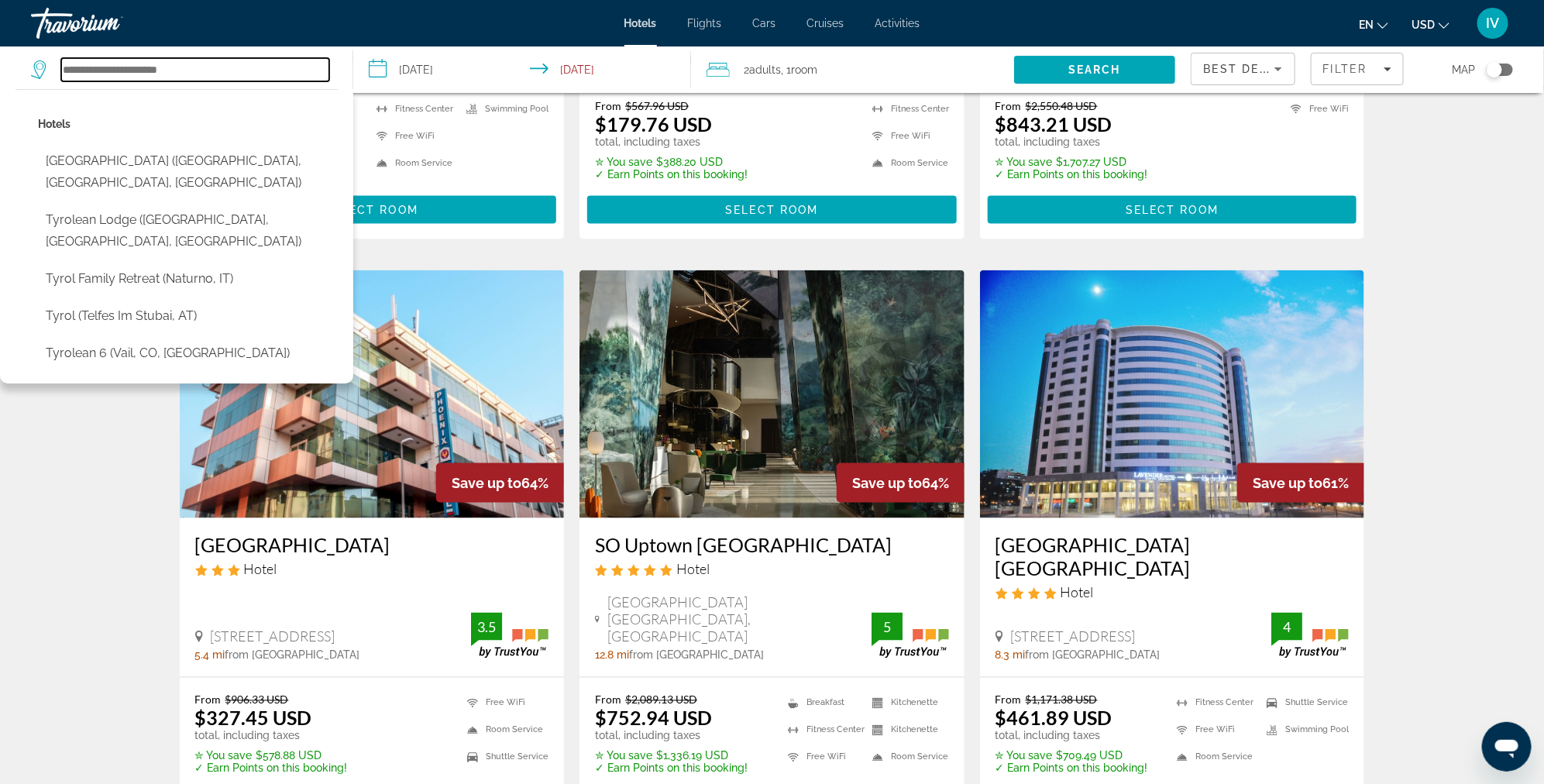
click at [132, 67] on input "Search hotel destination" at bounding box center [195, 69] width 268 height 23
type input "*"
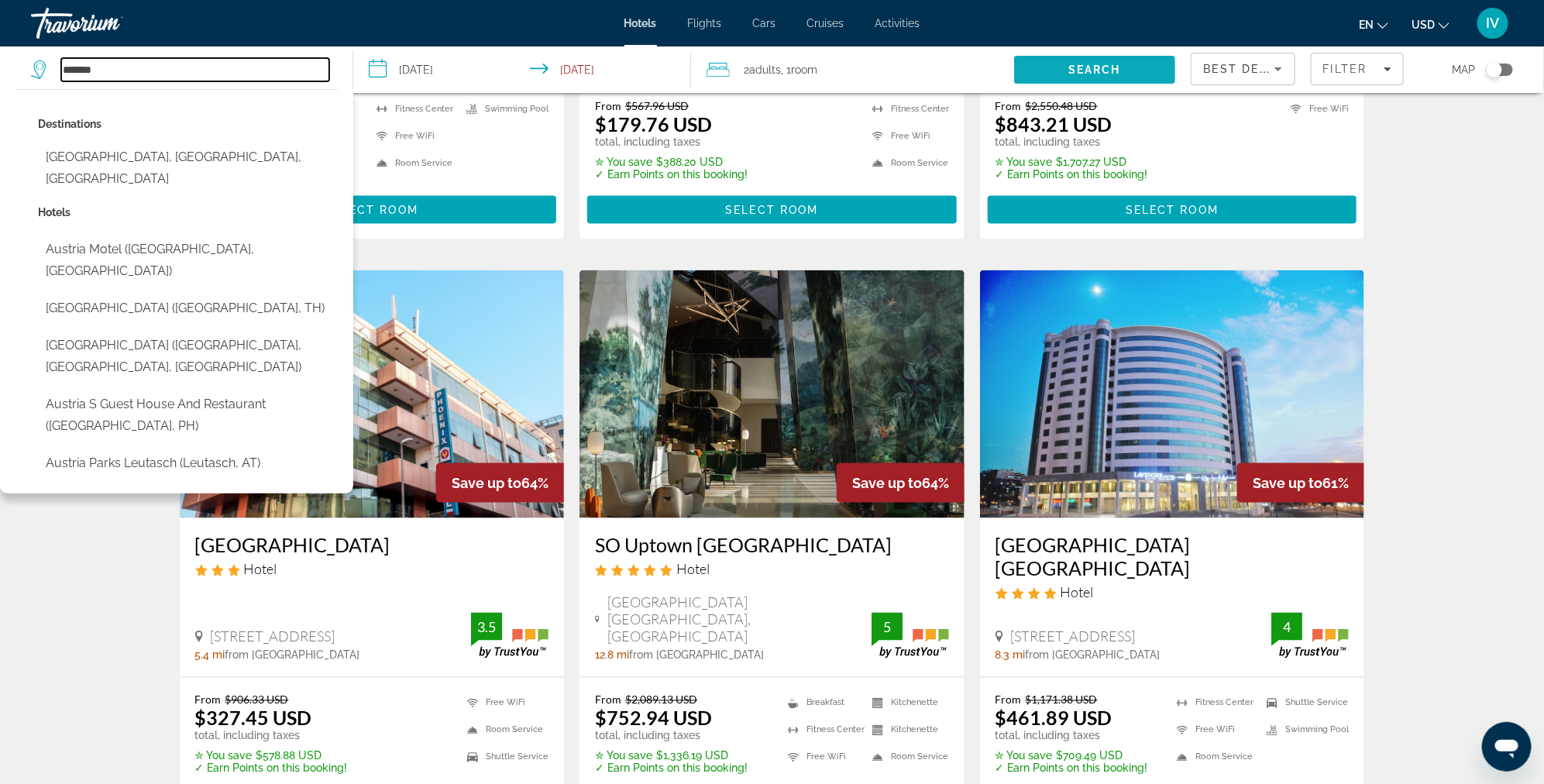
type input "*******"
click at [1058, 75] on span "Search" at bounding box center [1094, 70] width 161 height 37
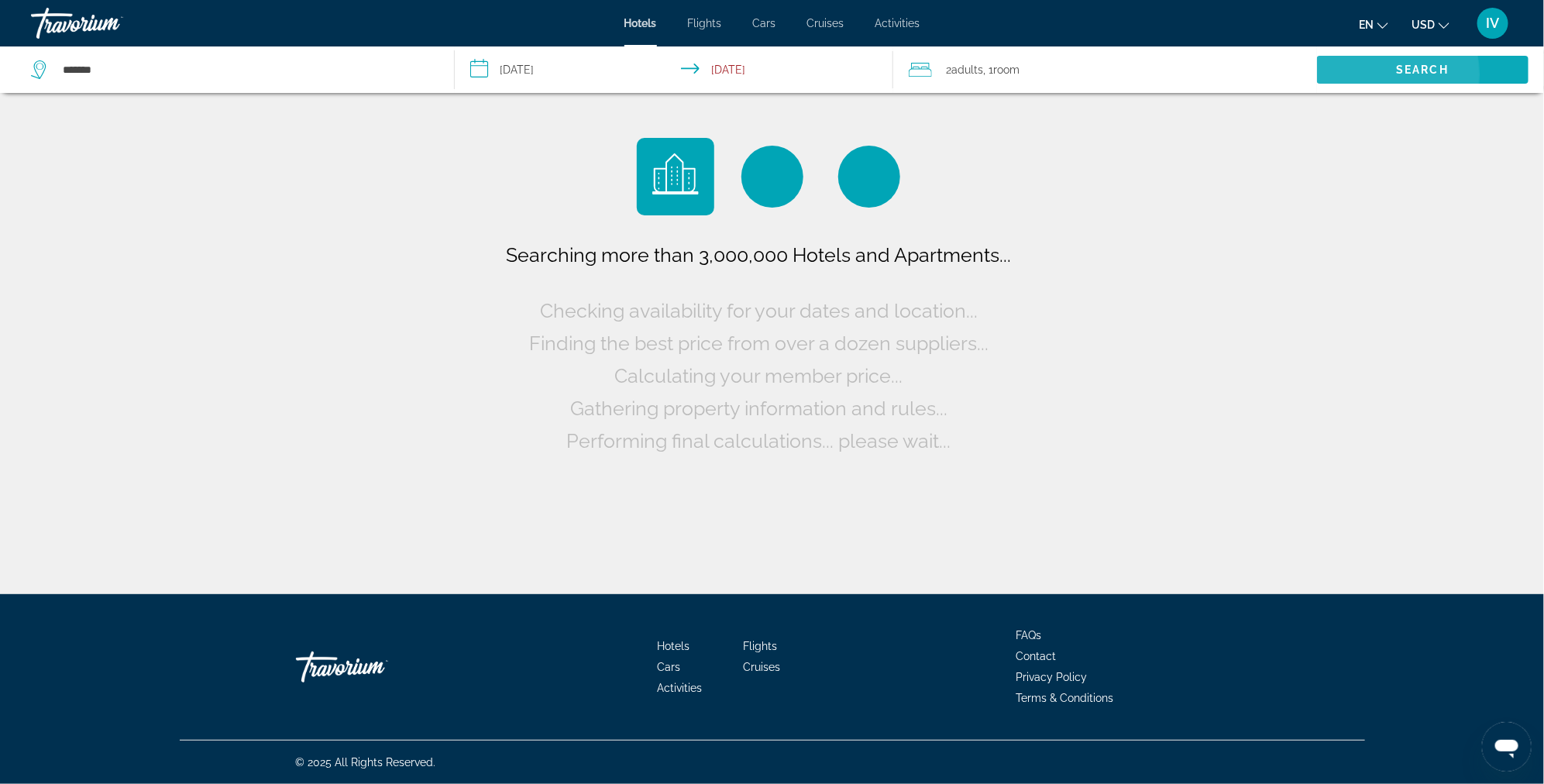
scroll to position [0, 0]
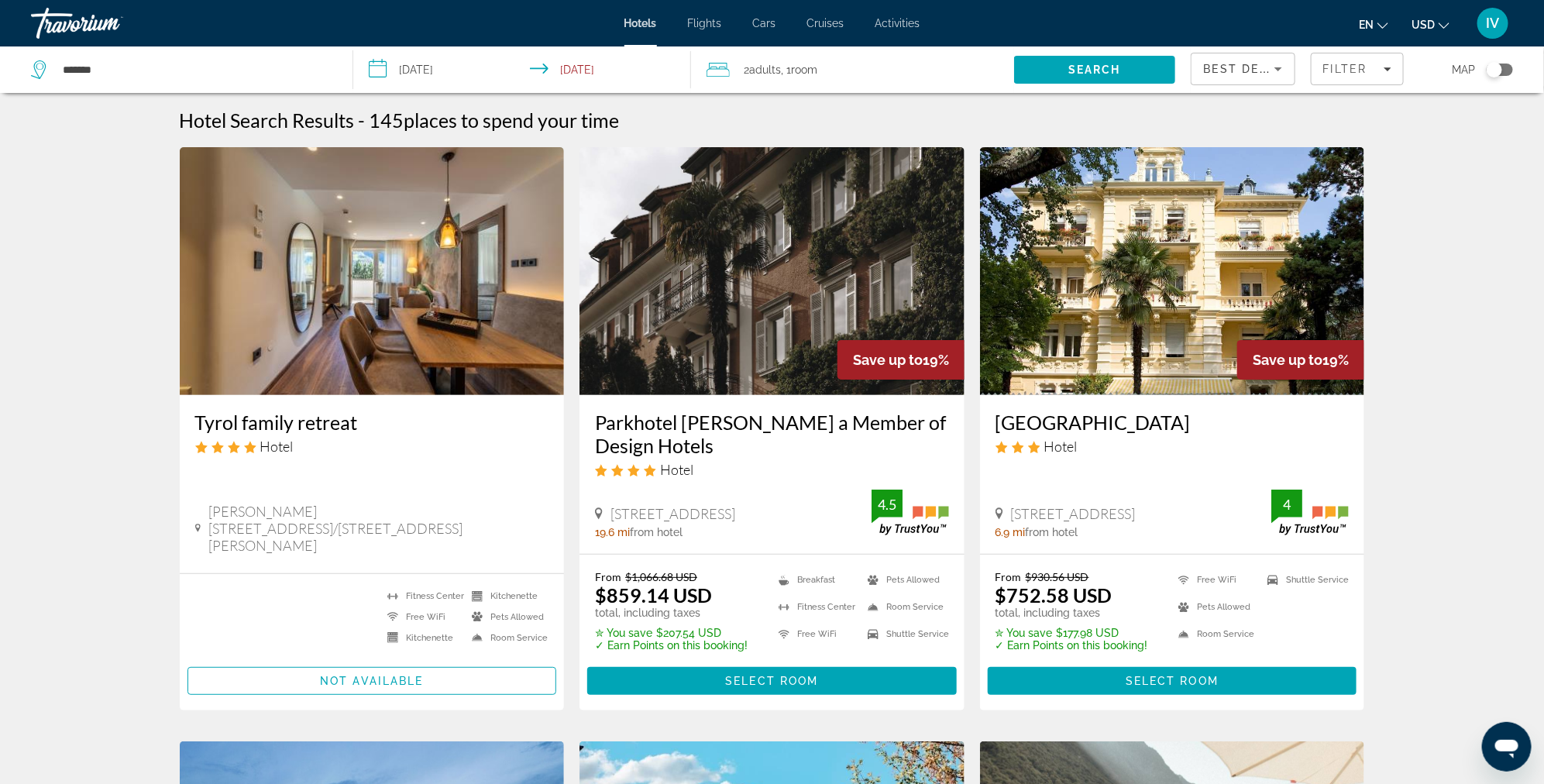
click at [1513, 69] on div "Toggle map" at bounding box center [1500, 69] width 26 height 12
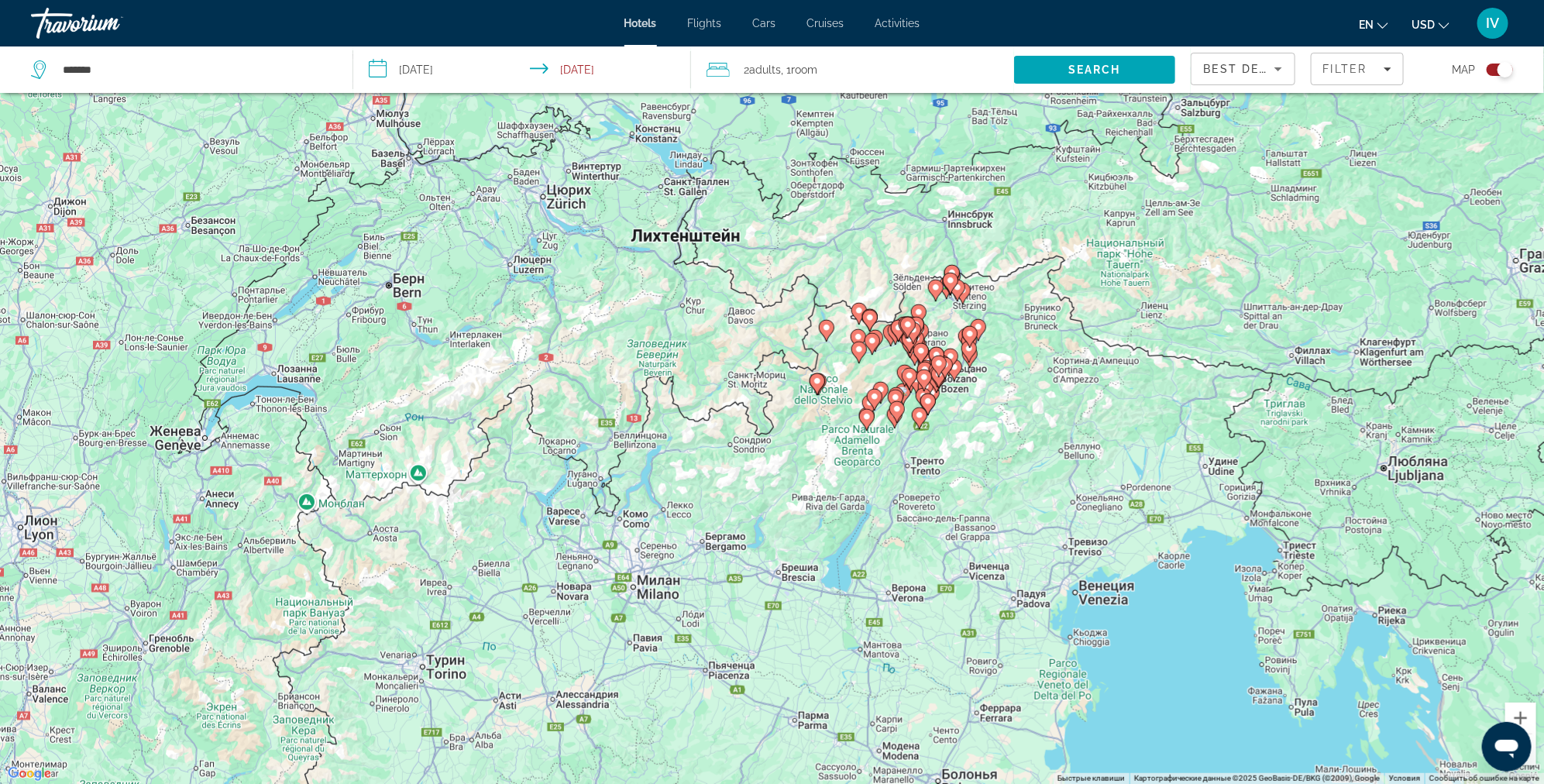
drag, startPoint x: 1176, startPoint y: 583, endPoint x: 1086, endPoint y: 452, distance: 158.9
click at [1086, 452] on div "Чтобы активировать перетаскивание с помощью клавиатуры, нажмите Alt + Ввод. Пос…" at bounding box center [772, 392] width 1544 height 784
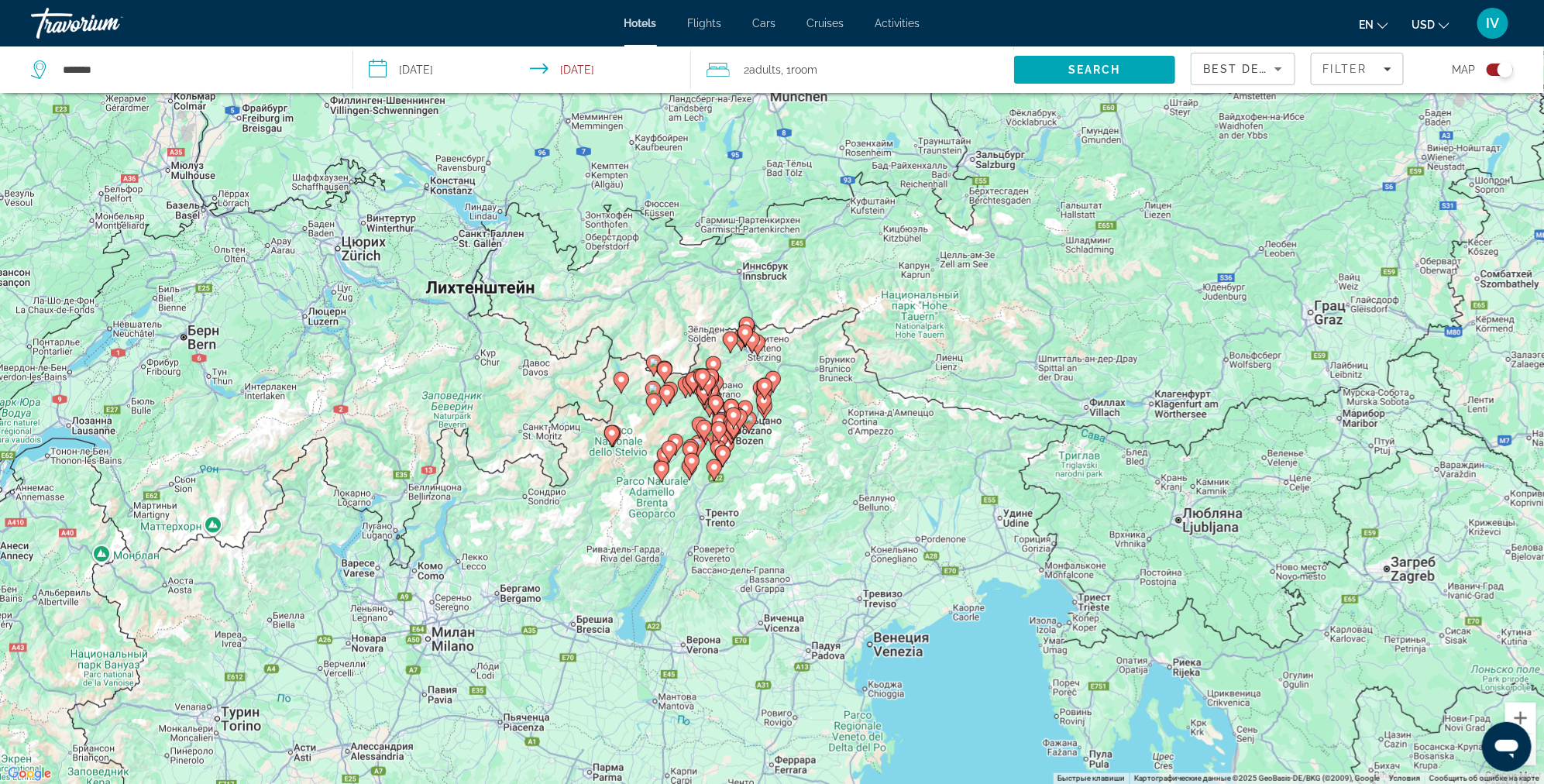
drag, startPoint x: 1117, startPoint y: 432, endPoint x: 935, endPoint y: 477, distance: 187.5
click at [935, 477] on div "Чтобы активировать перетаскивание с помощью клавиатуры, нажмите Alt + Ввод. Пос…" at bounding box center [772, 392] width 1544 height 784
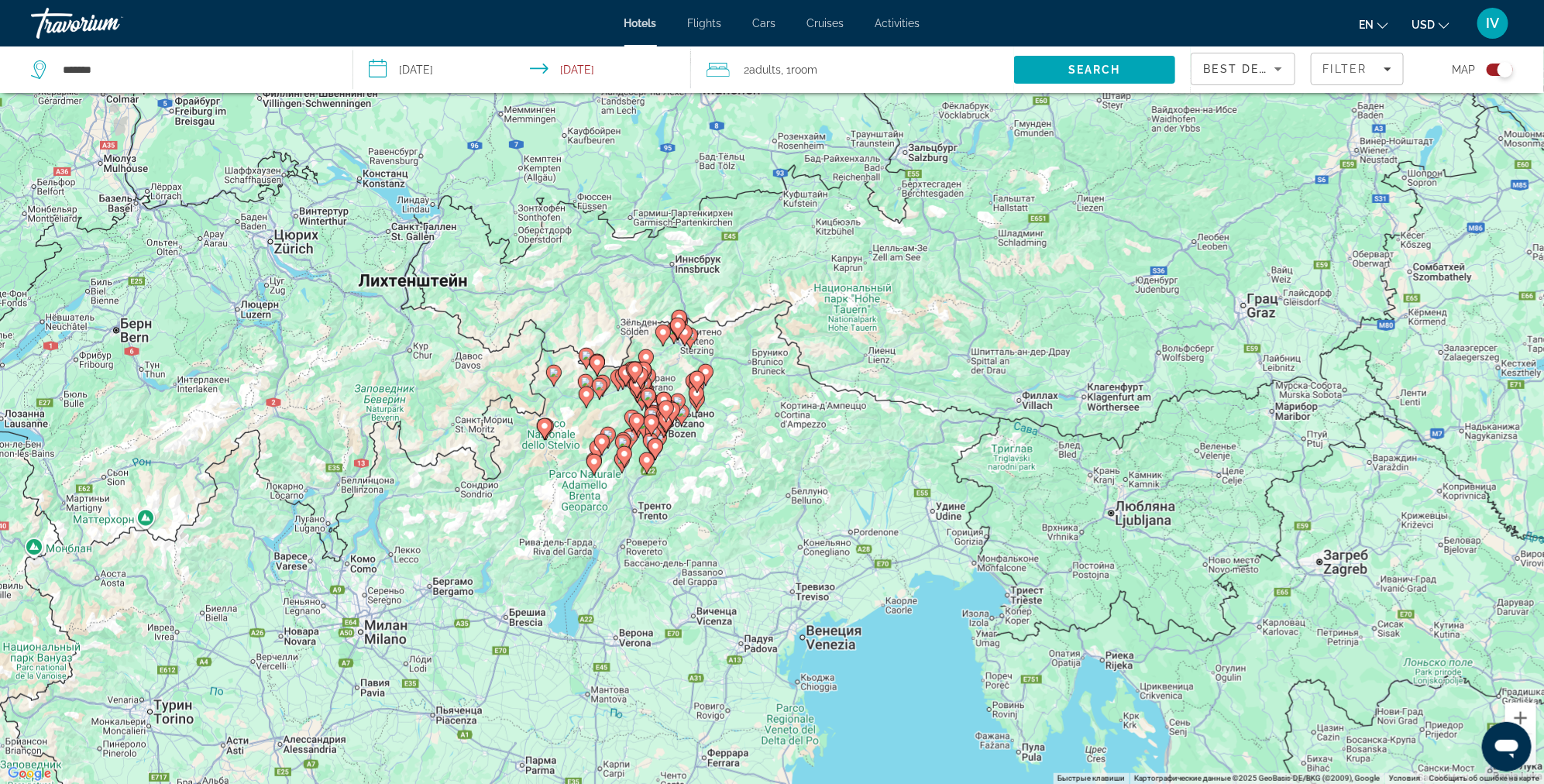
drag, startPoint x: 1072, startPoint y: 469, endPoint x: 1034, endPoint y: 462, distance: 38.6
click at [1034, 462] on div "Чтобы активировать перетаскивание с помощью клавиатуры, нажмите Alt + Ввод. Пос…" at bounding box center [772, 392] width 1544 height 784
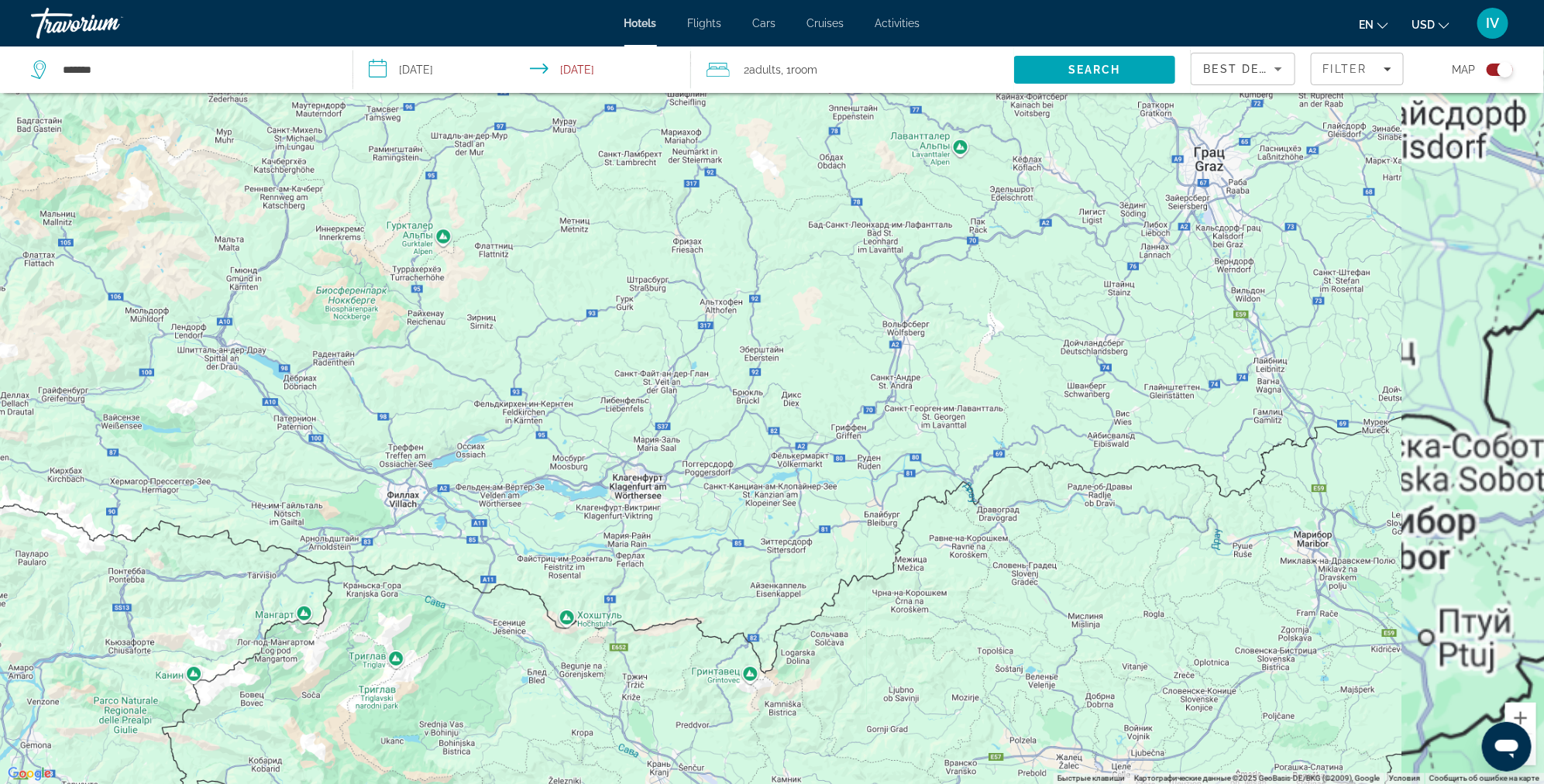
drag, startPoint x: 1176, startPoint y: 360, endPoint x: 781, endPoint y: 422, distance: 399.8
click at [778, 423] on div "Чтобы активировать перетаскивание с помощью клавиатуры, нажмите Alt + Ввод. Пос…" at bounding box center [772, 392] width 1544 height 784
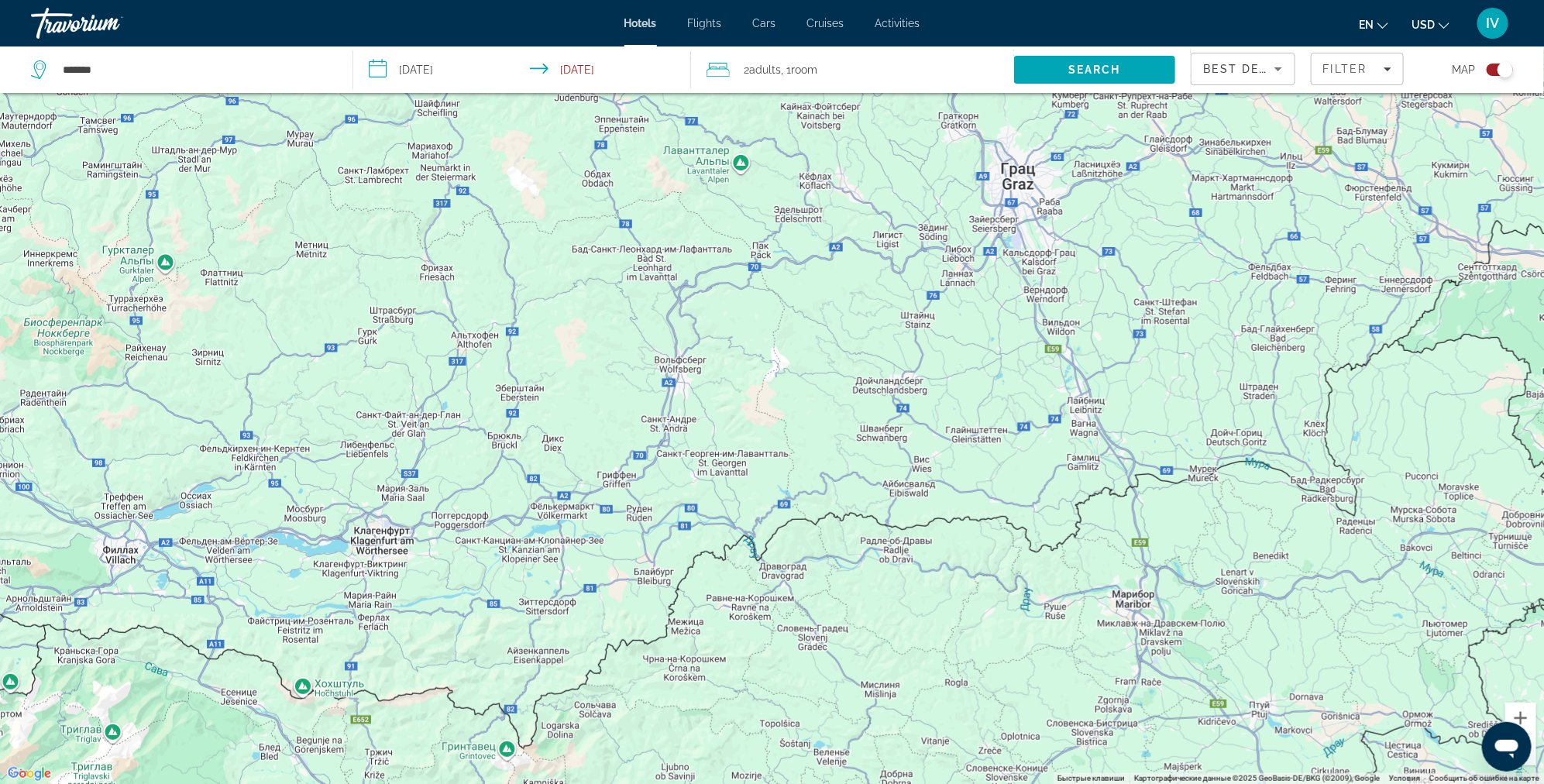
drag, startPoint x: 1068, startPoint y: 374, endPoint x: 1028, endPoint y: 473, distance: 106.8
click at [1028, 473] on div "Main content" at bounding box center [772, 392] width 1544 height 784
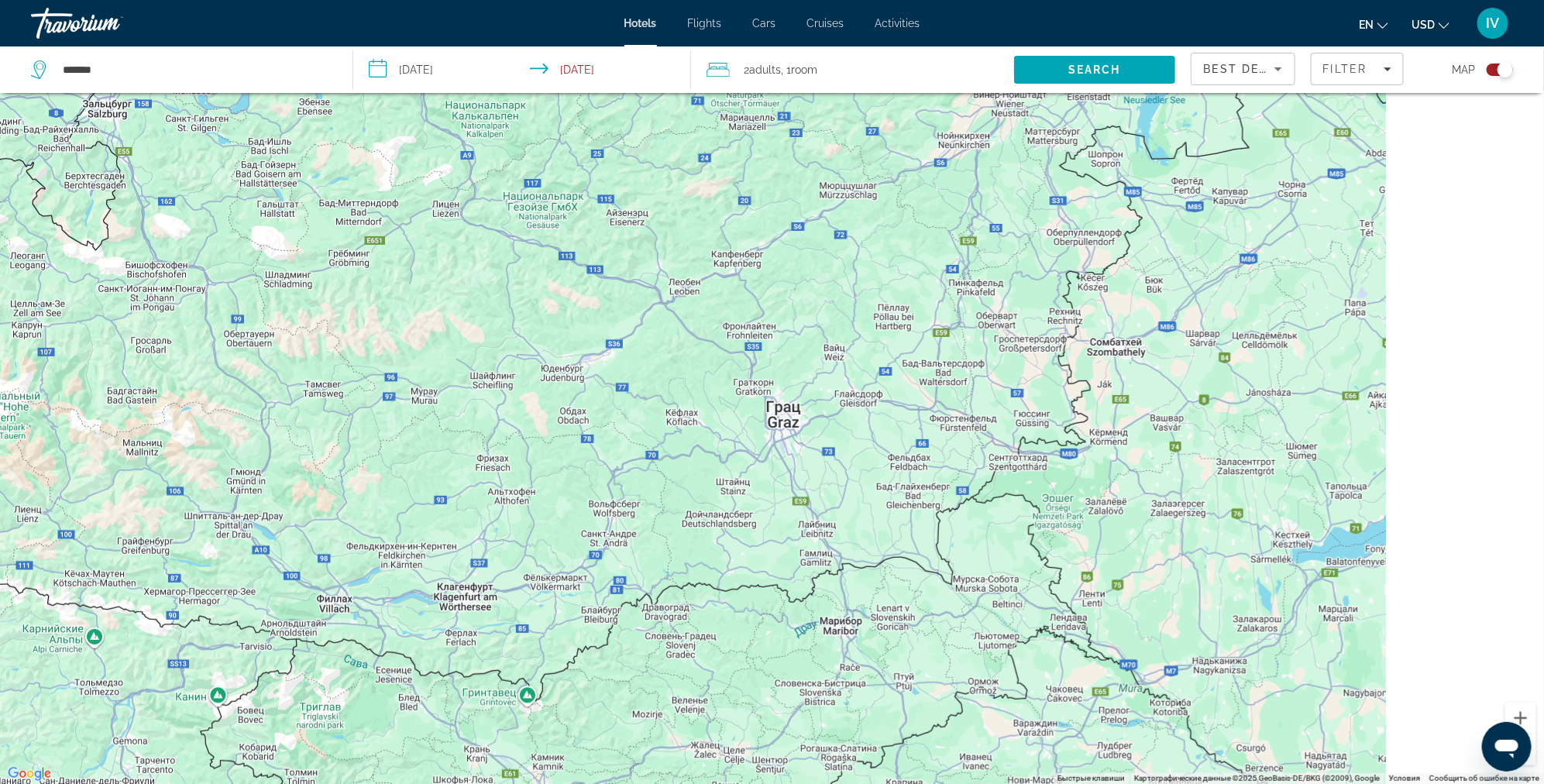
drag, startPoint x: 1285, startPoint y: 412, endPoint x: 978, endPoint y: 456, distance: 310.1
click at [978, 456] on div "Чтобы активировать перетаскивание с помощью клавиатуры, нажмите Alt + Ввод. Пос…" at bounding box center [772, 392] width 1544 height 784
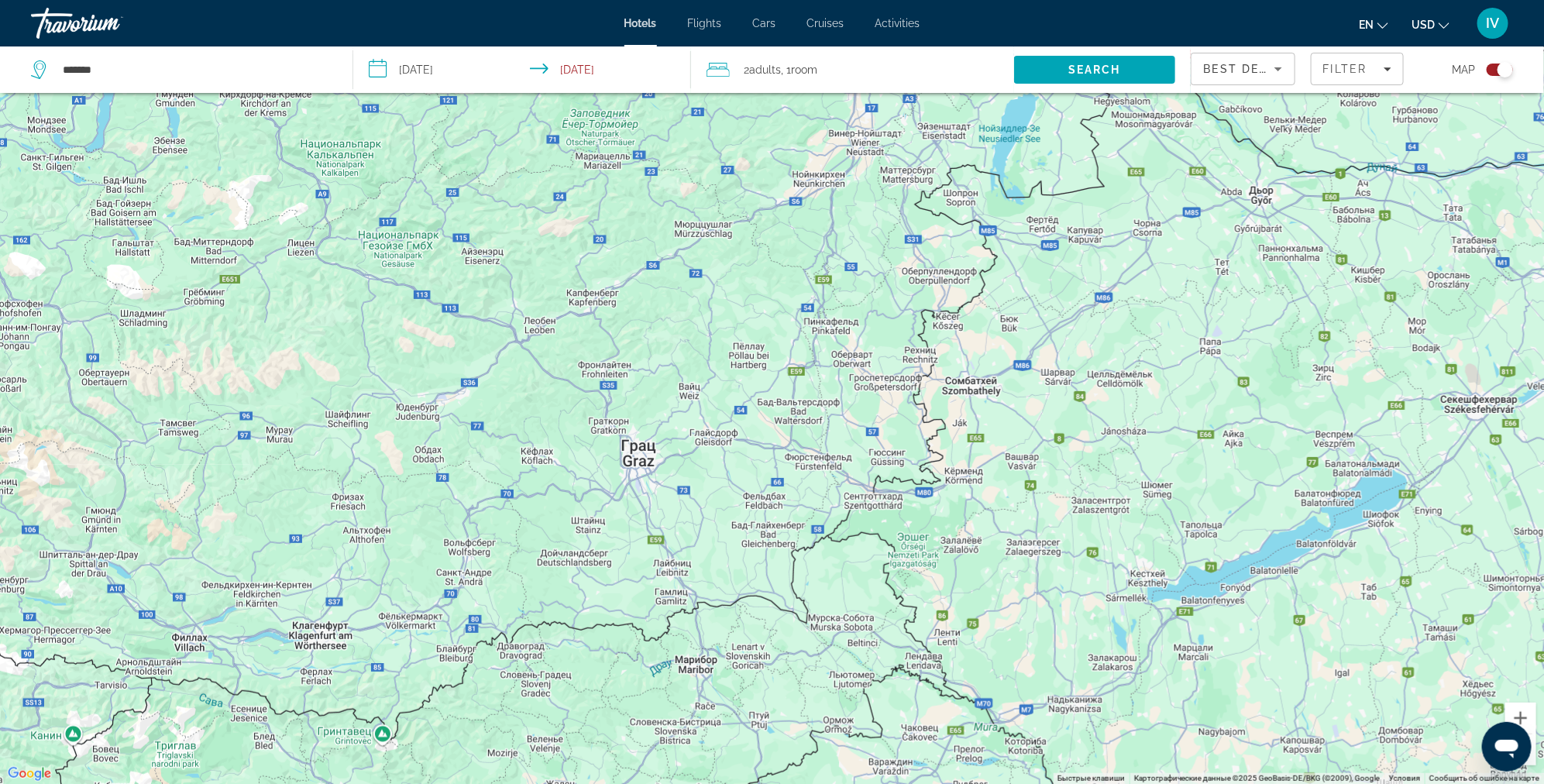
drag, startPoint x: 1136, startPoint y: 410, endPoint x: 987, endPoint y: 450, distance: 154.3
click at [987, 450] on div "Чтобы активировать перетаскивание с помощью клавиатуры, нажмите Alt + Ввод. Пос…" at bounding box center [772, 392] width 1544 height 784
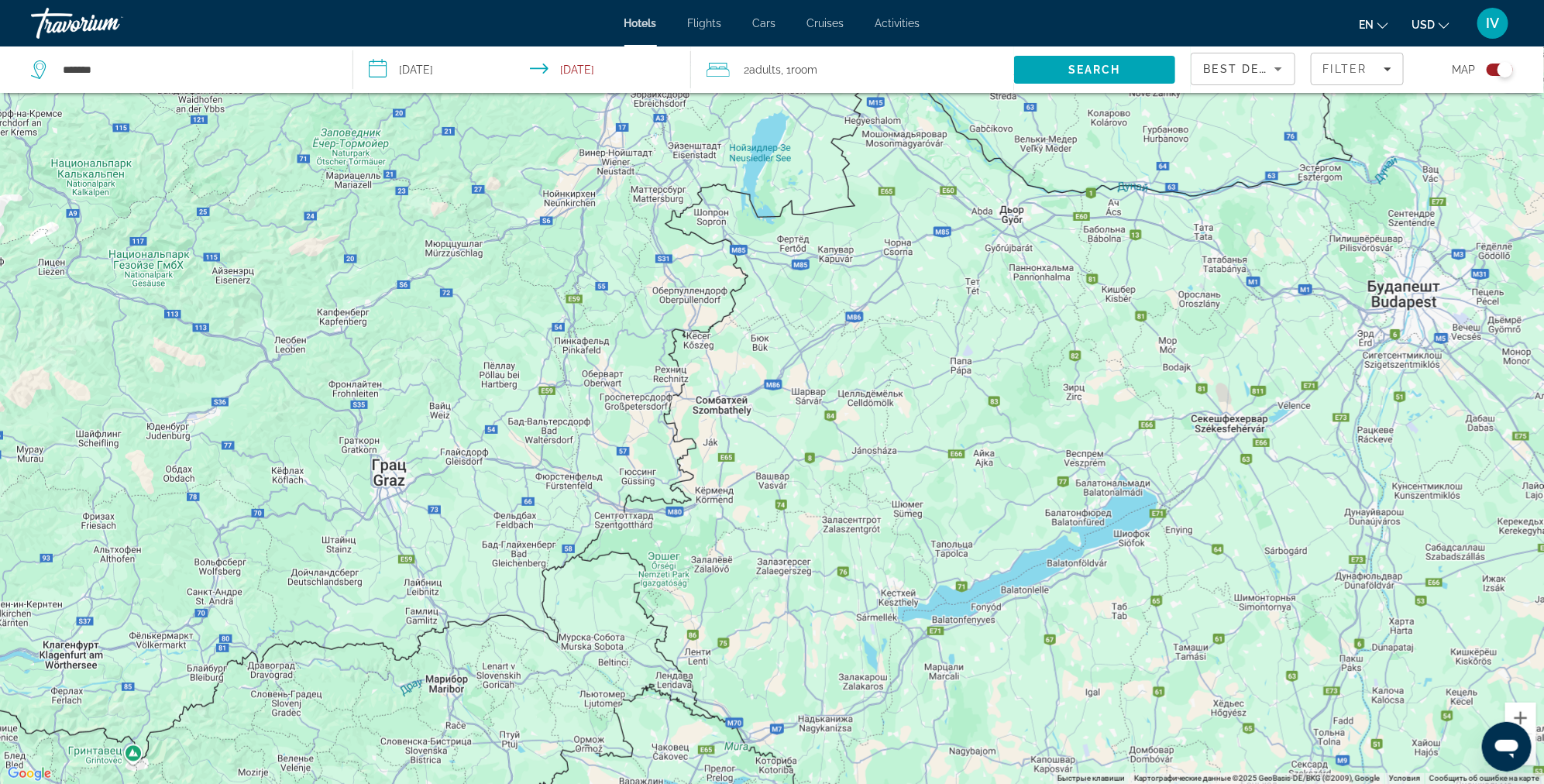
drag, startPoint x: 849, startPoint y: 452, endPoint x: 792, endPoint y: 453, distance: 57.0
click at [792, 453] on div "Main content" at bounding box center [772, 392] width 1544 height 784
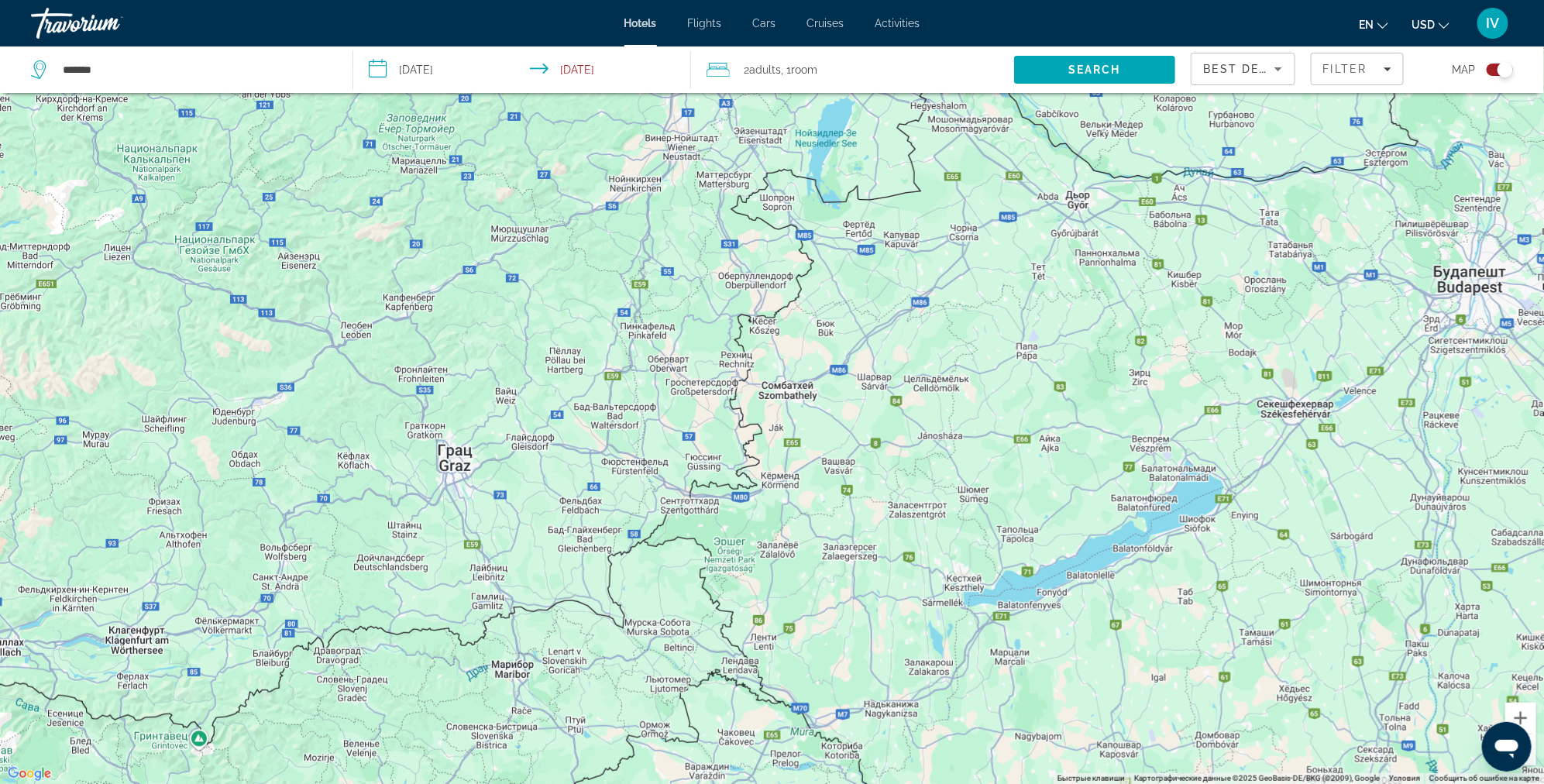
drag, startPoint x: 937, startPoint y: 433, endPoint x: 1239, endPoint y: 387, distance: 305.5
click at [1269, 381] on div "Main content" at bounding box center [772, 392] width 1544 height 784
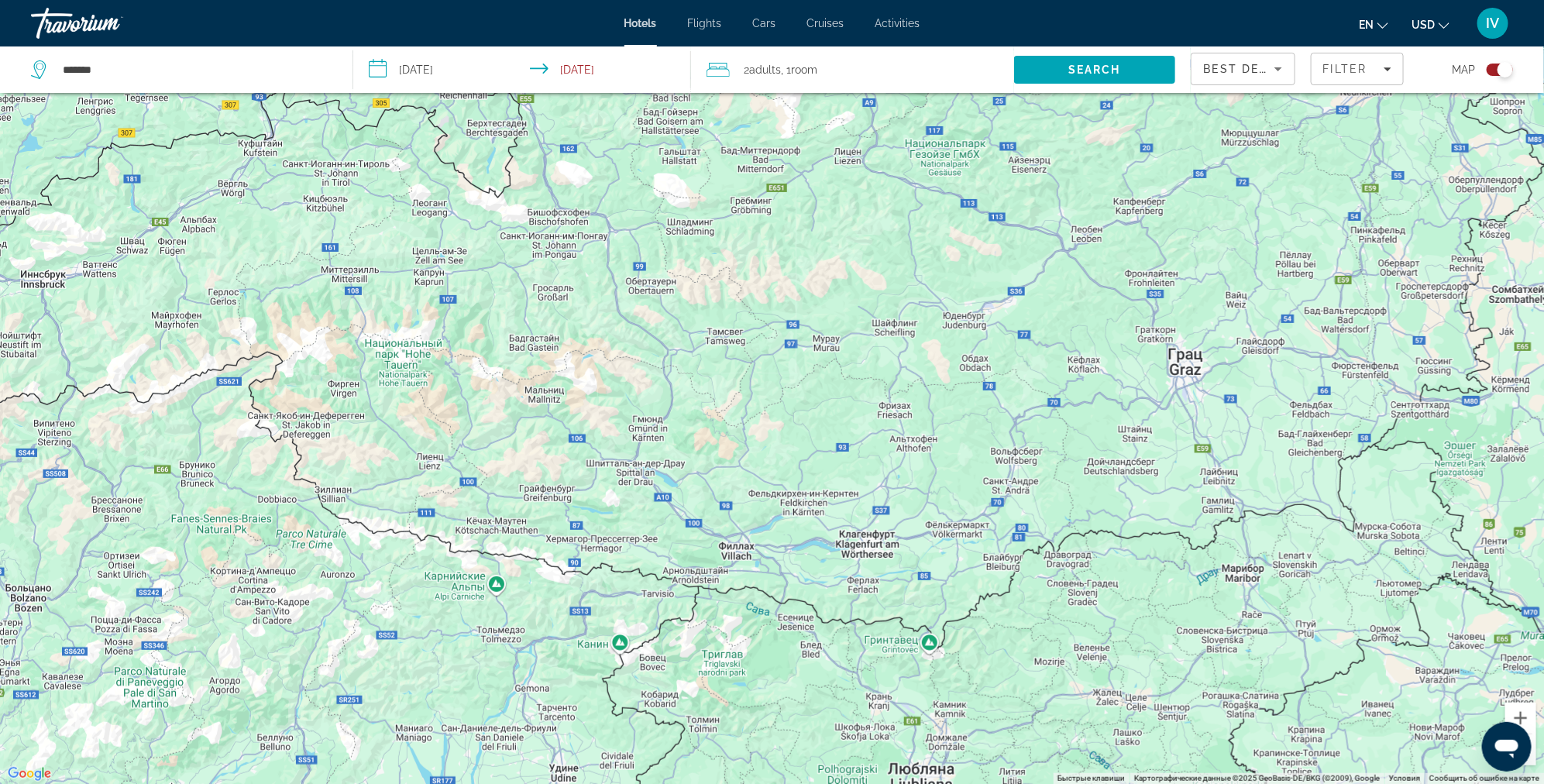
drag, startPoint x: 268, startPoint y: 341, endPoint x: 651, endPoint y: 288, distance: 386.6
click at [636, 292] on div "Main content" at bounding box center [772, 392] width 1544 height 784
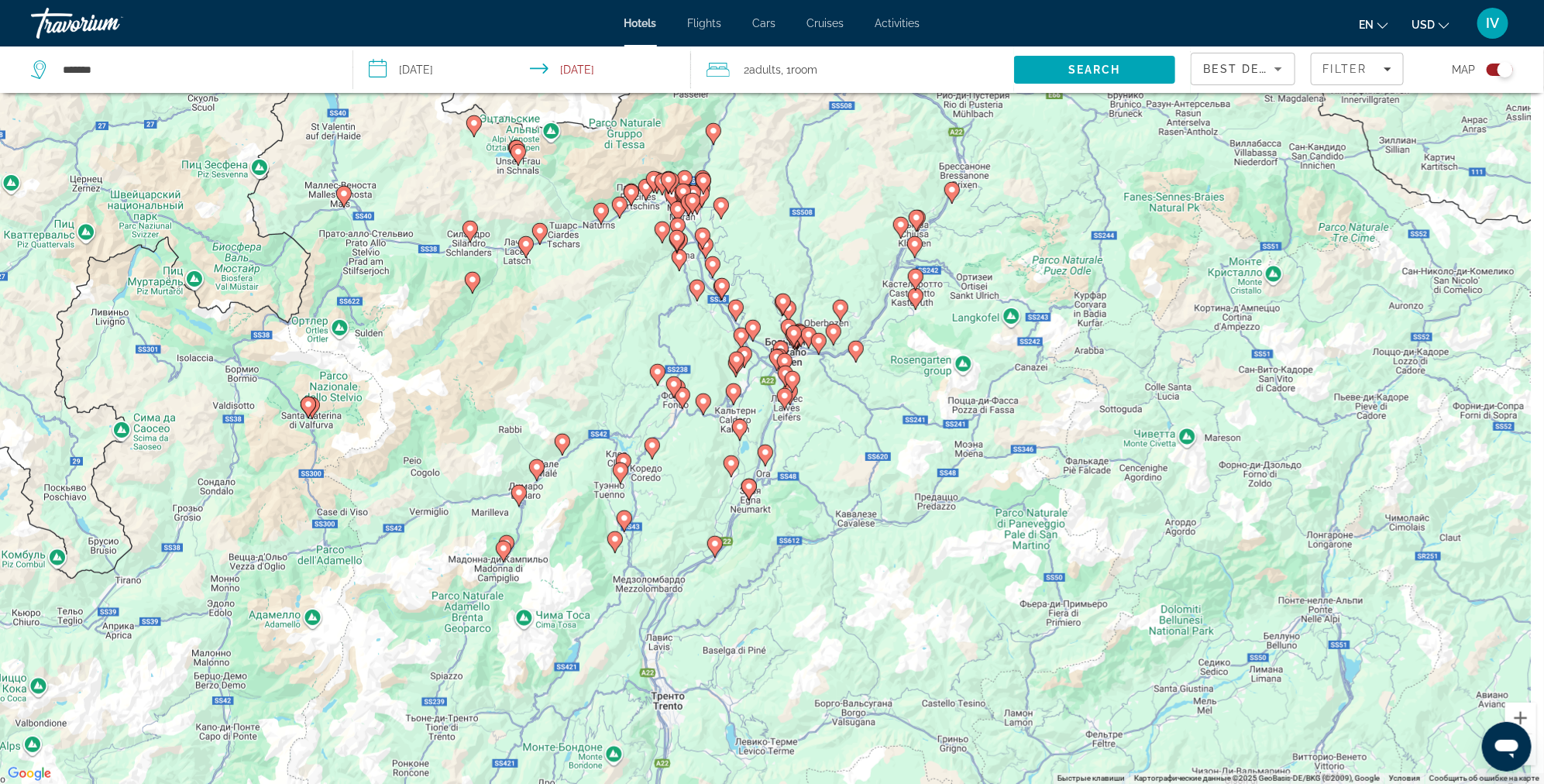
drag, startPoint x: 1030, startPoint y: 362, endPoint x: 754, endPoint y: 299, distance: 283.1
click at [762, 400] on div "Main content" at bounding box center [1300, 400] width 1544 height 0
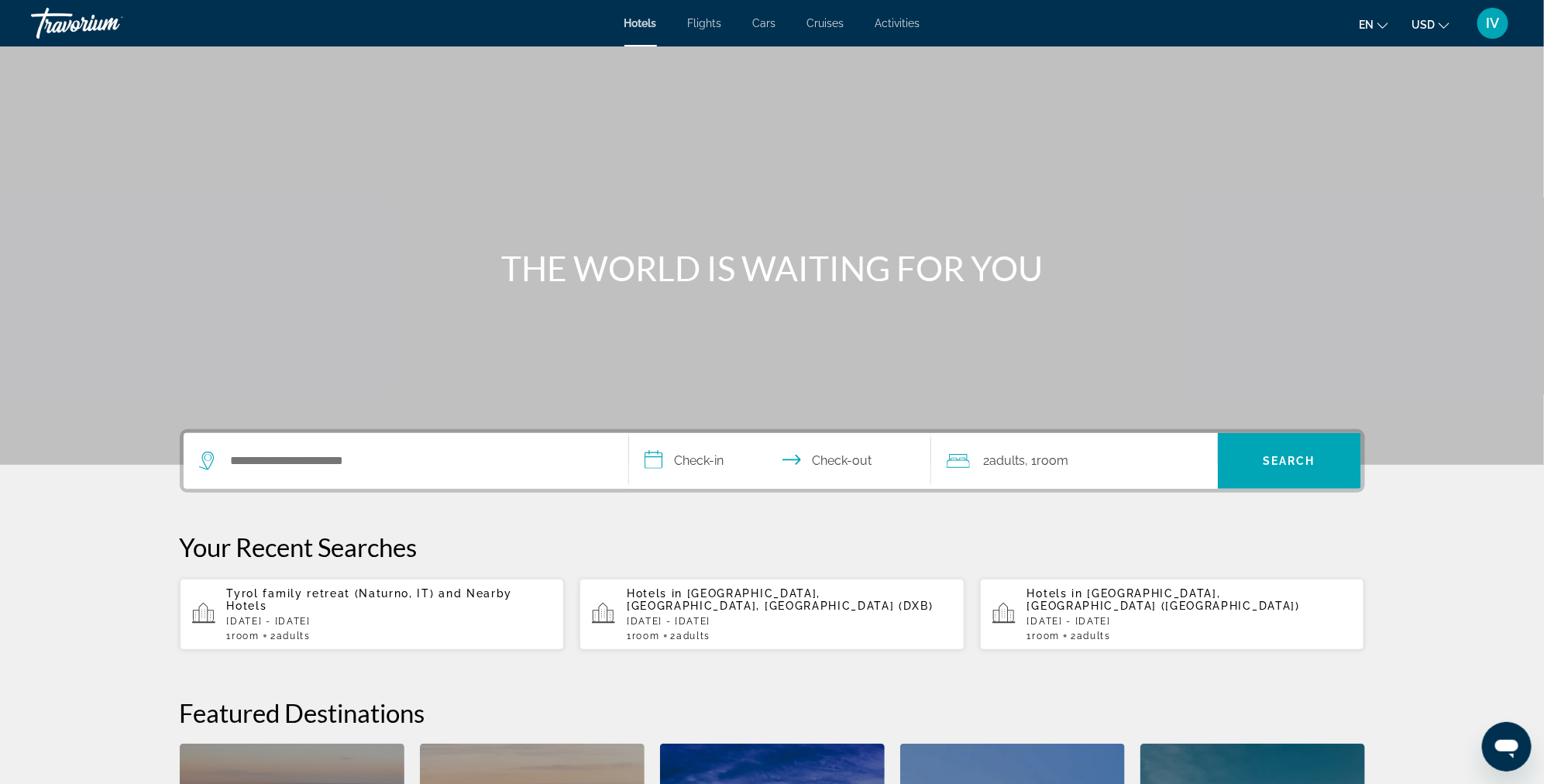
click at [435, 442] on div "Search widget" at bounding box center [405, 460] width 413 height 55
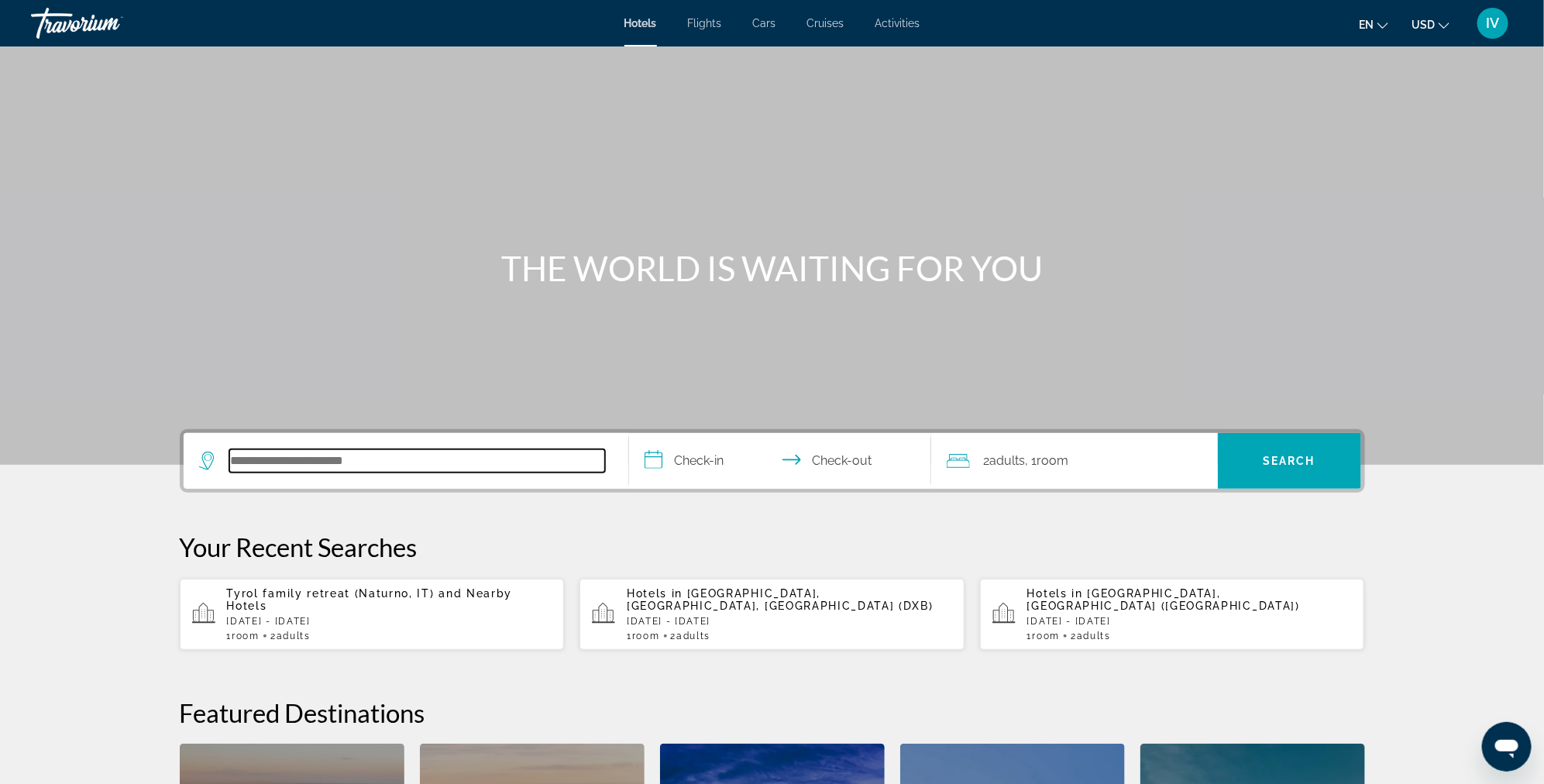
click at [276, 470] on input "Search hotel destination" at bounding box center [418, 461] width 376 height 23
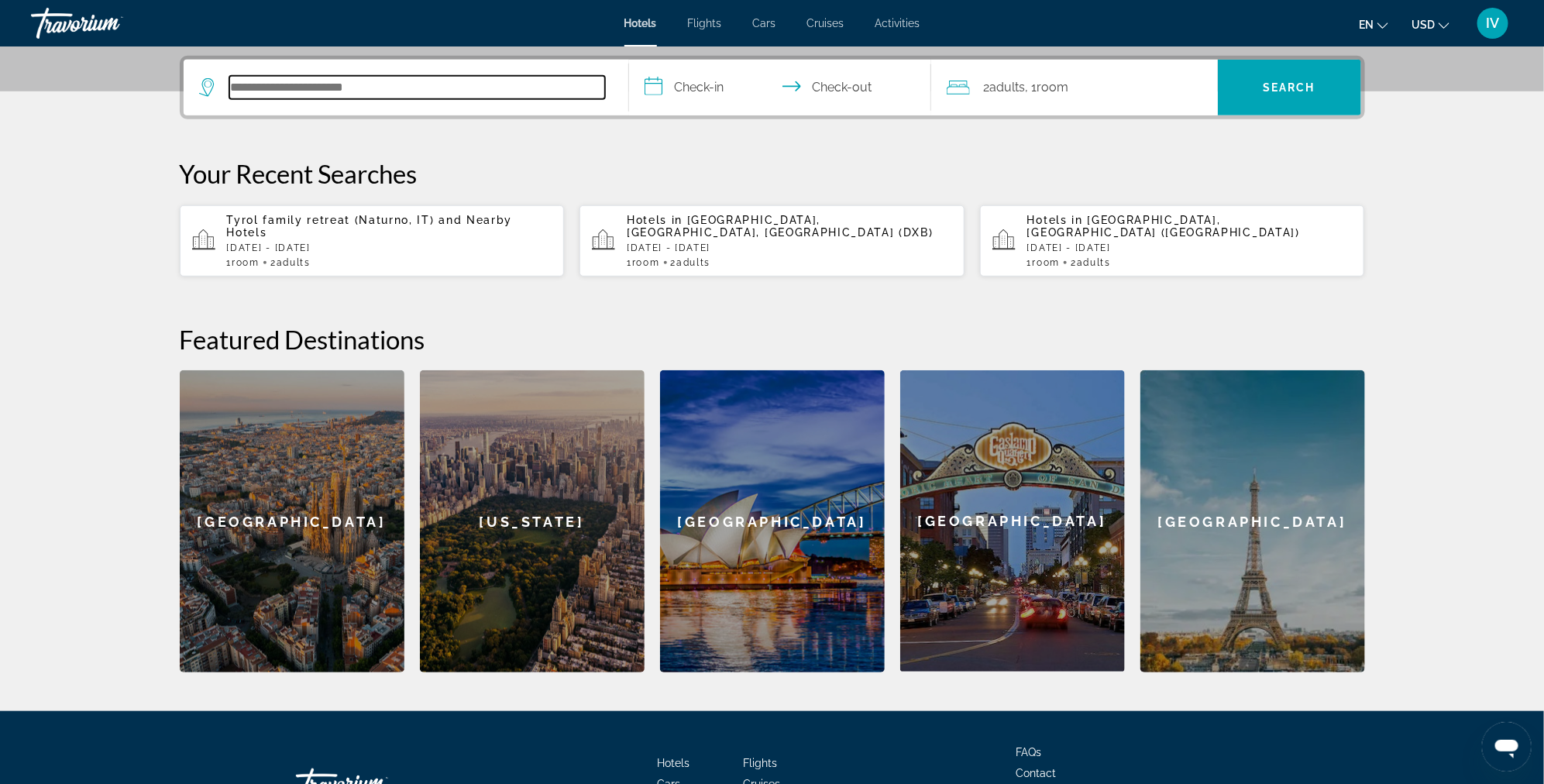
scroll to position [378, 0]
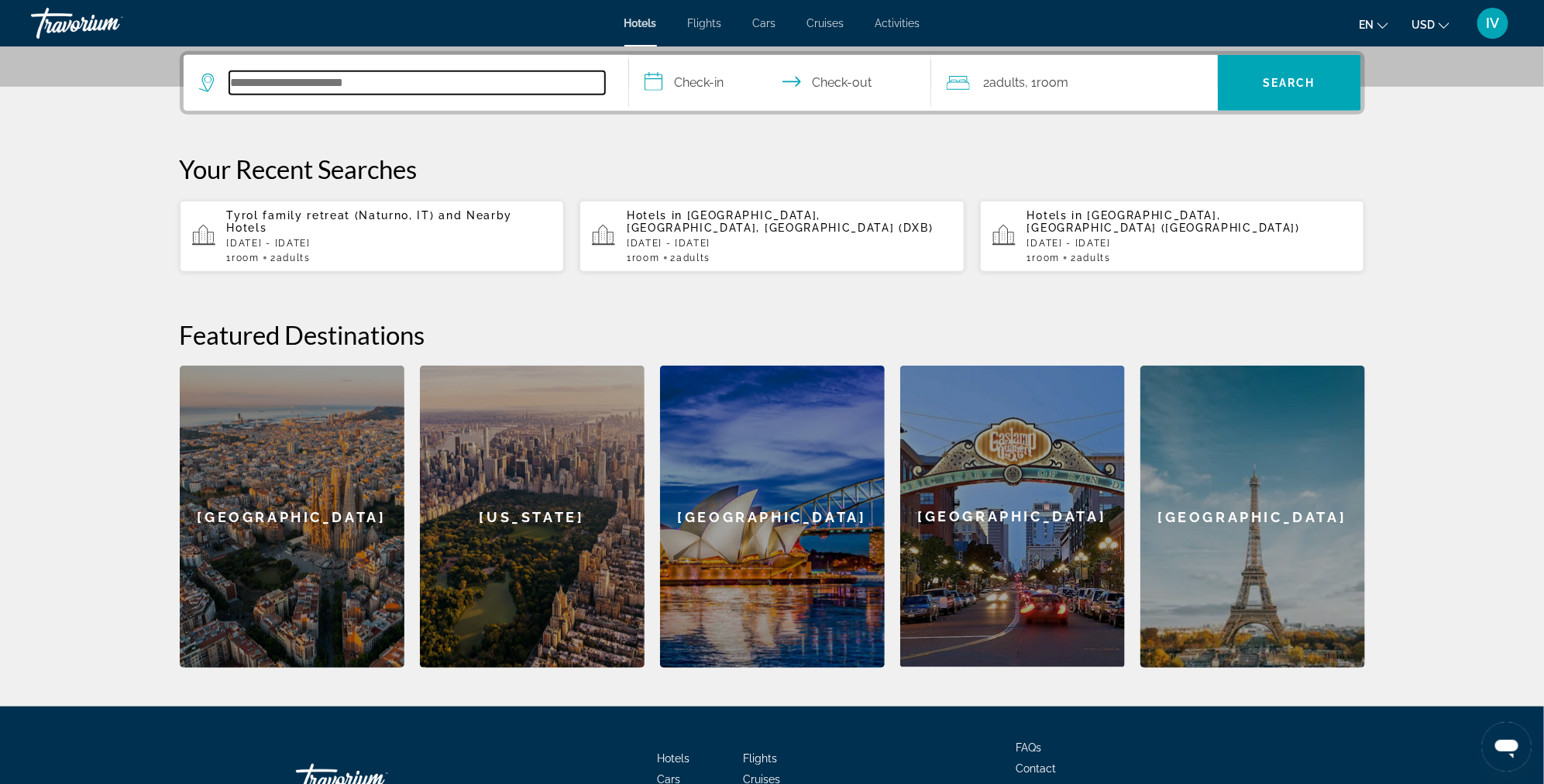
click at [275, 85] on input "Search hotel destination" at bounding box center [418, 83] width 376 height 23
click at [277, 79] on input "Search hotel destination" at bounding box center [418, 83] width 376 height 23
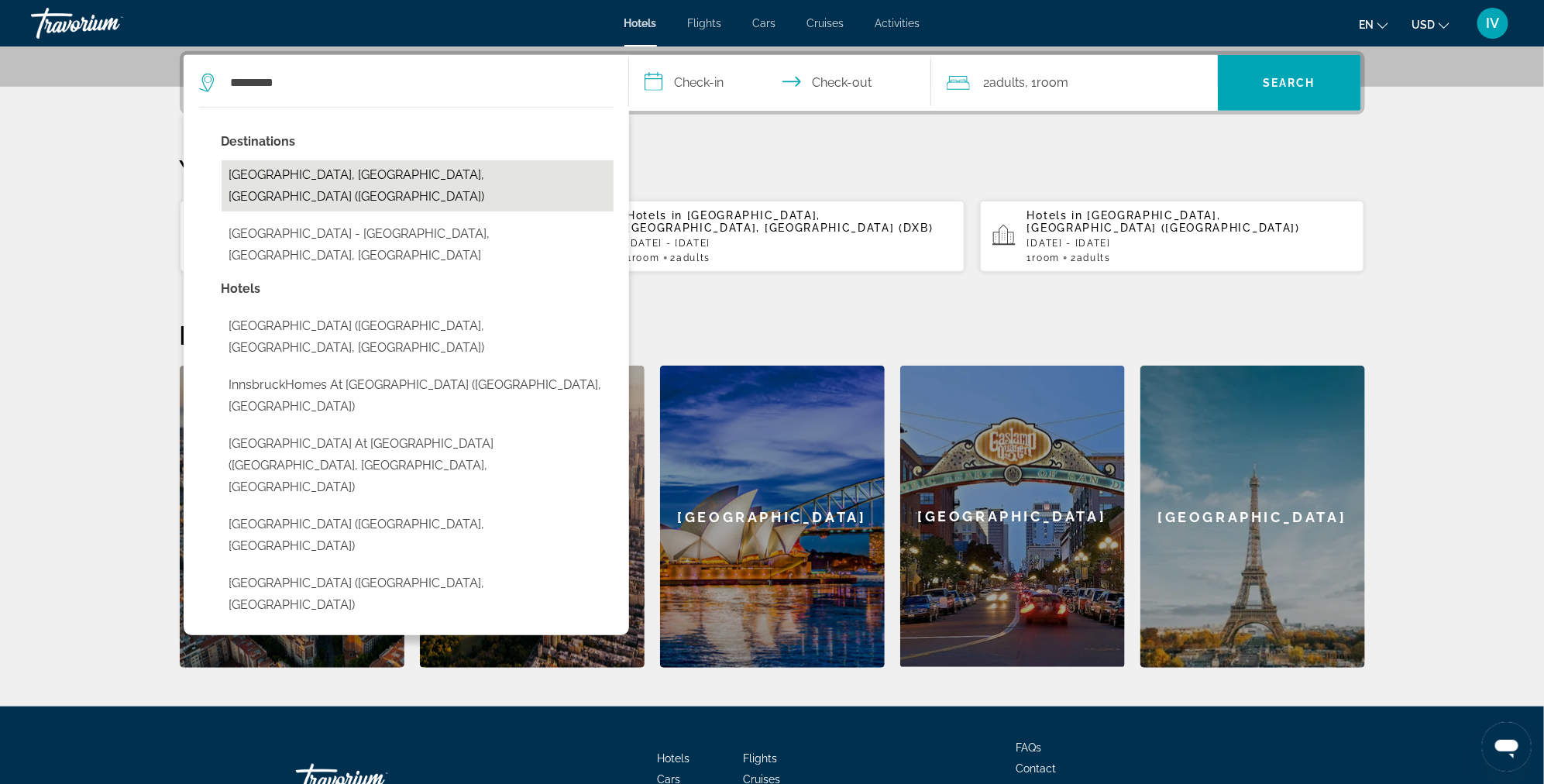
click at [312, 170] on button "[GEOGRAPHIC_DATA], [GEOGRAPHIC_DATA], [GEOGRAPHIC_DATA] ([GEOGRAPHIC_DATA])" at bounding box center [418, 186] width 392 height 51
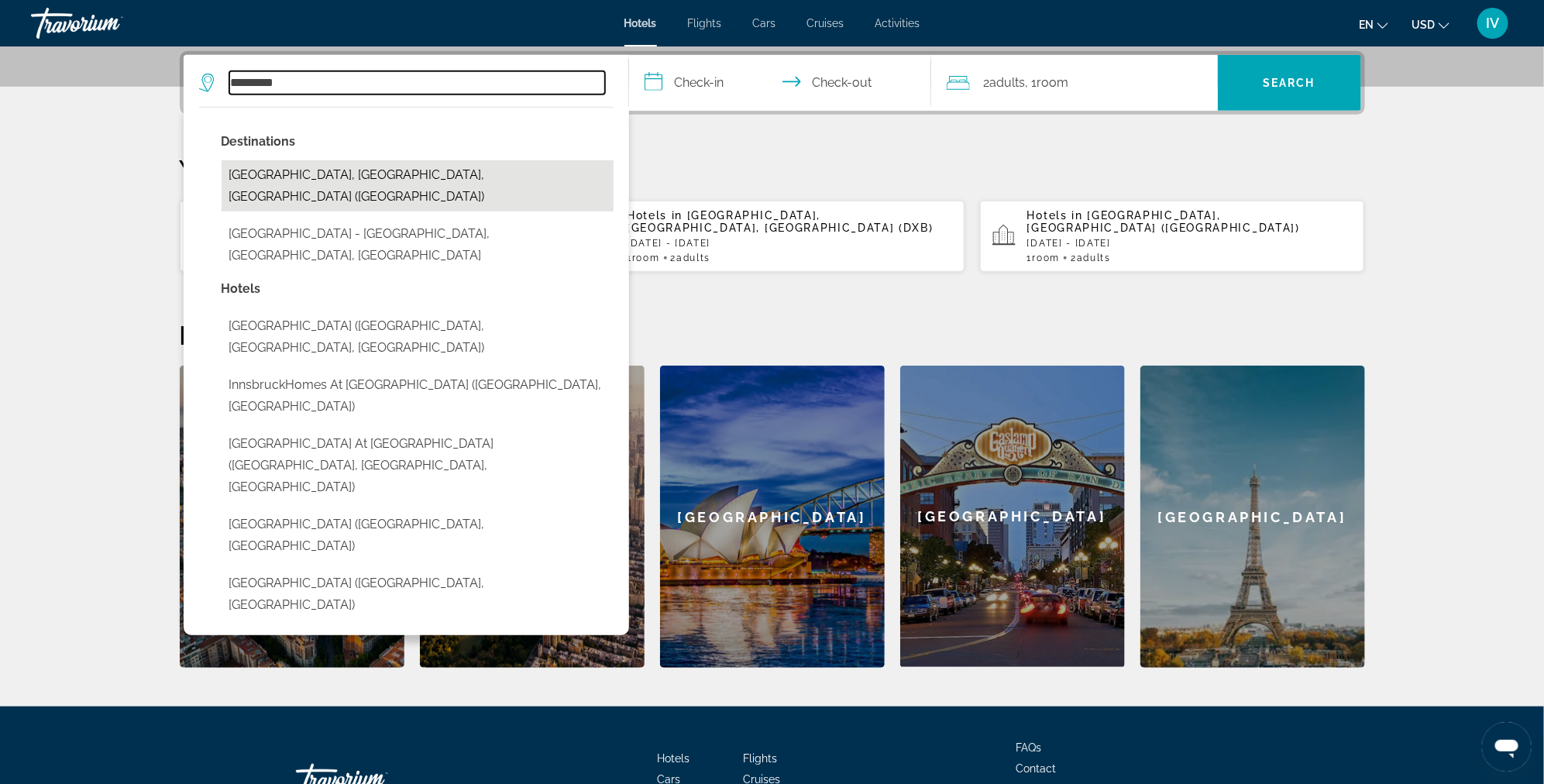
type input "**********"
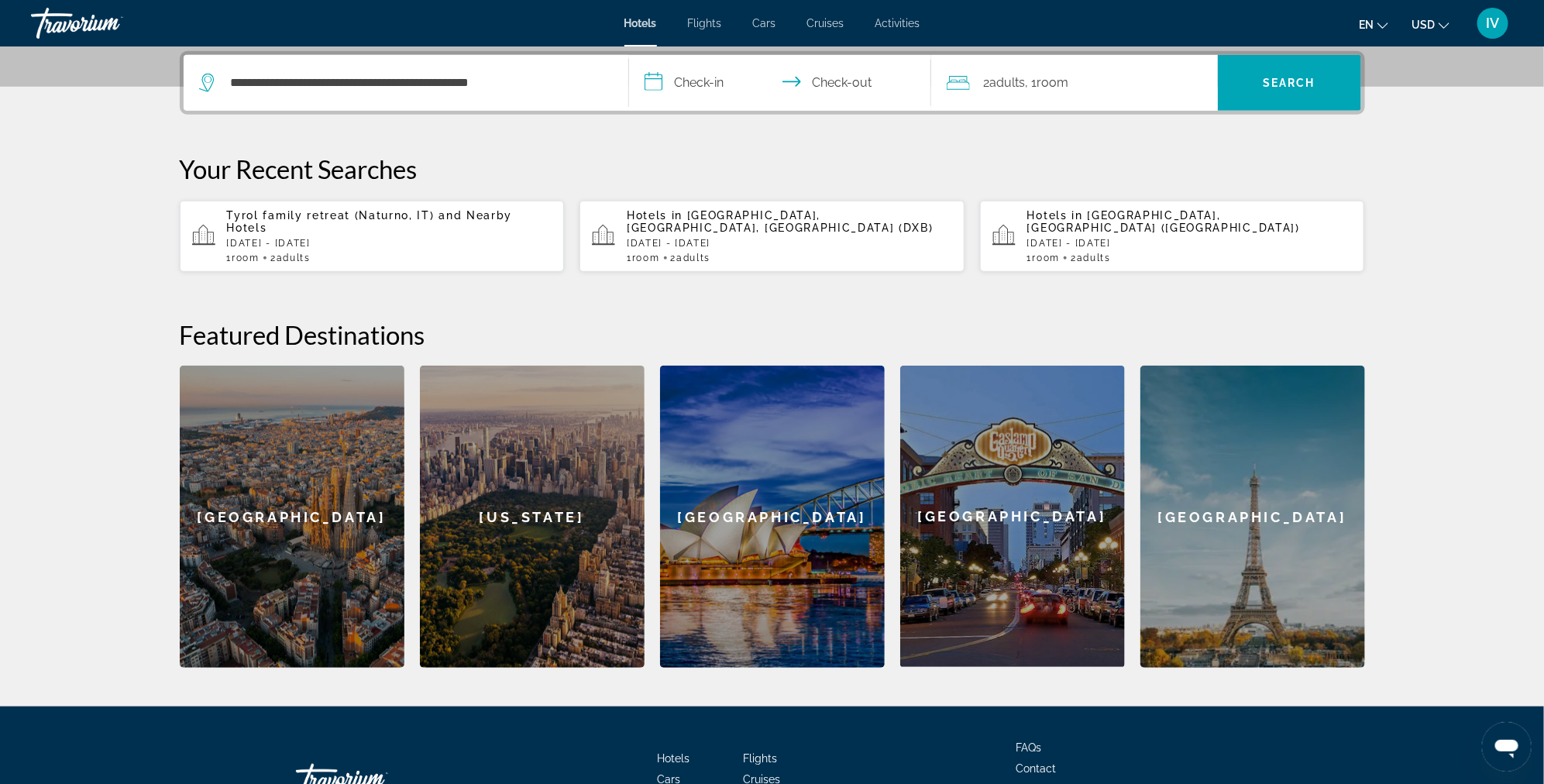
click at [698, 91] on input "**********" at bounding box center [784, 85] width 308 height 60
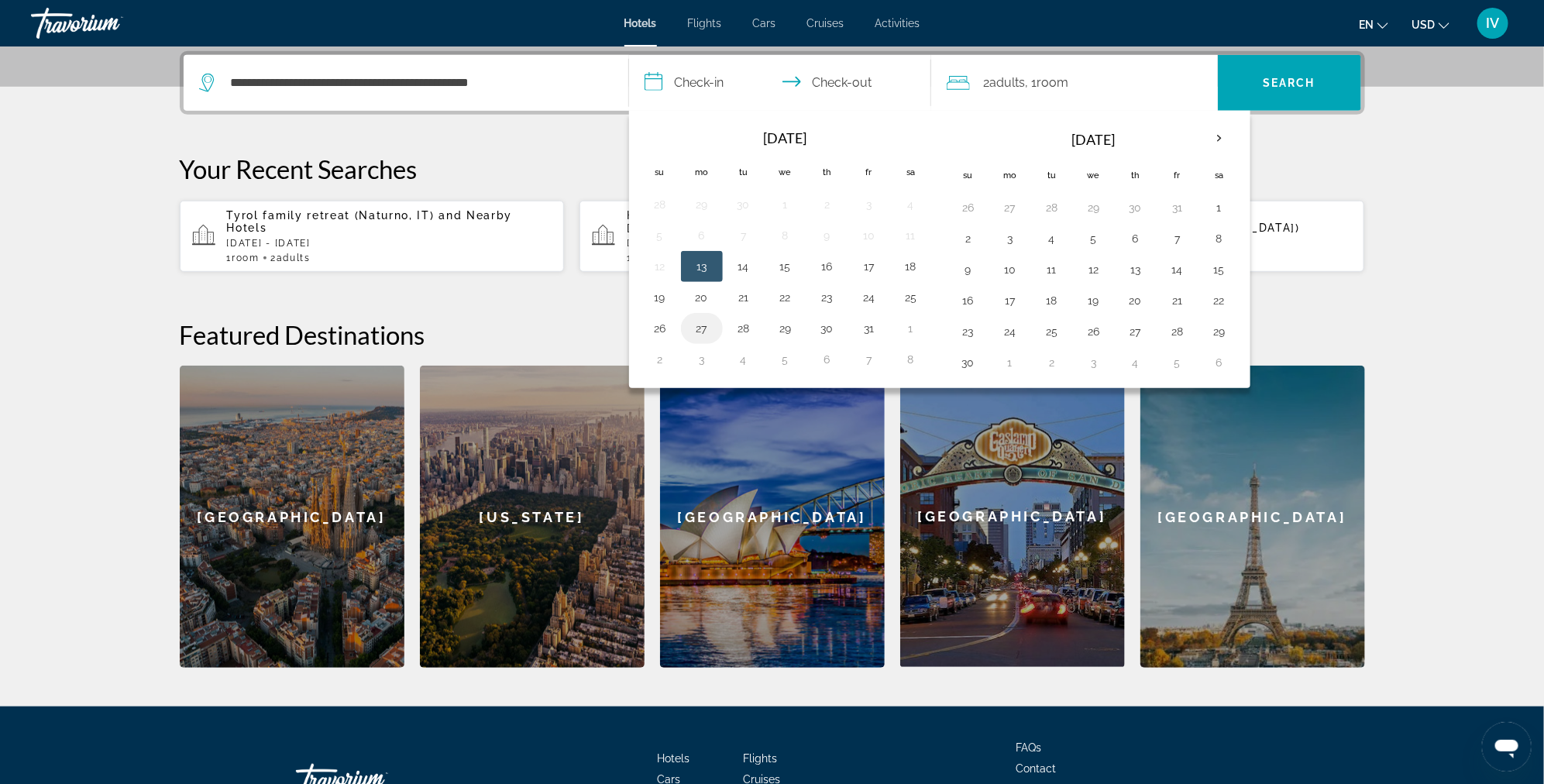
click at [707, 329] on button "27" at bounding box center [702, 328] width 25 height 22
click at [873, 333] on button "31" at bounding box center [869, 328] width 25 height 22
type input "**********"
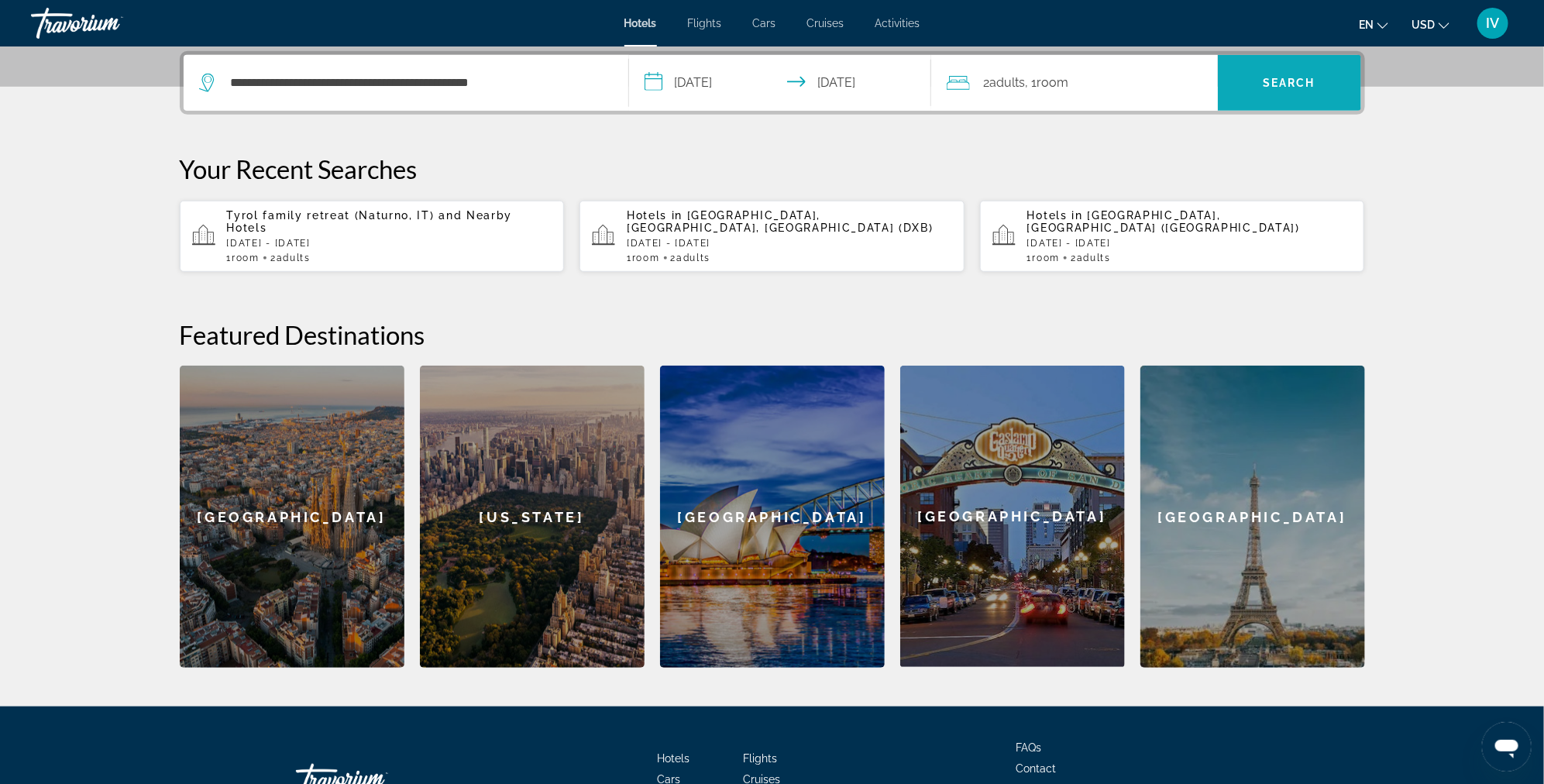
click at [1258, 84] on span "Search" at bounding box center [1289, 83] width 144 height 37
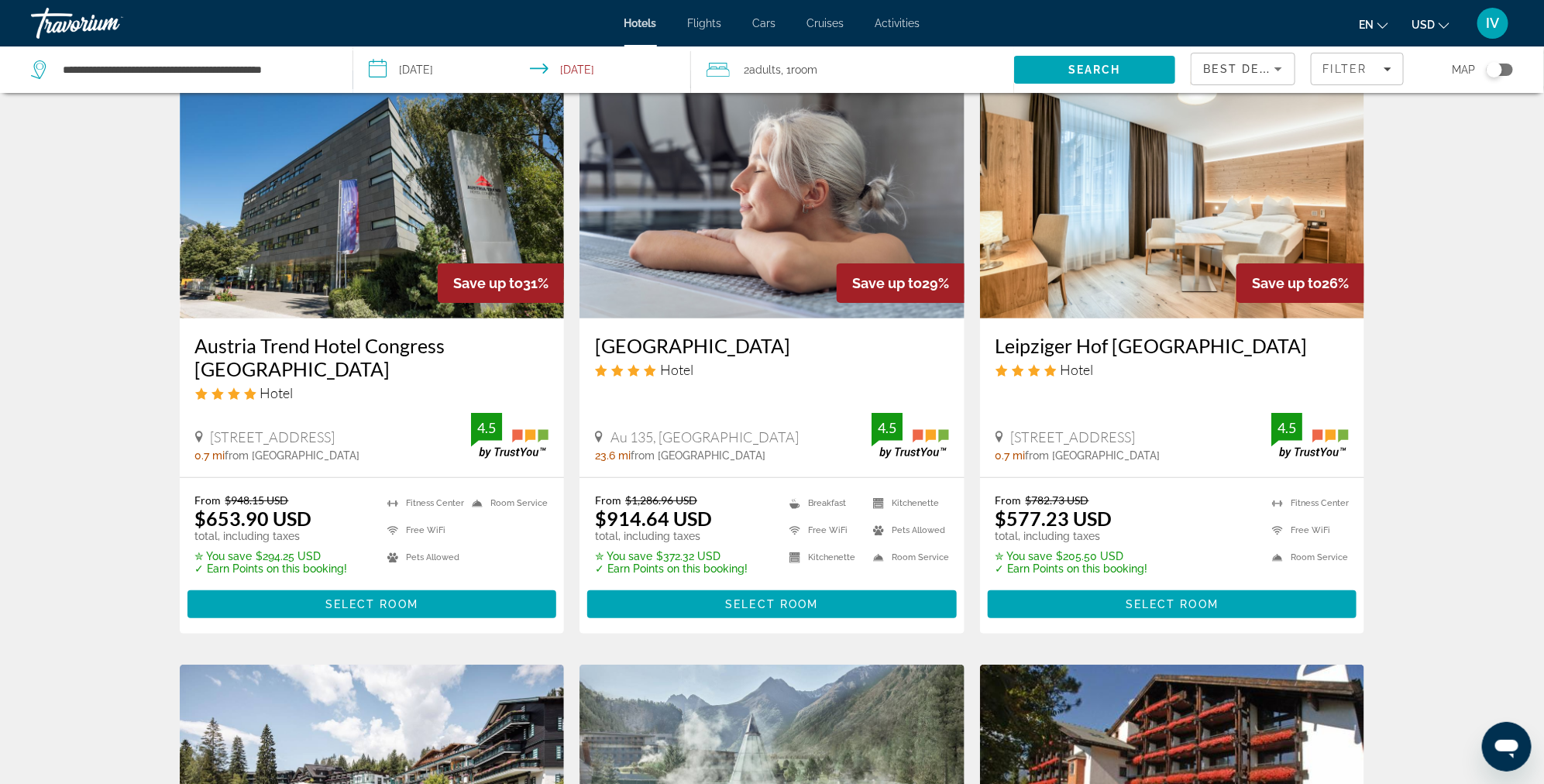
scroll to position [75, 0]
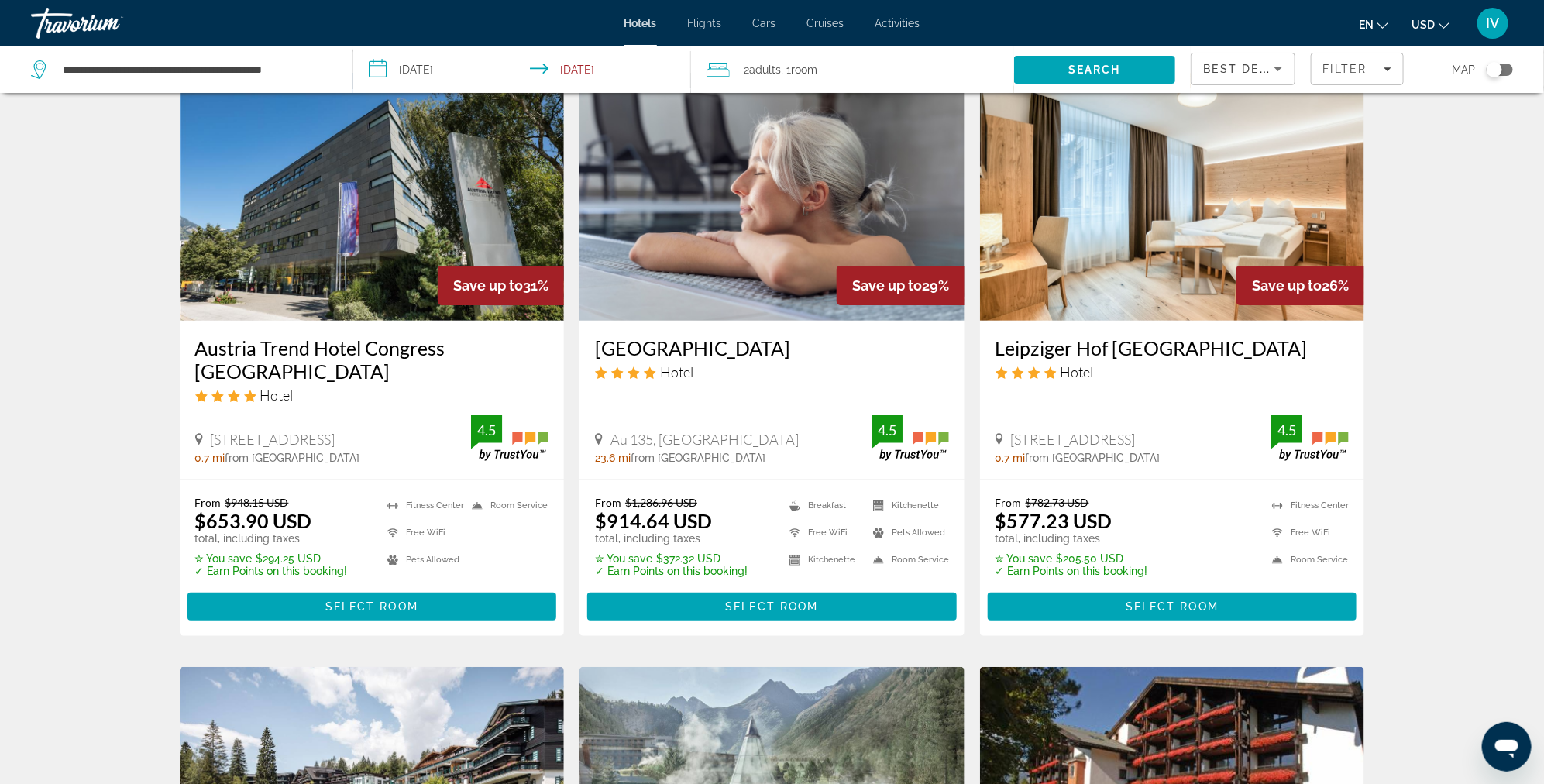
click at [1152, 281] on img "Main content" at bounding box center [1173, 197] width 385 height 248
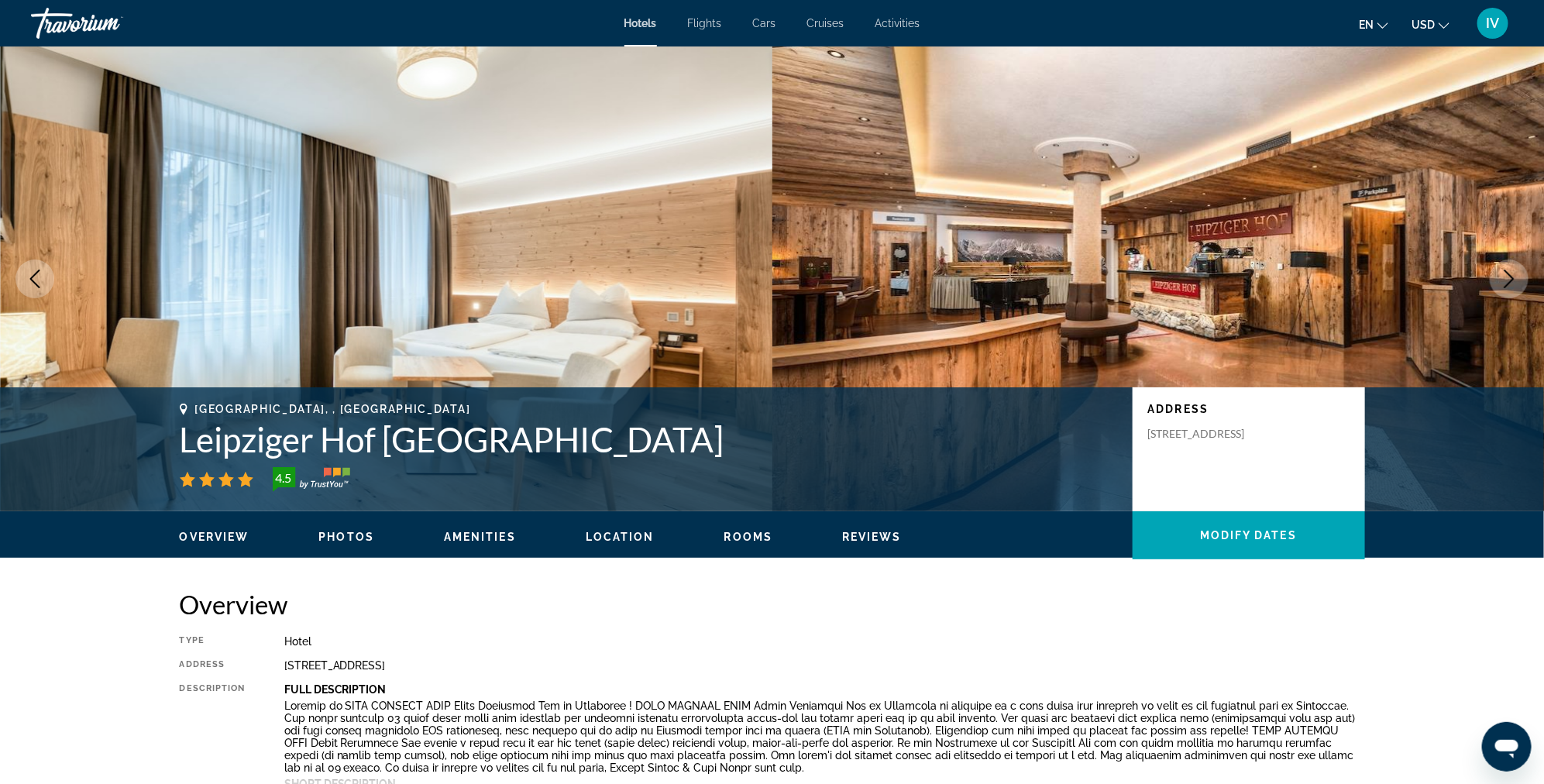
click at [1513, 277] on icon "Next image" at bounding box center [1509, 278] width 10 height 18
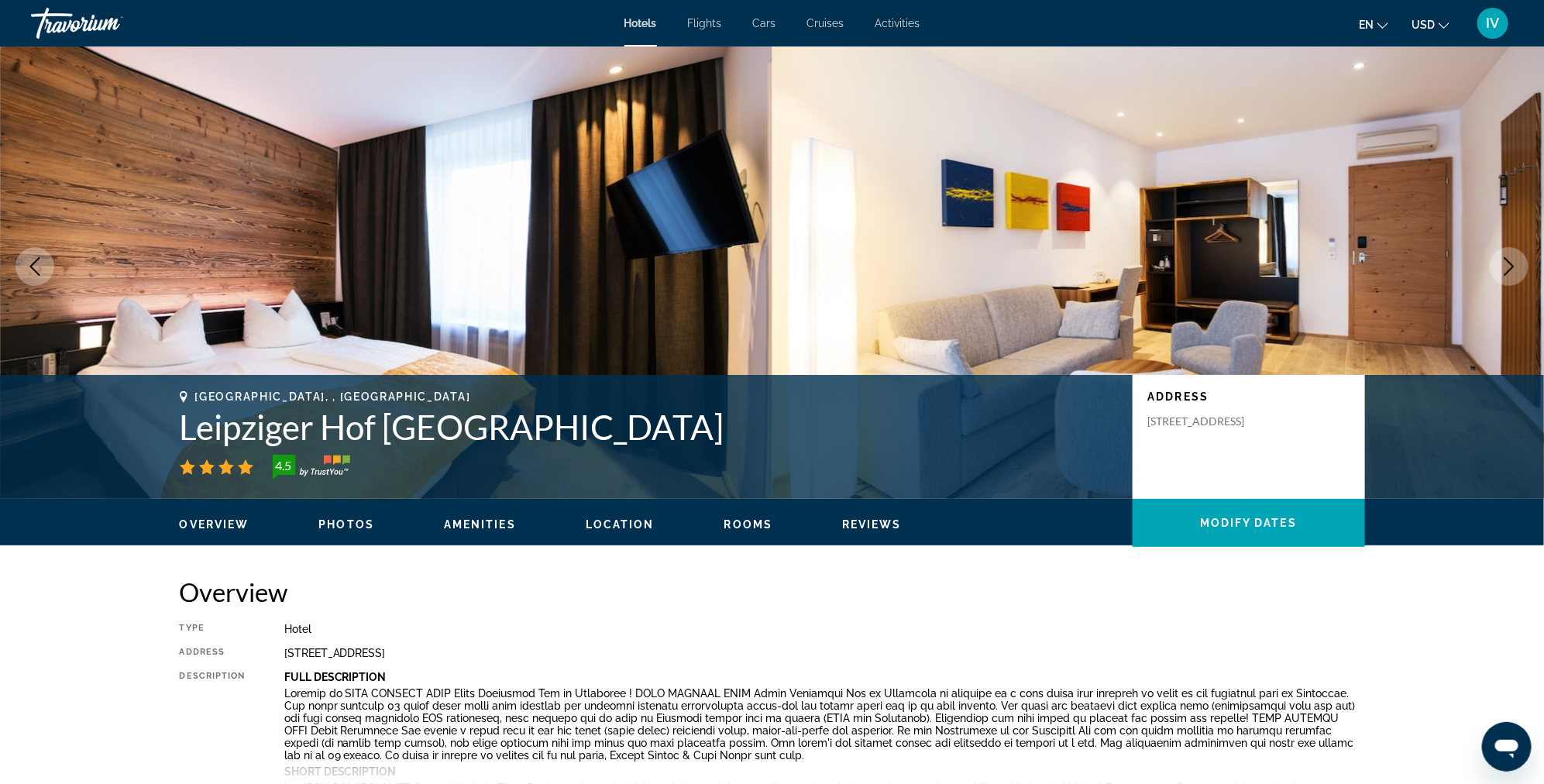
scroll to position [10, 0]
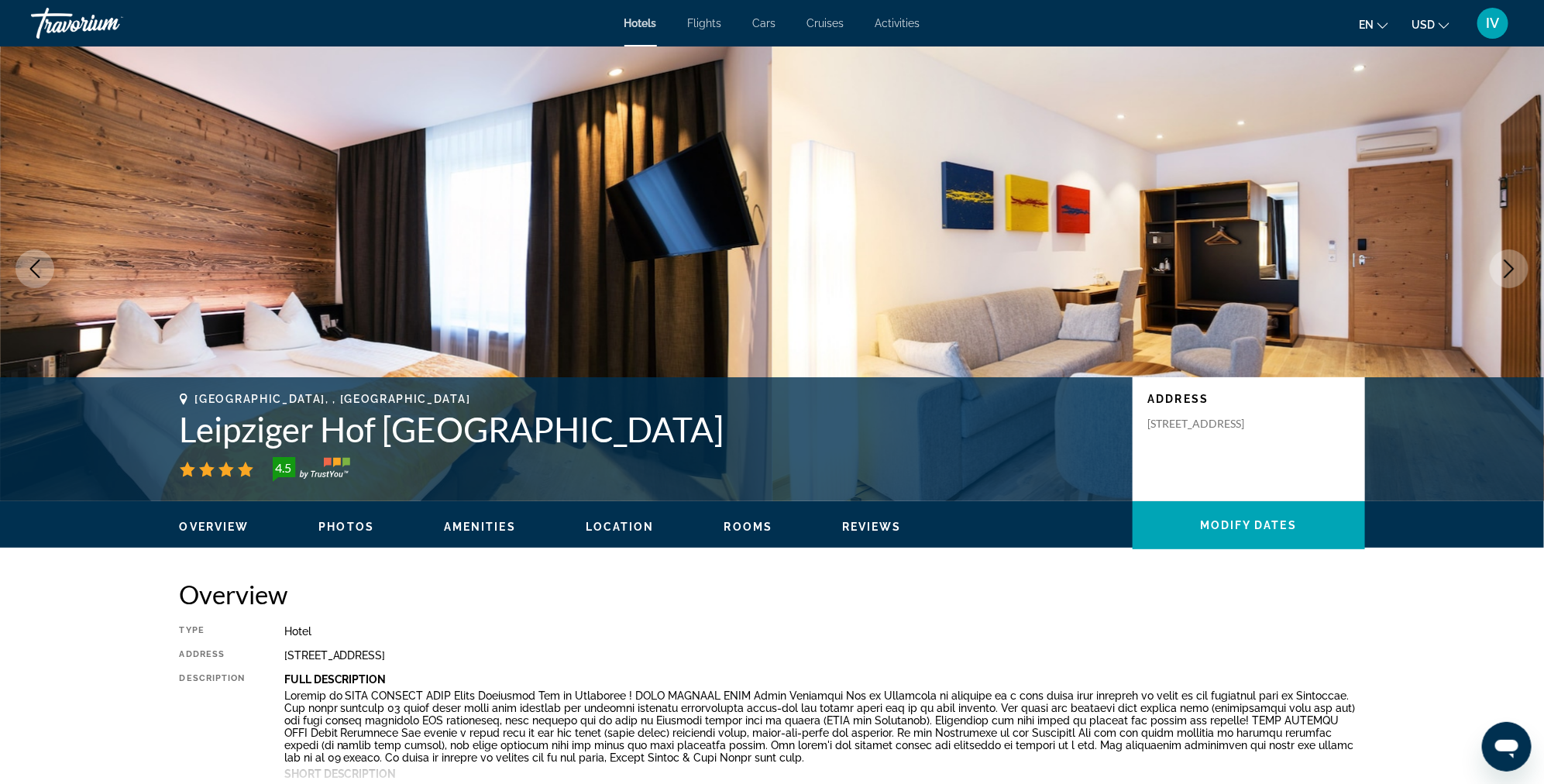
click at [1505, 274] on icon "Next image" at bounding box center [1509, 268] width 18 height 18
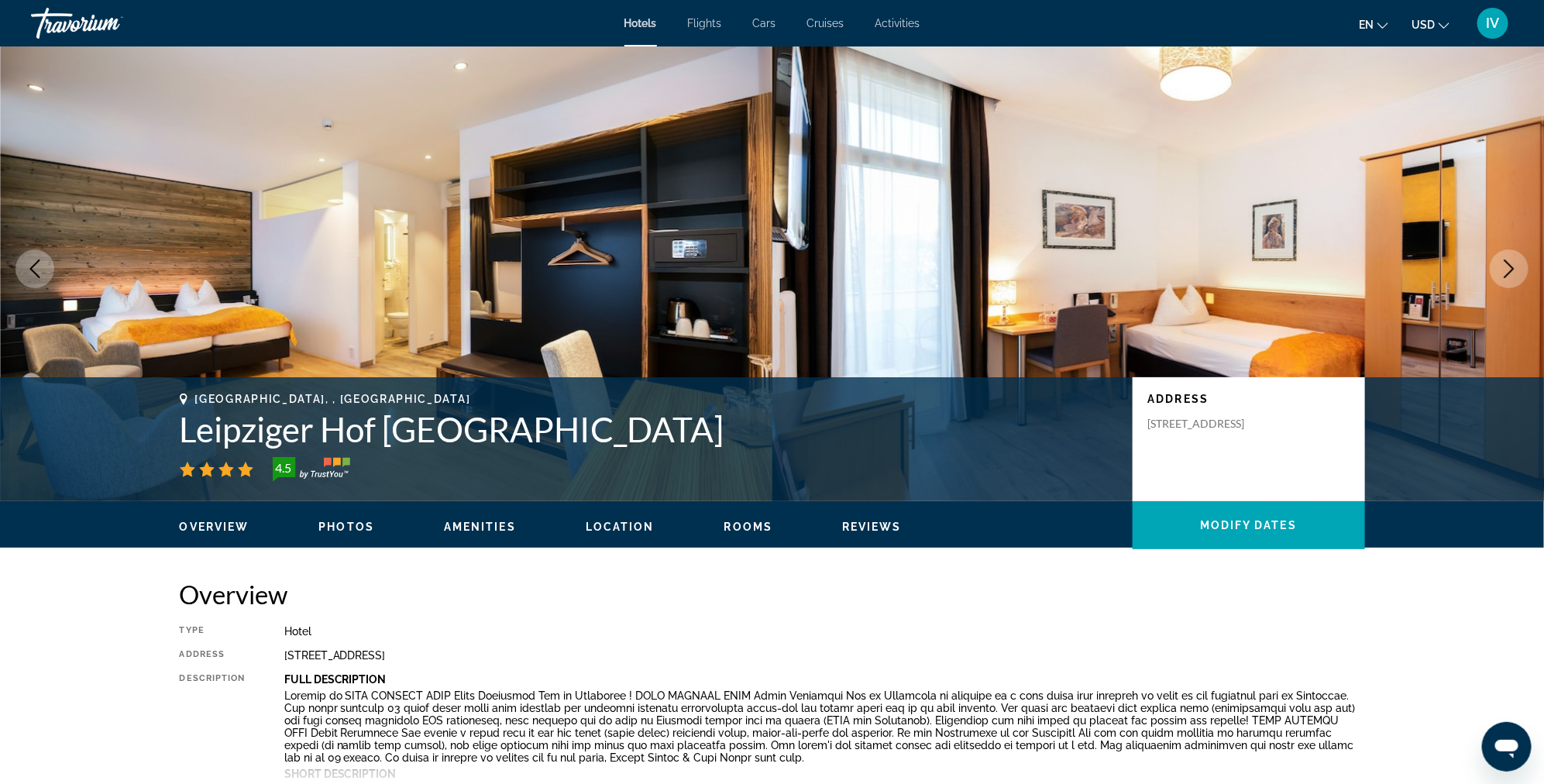
click at [1505, 274] on icon "Next image" at bounding box center [1509, 268] width 18 height 18
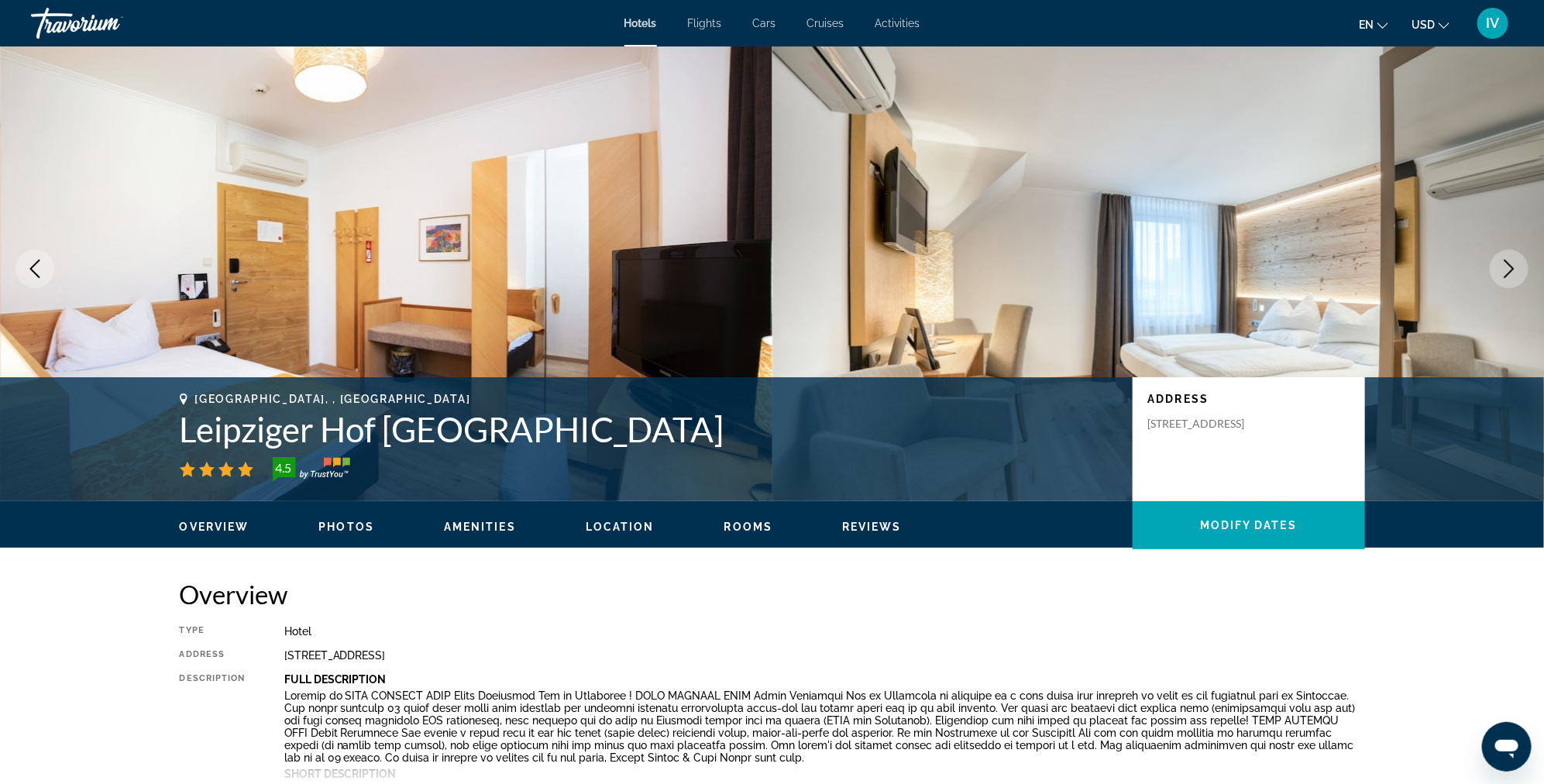
click at [1505, 274] on icon "Next image" at bounding box center [1509, 268] width 18 height 18
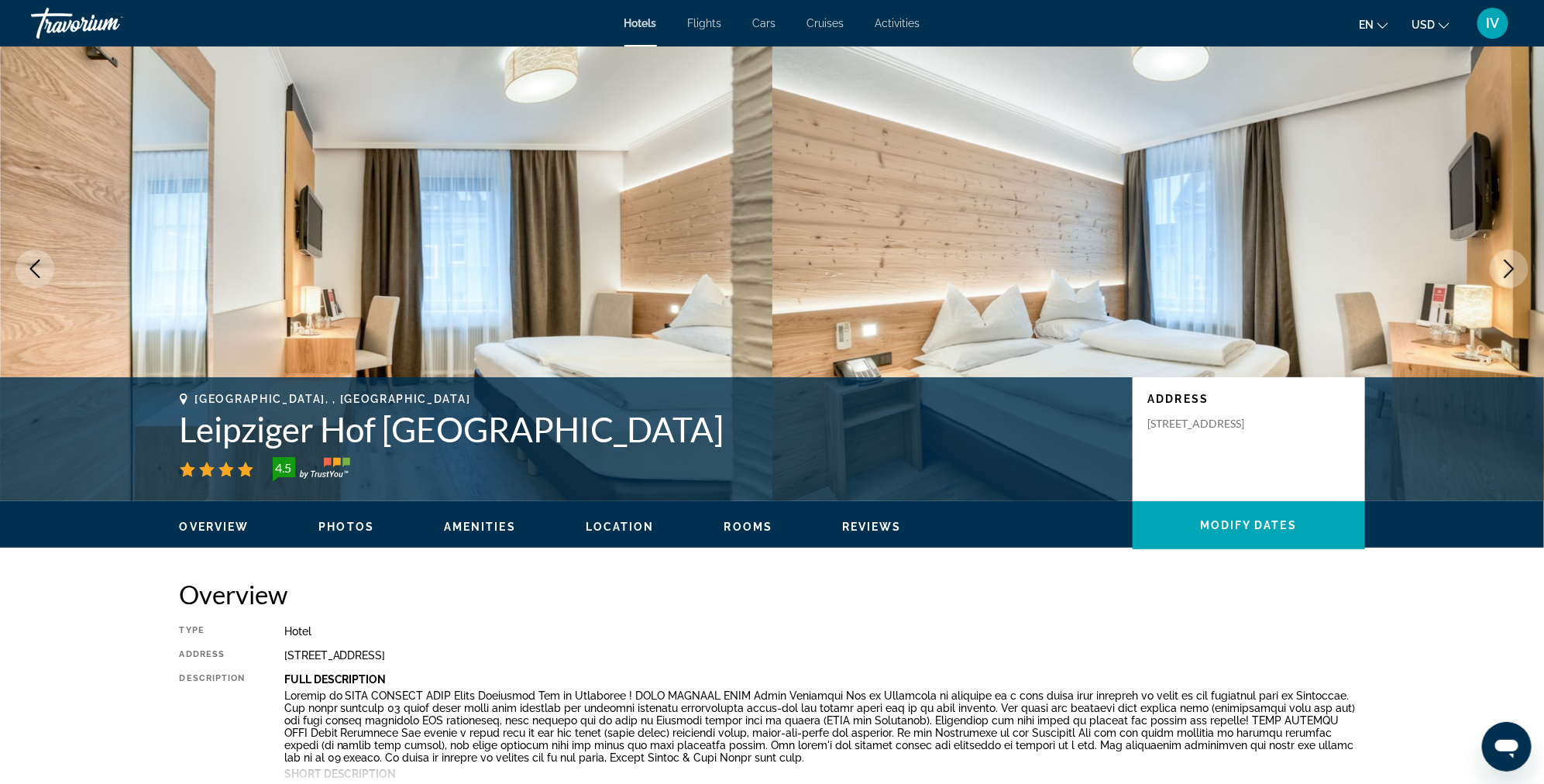
click at [1505, 274] on icon "Next image" at bounding box center [1509, 268] width 18 height 18
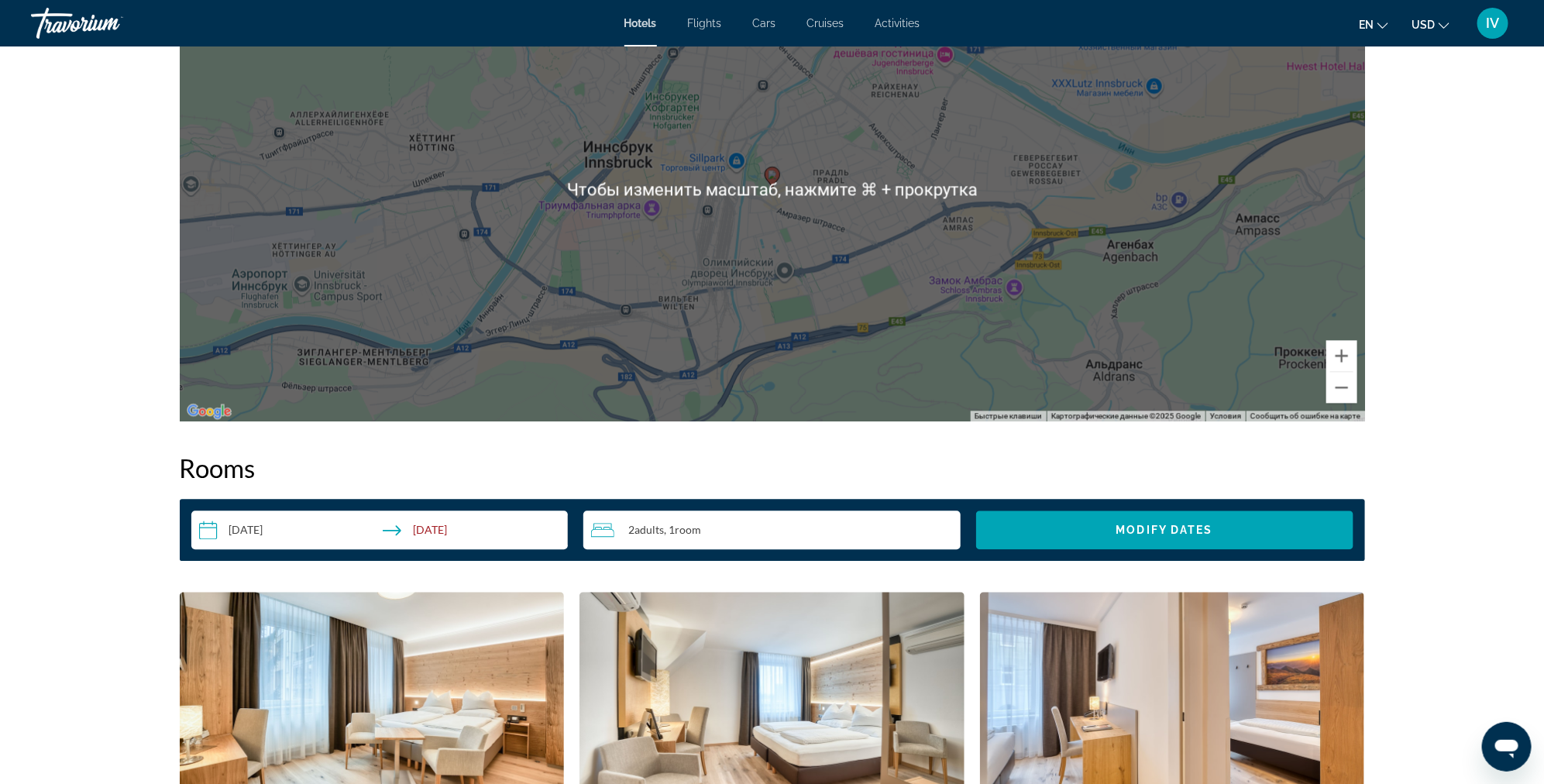
scroll to position [1546, 0]
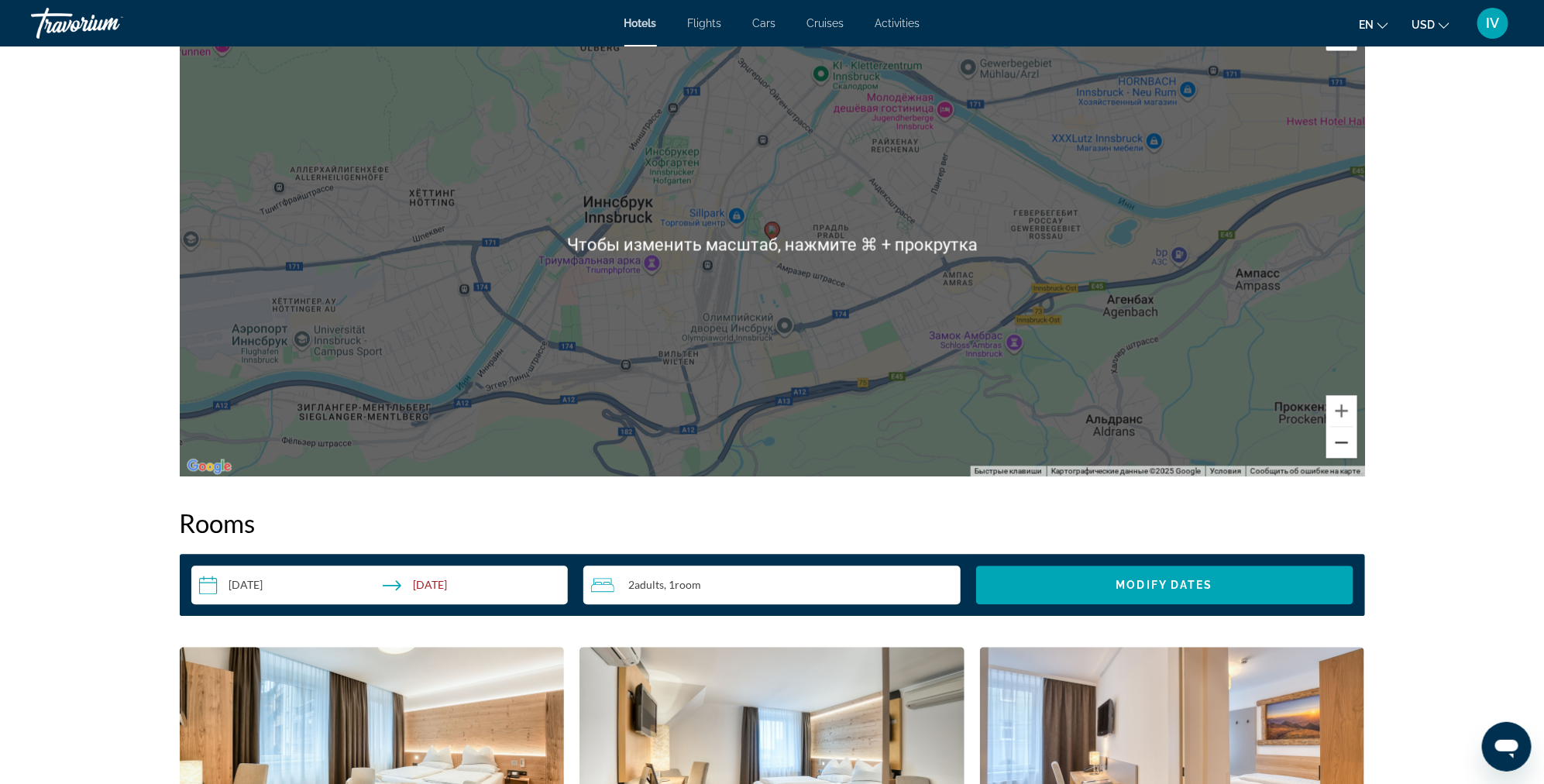
click at [1336, 453] on button "Уменьшить" at bounding box center [1342, 442] width 31 height 31
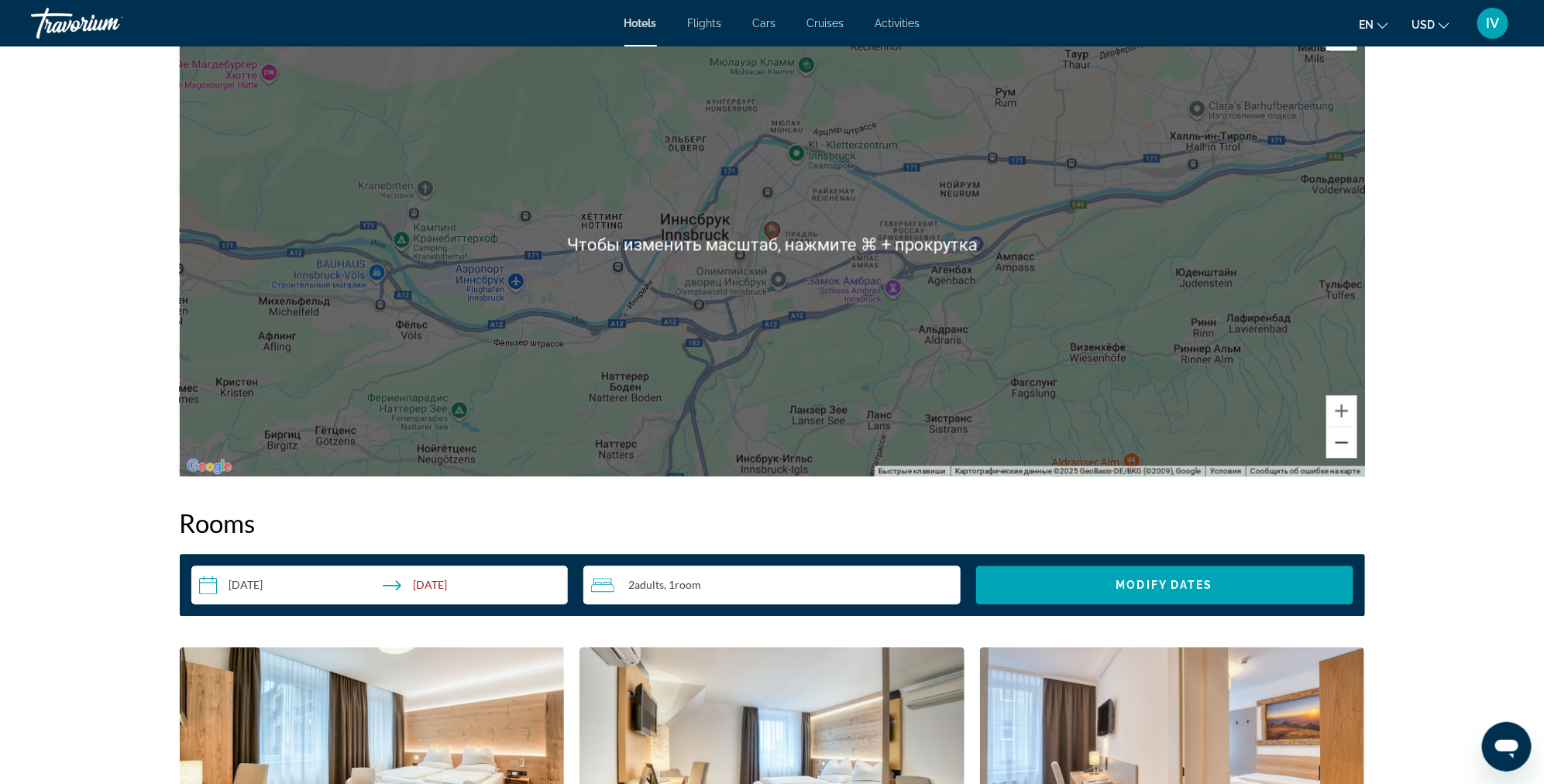
click at [1336, 452] on button "Уменьшить" at bounding box center [1342, 442] width 31 height 31
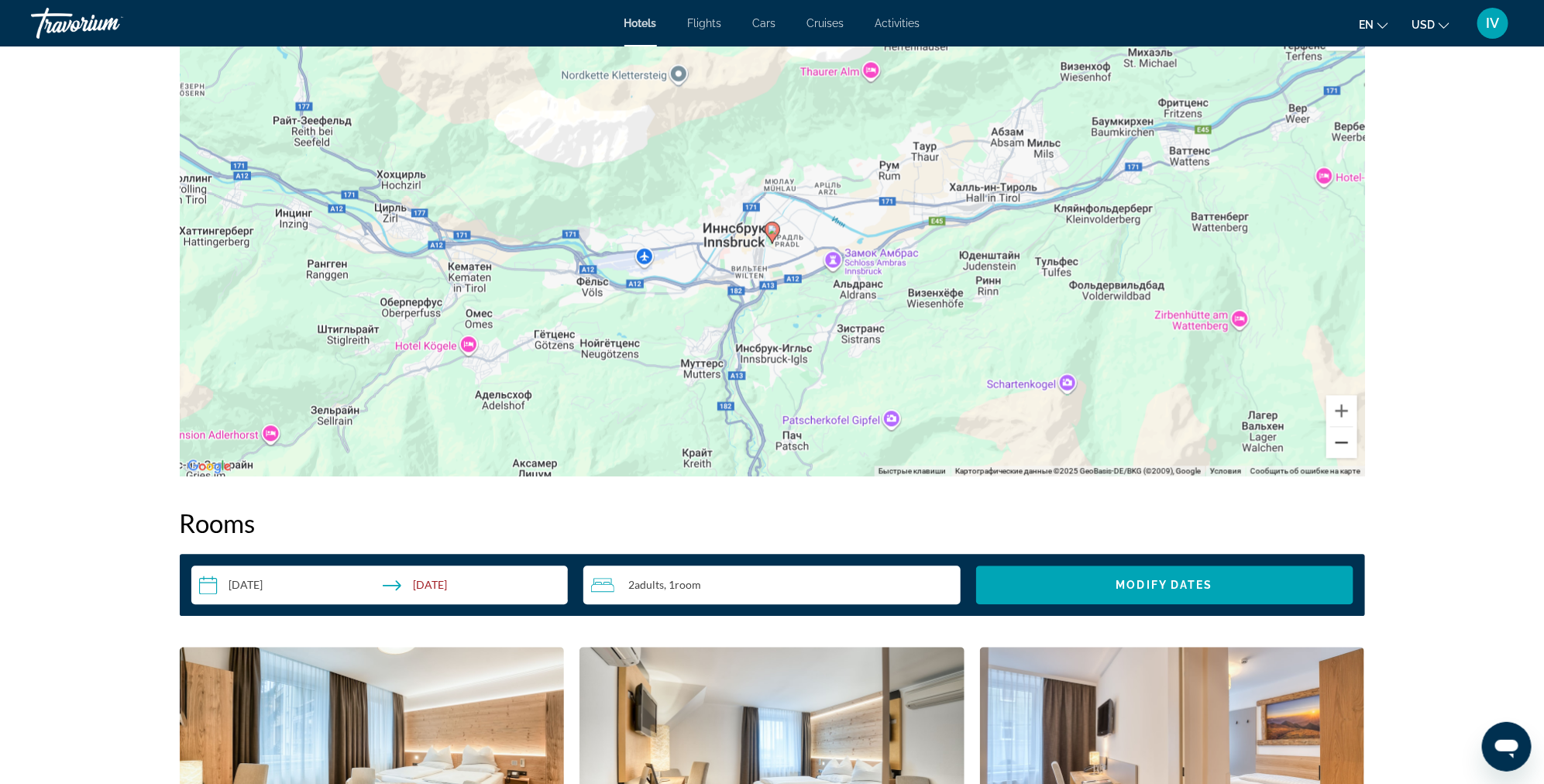
click at [1336, 452] on button "Уменьшить" at bounding box center [1342, 442] width 31 height 31
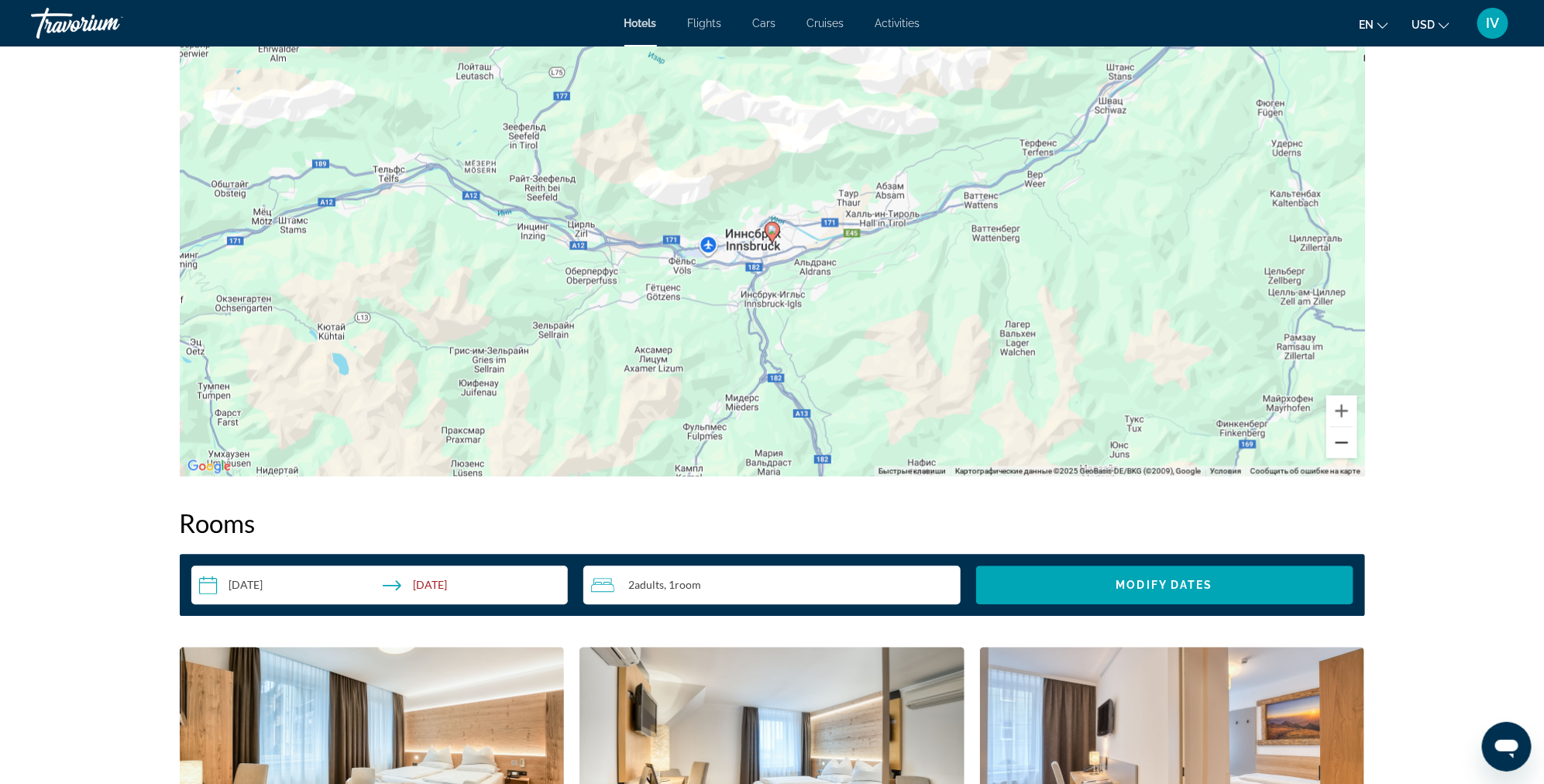
click at [1335, 450] on button "Уменьшить" at bounding box center [1342, 442] width 31 height 31
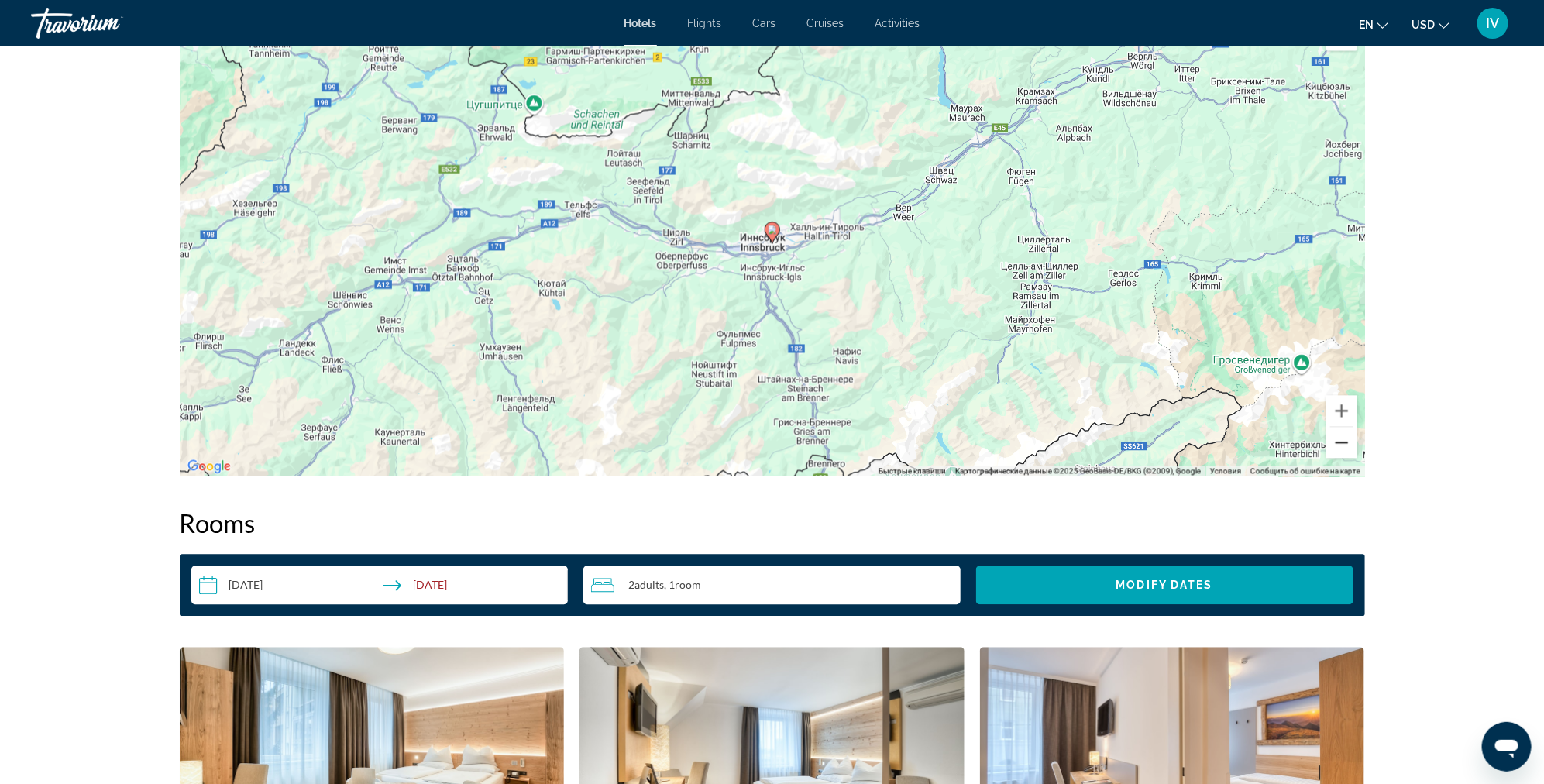
click at [1334, 449] on button "Уменьшить" at bounding box center [1342, 442] width 31 height 31
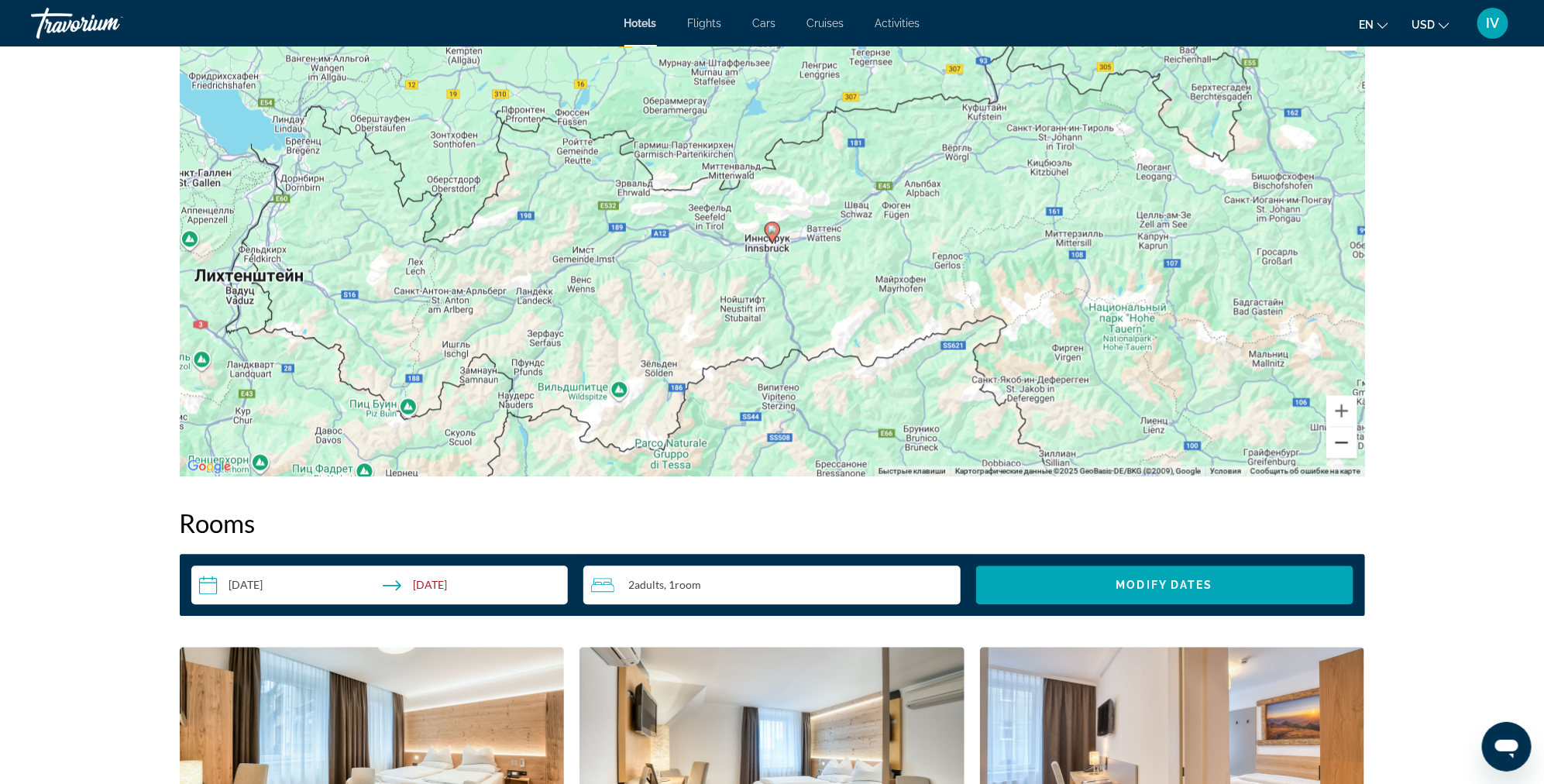
click at [1331, 447] on button "Уменьшить" at bounding box center [1342, 442] width 31 height 31
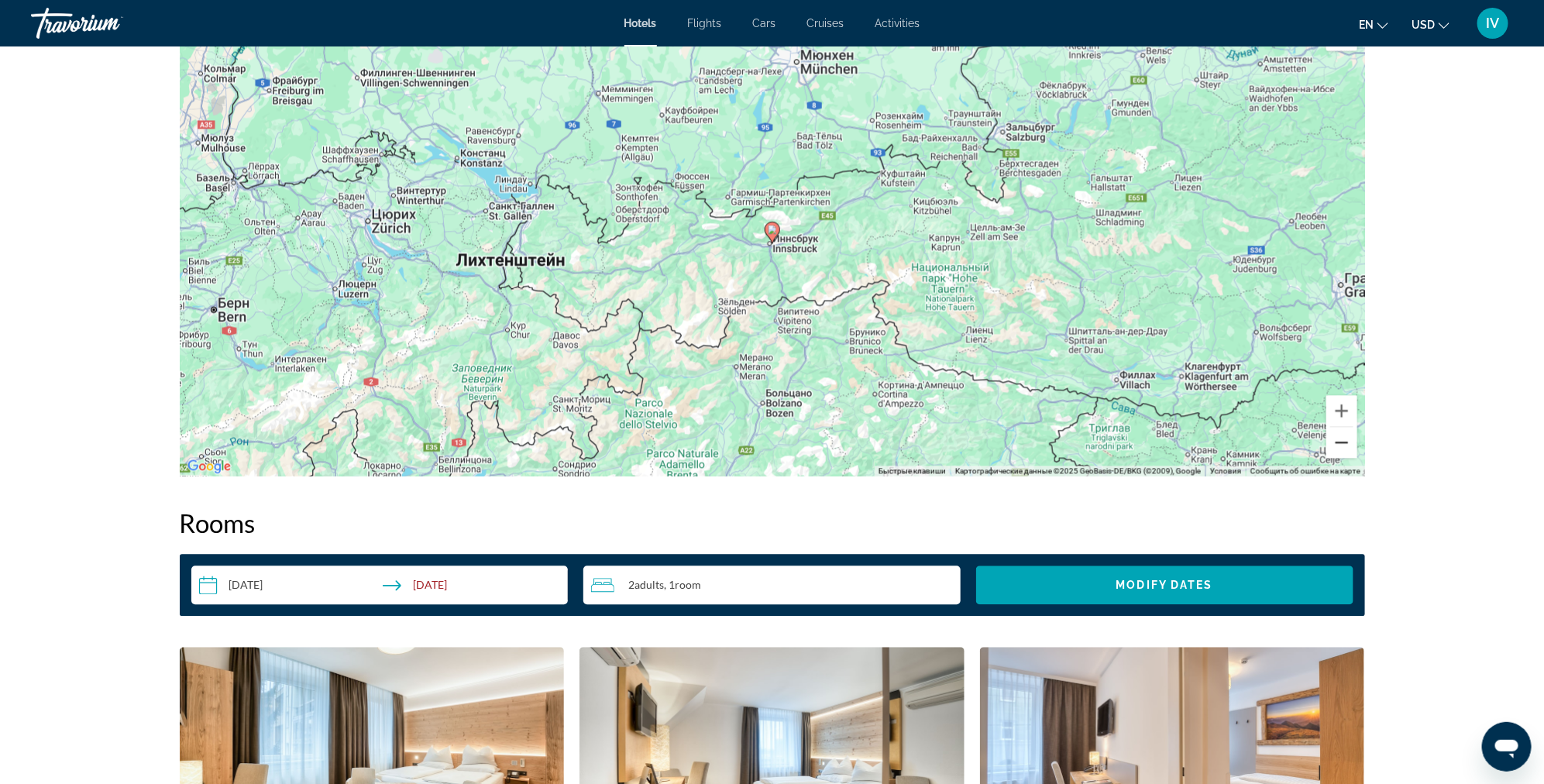
click at [1331, 447] on button "Уменьшить" at bounding box center [1342, 442] width 31 height 31
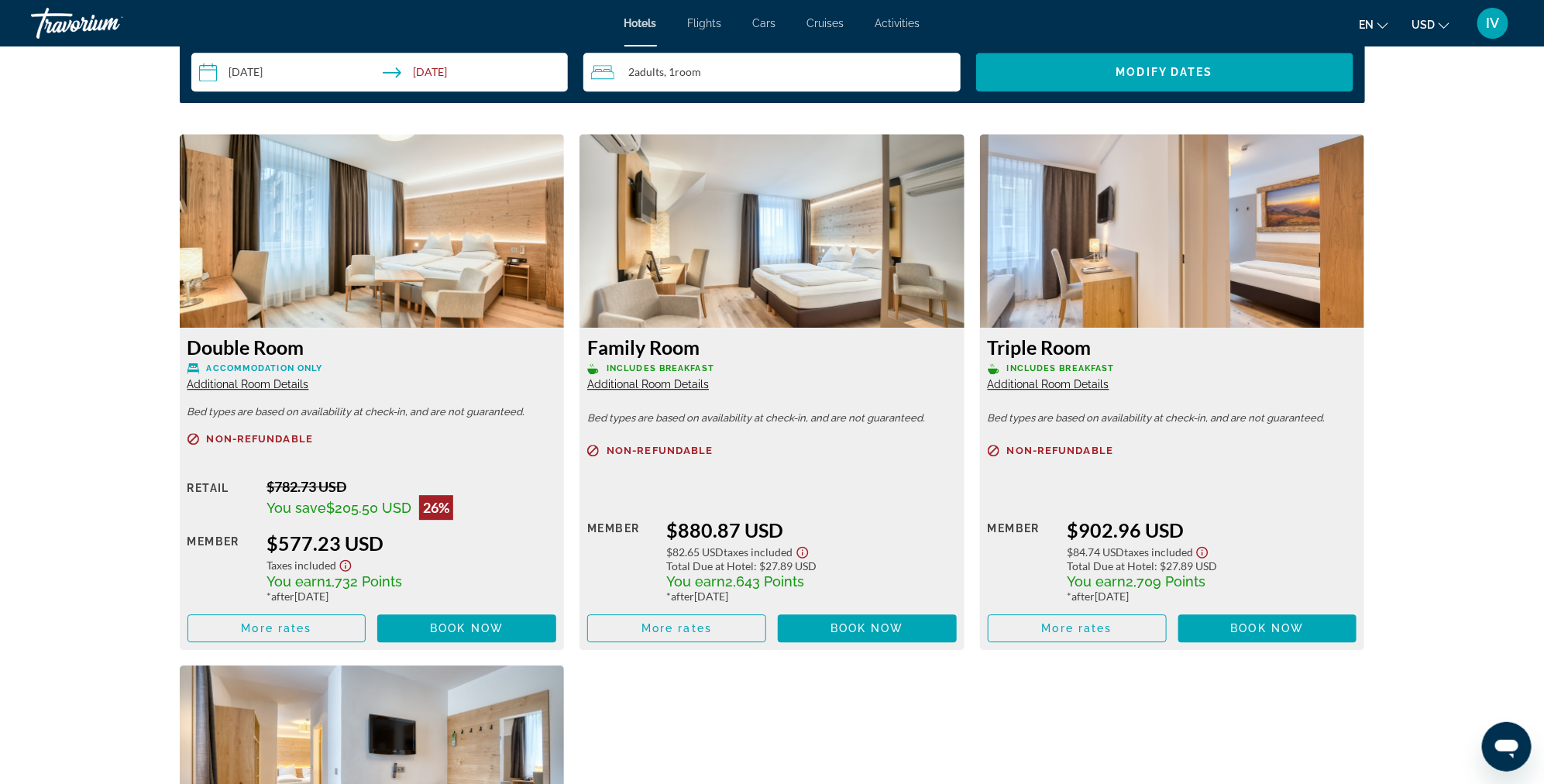
scroll to position [2063, 0]
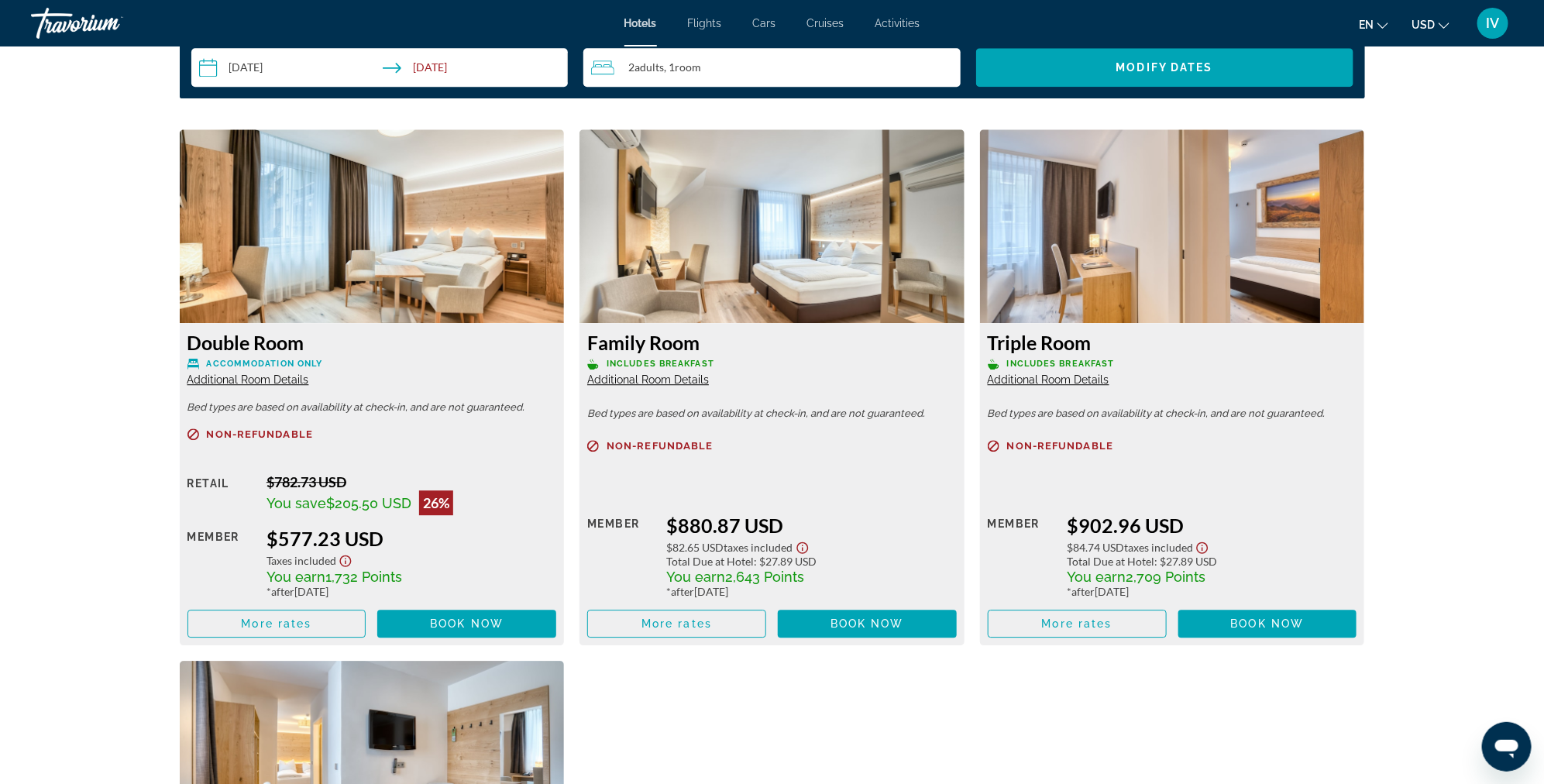
drag, startPoint x: 373, startPoint y: 539, endPoint x: 418, endPoint y: 541, distance: 45.0
click at [418, 541] on div "Retail $782.73 USD You save $205.50 USD 26% when you redeem Member $577.23 USD …" at bounding box center [373, 555] width 369 height 165
